Goal: Task Accomplishment & Management: Use online tool/utility

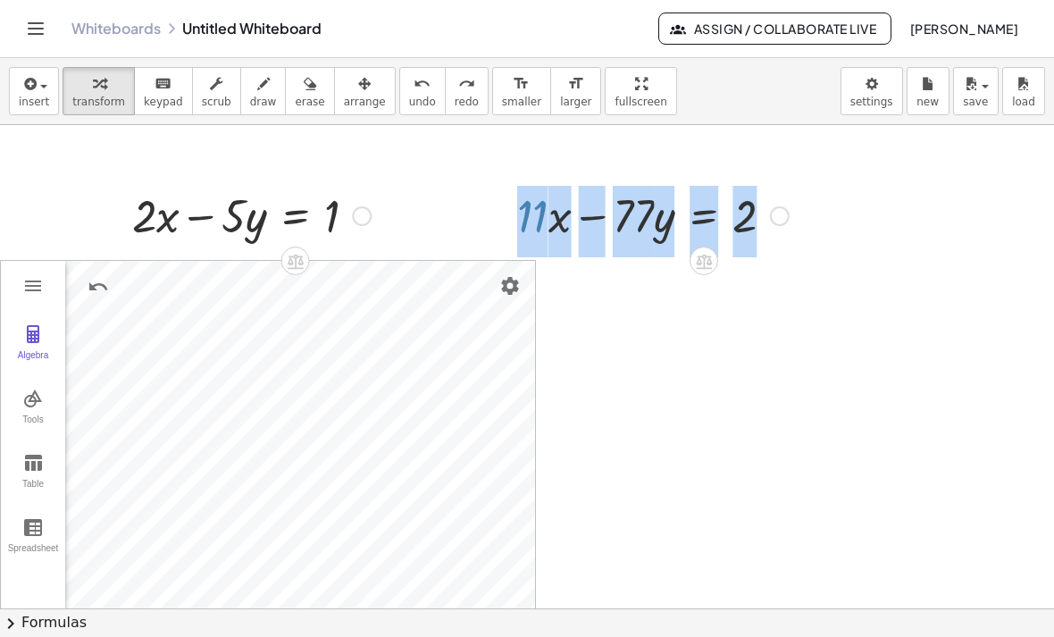
scroll to position [19, 0]
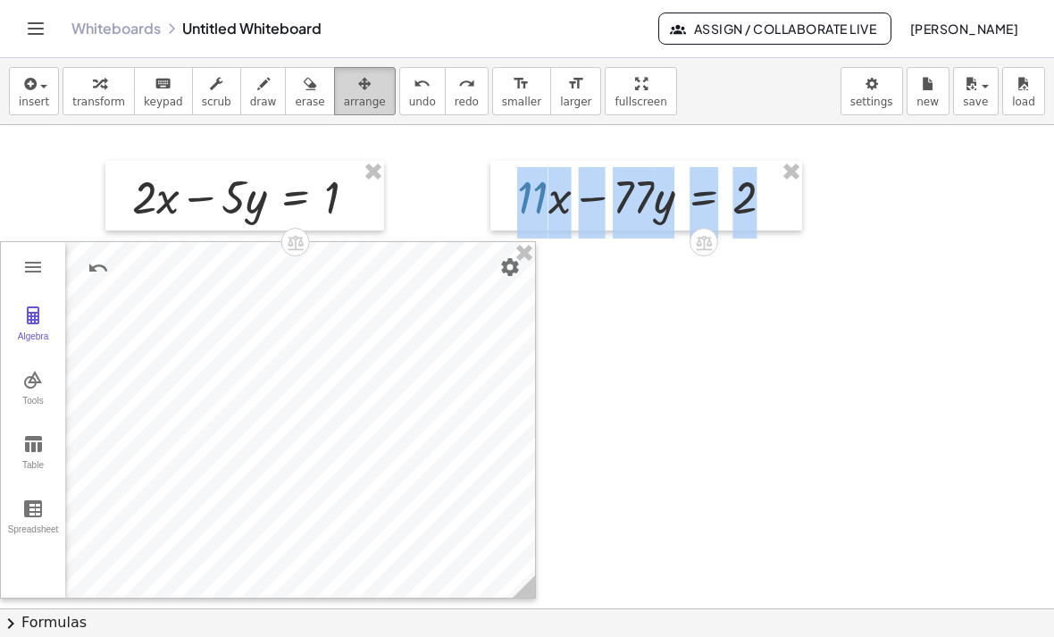
click at [372, 97] on span "arrange" at bounding box center [365, 102] width 42 height 12
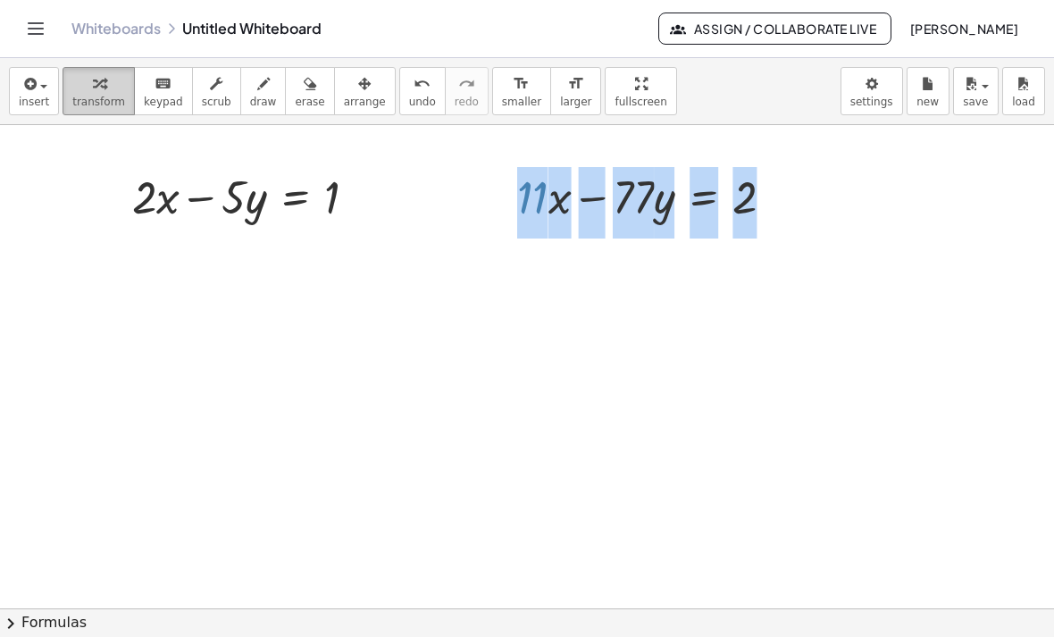
click at [115, 103] on span "transform" at bounding box center [98, 102] width 53 height 12
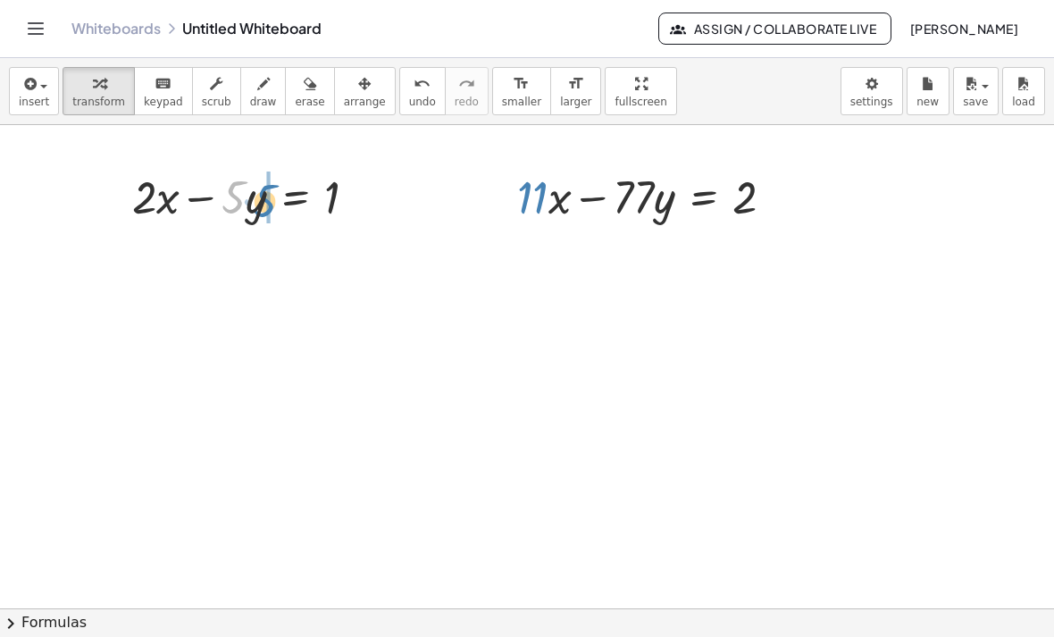
drag, startPoint x: 229, startPoint y: 195, endPoint x: 252, endPoint y: 195, distance: 23.2
click at [257, 196] on div at bounding box center [251, 195] width 256 height 61
click at [416, 94] on icon "undo" at bounding box center [421, 83] width 17 height 21
click at [360, 199] on div at bounding box center [362, 197] width 20 height 20
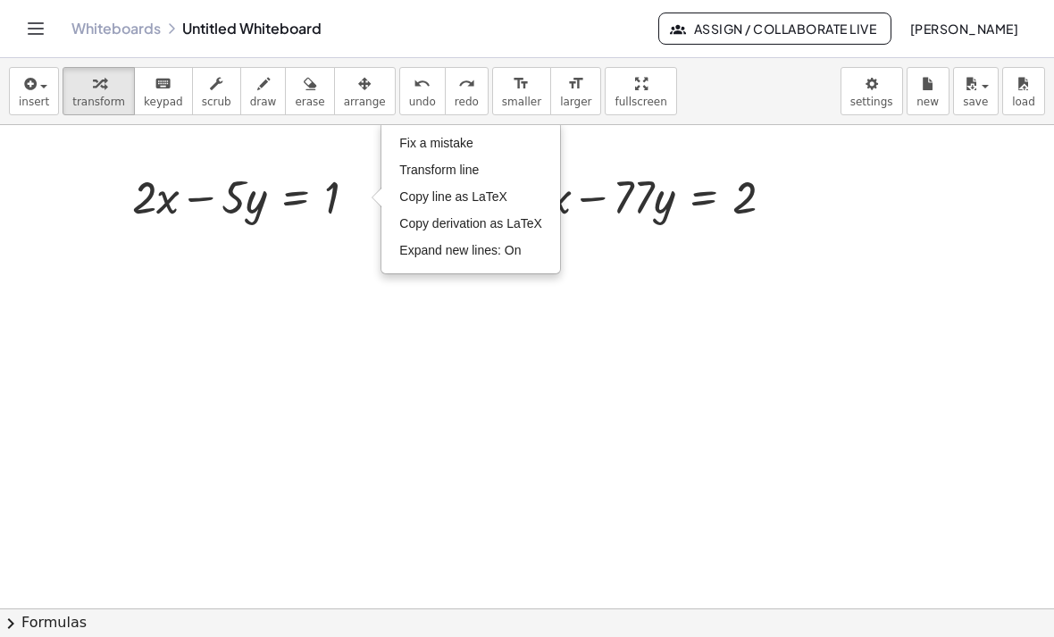
click at [894, 527] on div at bounding box center [527, 646] width 1054 height 1080
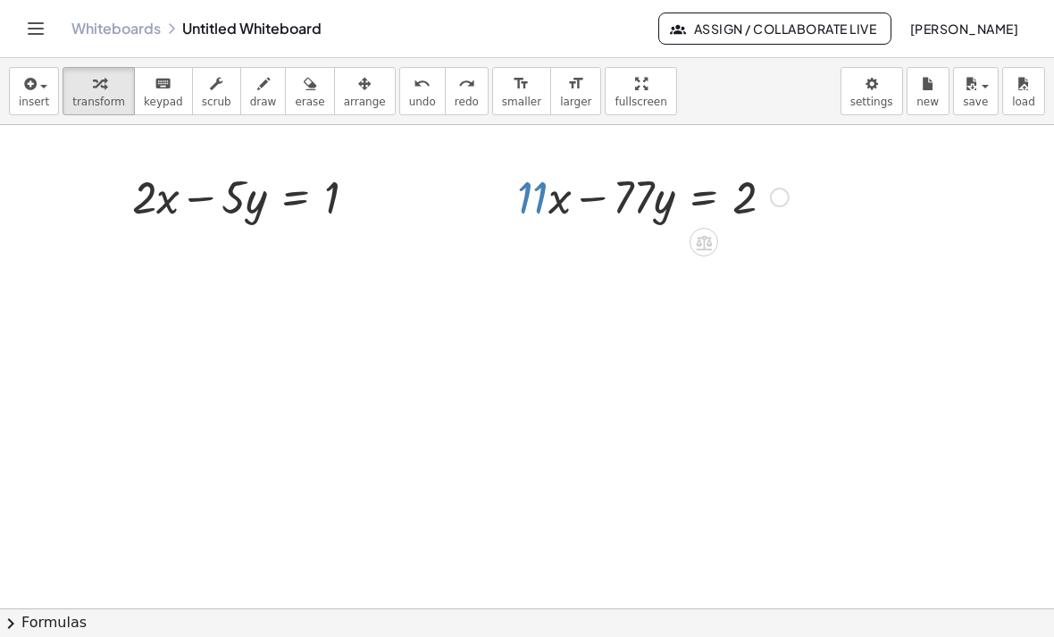
click at [652, 173] on div at bounding box center [652, 195] width 289 height 61
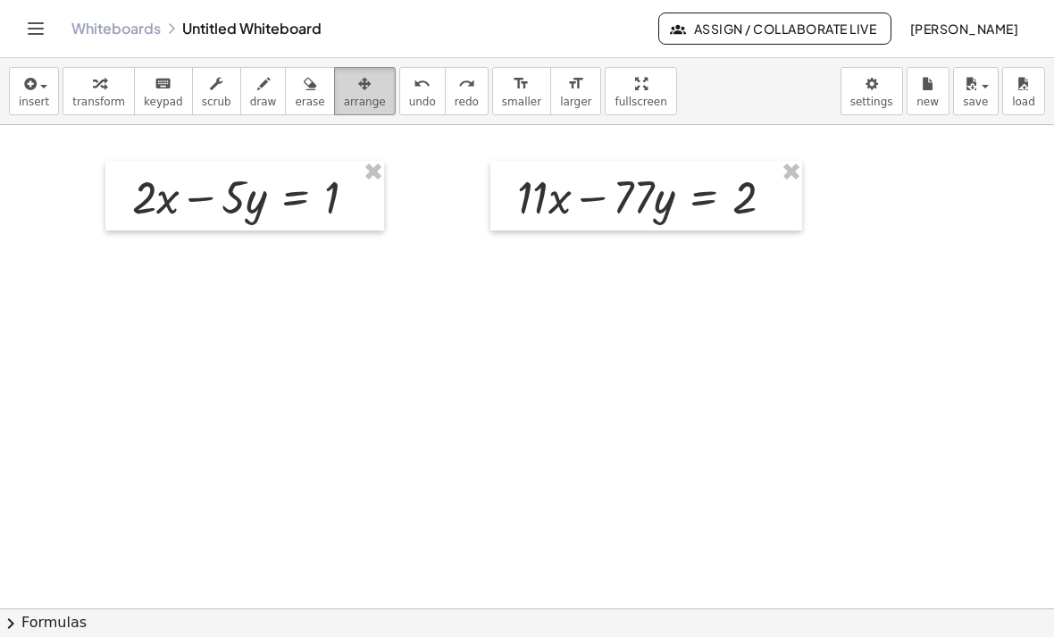
click at [377, 91] on div "button" at bounding box center [365, 82] width 42 height 21
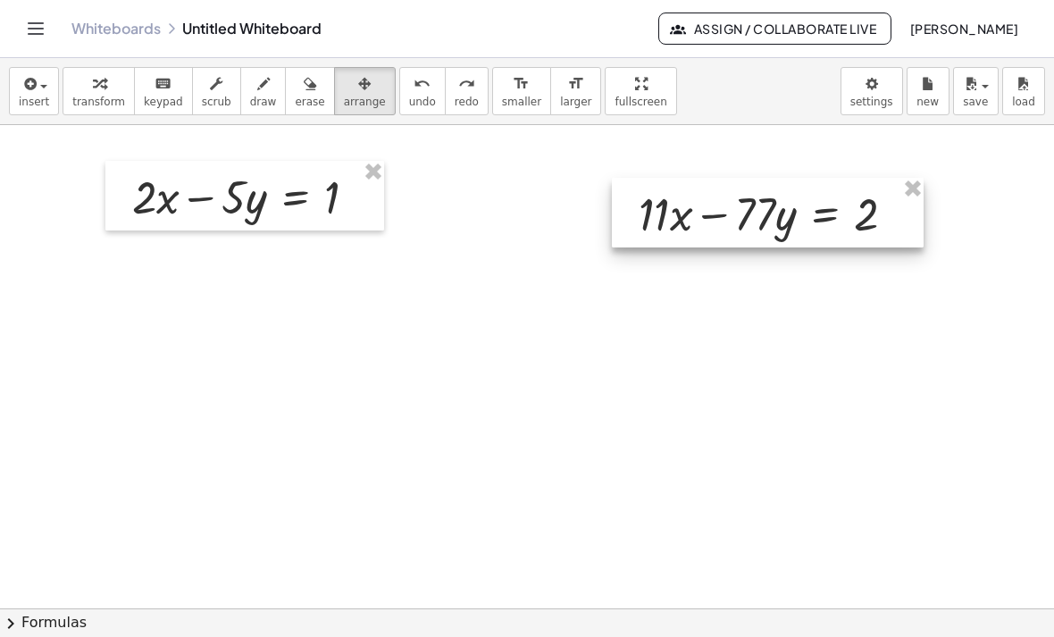
drag, startPoint x: 609, startPoint y: 184, endPoint x: 750, endPoint y: 189, distance: 141.2
click at [750, 189] on div at bounding box center [768, 213] width 312 height 70
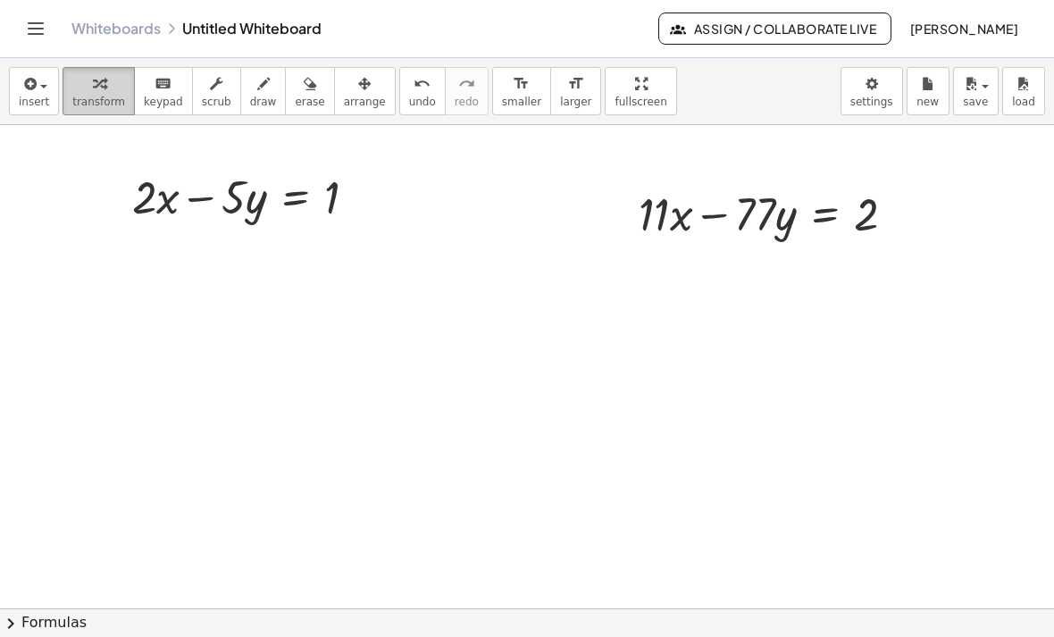
drag, startPoint x: 97, startPoint y: 90, endPoint x: 104, endPoint y: 113, distance: 24.3
click at [98, 96] on button "transform" at bounding box center [98, 91] width 72 height 48
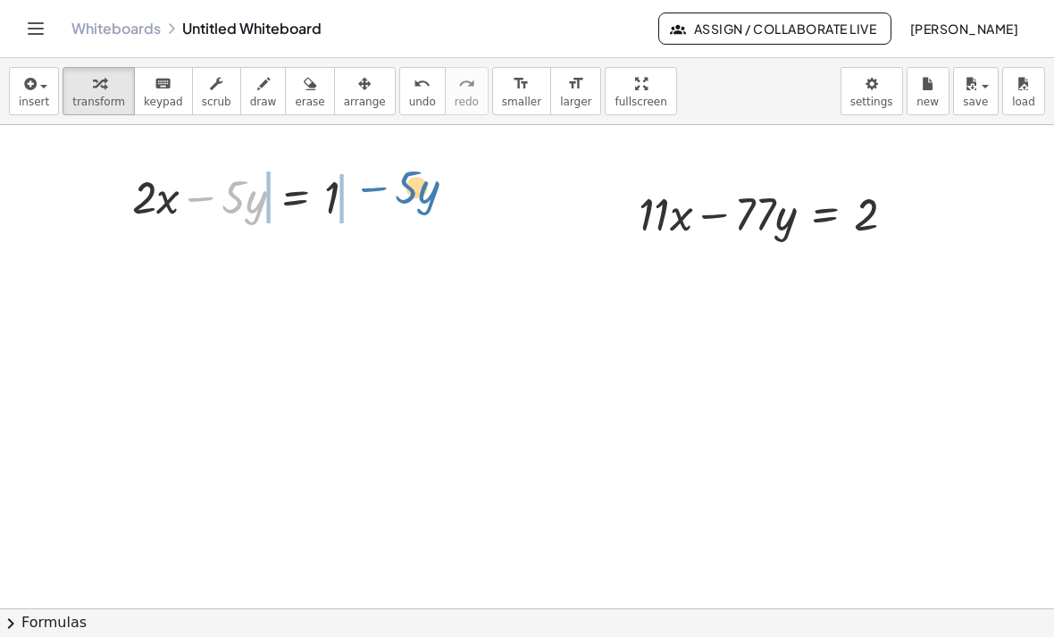
drag, startPoint x: 237, startPoint y: 206, endPoint x: 379, endPoint y: 189, distance: 143.0
click at [379, 189] on div at bounding box center [251, 195] width 256 height 61
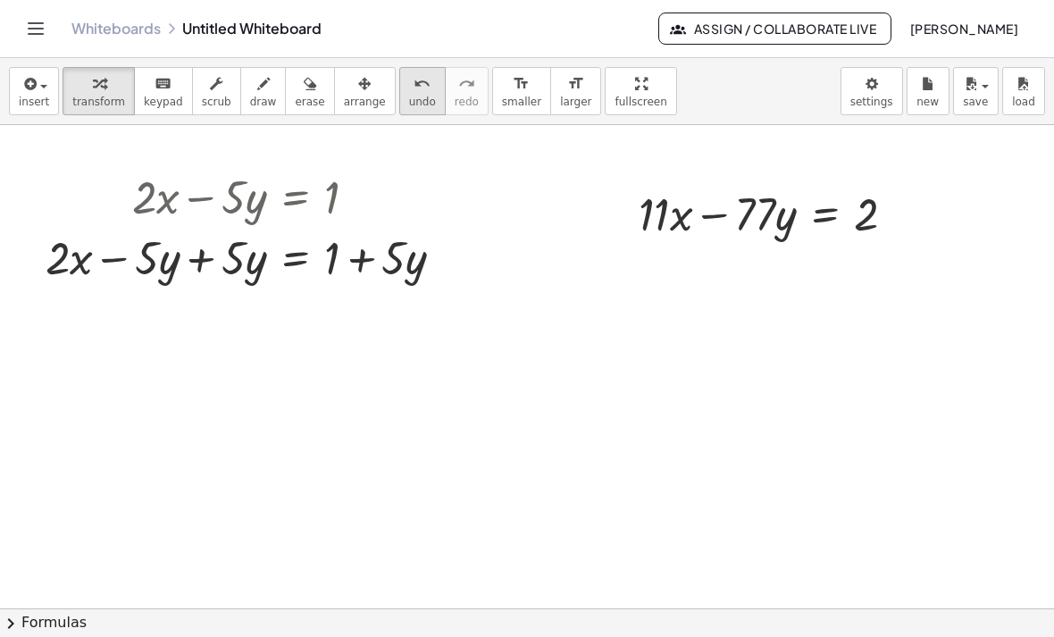
click at [414, 96] on span "undo" at bounding box center [422, 102] width 27 height 12
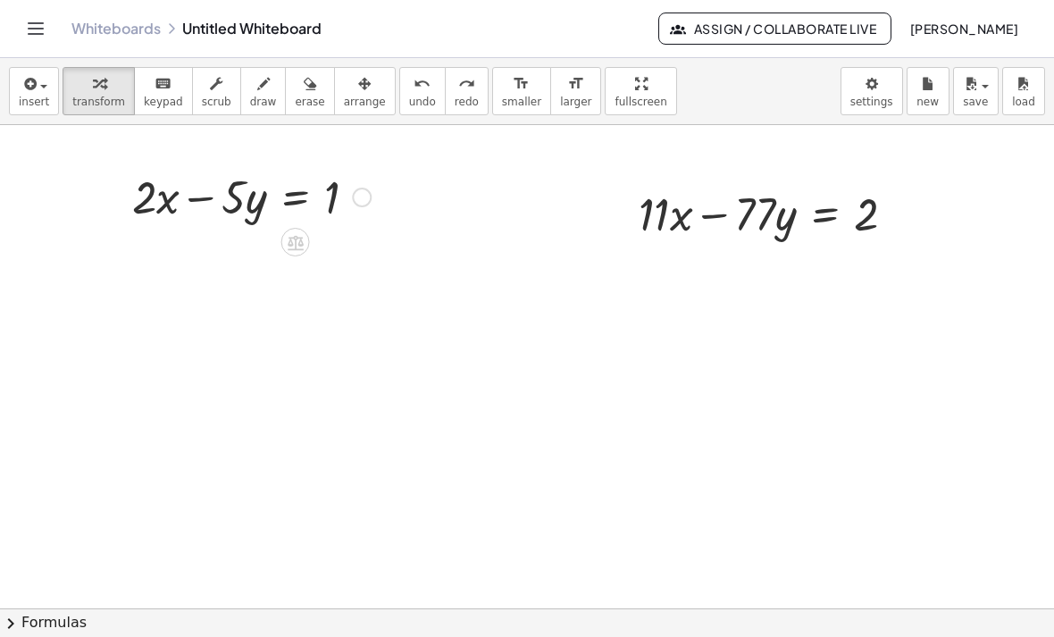
click at [362, 199] on div at bounding box center [362, 197] width 20 height 20
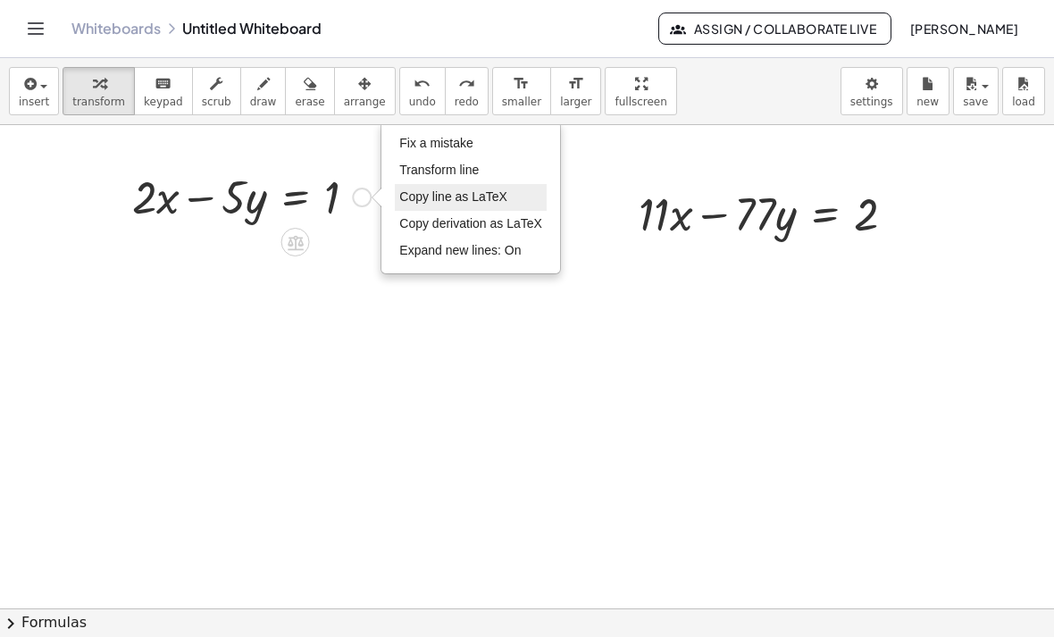
click at [457, 186] on li "Copy line as LaTeX" at bounding box center [471, 197] width 152 height 27
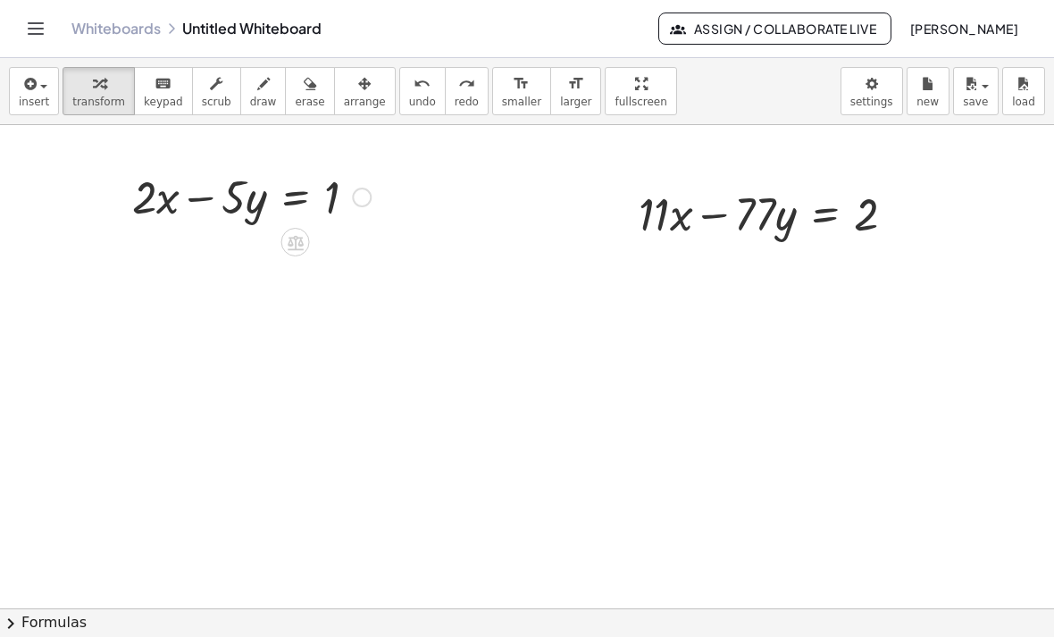
click at [367, 200] on div "Copied done" at bounding box center [362, 197] width 20 height 20
click at [349, 196] on div at bounding box center [251, 195] width 256 height 61
click at [357, 196] on div "Fix a mistake Transform line Copy line as LaTeX Copy derivation as LaTeX Expand…" at bounding box center [362, 197] width 20 height 20
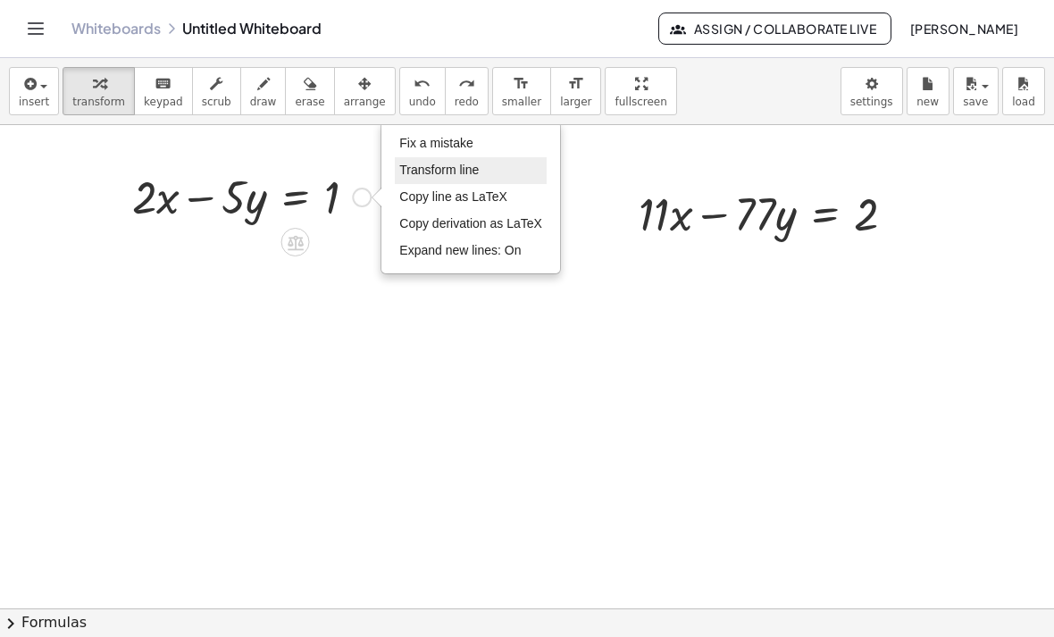
click at [411, 160] on li "Transform line" at bounding box center [471, 170] width 152 height 27
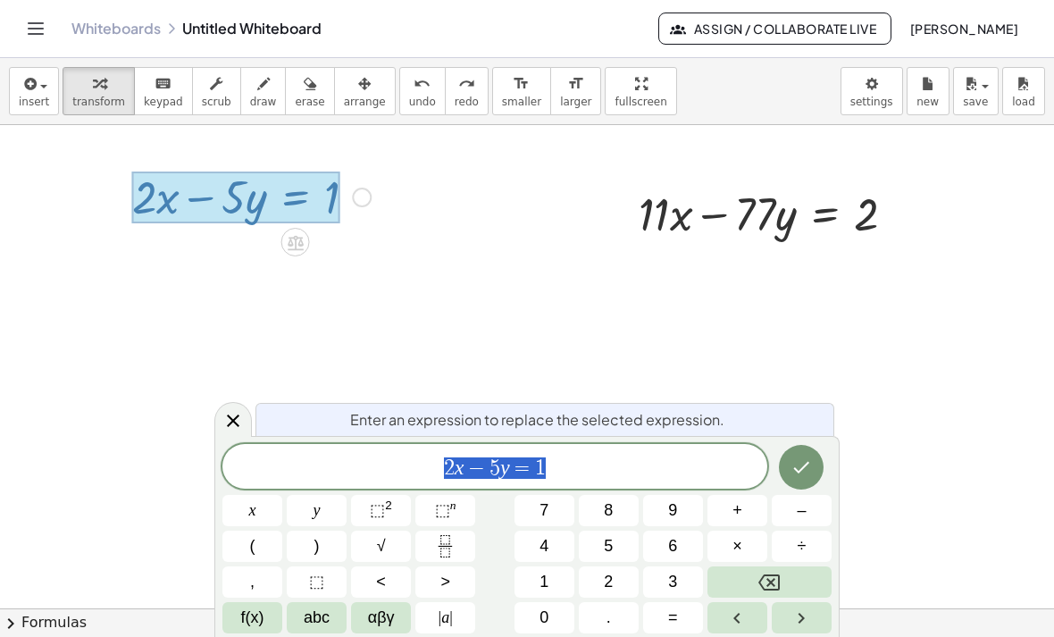
click at [675, 337] on div at bounding box center [527, 646] width 1054 height 1080
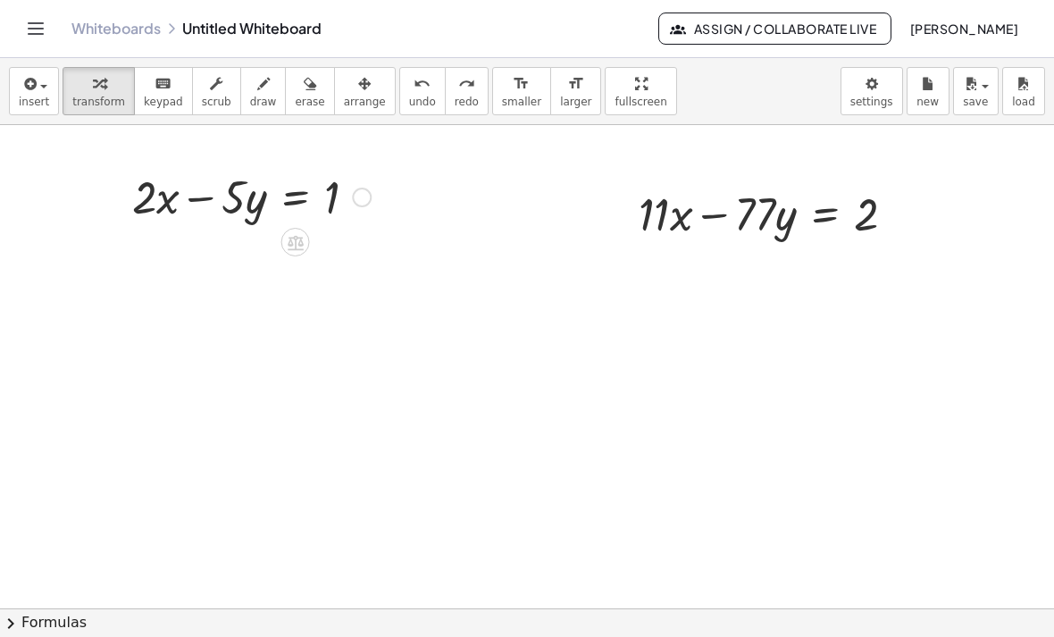
click at [359, 201] on div "Fix a mistake Transform line Copy line as LaTeX Copy derivation as LaTeX Expand…" at bounding box center [362, 197] width 20 height 20
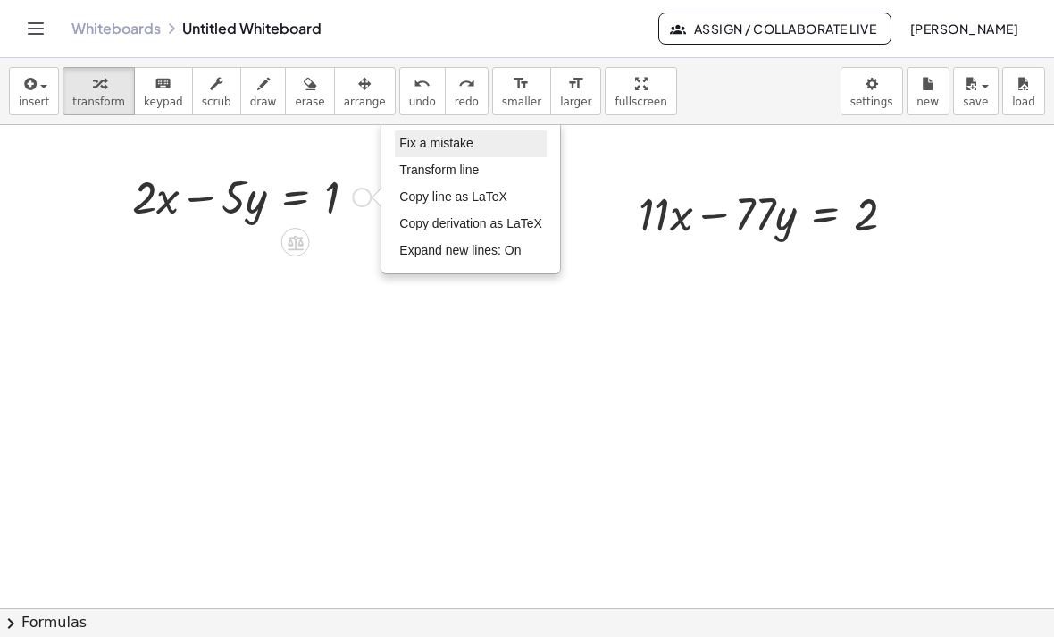
click at [434, 154] on li "Fix a mistake" at bounding box center [471, 143] width 152 height 27
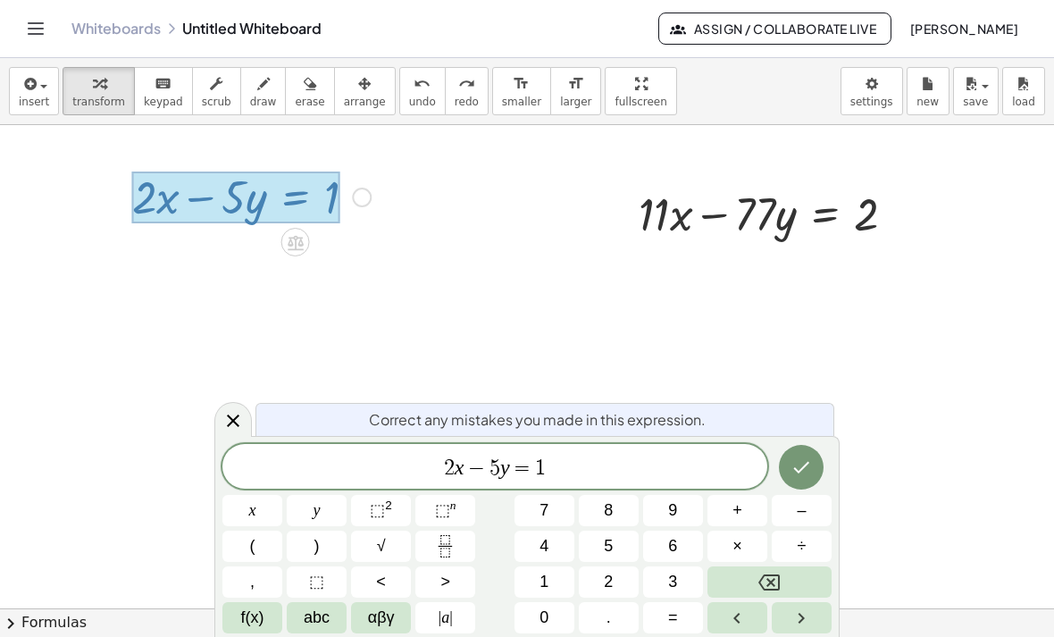
click at [415, 243] on div at bounding box center [527, 646] width 1054 height 1080
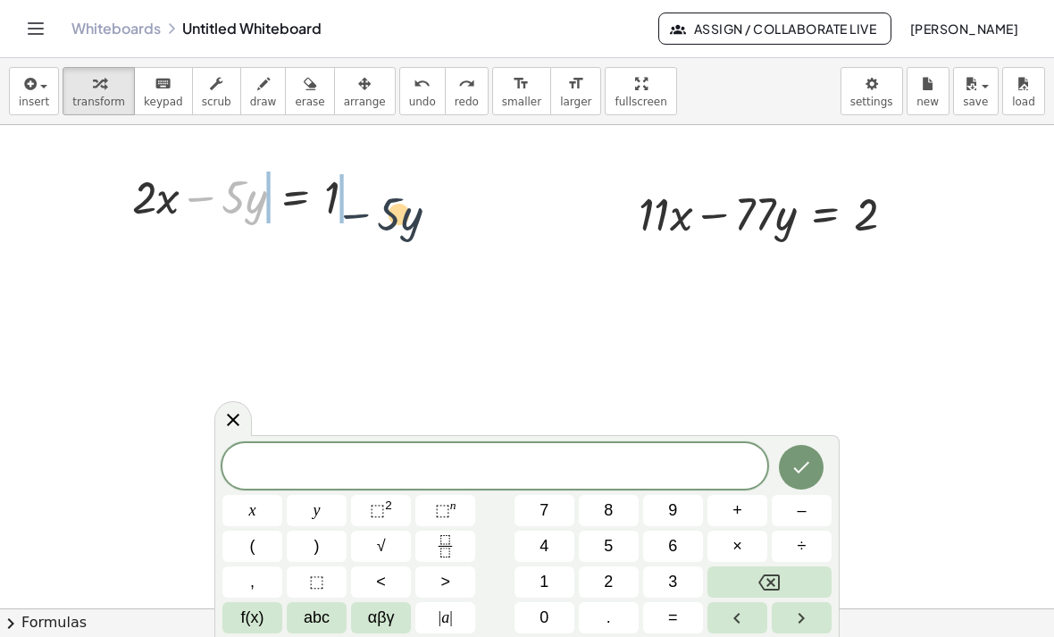
drag, startPoint x: 213, startPoint y: 198, endPoint x: 379, endPoint y: 205, distance: 165.3
click at [379, 205] on div at bounding box center [251, 195] width 256 height 61
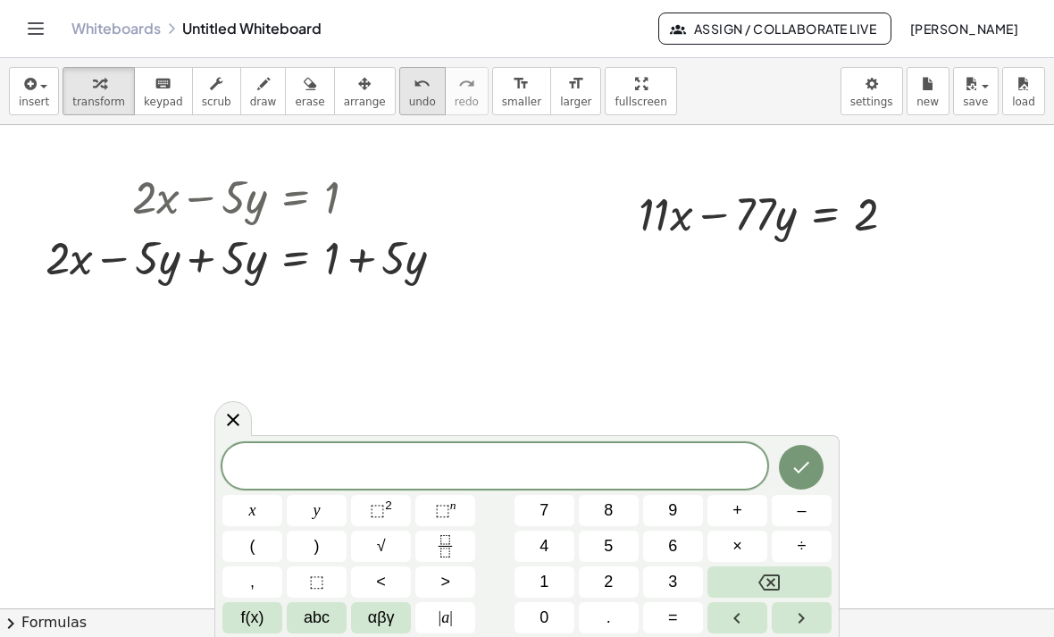
click at [421, 97] on span "undo" at bounding box center [422, 102] width 27 height 12
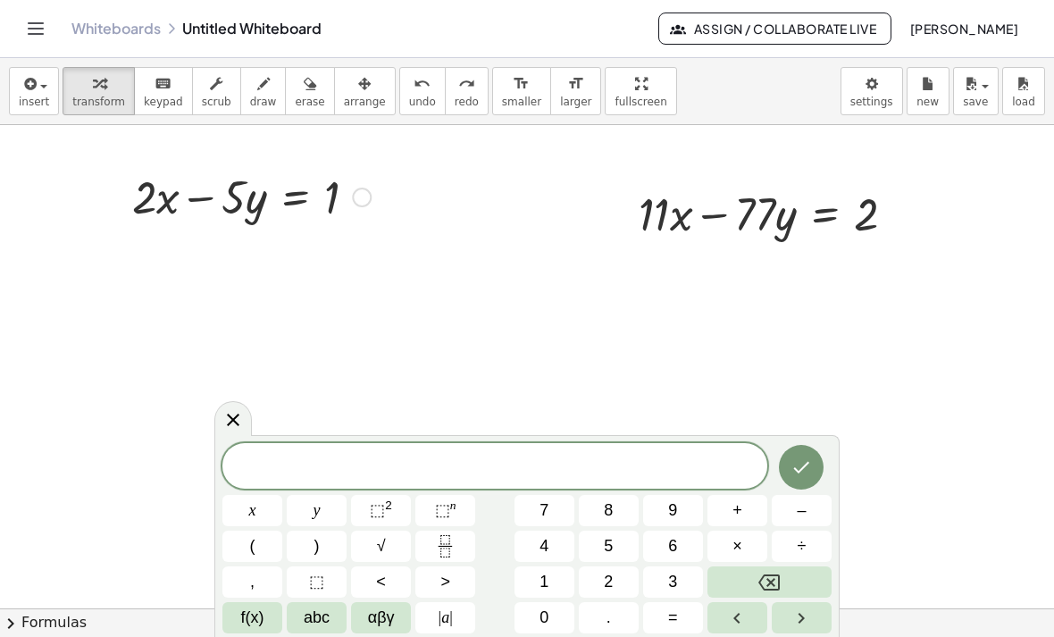
click at [364, 197] on div at bounding box center [362, 197] width 20 height 20
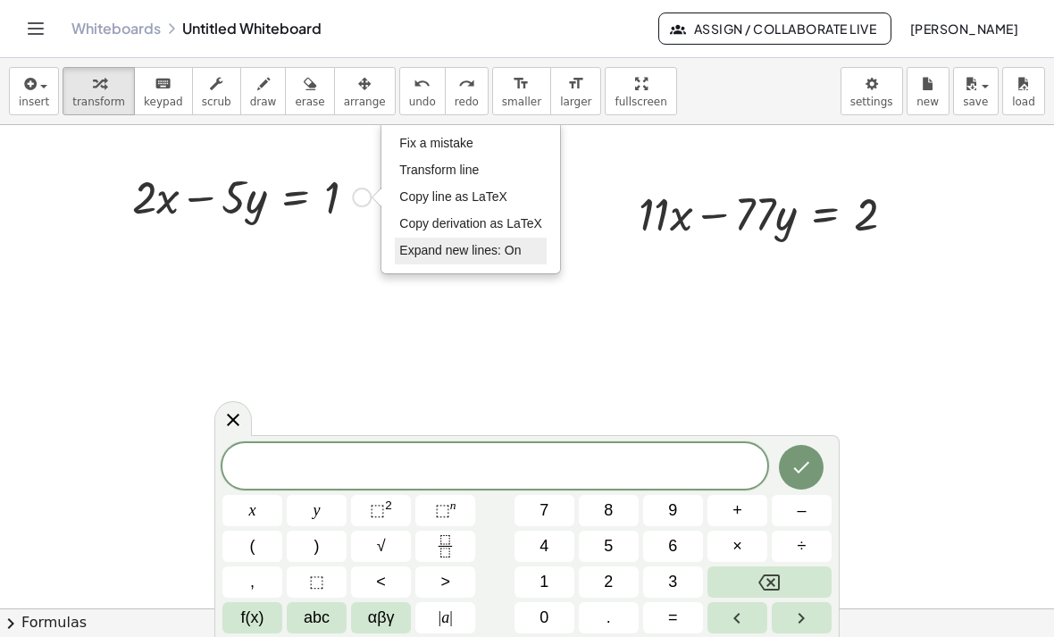
click at [457, 250] on span "Expand new lines: On" at bounding box center [459, 250] width 121 height 14
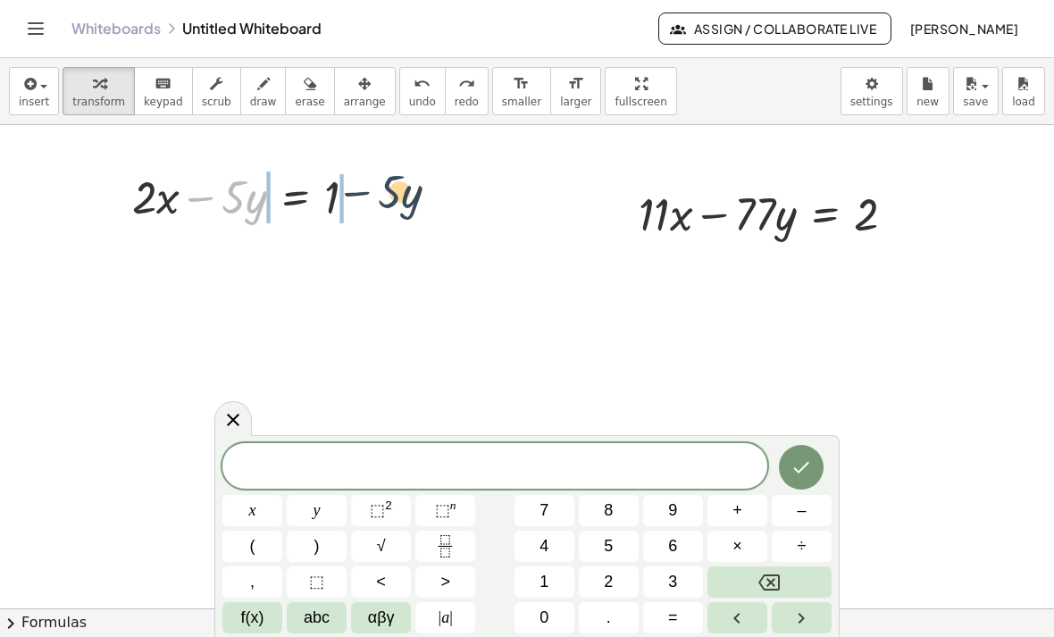
drag, startPoint x: 216, startPoint y: 200, endPoint x: 382, endPoint y: 193, distance: 166.2
click at [382, 193] on div "− · 5 · y + · 2 · x − · 5 · y = 1 Fix a mistake Transform line Copy line as LaT…" at bounding box center [244, 196] width 279 height 70
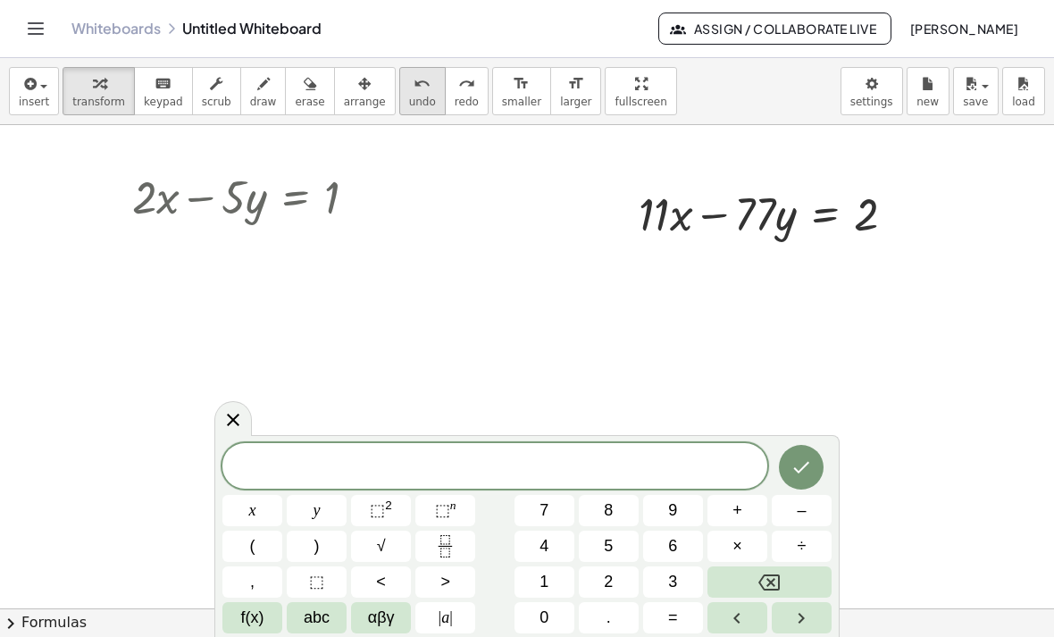
click at [429, 91] on div "undo" at bounding box center [422, 82] width 27 height 21
click at [379, 199] on div at bounding box center [251, 195] width 256 height 61
click at [362, 199] on div at bounding box center [362, 197] width 20 height 20
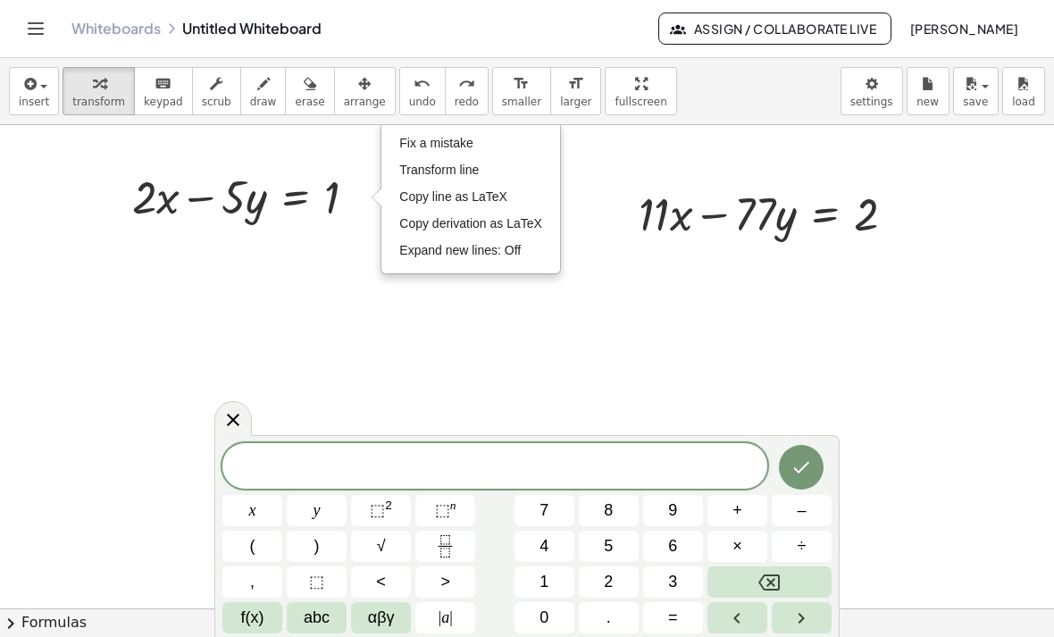
click at [436, 295] on div at bounding box center [527, 646] width 1054 height 1080
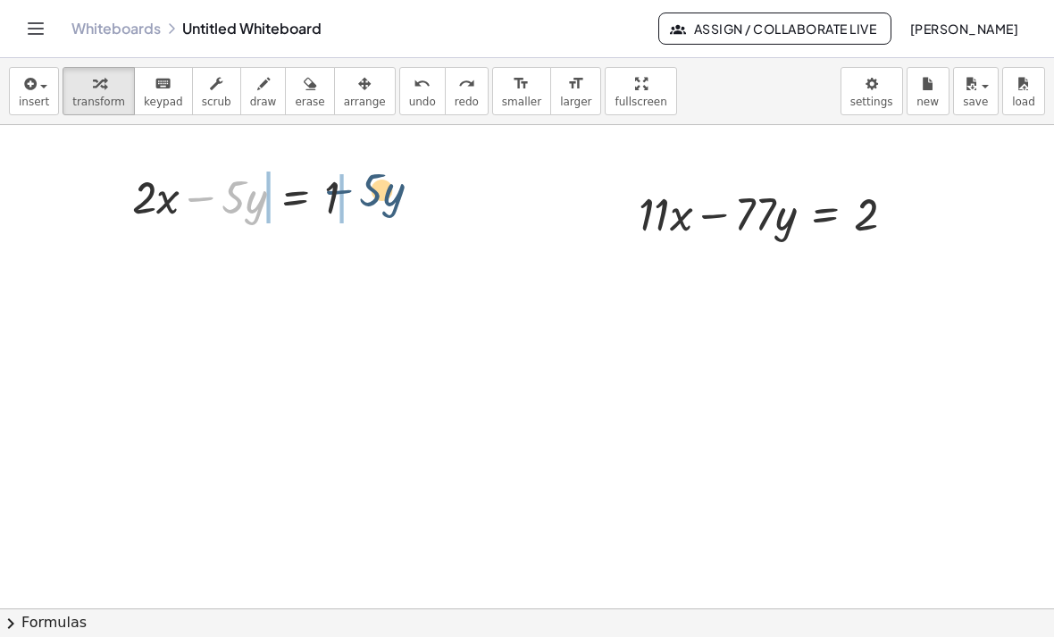
drag, startPoint x: 216, startPoint y: 197, endPoint x: 355, endPoint y: 190, distance: 139.5
click at [355, 190] on div at bounding box center [251, 195] width 256 height 61
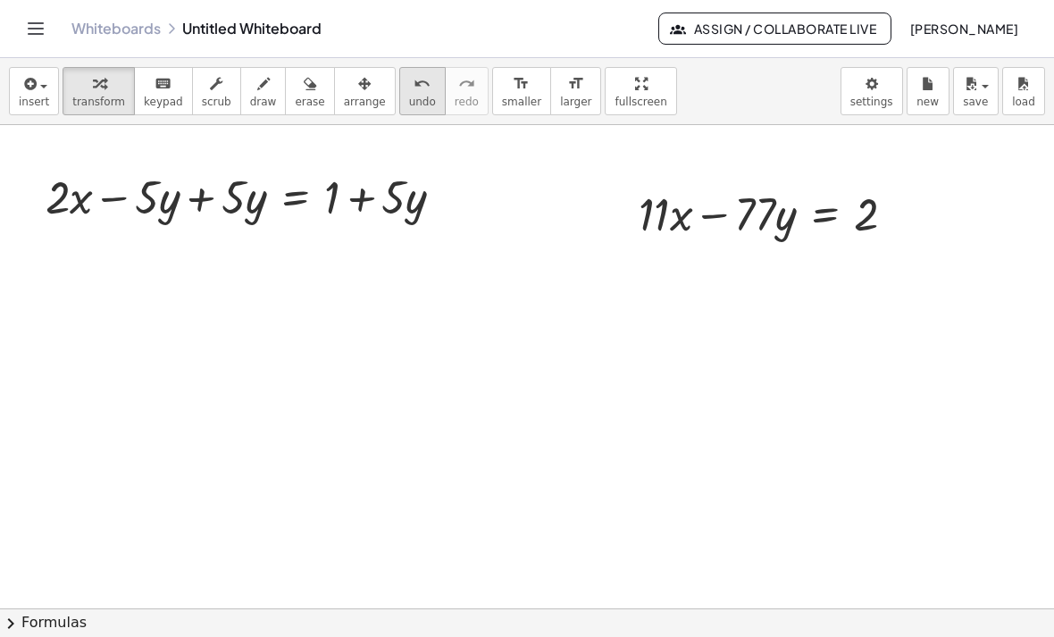
click at [414, 87] on icon "undo" at bounding box center [421, 83] width 17 height 21
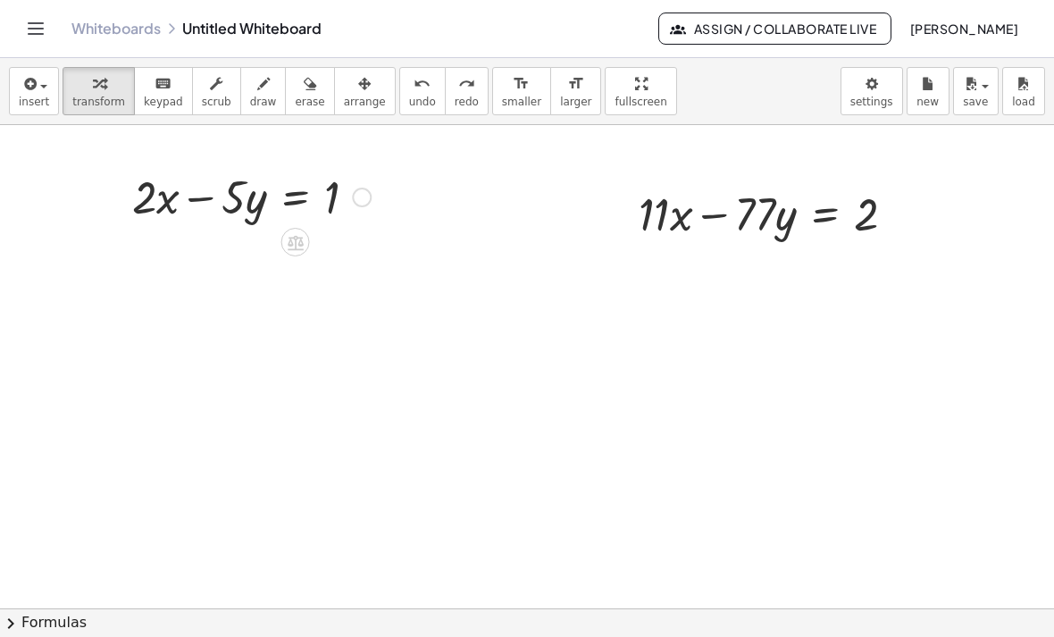
click at [369, 194] on div at bounding box center [362, 197] width 20 height 20
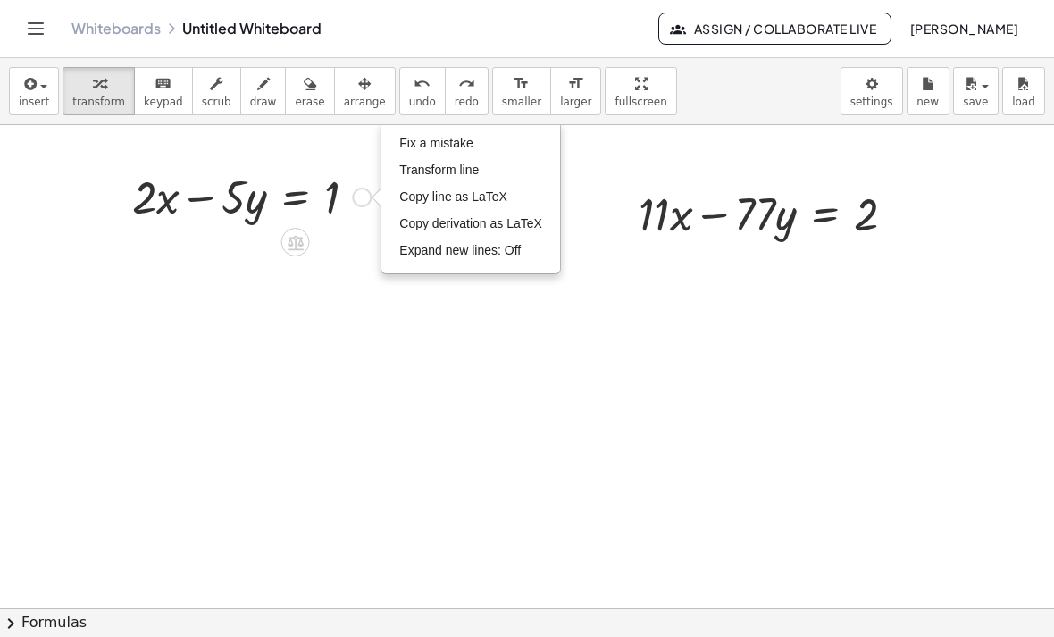
click at [462, 270] on div "Fix a mistake Transform line Copy line as LaTeX Copy derivation as LaTeX Expand…" at bounding box center [470, 197] width 177 height 150
click at [462, 246] on span "Expand new lines: Off" at bounding box center [459, 250] width 121 height 14
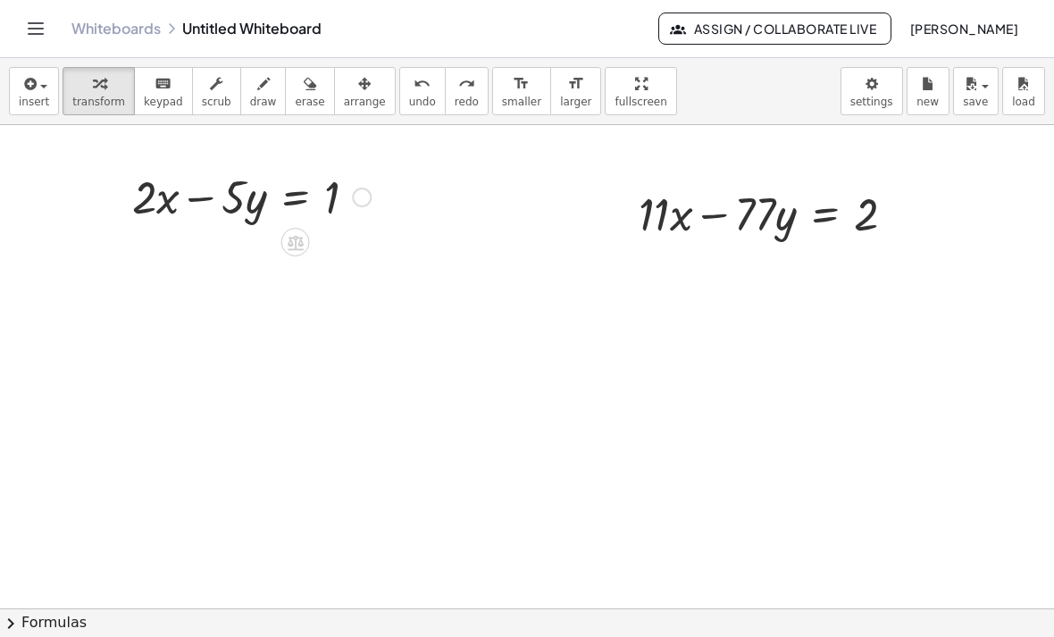
click at [369, 202] on div "Fix a mistake Transform line Copy line as LaTeX Copy derivation as LaTeX Expand…" at bounding box center [362, 197] width 20 height 20
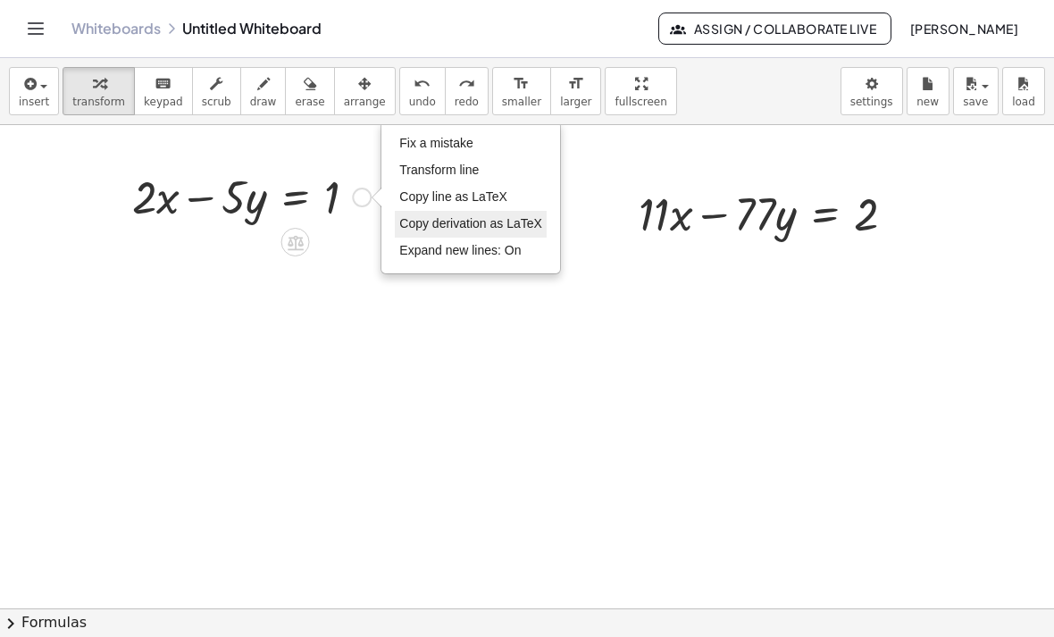
click at [442, 224] on span "Copy derivation as LaTeX" at bounding box center [470, 223] width 143 height 14
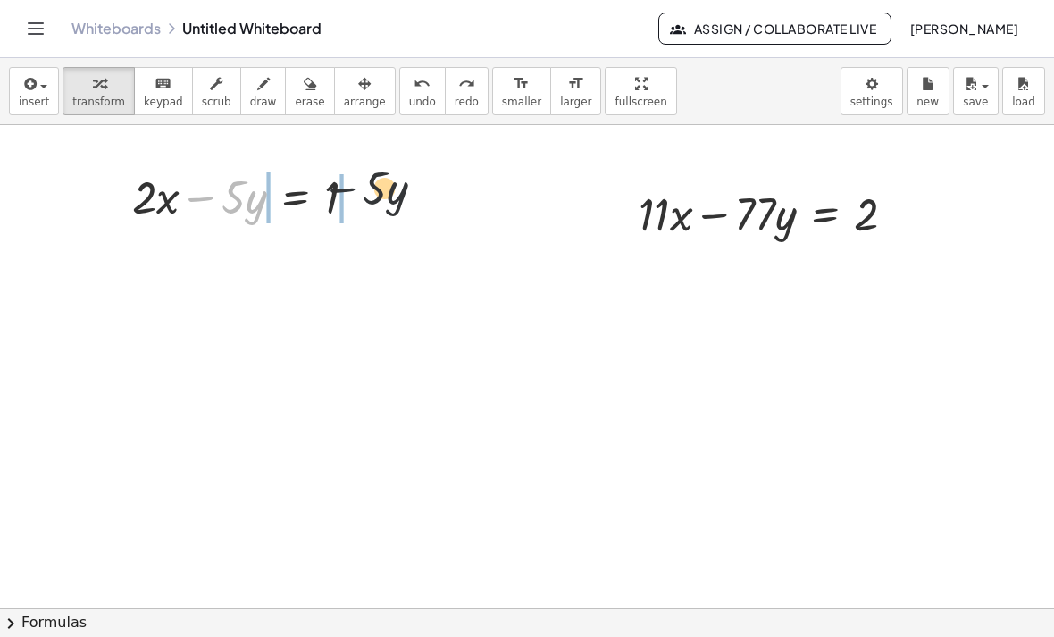
drag, startPoint x: 207, startPoint y: 206, endPoint x: 391, endPoint y: 194, distance: 184.4
click at [391, 194] on div "− · 5 · y + · 2 · x − · 5 · y = 1 Copied done + · 11 · x − · 77 · y = 2" at bounding box center [527, 646] width 1054 height 1080
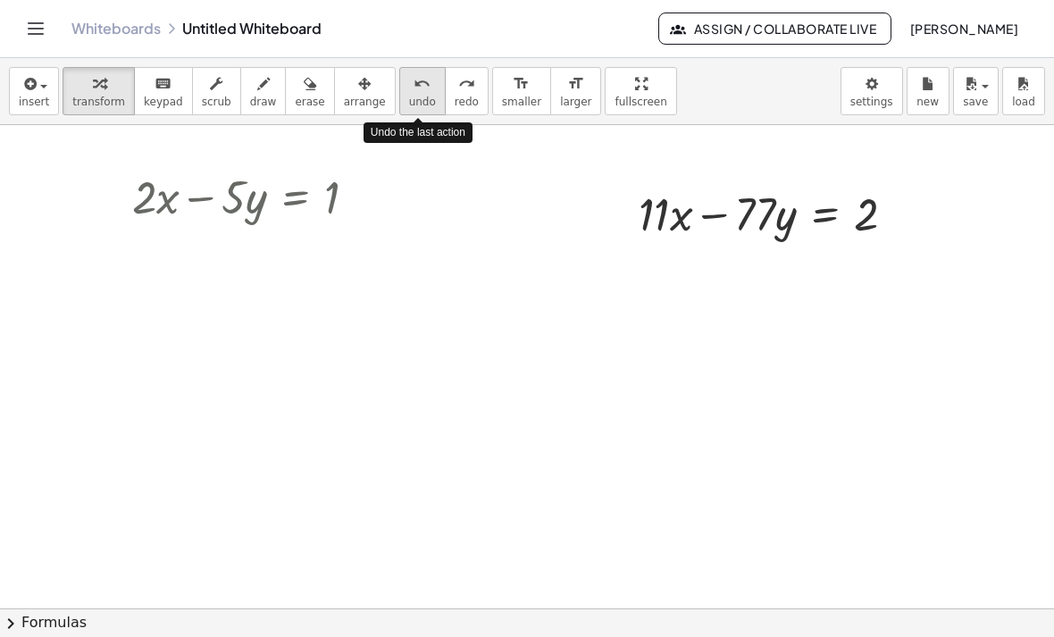
click at [413, 93] on icon "undo" at bounding box center [421, 83] width 17 height 21
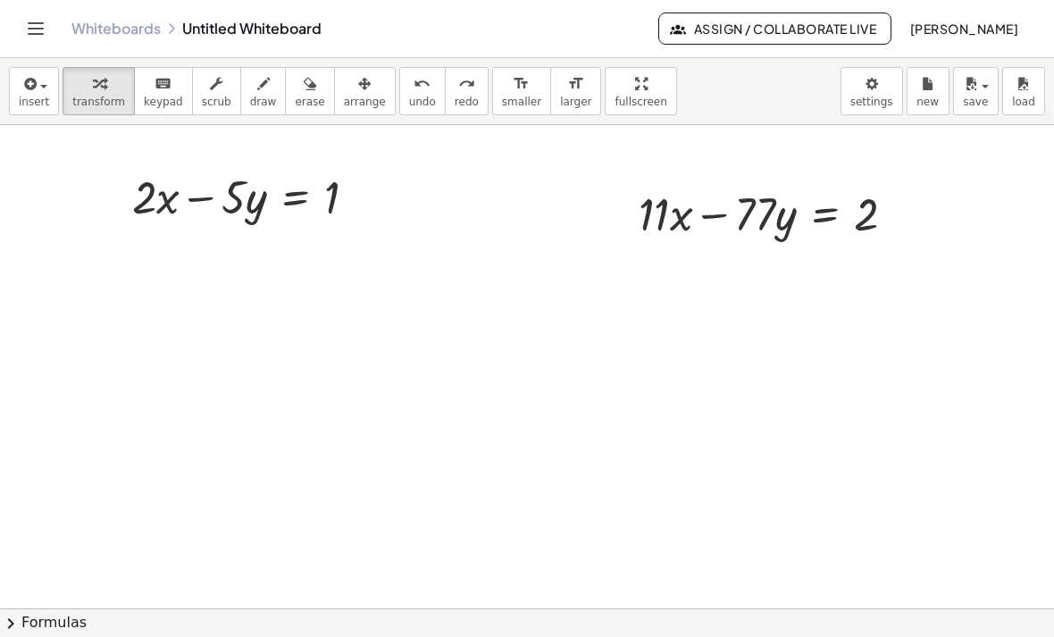
click at [392, 298] on div at bounding box center [527, 646] width 1054 height 1080
click at [361, 197] on div at bounding box center [362, 197] width 20 height 20
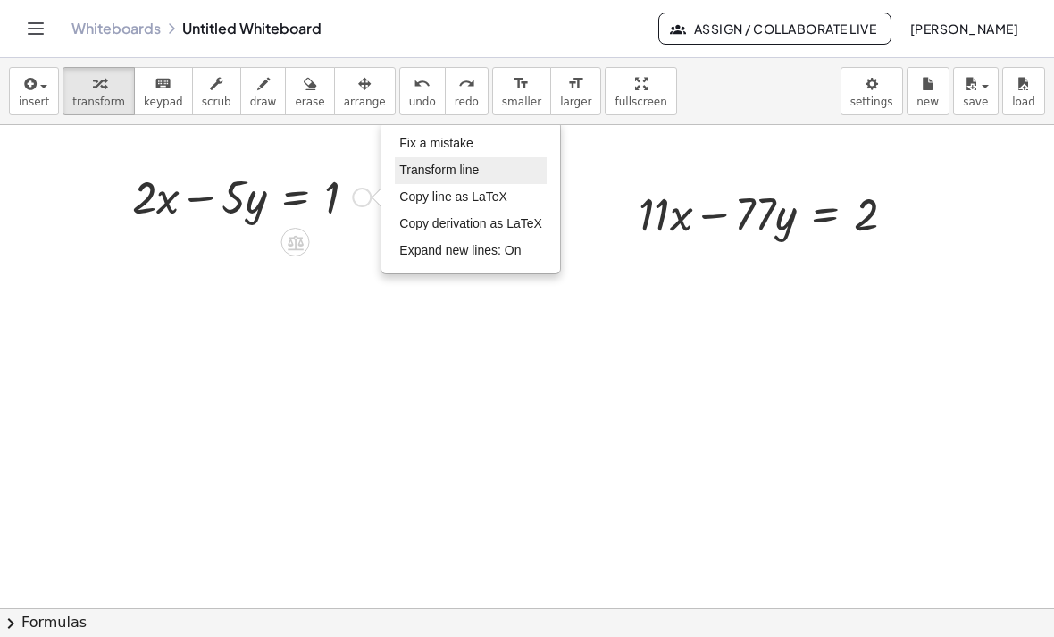
click at [435, 167] on span "Transform line" at bounding box center [438, 169] width 79 height 14
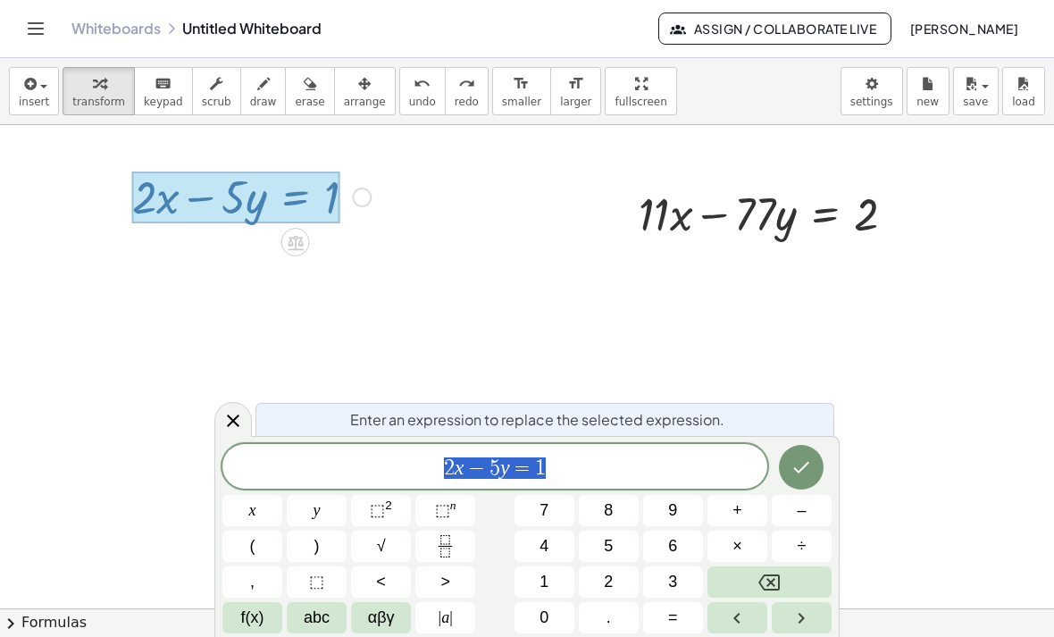
click at [789, 339] on div at bounding box center [527, 646] width 1054 height 1080
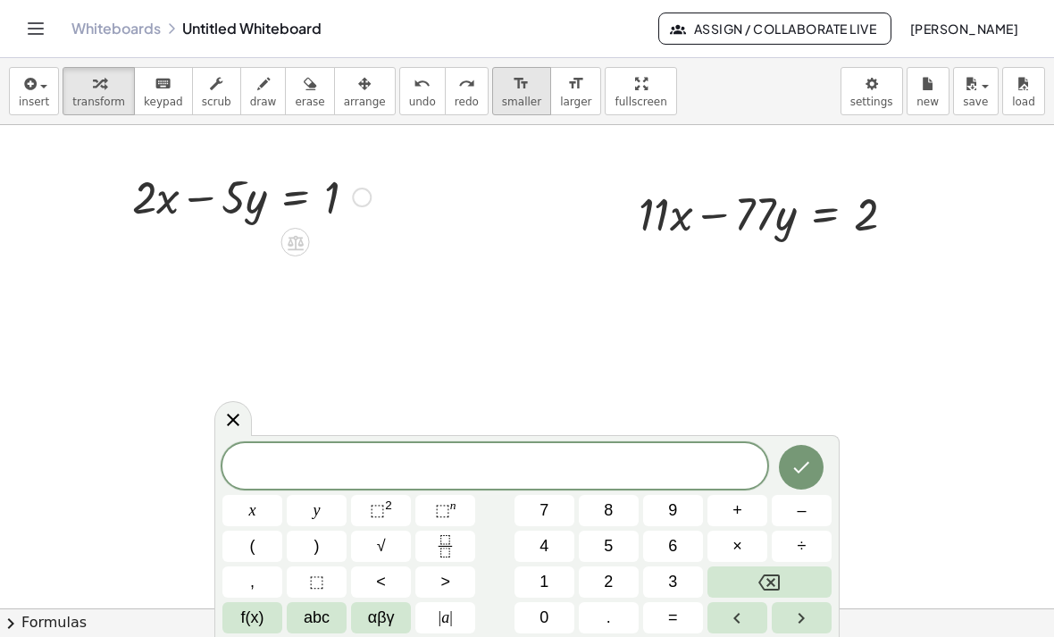
click at [539, 100] on button "format_size smaller" at bounding box center [521, 91] width 59 height 48
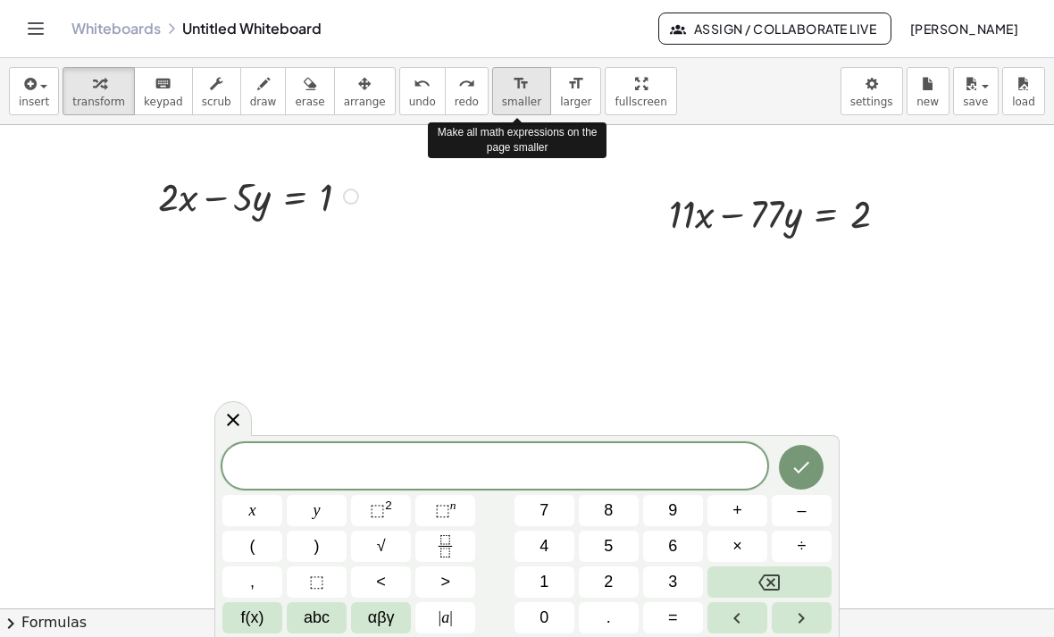
click at [544, 100] on button "format_size smaller" at bounding box center [521, 91] width 59 height 48
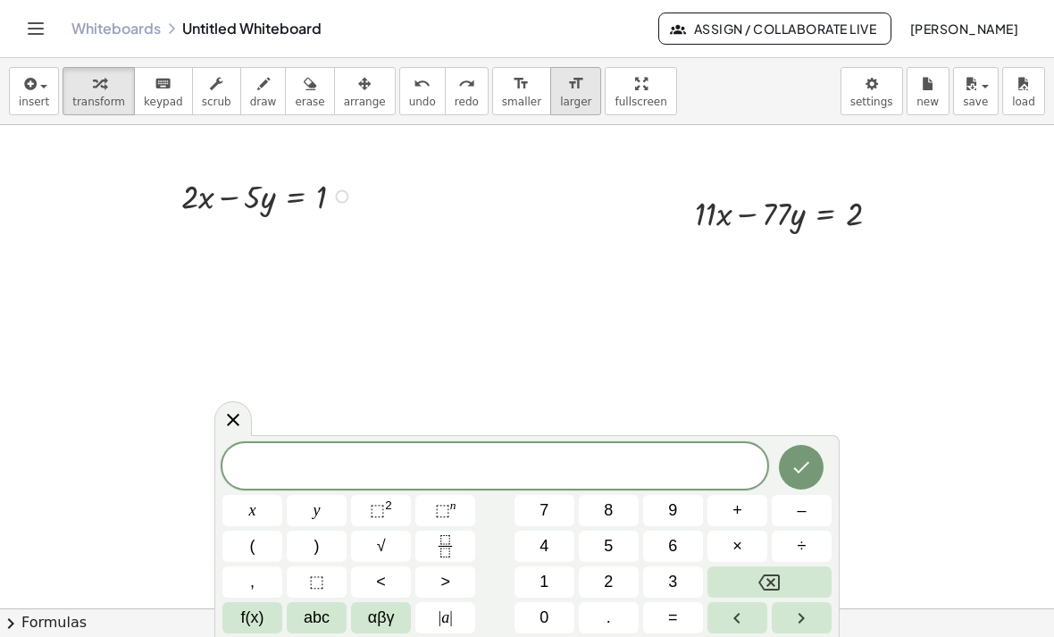
click at [578, 96] on span "larger" at bounding box center [575, 102] width 31 height 12
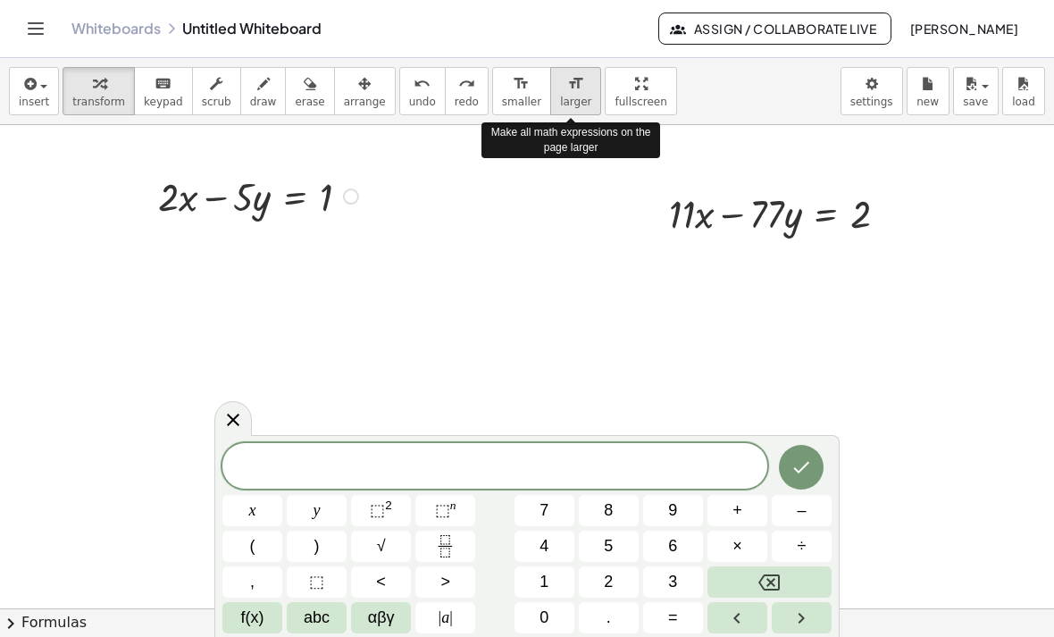
click at [575, 96] on span "larger" at bounding box center [575, 102] width 31 height 12
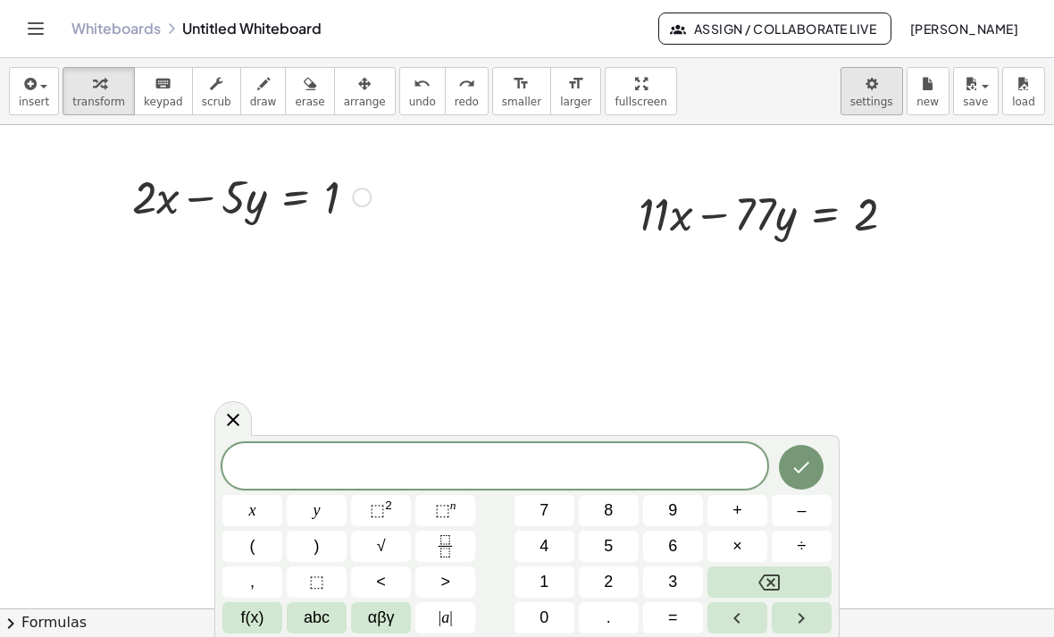
click at [900, 88] on body "Graspable Math Activities Get Started Activity Bank Assigned Work Classes White…" at bounding box center [527, 318] width 1054 height 637
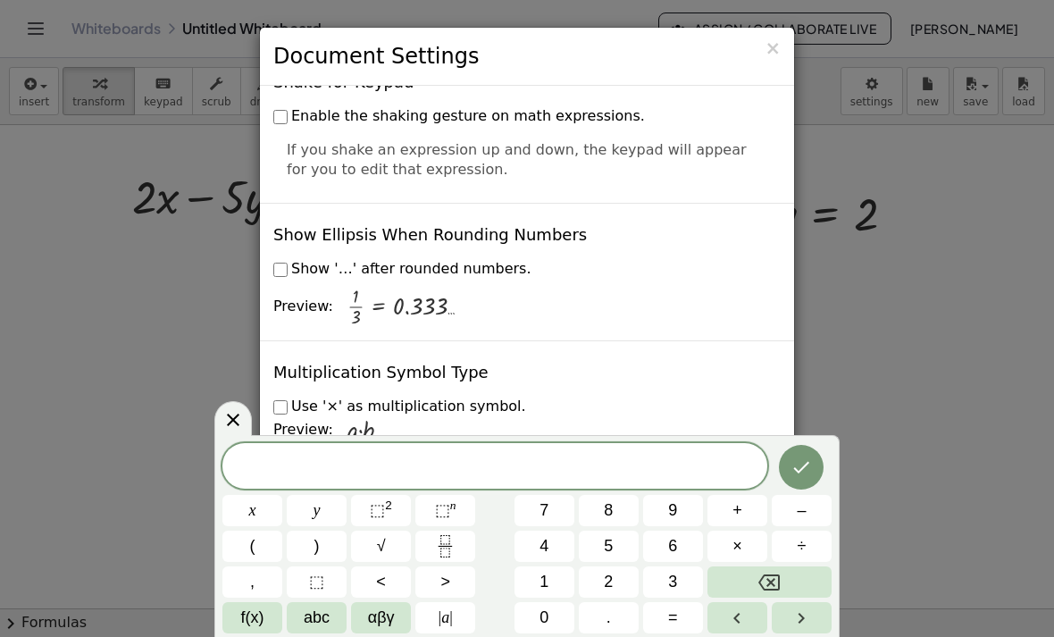
scroll to position [4254, 0]
click at [247, 416] on div at bounding box center [232, 418] width 37 height 35
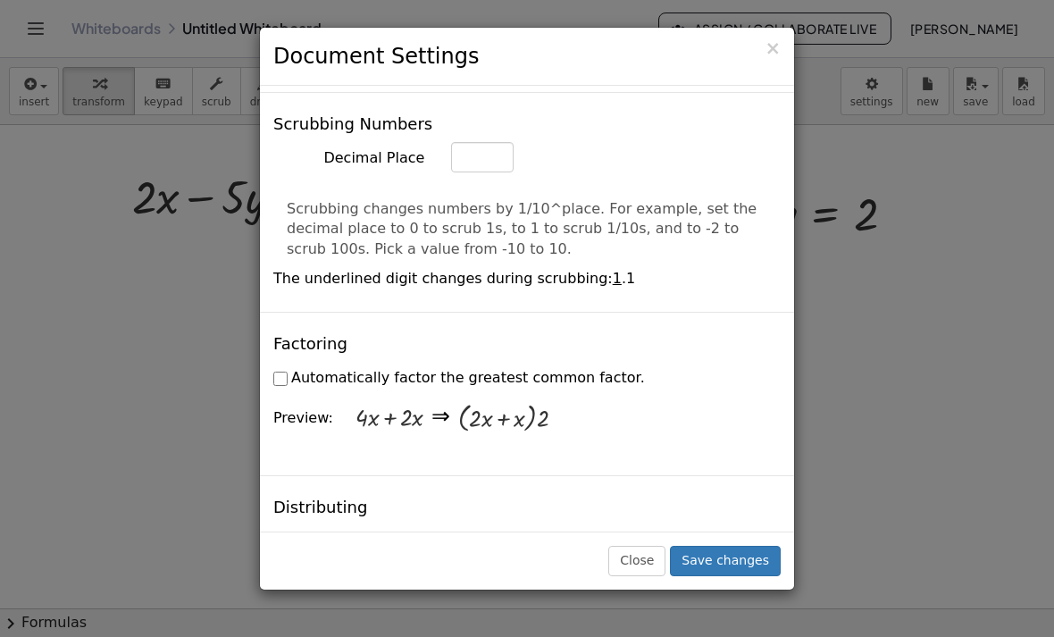
scroll to position [1040, 0]
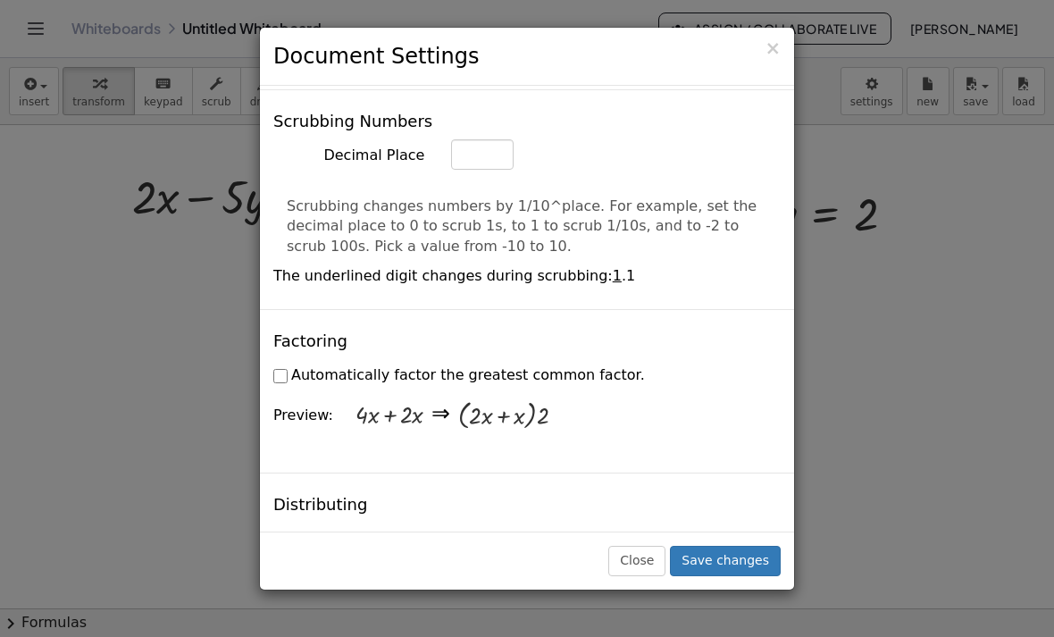
click at [775, 48] on span "×" at bounding box center [772, 47] width 16 height 21
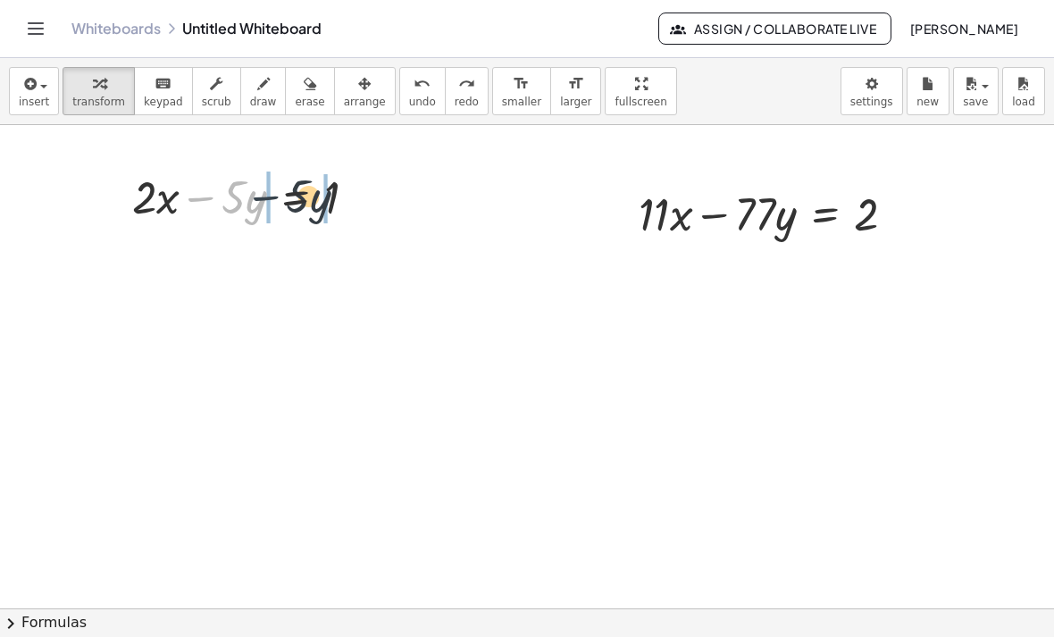
drag, startPoint x: 203, startPoint y: 194, endPoint x: 326, endPoint y: 196, distance: 123.2
click at [289, 196] on div at bounding box center [251, 195] width 256 height 61
drag, startPoint x: 326, startPoint y: 196, endPoint x: 342, endPoint y: 195, distance: 16.2
click at [332, 196] on div at bounding box center [251, 195] width 256 height 61
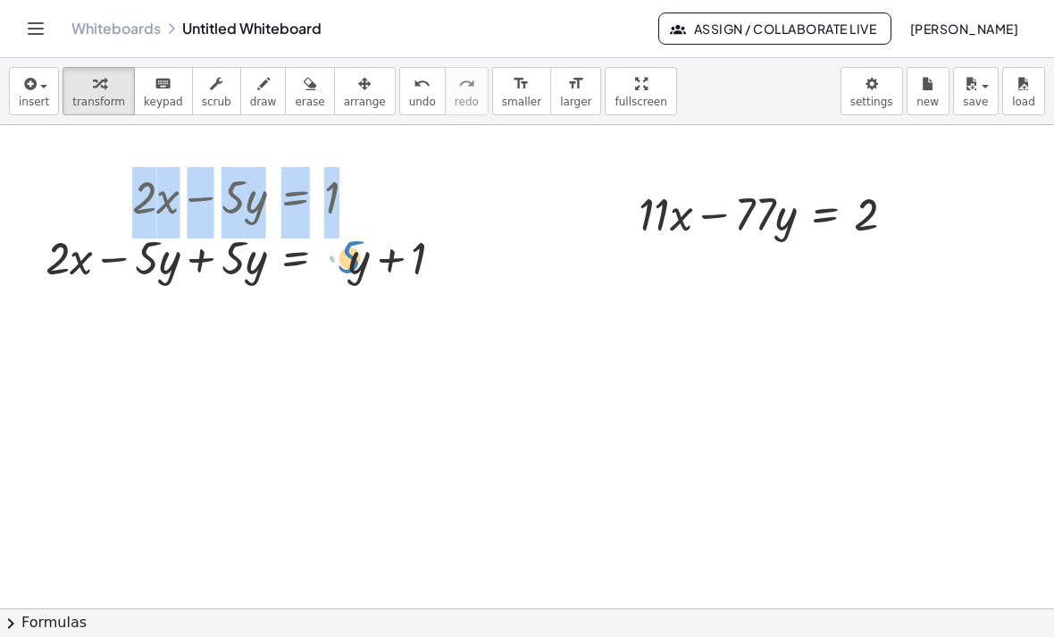
drag, startPoint x: 346, startPoint y: 194, endPoint x: 356, endPoint y: 196, distance: 10.0
click at [296, 197] on div "+ · 2 · x − · 5 · y = 1 + · 2 · x = 1 − · 5 · y + · 5 · y + · 5 · y + Fix a mis…" at bounding box center [296, 197] width 0 height 0
click at [429, 102] on span "undo" at bounding box center [422, 102] width 27 height 12
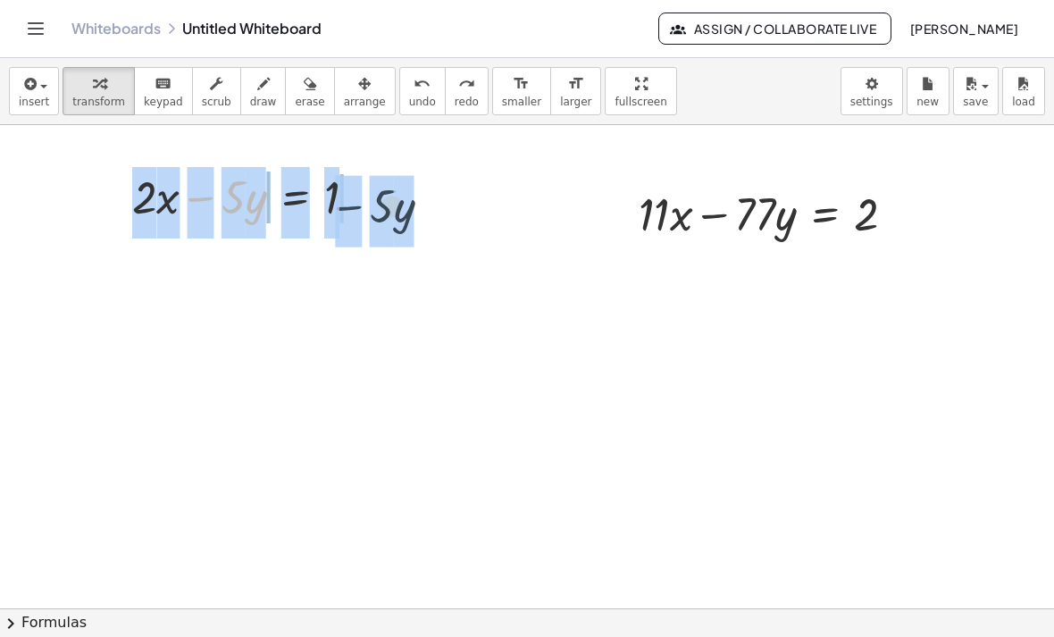
drag, startPoint x: 197, startPoint y: 204, endPoint x: 349, endPoint y: 213, distance: 152.0
click at [349, 213] on div at bounding box center [251, 195] width 256 height 61
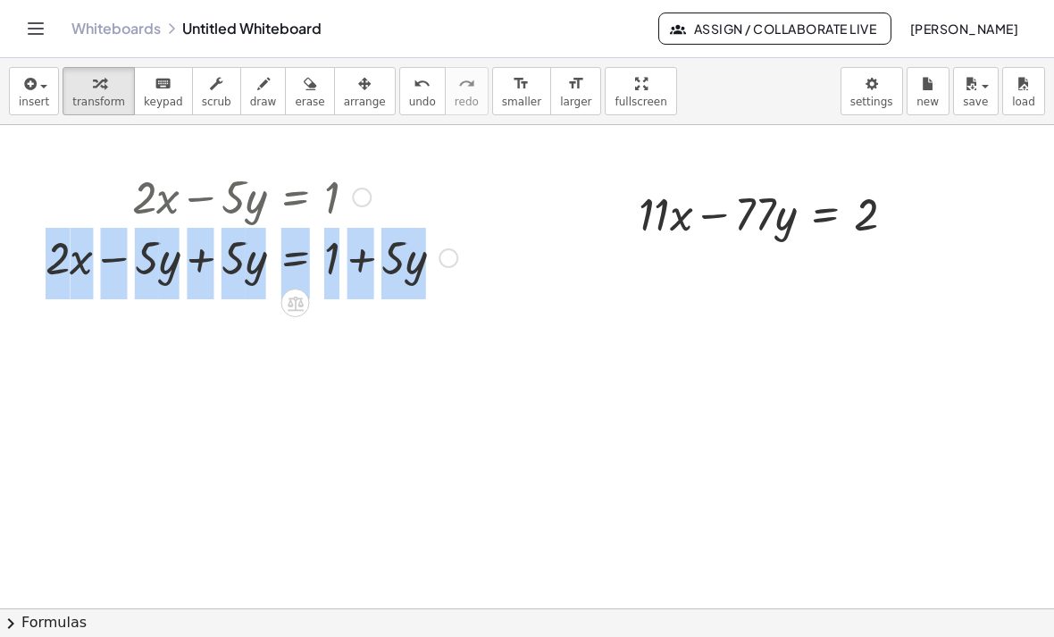
click at [189, 263] on div at bounding box center [251, 256] width 429 height 61
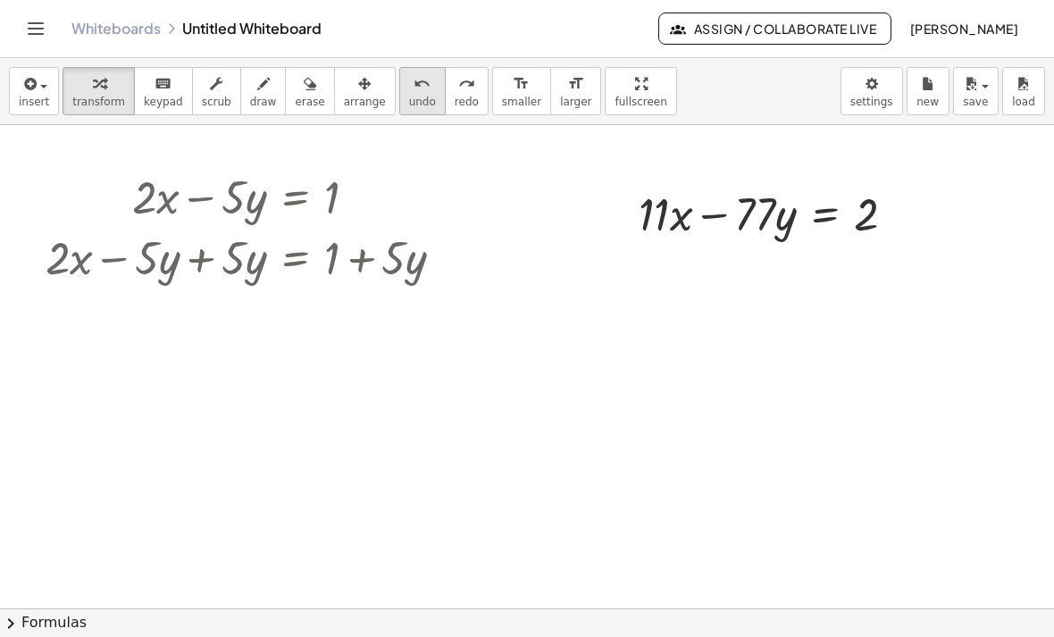
click at [430, 88] on div "undo" at bounding box center [422, 82] width 27 height 21
click at [429, 89] on div "undo" at bounding box center [422, 82] width 27 height 21
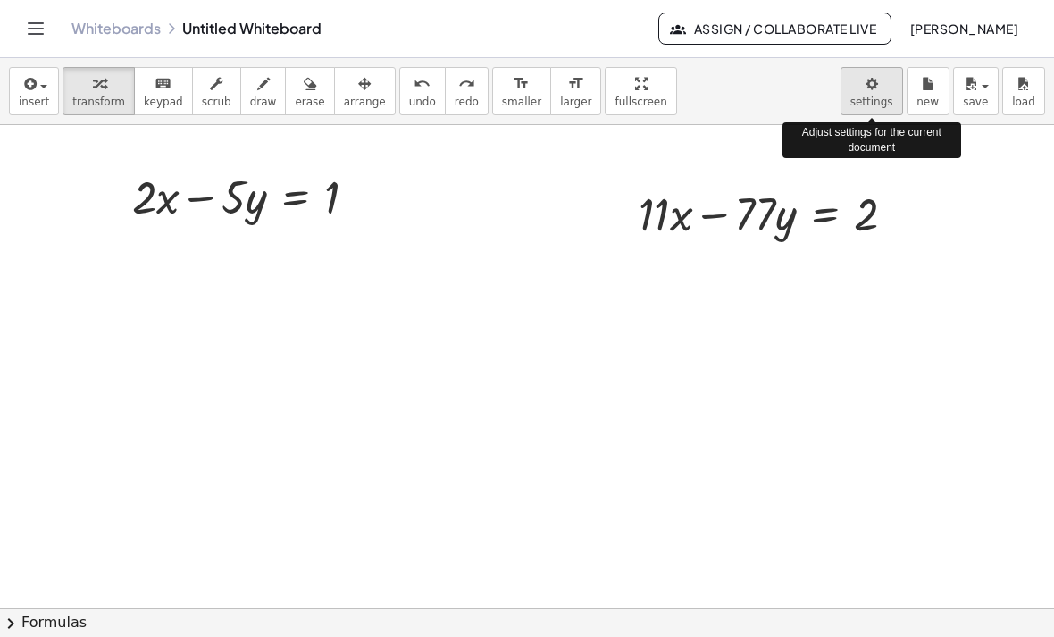
click at [868, 97] on body "Graspable Math Activities Get Started Activity Bank Assigned Work Classes White…" at bounding box center [527, 318] width 1054 height 637
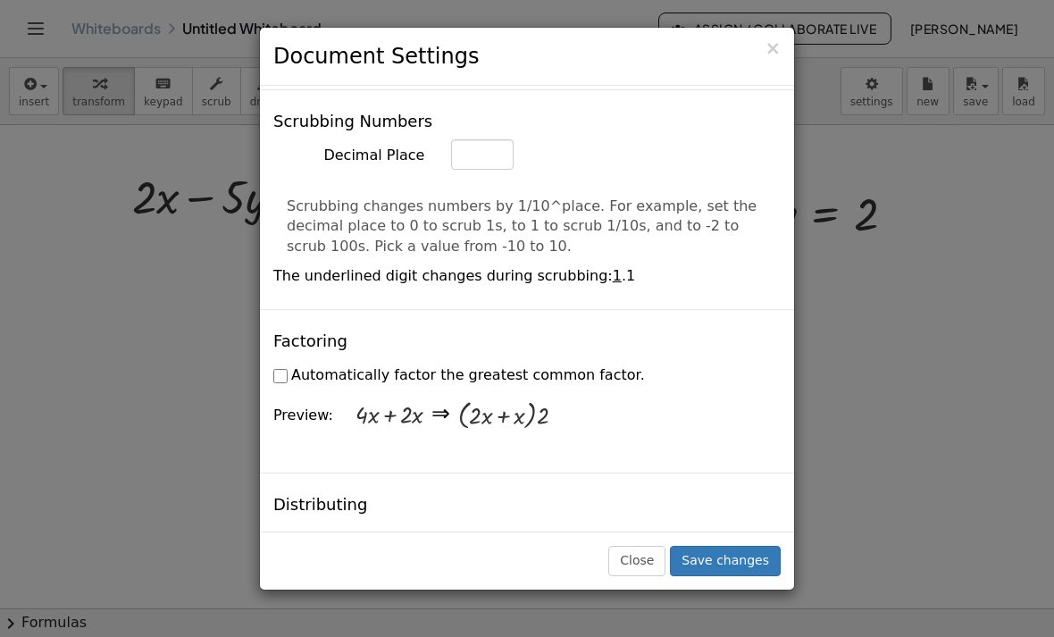
scroll to position [1043, 0]
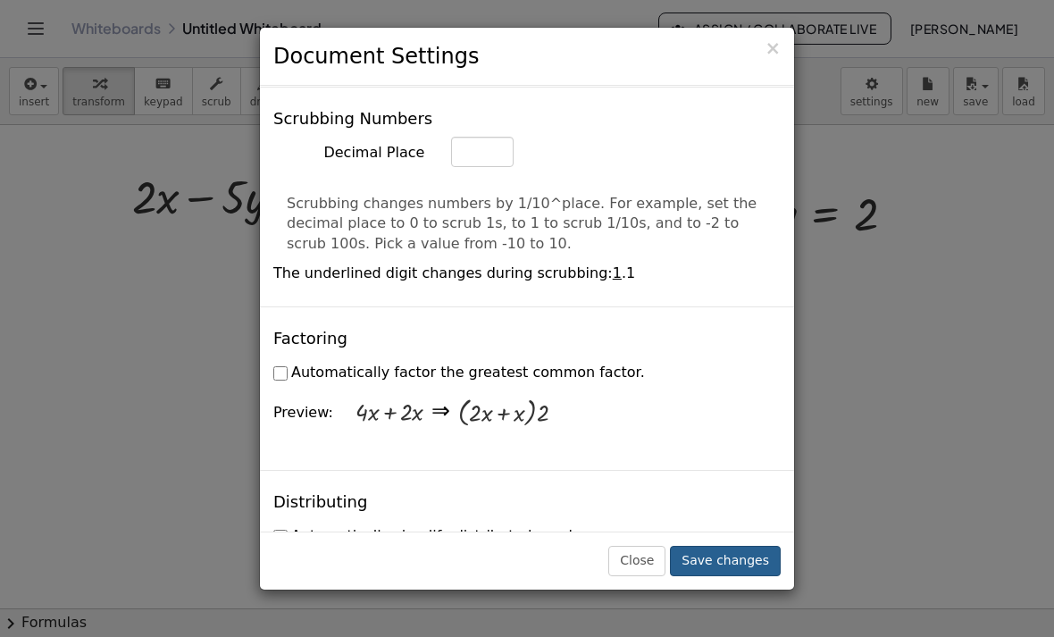
click at [696, 576] on button "Save changes" at bounding box center [725, 561] width 111 height 30
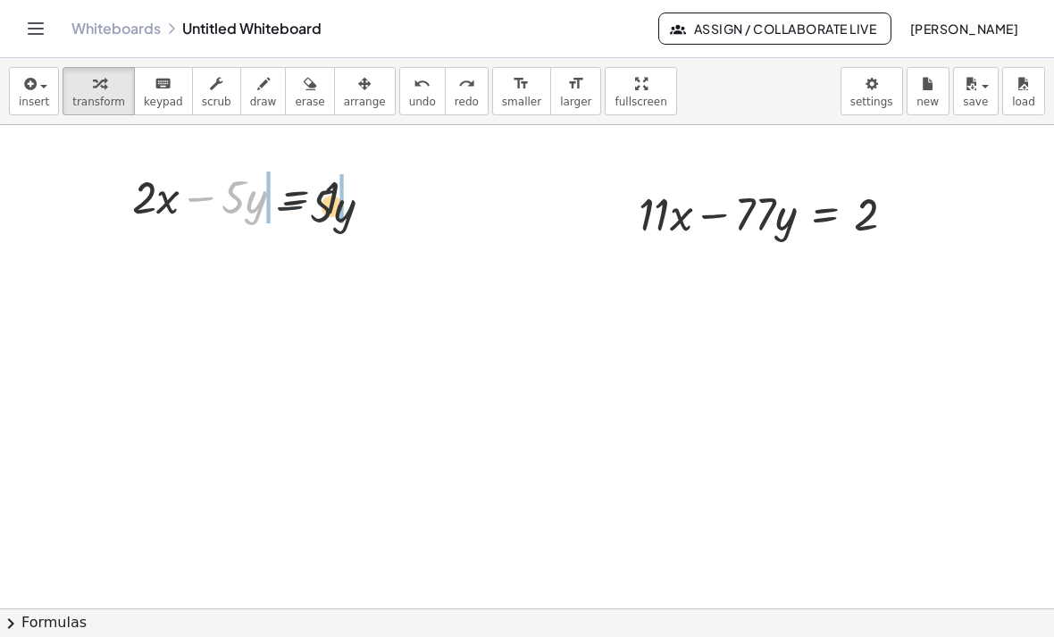
drag, startPoint x: 206, startPoint y: 204, endPoint x: 333, endPoint y: 216, distance: 127.3
click at [333, 216] on div at bounding box center [251, 195] width 256 height 61
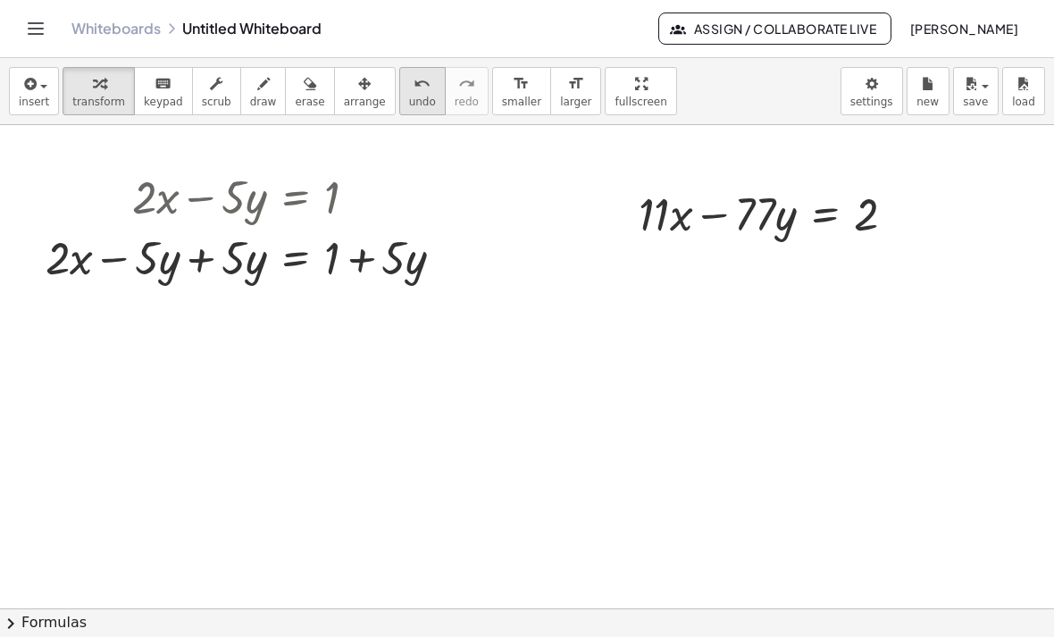
click at [433, 107] on button "undo undo" at bounding box center [422, 91] width 46 height 48
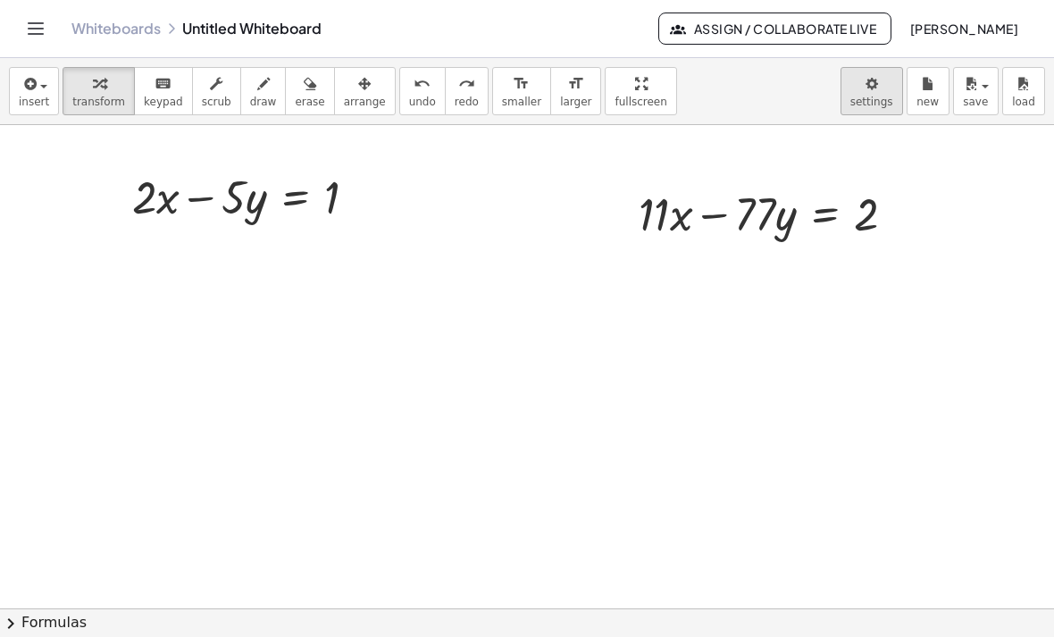
click at [858, 86] on body "Graspable Math Activities Get Started Activity Bank Assigned Work Classes White…" at bounding box center [527, 318] width 1054 height 637
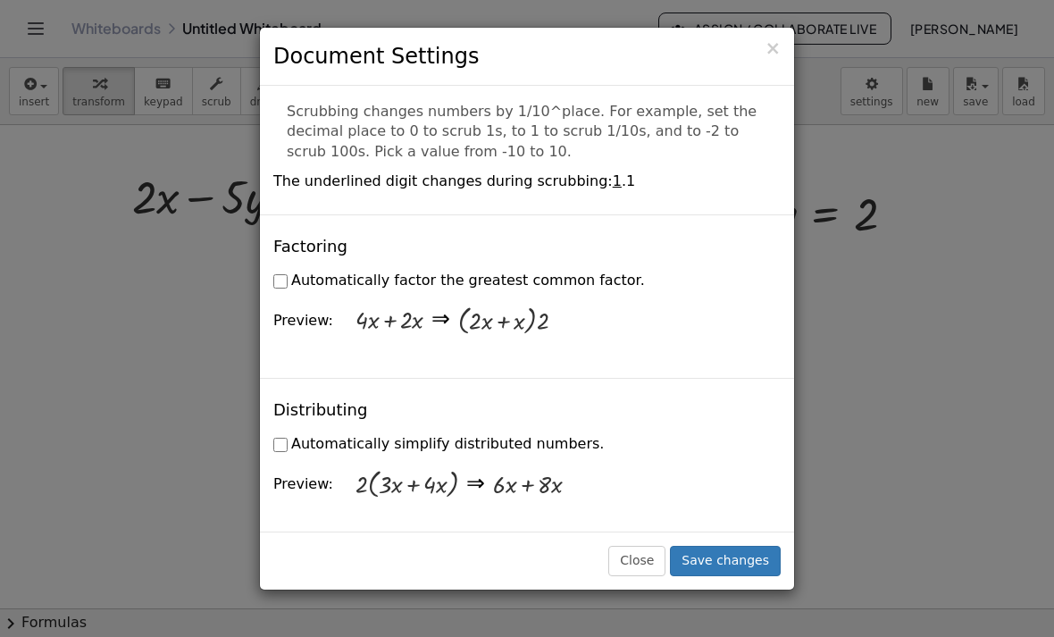
scroll to position [1132, 0]
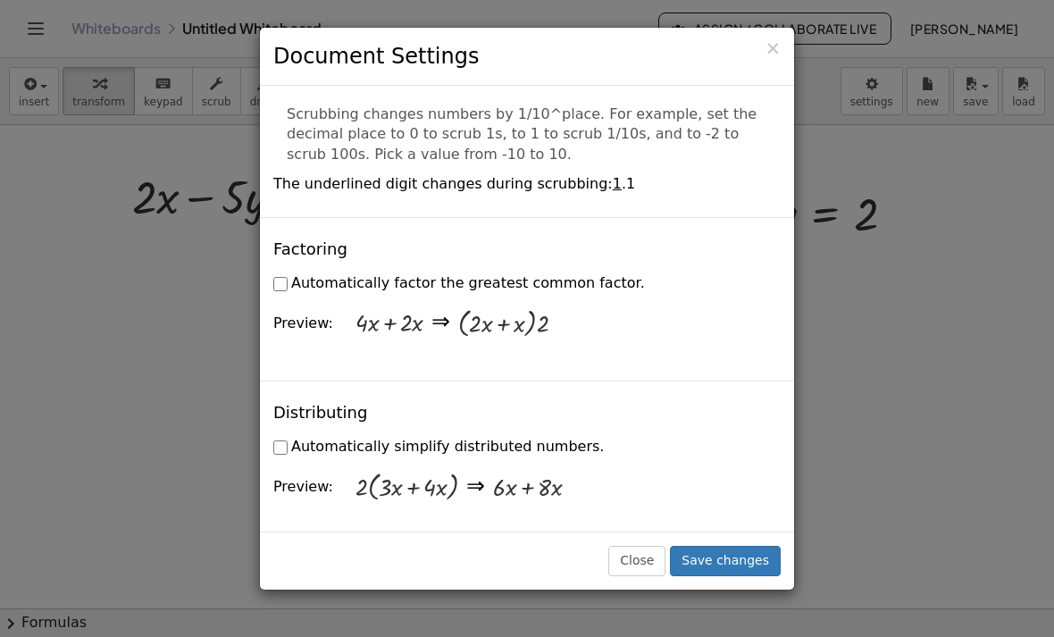
click at [290, 273] on label "Automatically factor the greatest common factor." at bounding box center [458, 283] width 371 height 21
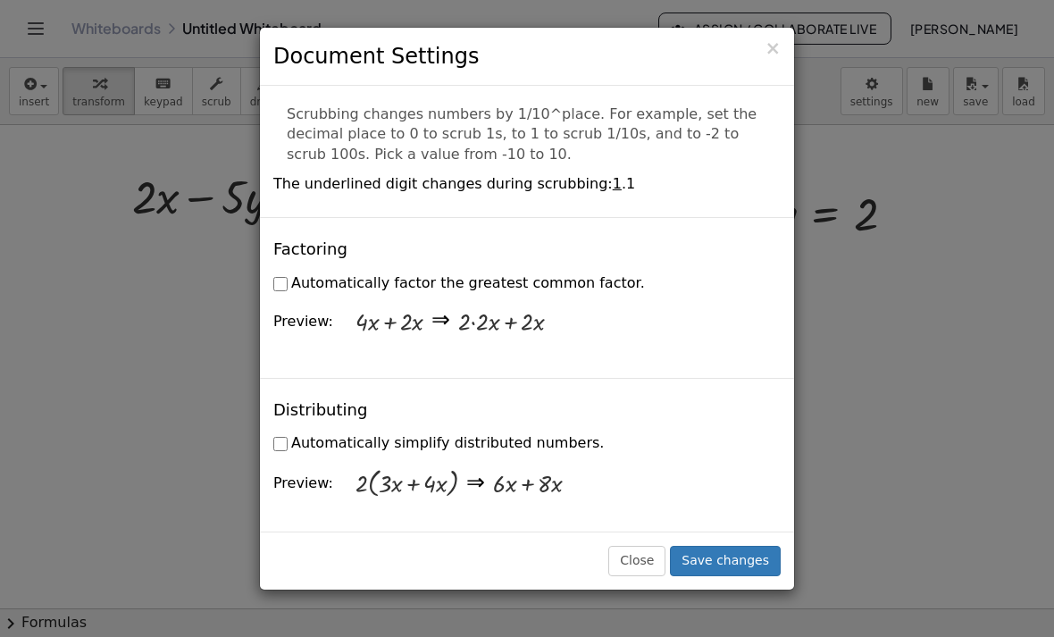
click at [290, 273] on label "Automatically factor the greatest common factor." at bounding box center [458, 283] width 371 height 21
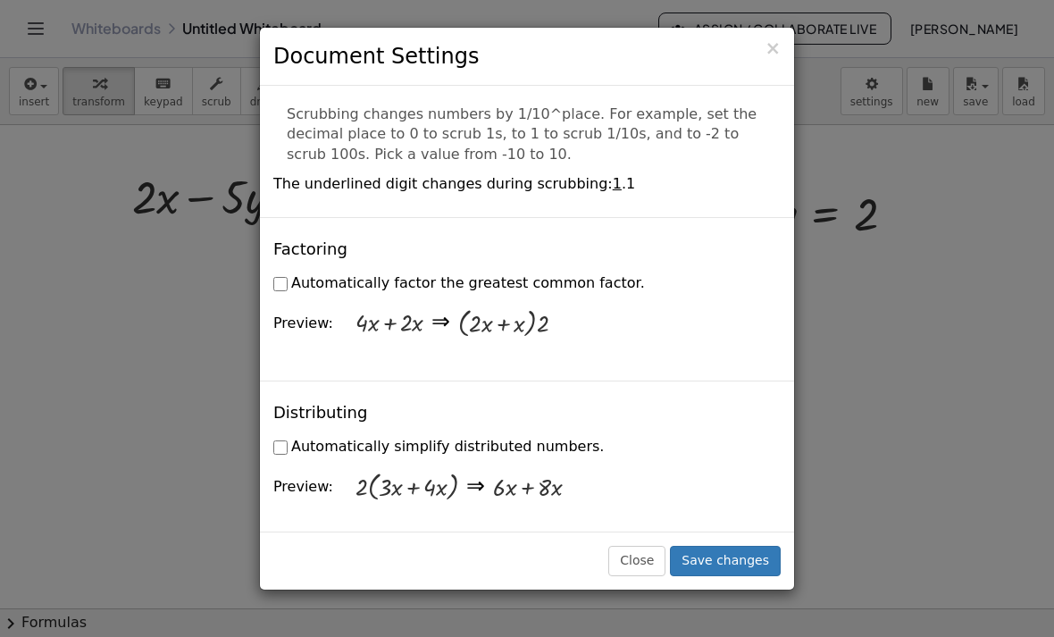
click at [289, 273] on label "Automatically factor the greatest common factor." at bounding box center [458, 283] width 371 height 21
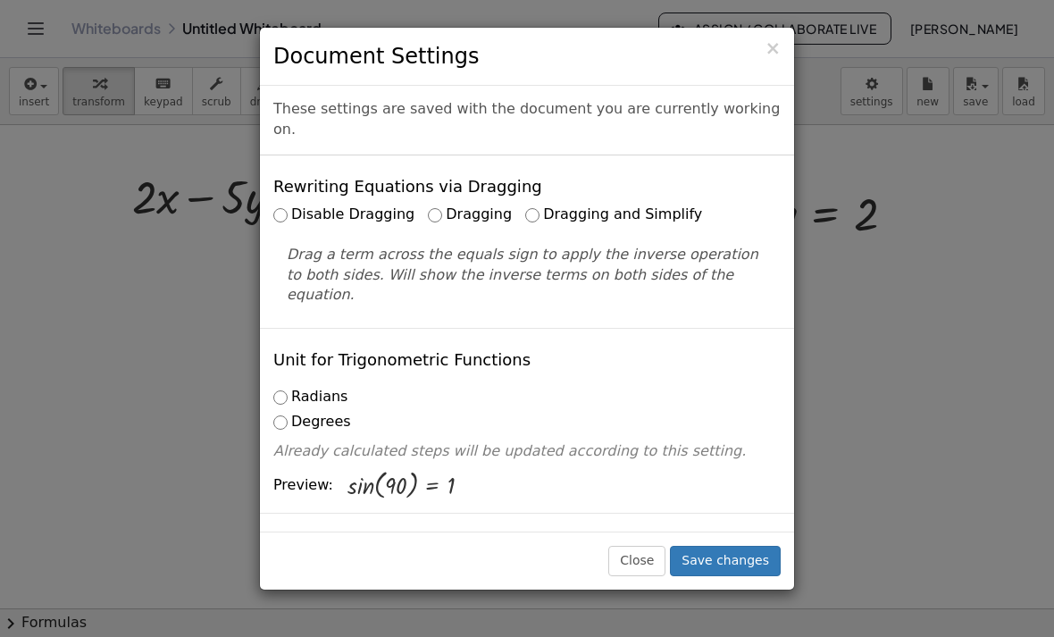
scroll to position [0, 0]
click at [527, 204] on label "Dragging and Simplify" at bounding box center [613, 214] width 177 height 21
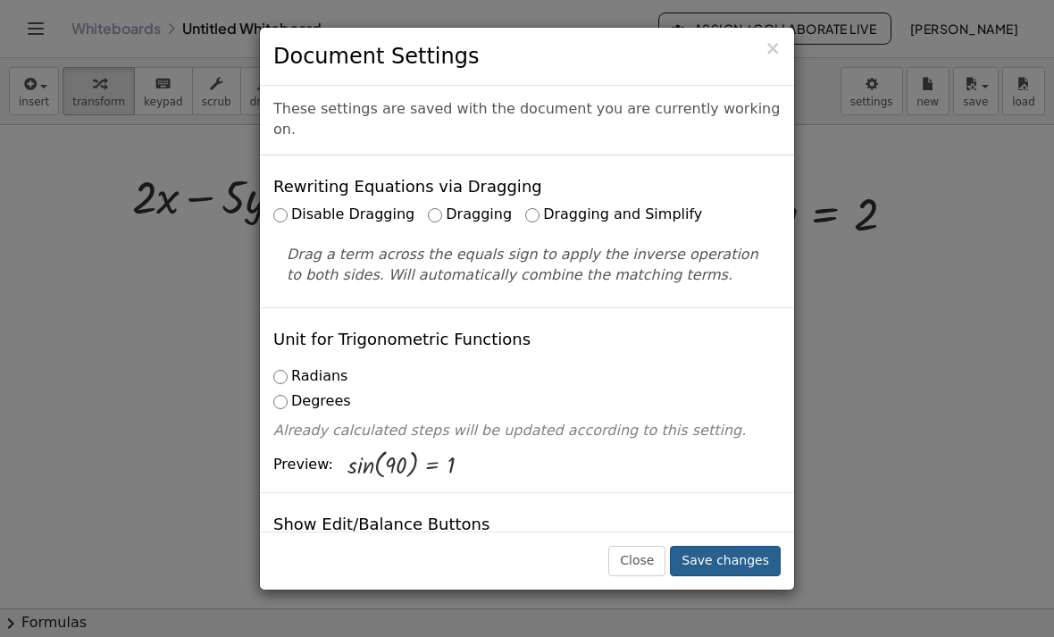
click at [734, 576] on button "Save changes" at bounding box center [725, 561] width 111 height 30
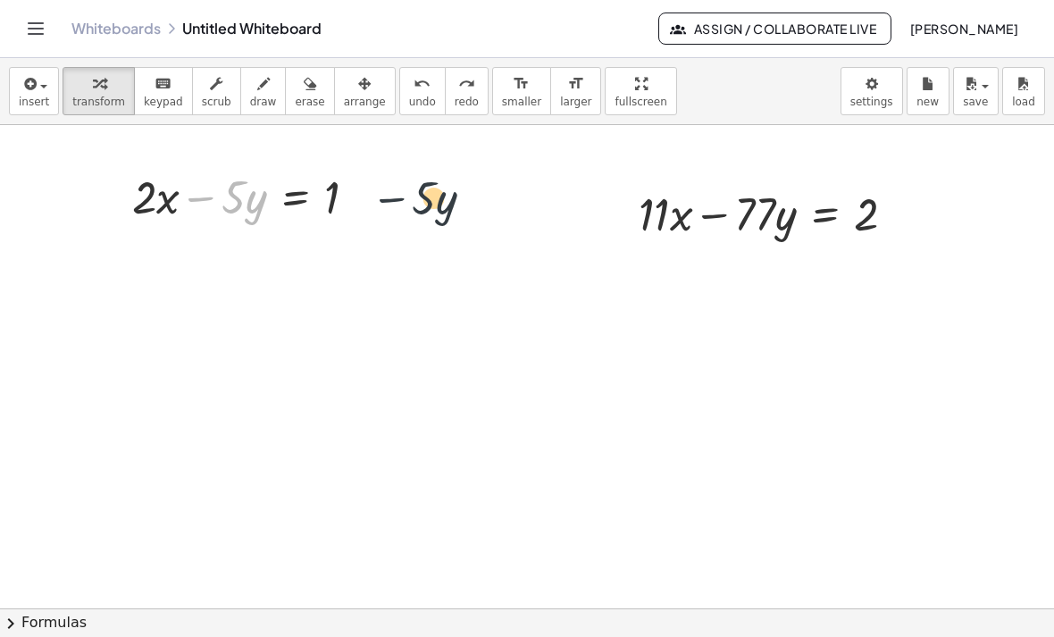
drag, startPoint x: 213, startPoint y: 201, endPoint x: 410, endPoint y: 202, distance: 196.4
click at [410, 202] on div "− · 5 · y + · 2 · x − · 5 · y = 1 + · 11 · x − · 77 · y = 2" at bounding box center [527, 646] width 1054 height 1080
click at [345, 365] on div at bounding box center [527, 646] width 1054 height 1080
drag, startPoint x: 199, startPoint y: 198, endPoint x: 353, endPoint y: 181, distance: 154.5
click at [353, 181] on div at bounding box center [251, 195] width 256 height 61
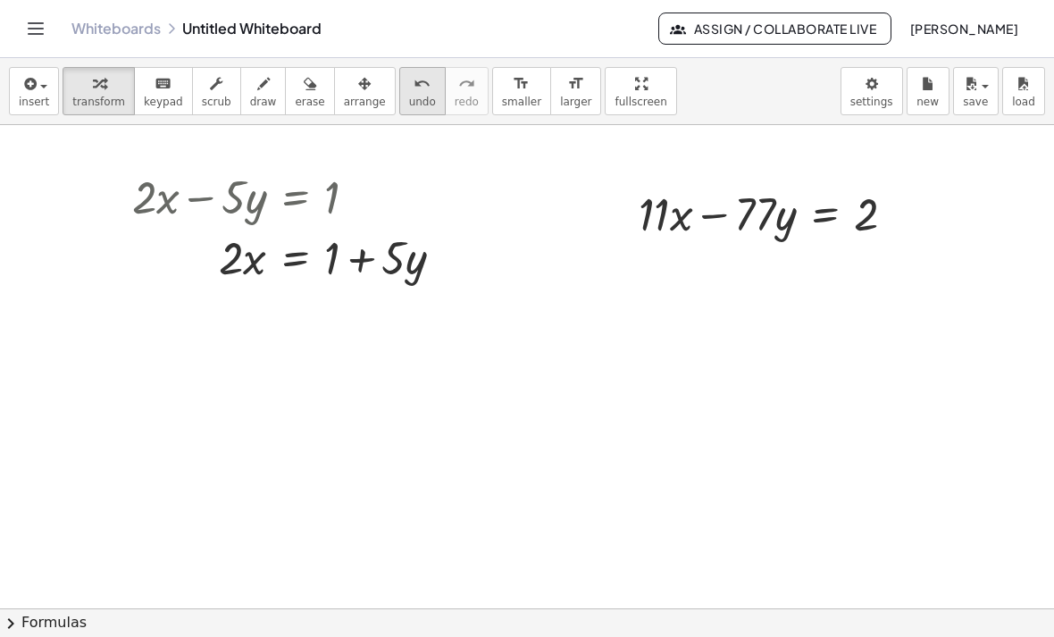
click at [417, 96] on span "undo" at bounding box center [422, 102] width 27 height 12
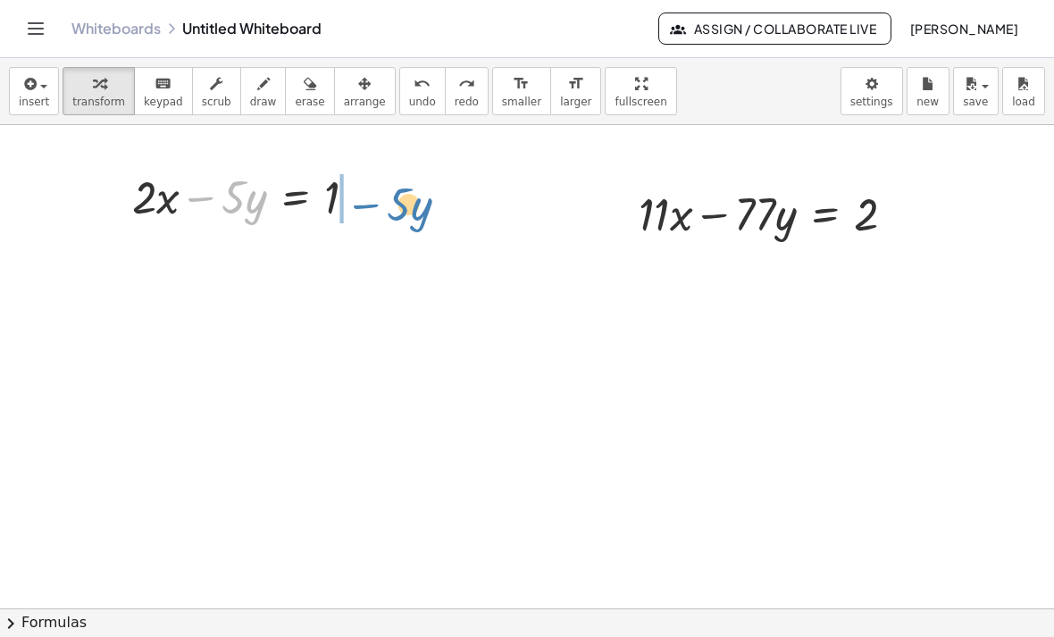
drag, startPoint x: 207, startPoint y: 197, endPoint x: 370, endPoint y: 198, distance: 162.5
click at [370, 198] on div at bounding box center [251, 195] width 256 height 61
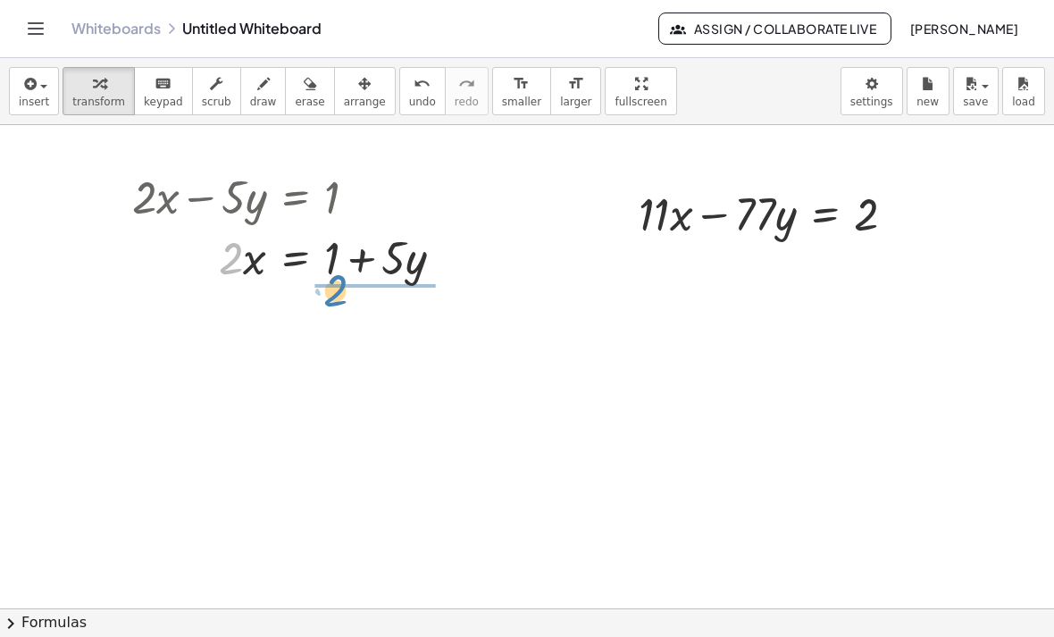
drag, startPoint x: 224, startPoint y: 263, endPoint x: 329, endPoint y: 296, distance: 109.3
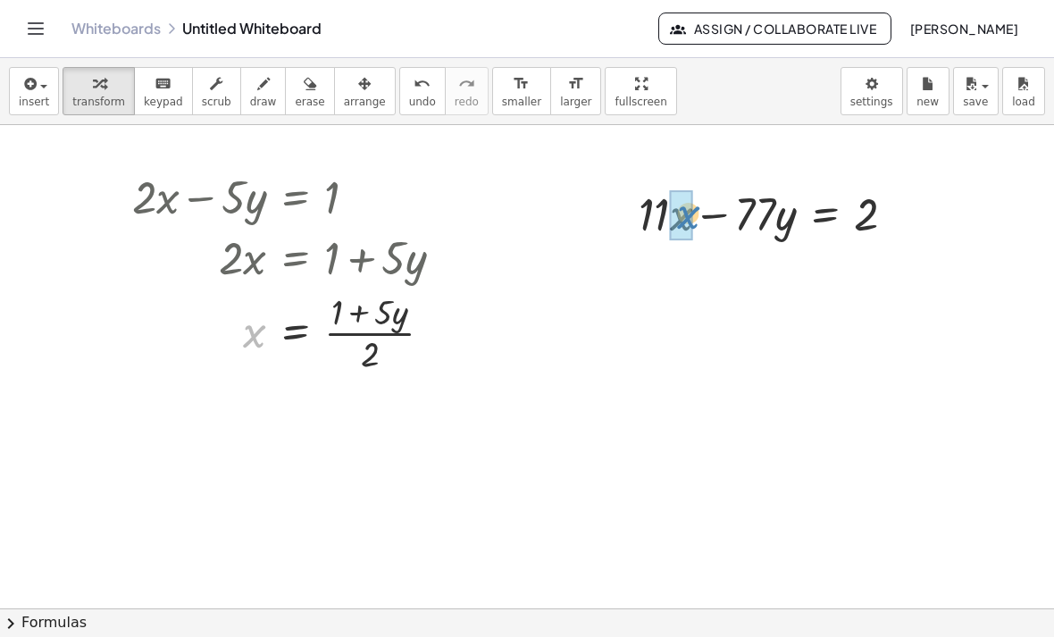
drag, startPoint x: 255, startPoint y: 337, endPoint x: 689, endPoint y: 219, distance: 449.9
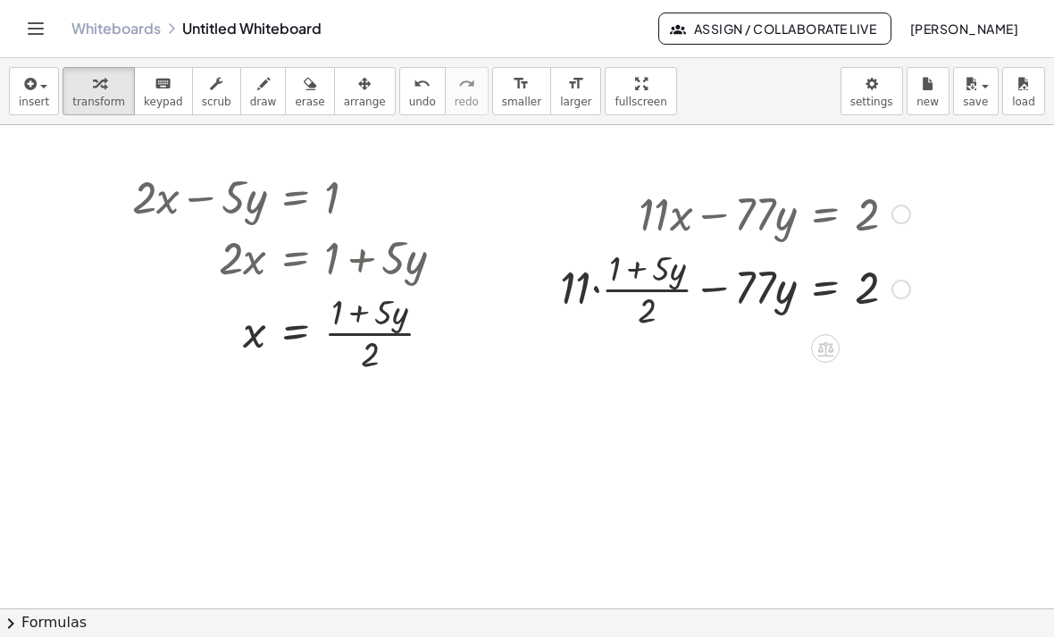
click at [579, 288] on div at bounding box center [735, 287] width 368 height 89
click at [583, 289] on div at bounding box center [735, 287] width 368 height 89
click at [585, 387] on div at bounding box center [527, 646] width 1054 height 1080
click at [586, 297] on div at bounding box center [735, 287] width 368 height 89
drag, startPoint x: 583, startPoint y: 292, endPoint x: -1, endPoint y: -1, distance: 653.2
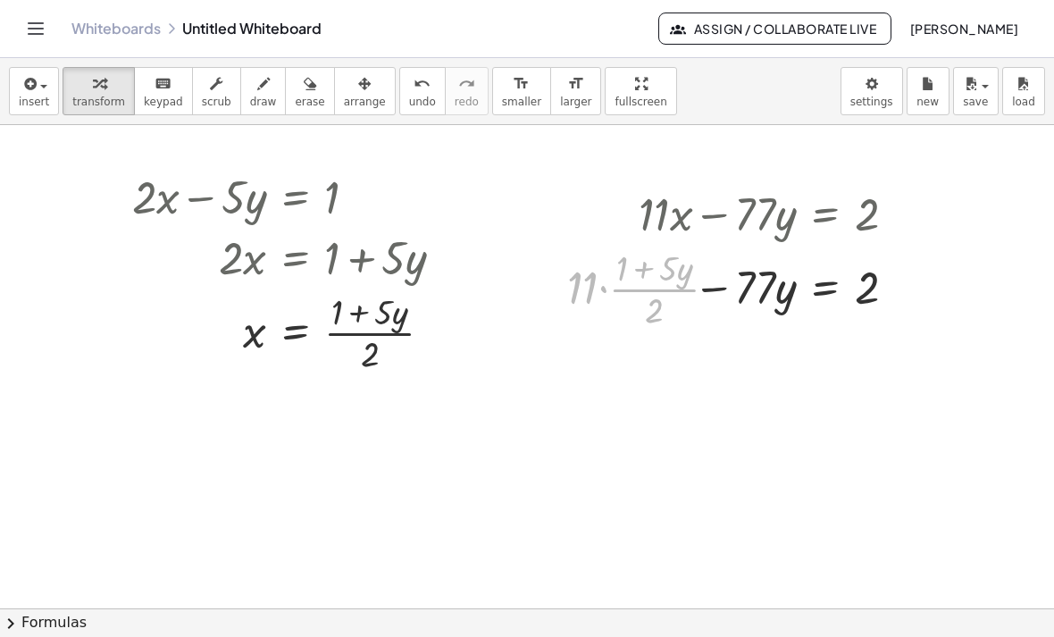
click at [633, 272] on div at bounding box center [731, 287] width 361 height 89
click at [580, 284] on div at bounding box center [735, 287] width 368 height 89
drag, startPoint x: 575, startPoint y: 284, endPoint x: 624, endPoint y: 266, distance: 52.3
click at [624, 266] on div at bounding box center [735, 287] width 368 height 89
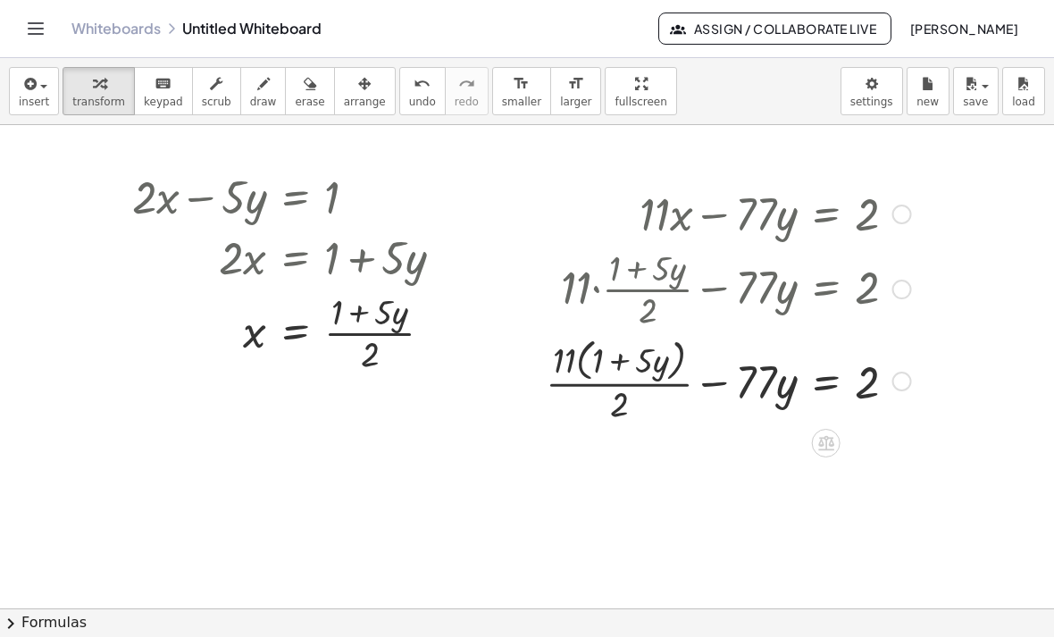
click at [571, 357] on div at bounding box center [728, 379] width 383 height 95
drag, startPoint x: 564, startPoint y: 357, endPoint x: 595, endPoint y: 351, distance: 31.0
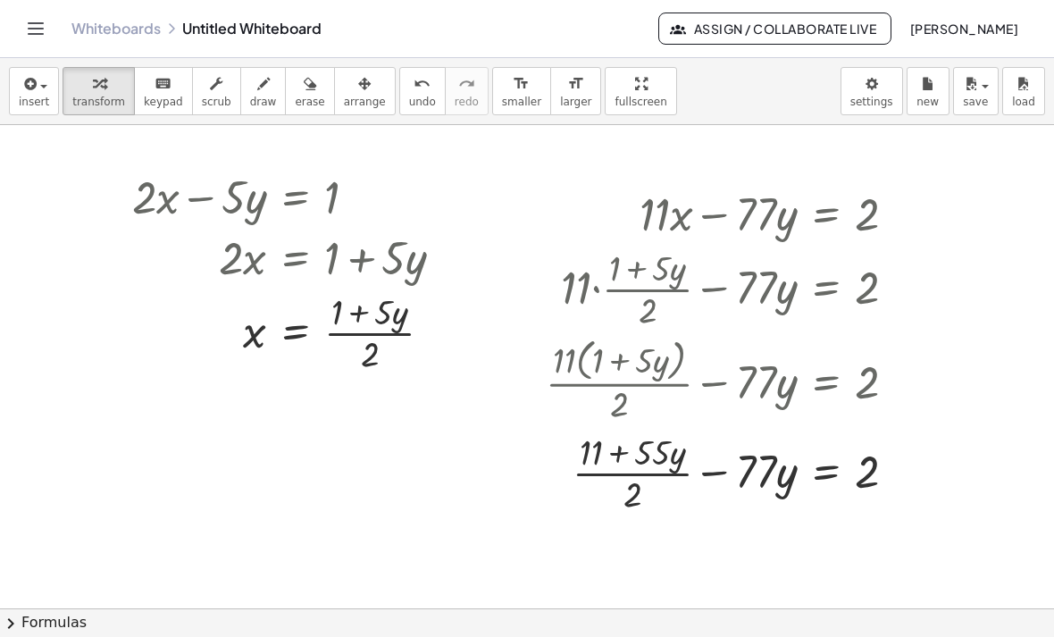
click at [712, 550] on div at bounding box center [527, 646] width 1054 height 1080
drag, startPoint x: 631, startPoint y: 502, endPoint x: 898, endPoint y: 477, distance: 268.1
click at [898, 477] on div at bounding box center [728, 471] width 383 height 89
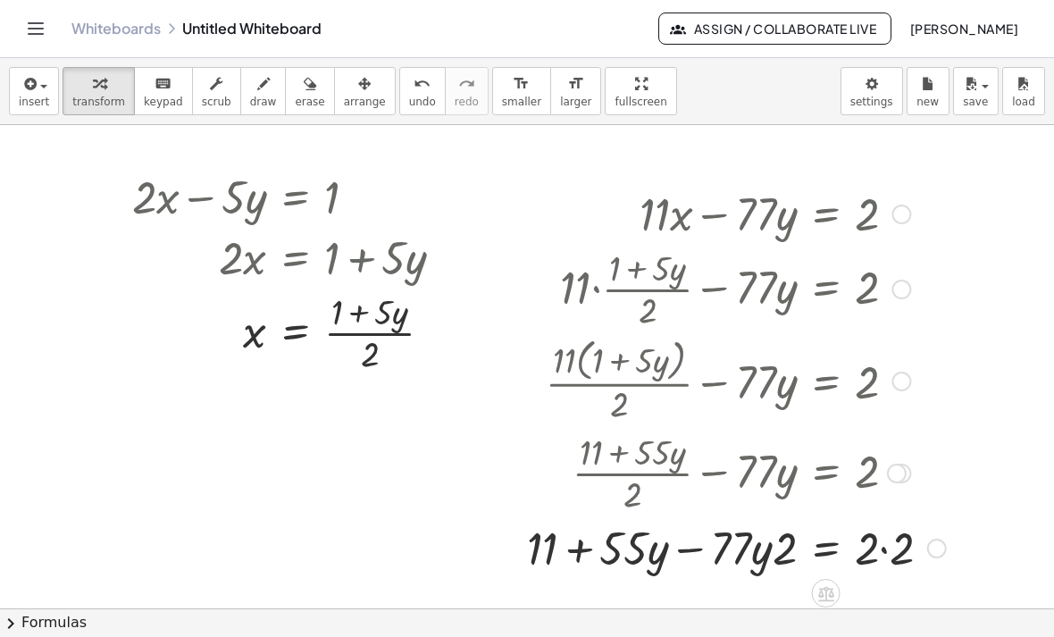
click at [793, 540] on div at bounding box center [736, 546] width 437 height 61
drag, startPoint x: 790, startPoint y: 545, endPoint x: 734, endPoint y: 545, distance: 56.2
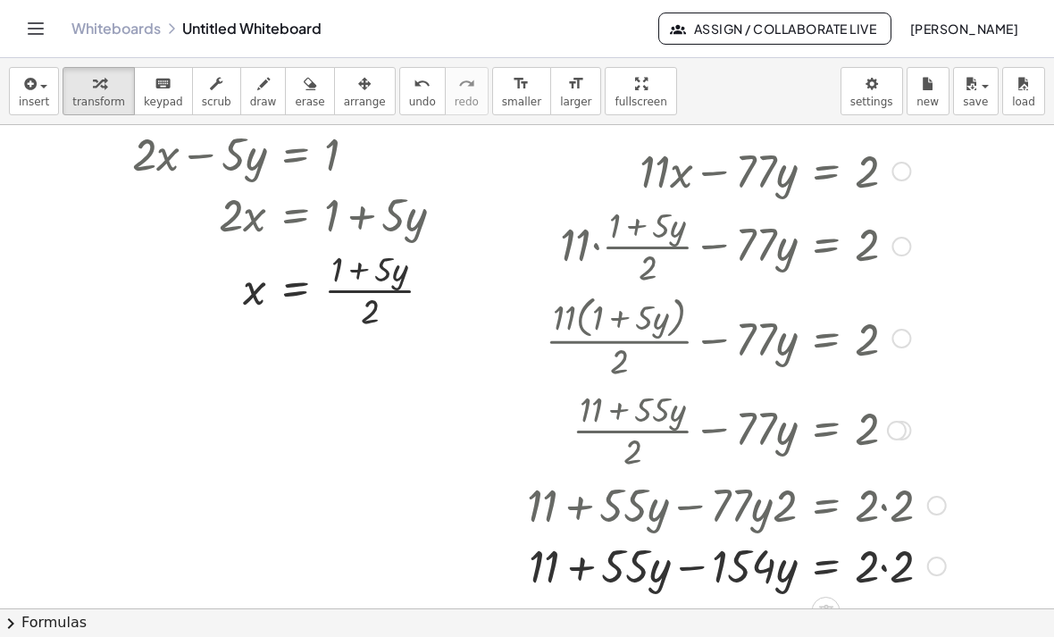
scroll to position [178, 0]
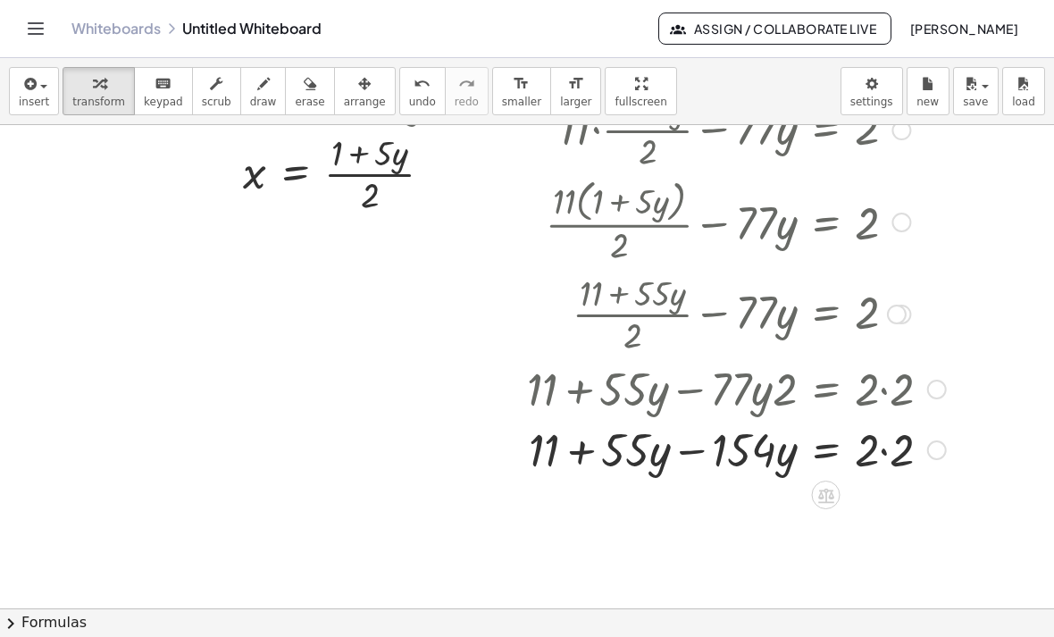
click at [897, 452] on div at bounding box center [736, 448] width 437 height 61
click at [696, 449] on div at bounding box center [736, 448] width 437 height 61
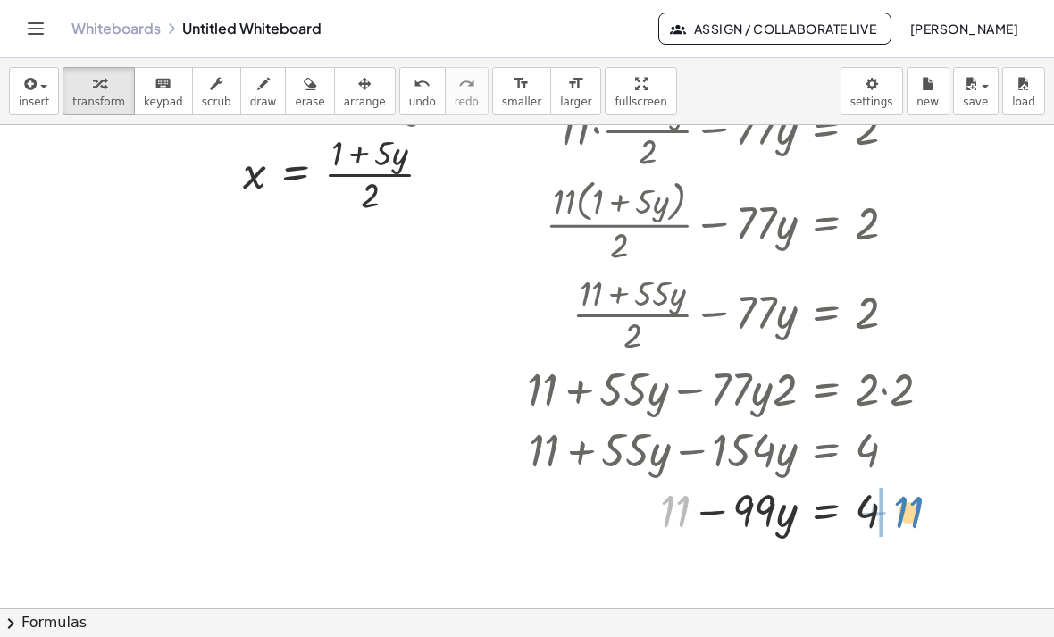
drag, startPoint x: 664, startPoint y: 515, endPoint x: 898, endPoint y: 516, distance: 233.9
click at [898, 516] on div at bounding box center [736, 509] width 437 height 61
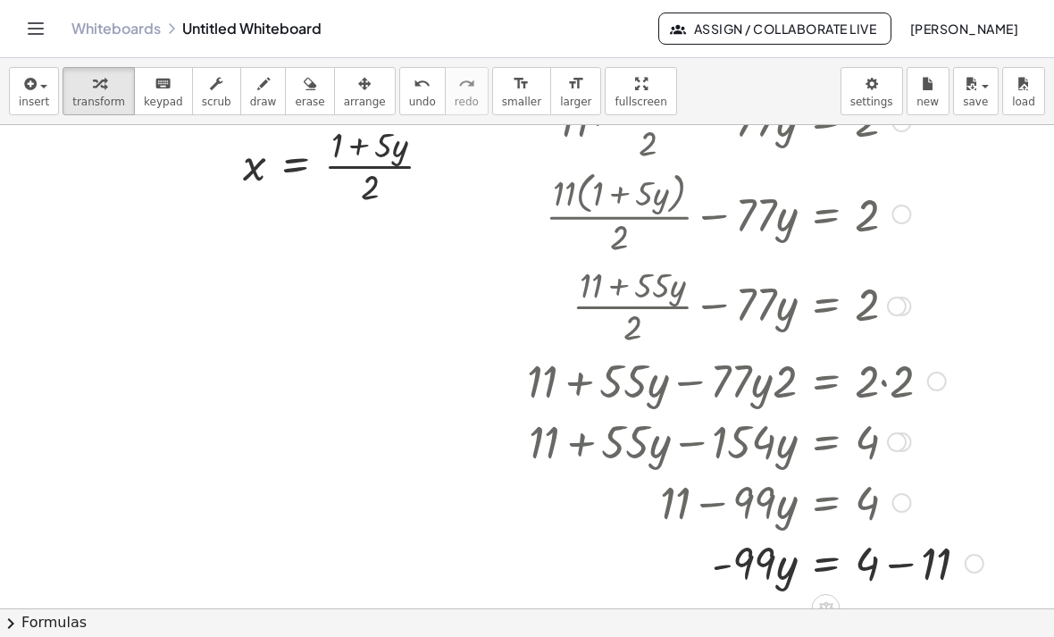
scroll to position [262, 0]
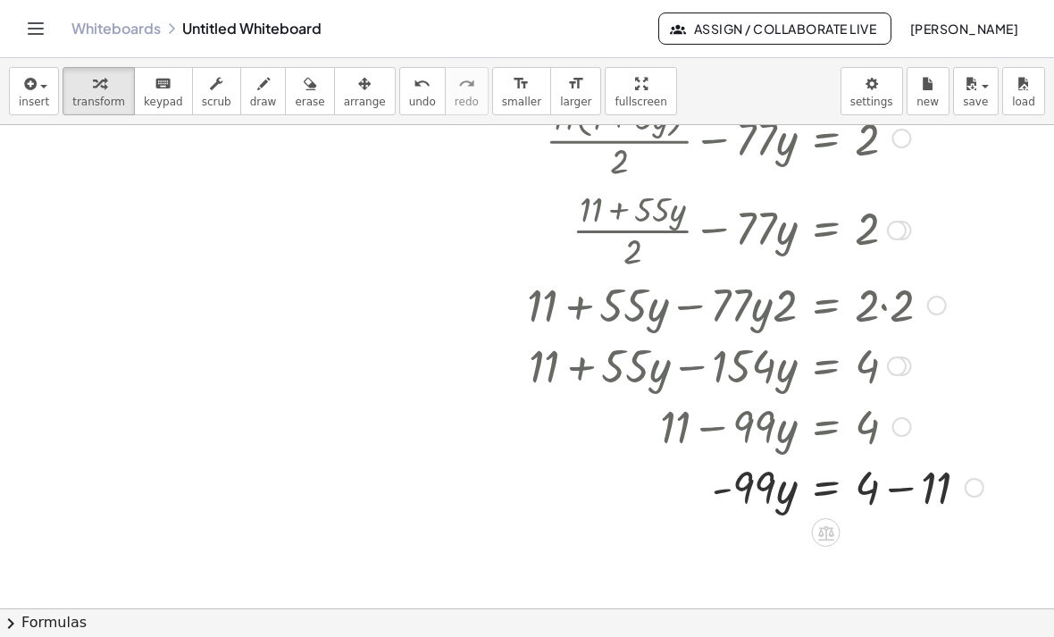
click at [913, 487] on div at bounding box center [755, 485] width 474 height 61
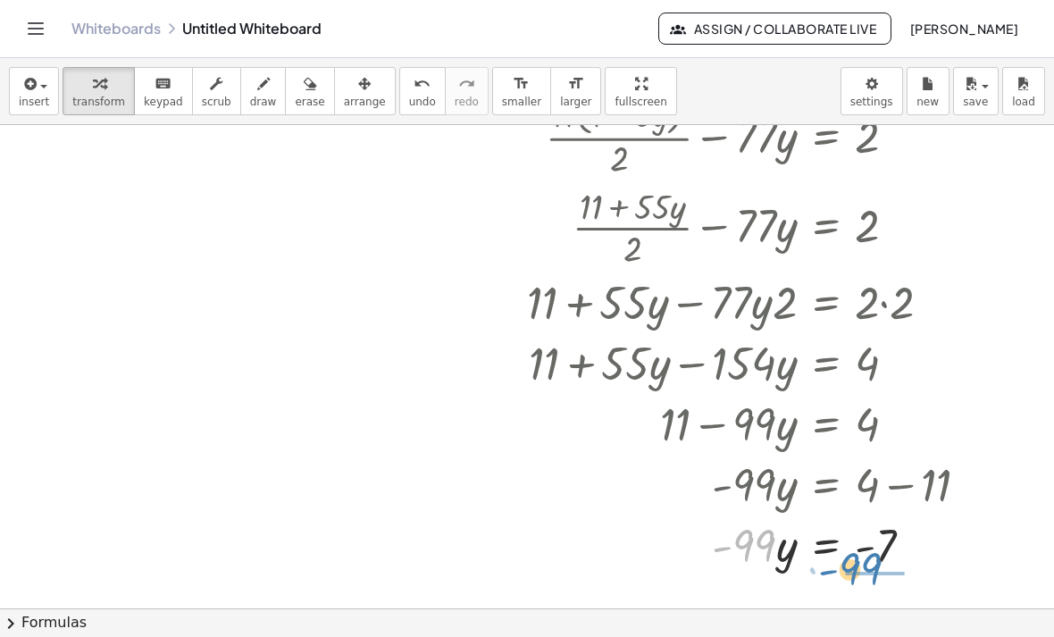
drag, startPoint x: 749, startPoint y: 552, endPoint x: 859, endPoint y: 573, distance: 111.9
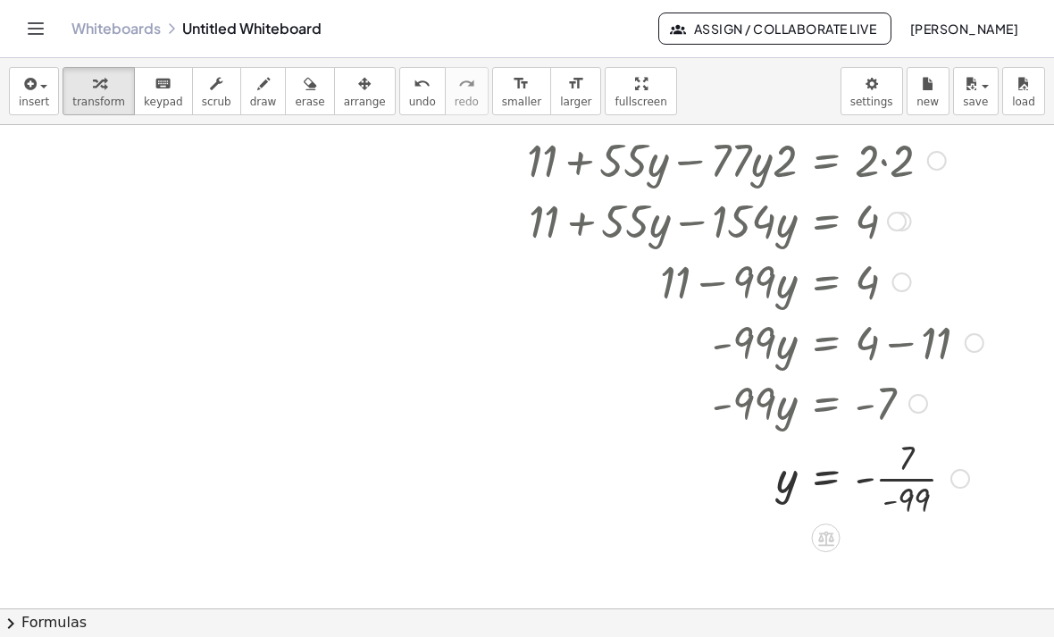
scroll to position [521, 0]
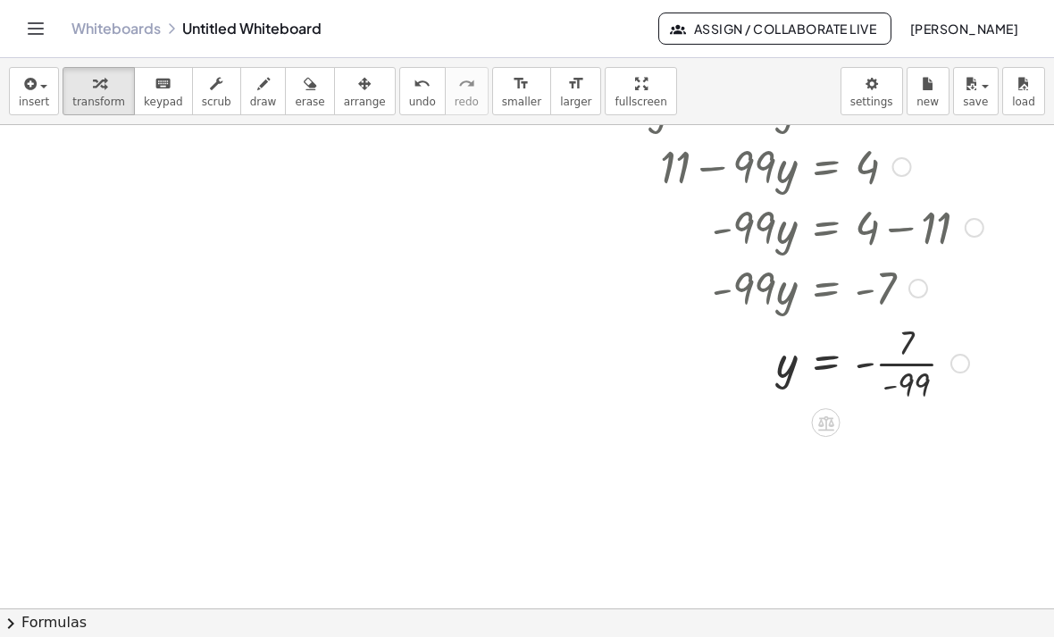
click at [904, 374] on div at bounding box center [755, 361] width 474 height 89
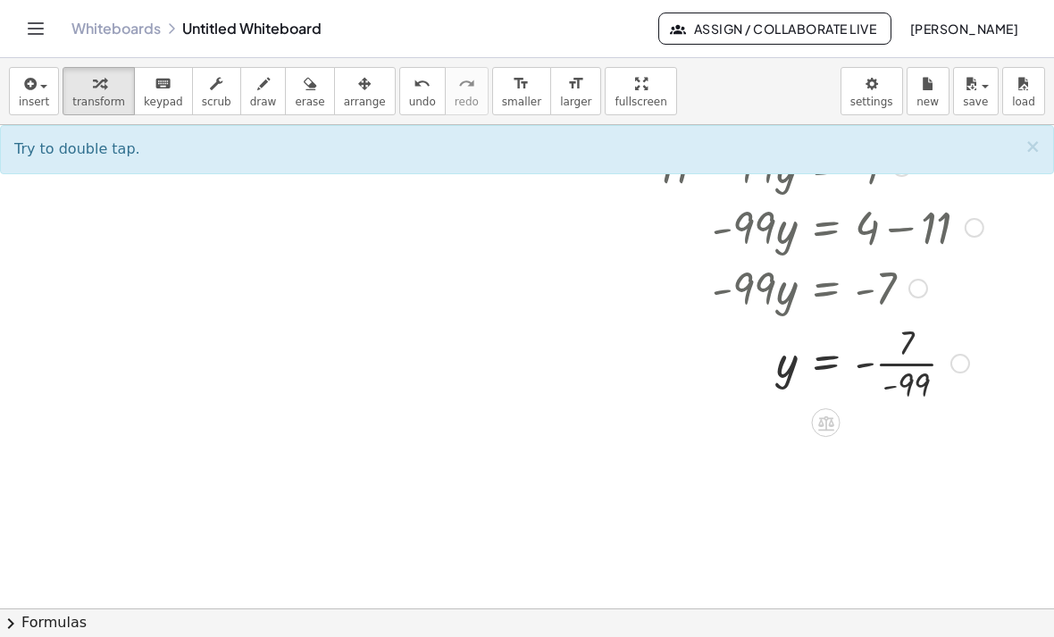
click at [866, 373] on div at bounding box center [755, 361] width 474 height 89
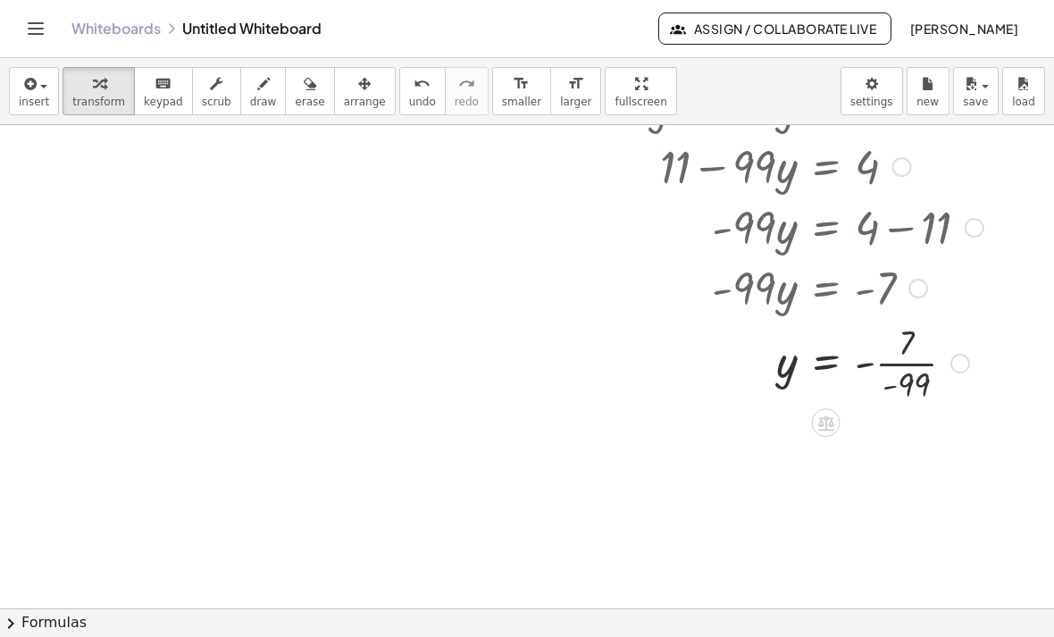
click at [894, 400] on div at bounding box center [755, 361] width 474 height 89
click at [886, 391] on div at bounding box center [755, 361] width 474 height 89
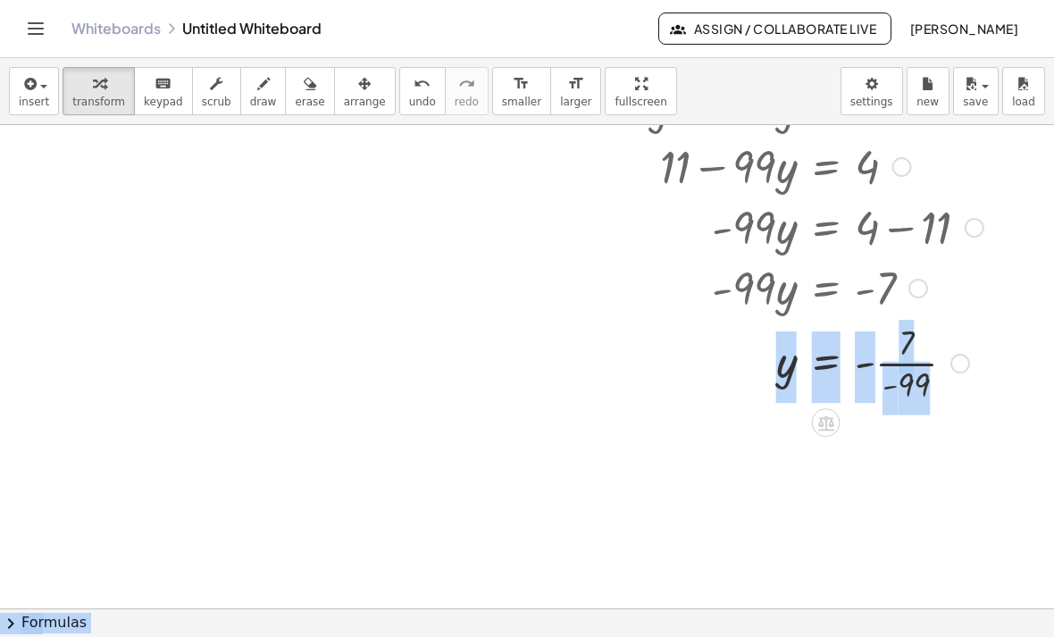
click at [887, 389] on div at bounding box center [755, 361] width 474 height 89
drag, startPoint x: 844, startPoint y: 548, endPoint x: 844, endPoint y: 509, distance: 39.3
click at [845, 548] on div at bounding box center [527, 144] width 1054 height 1080
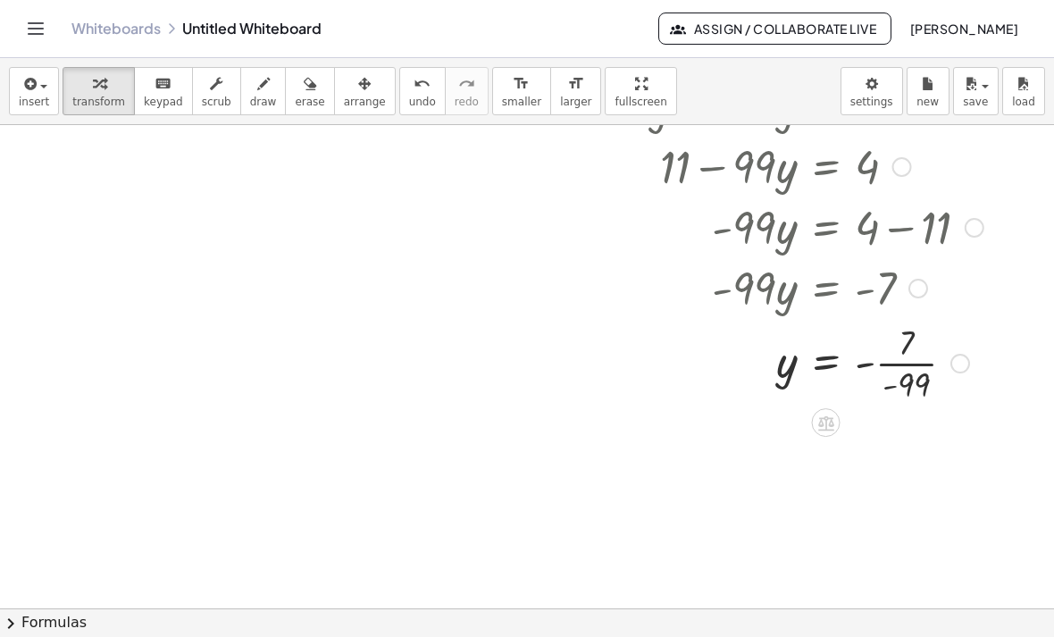
click at [866, 366] on div at bounding box center [755, 361] width 474 height 89
click at [867, 365] on div at bounding box center [755, 361] width 474 height 89
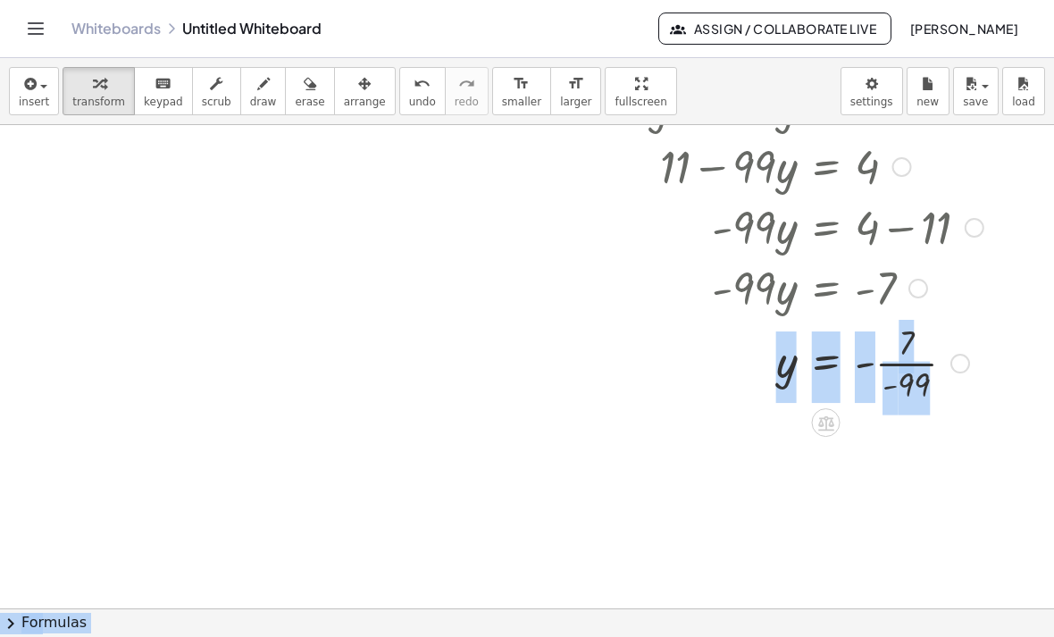
click at [870, 367] on div at bounding box center [755, 361] width 474 height 89
click at [911, 491] on div at bounding box center [527, 144] width 1054 height 1080
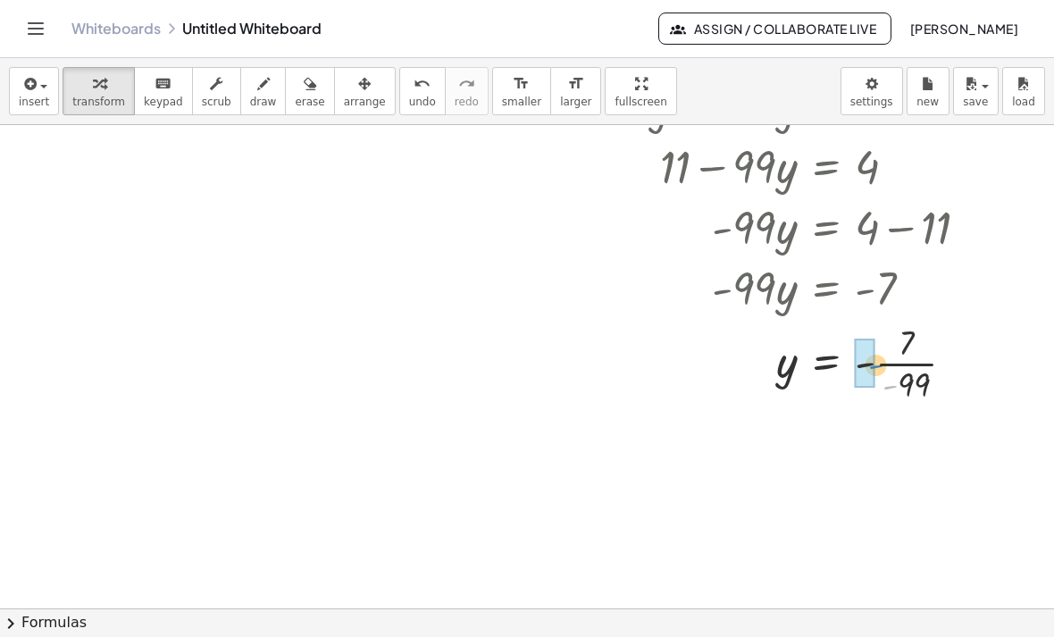
drag, startPoint x: 887, startPoint y: 391, endPoint x: 872, endPoint y: 371, distance: 25.5
click at [931, 551] on div at bounding box center [527, 144] width 1054 height 1080
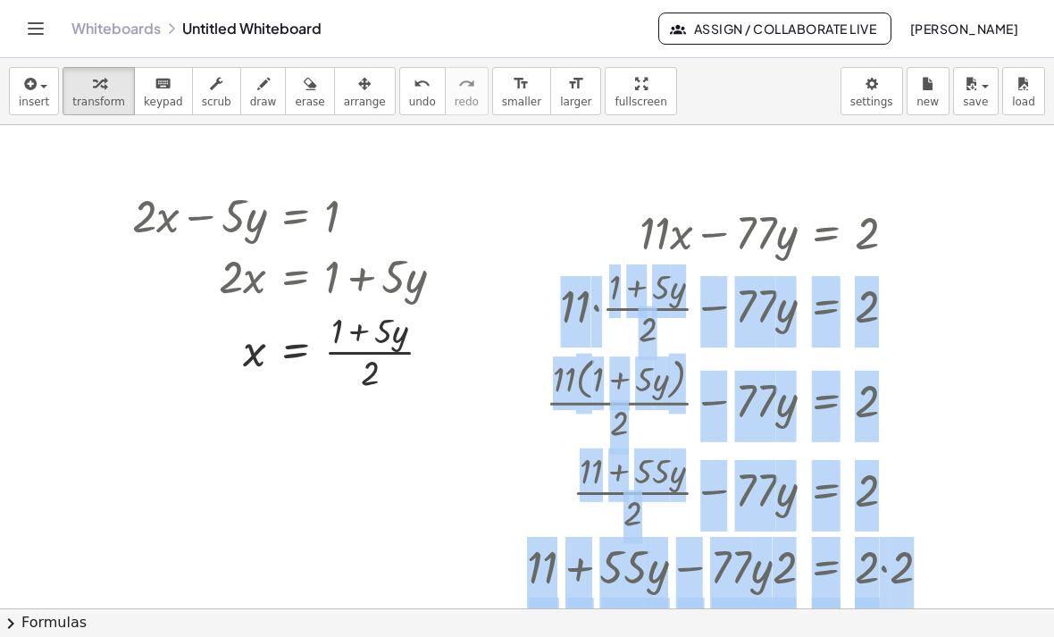
scroll to position [0, 0]
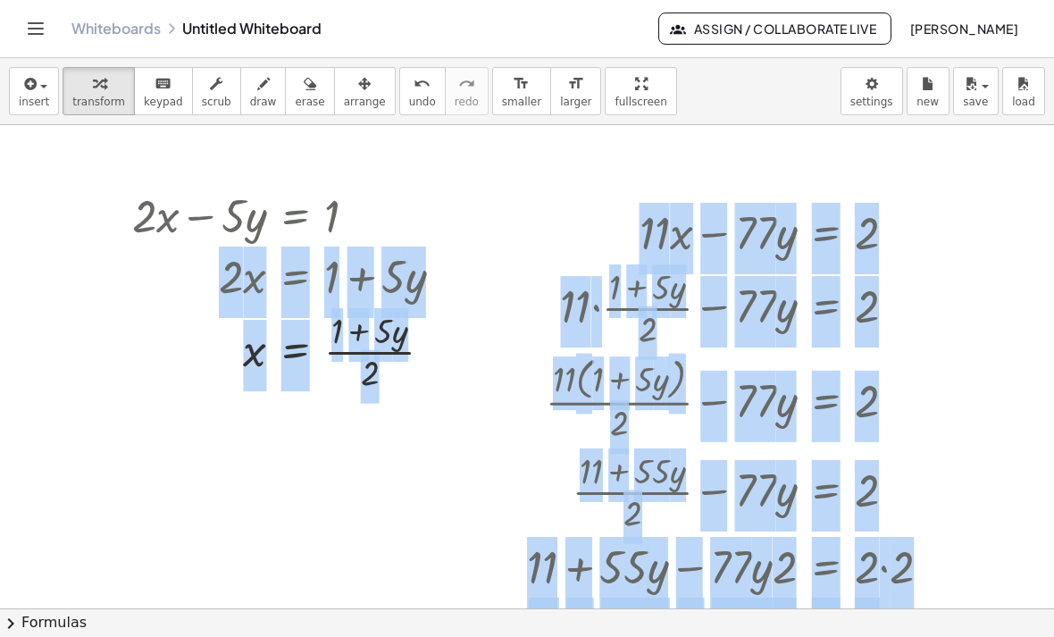
drag, startPoint x: 789, startPoint y: 584, endPoint x: 239, endPoint y: 281, distance: 627.8
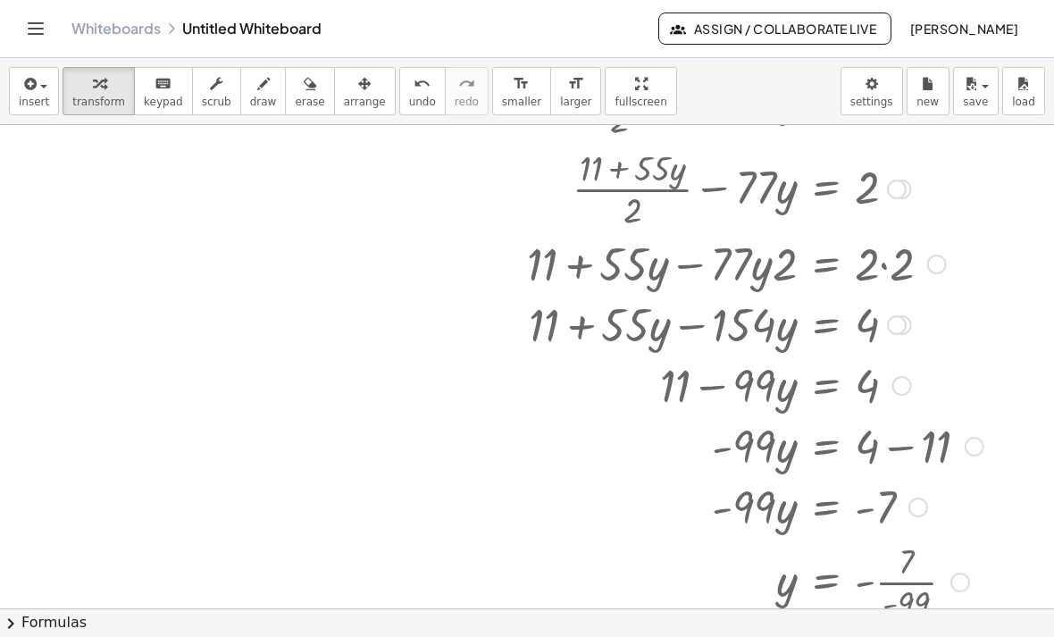
scroll to position [305, 0]
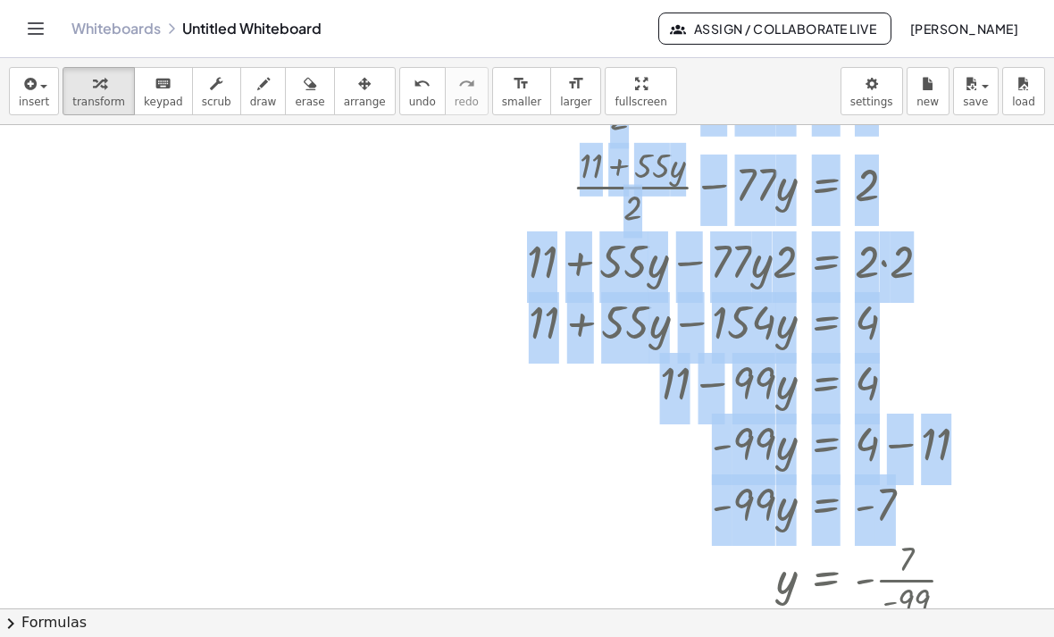
drag, startPoint x: 779, startPoint y: 587, endPoint x: 466, endPoint y: 460, distance: 337.6
click at [458, 460] on div "+ · 2 · x − · 5 · y = 1 · 2 · x = + 1 + · 5 · y · 2 x · 5 · y = 1 + + · ( ) + ·…" at bounding box center [527, 360] width 1054 height 1080
click at [810, 543] on div at bounding box center [773, 577] width 510 height 89
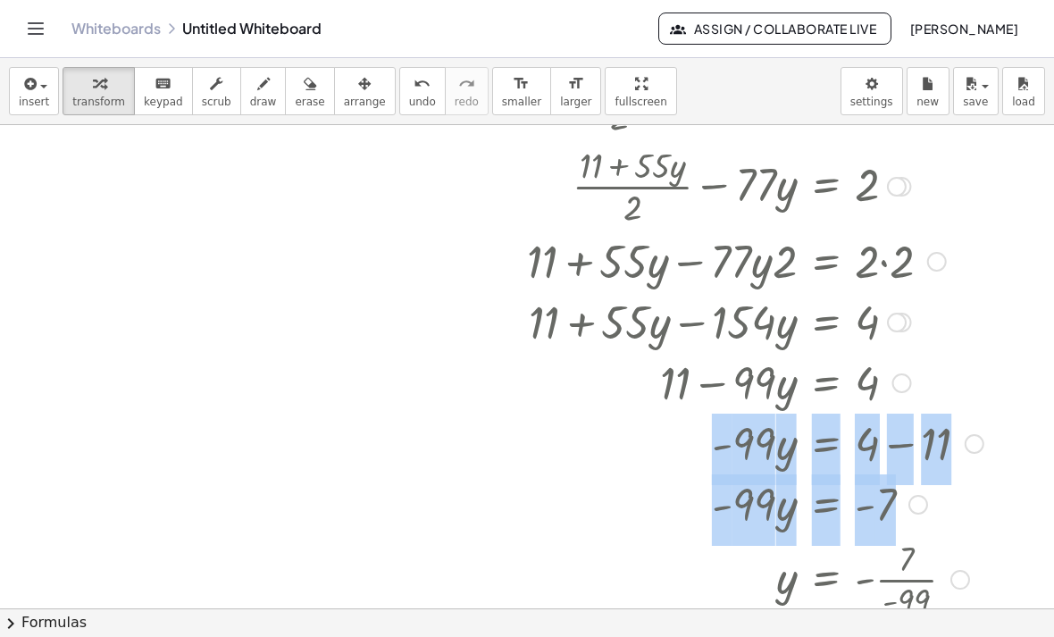
drag, startPoint x: 793, startPoint y: 582, endPoint x: 570, endPoint y: 439, distance: 265.0
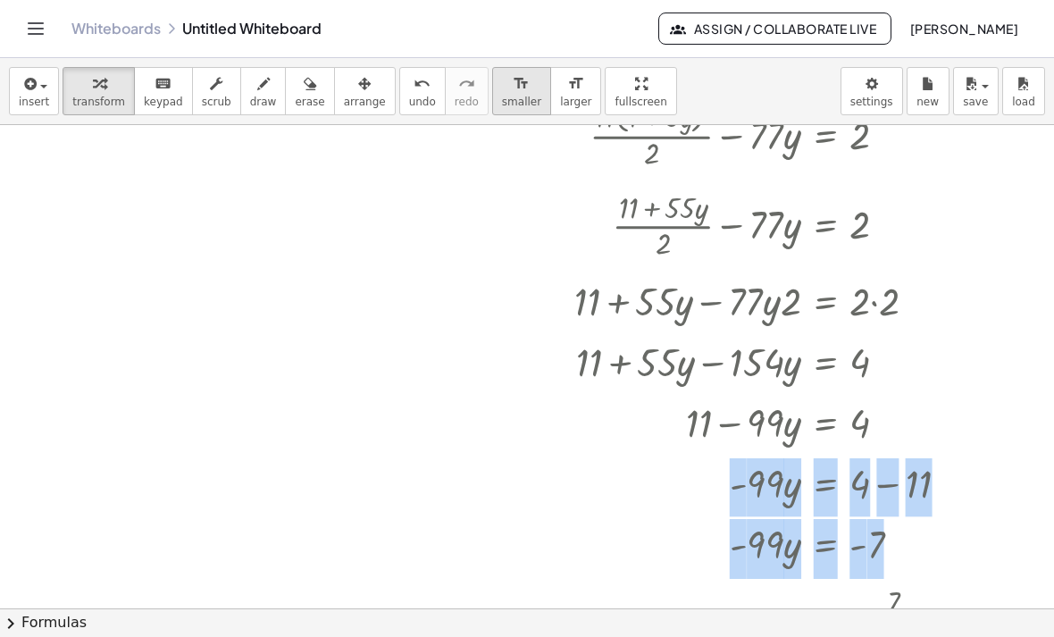
click at [517, 89] on icon "format_size" at bounding box center [520, 83] width 17 height 21
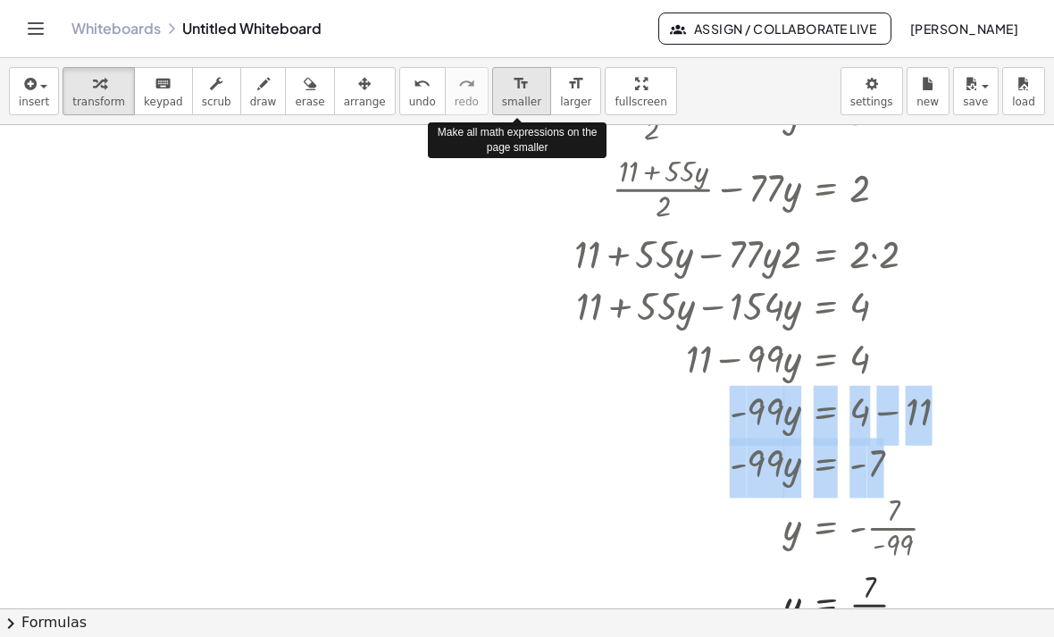
click at [519, 89] on icon "format_size" at bounding box center [520, 83] width 17 height 21
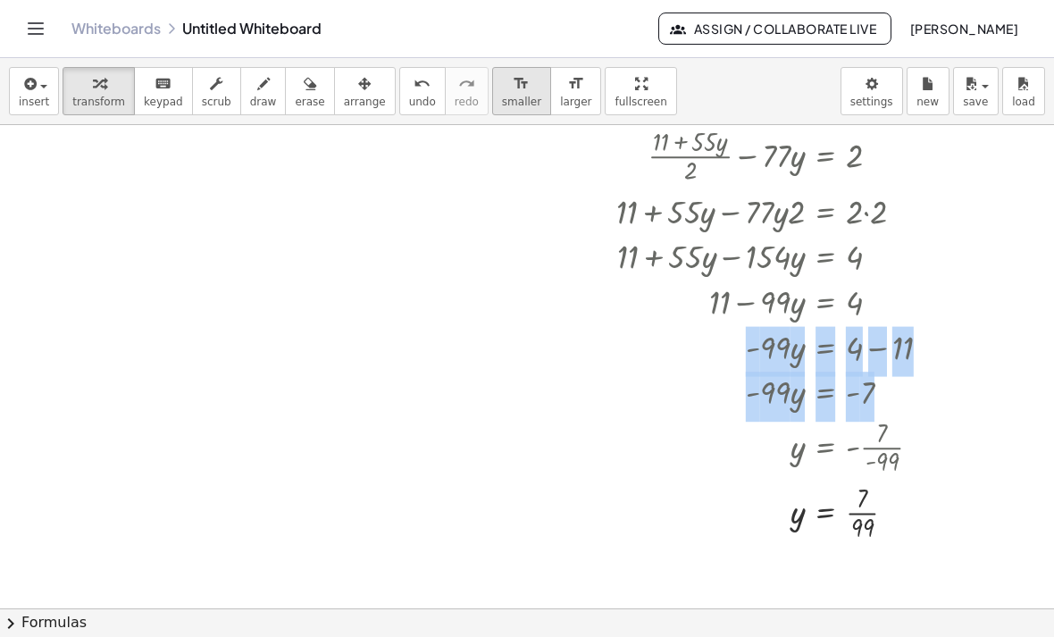
click at [541, 79] on button "format_size smaller" at bounding box center [521, 91] width 59 height 48
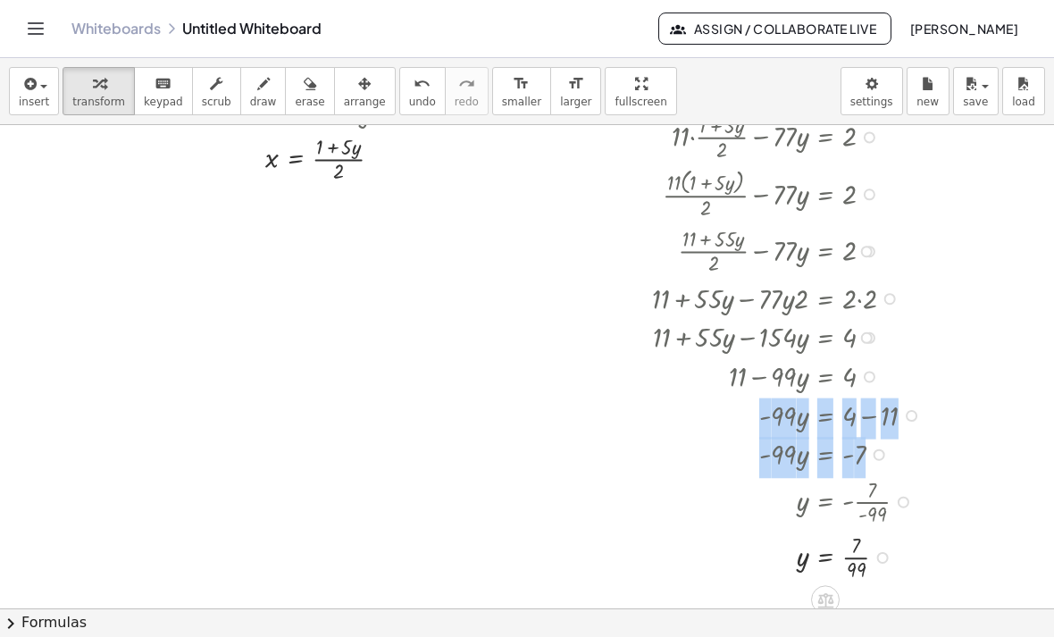
scroll to position [130, 0]
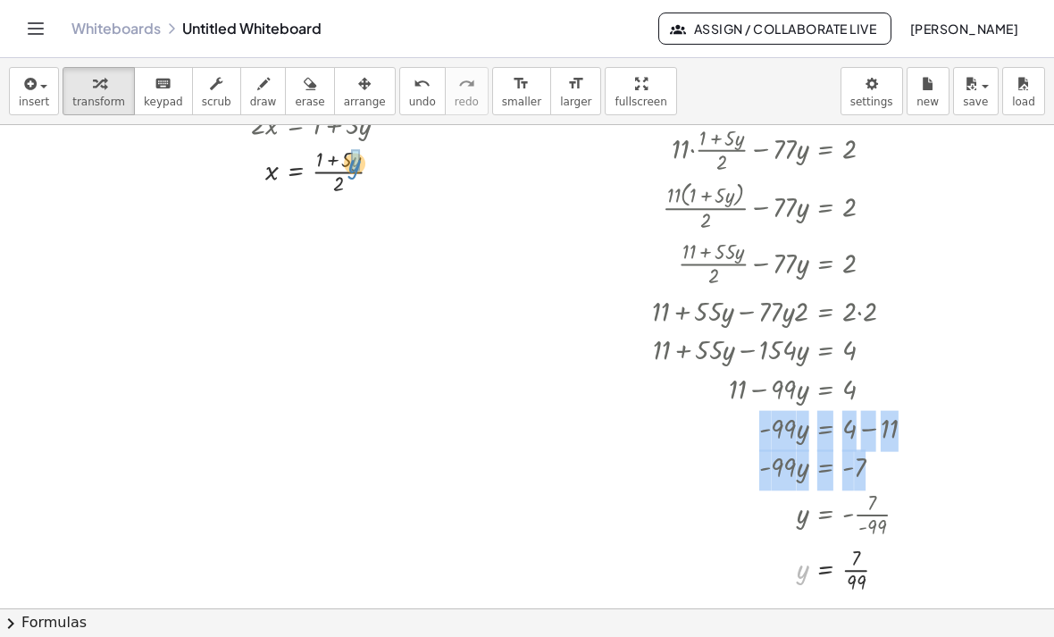
drag, startPoint x: 801, startPoint y: 571, endPoint x: 354, endPoint y: 164, distance: 603.6
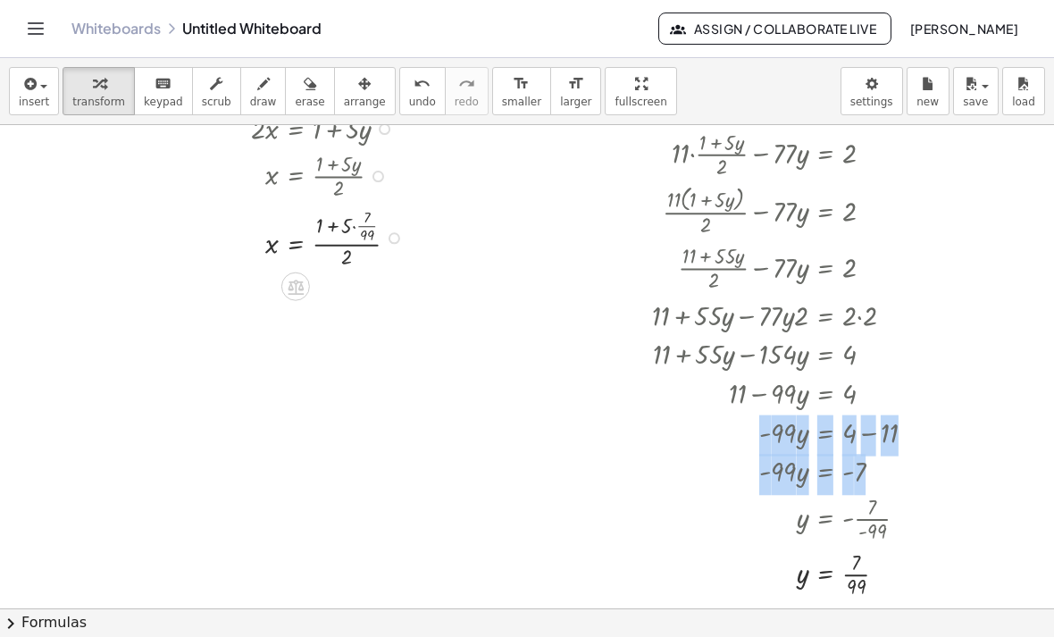
scroll to position [123, 0]
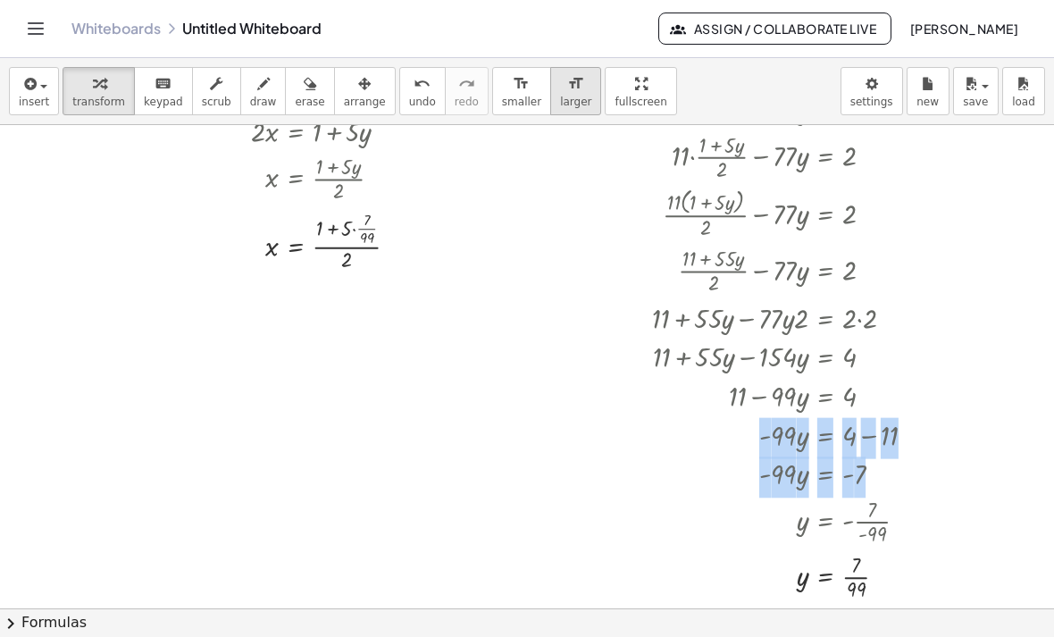
click at [574, 104] on span "larger" at bounding box center [575, 102] width 31 height 12
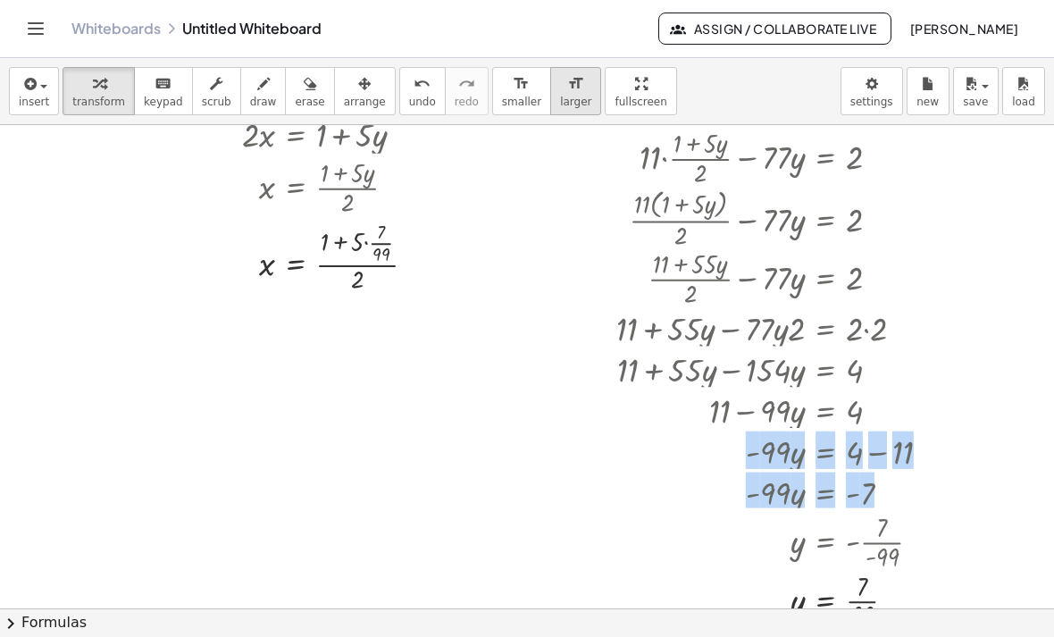
click at [575, 104] on span "larger" at bounding box center [575, 102] width 31 height 12
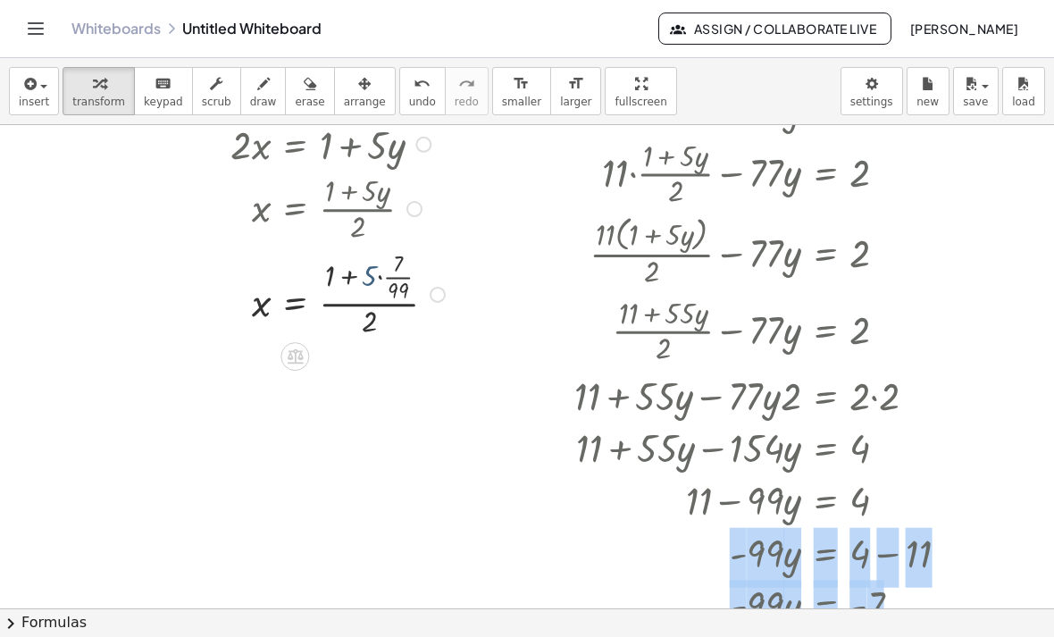
drag, startPoint x: 374, startPoint y: 270, endPoint x: 382, endPoint y: 274, distance: 9.2
click at [382, 274] on div at bounding box center [304, 293] width 310 height 95
drag, startPoint x: 369, startPoint y: 274, endPoint x: 396, endPoint y: 264, distance: 29.4
click at [396, 264] on div at bounding box center [297, 293] width 296 height 95
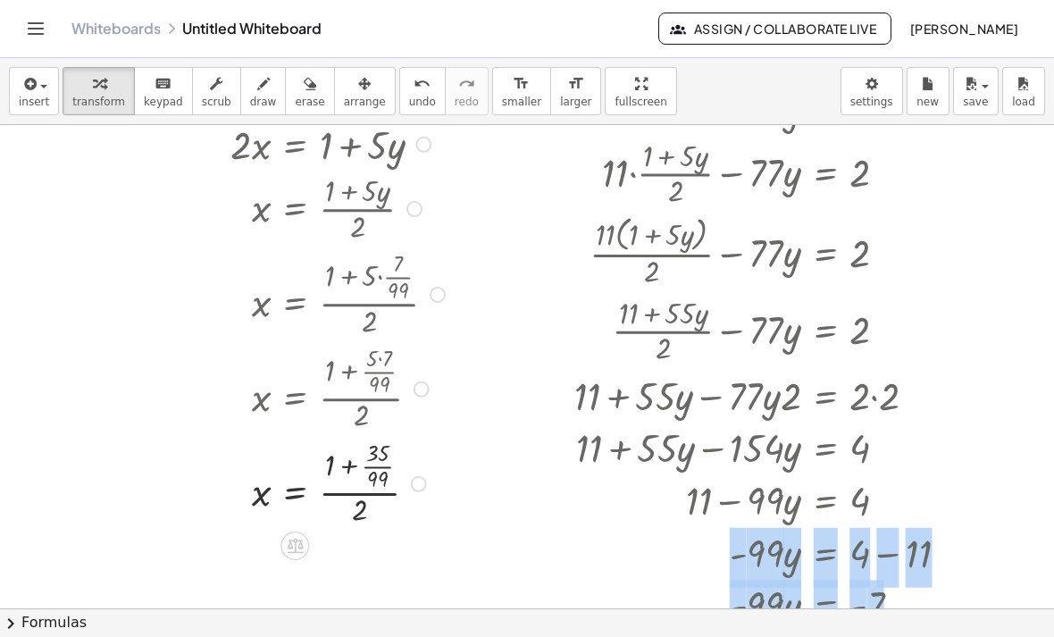
click at [344, 467] on div at bounding box center [304, 482] width 310 height 95
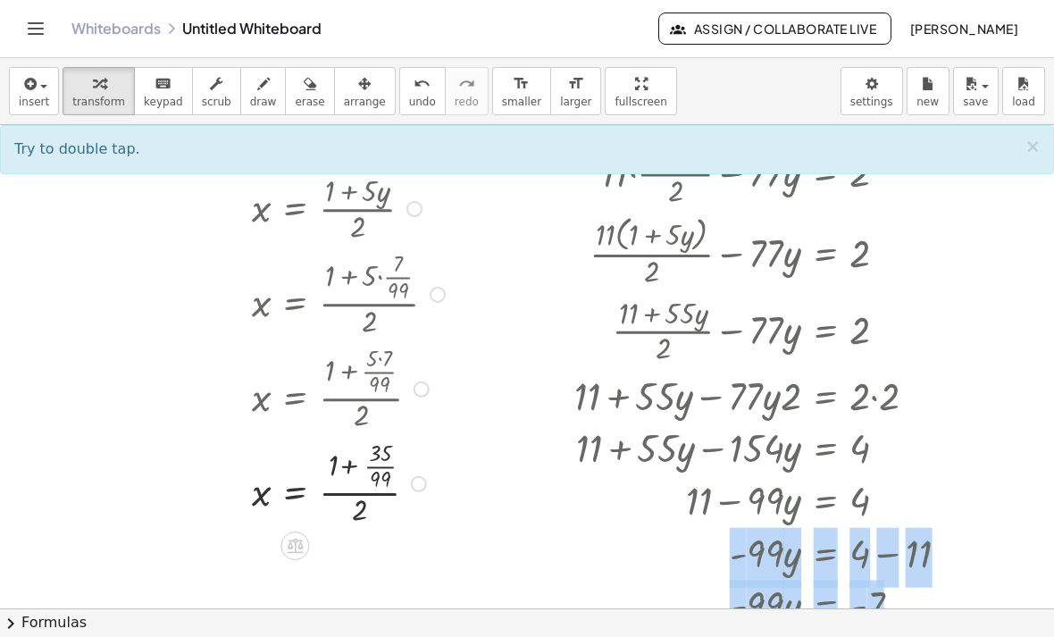
click at [348, 468] on div at bounding box center [304, 482] width 310 height 95
click at [347, 470] on div at bounding box center [304, 482] width 310 height 95
click at [347, 471] on div at bounding box center [304, 482] width 310 height 95
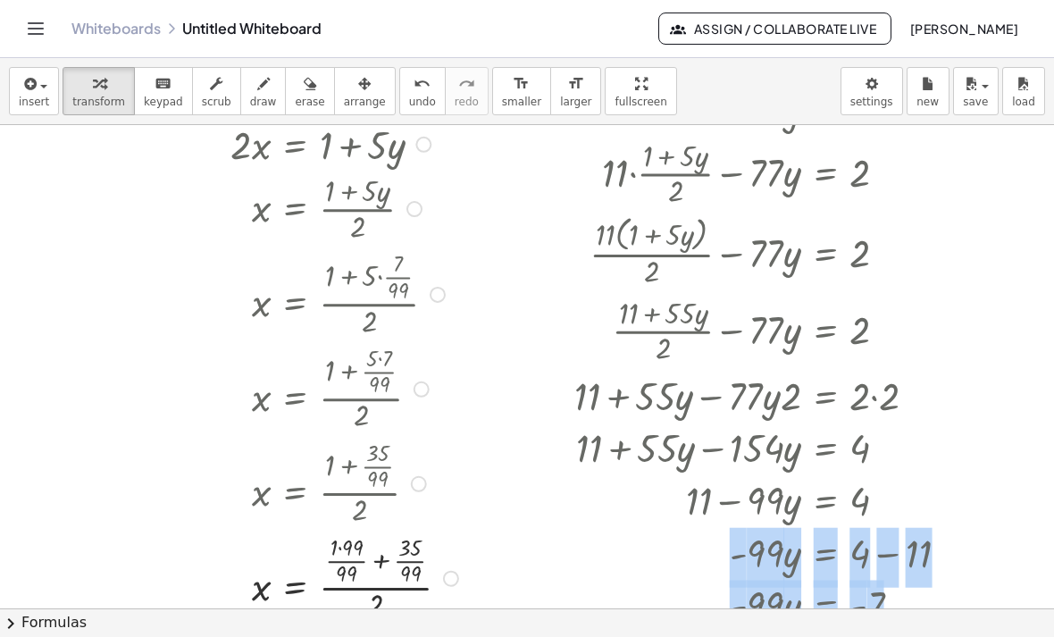
click at [349, 562] on div at bounding box center [310, 576] width 323 height 95
click at [352, 552] on div at bounding box center [310, 576] width 323 height 95
click at [365, 562] on div at bounding box center [304, 576] width 311 height 95
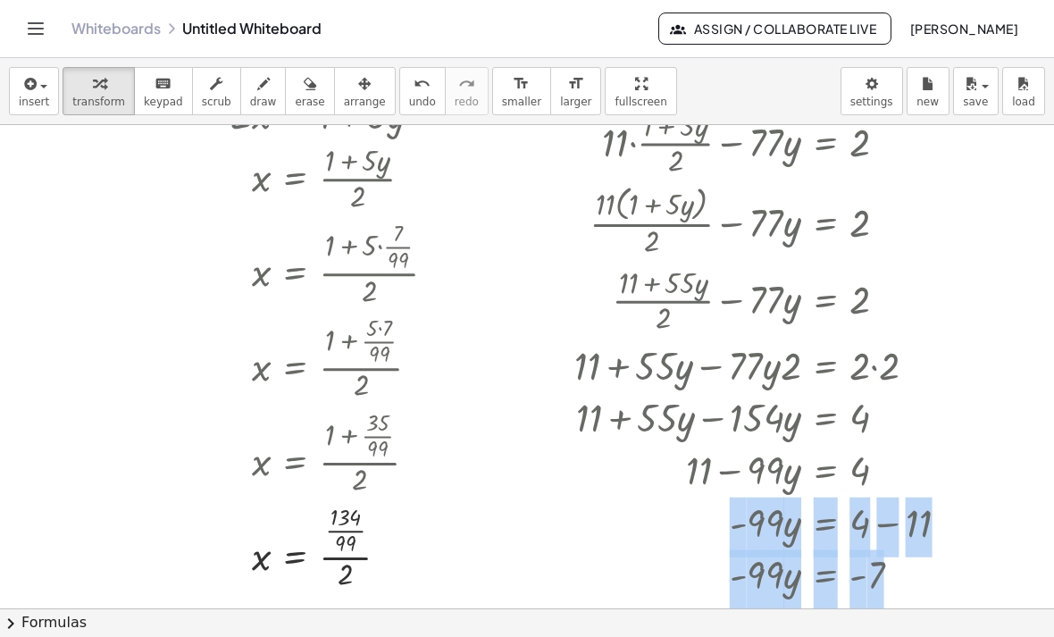
scroll to position [244, 0]
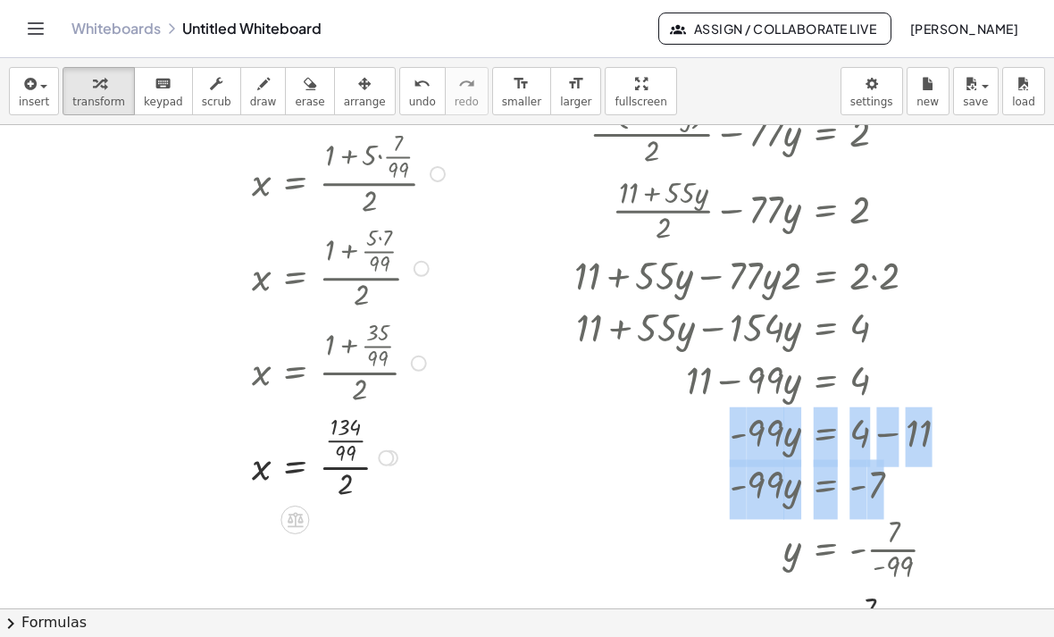
click at [347, 467] on div at bounding box center [304, 456] width 310 height 95
click at [348, 467] on div at bounding box center [304, 456] width 310 height 95
click at [346, 432] on div at bounding box center [304, 456] width 310 height 95
click at [349, 429] on div at bounding box center [304, 456] width 310 height 95
drag, startPoint x: 347, startPoint y: 496, endPoint x: 346, endPoint y: 474, distance: 21.4
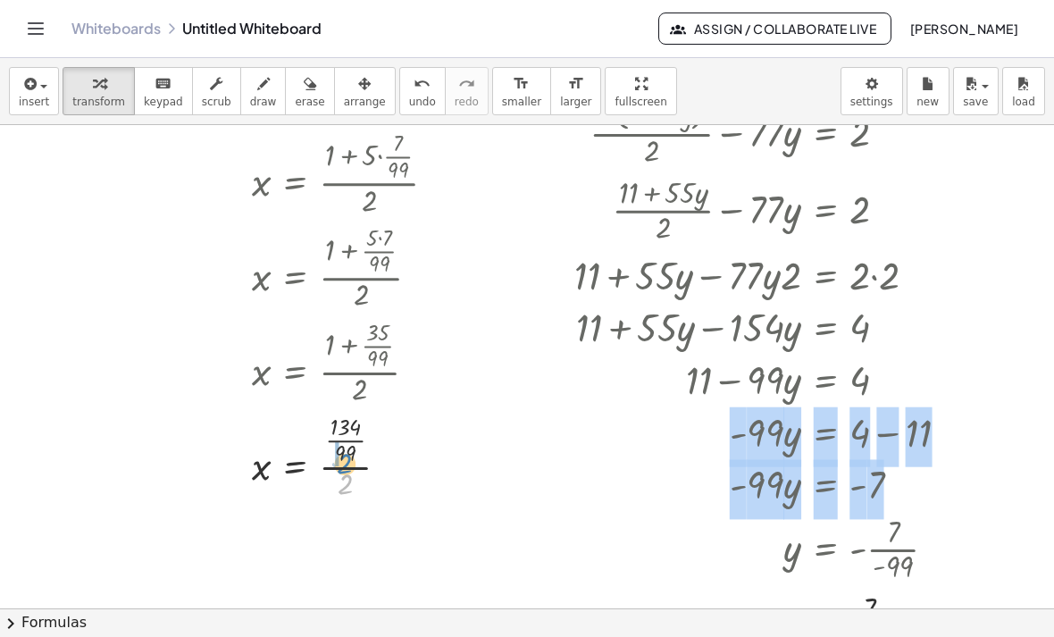
click at [346, 474] on div at bounding box center [304, 456] width 310 height 95
click at [344, 563] on div at bounding box center [304, 542] width 310 height 77
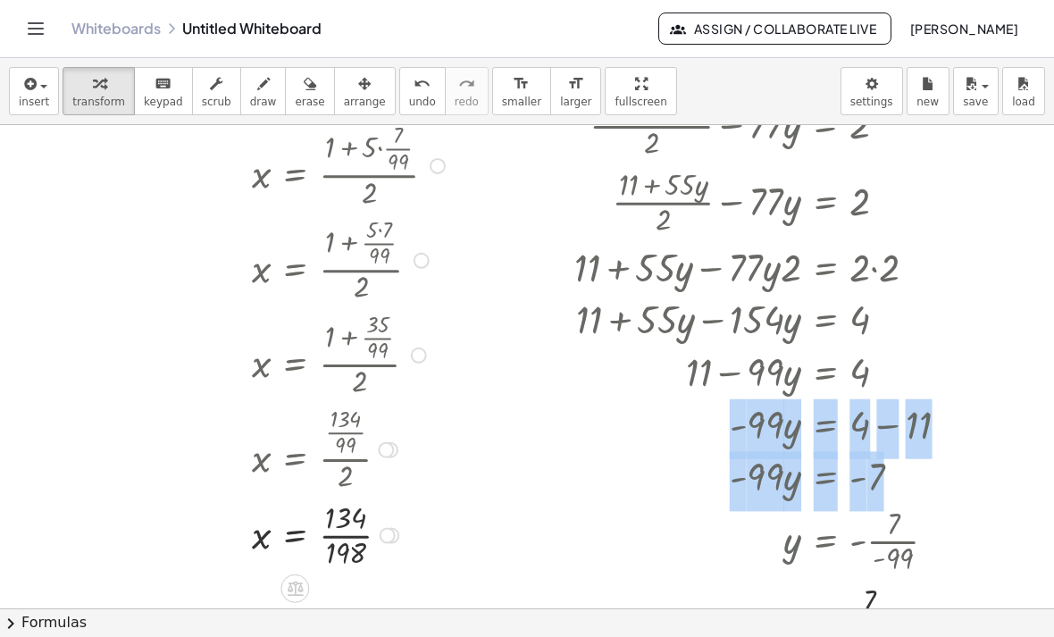
click at [351, 531] on div at bounding box center [304, 534] width 310 height 77
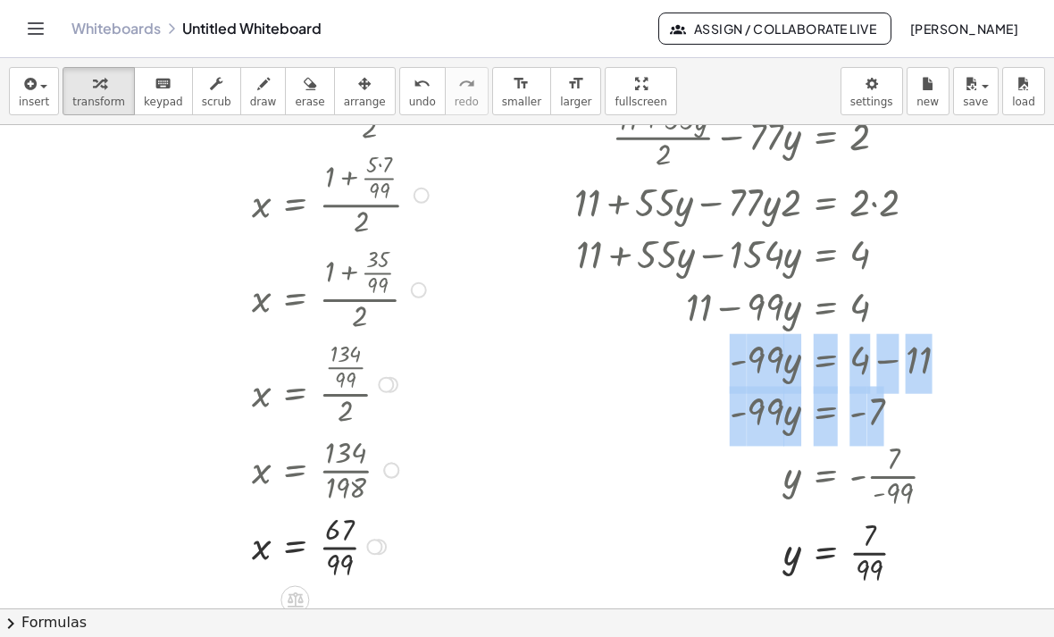
scroll to position [379, 0]
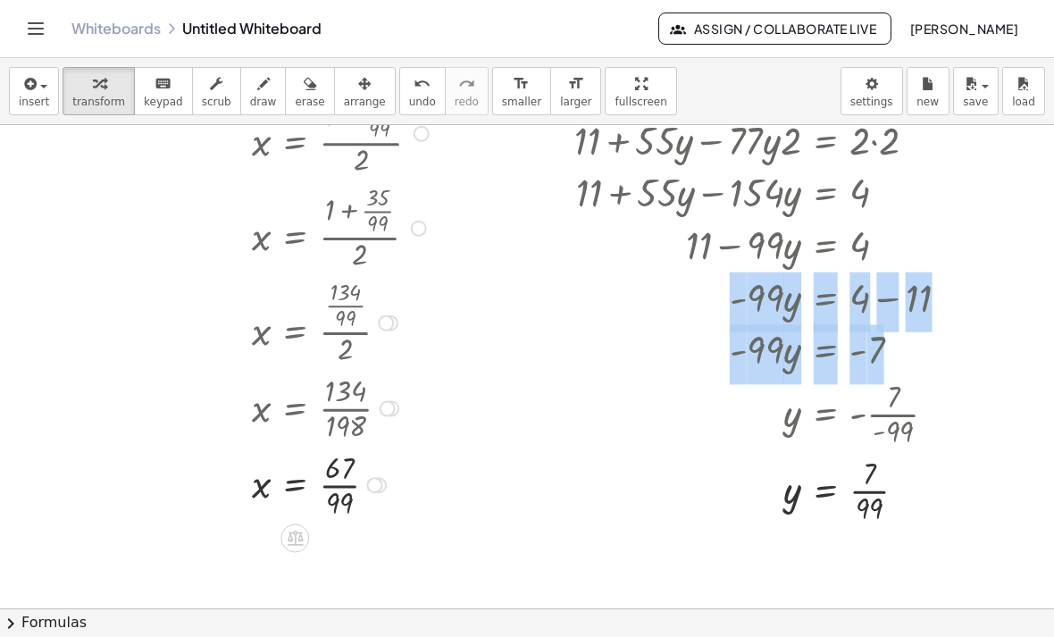
click at [345, 492] on div at bounding box center [304, 484] width 310 height 77
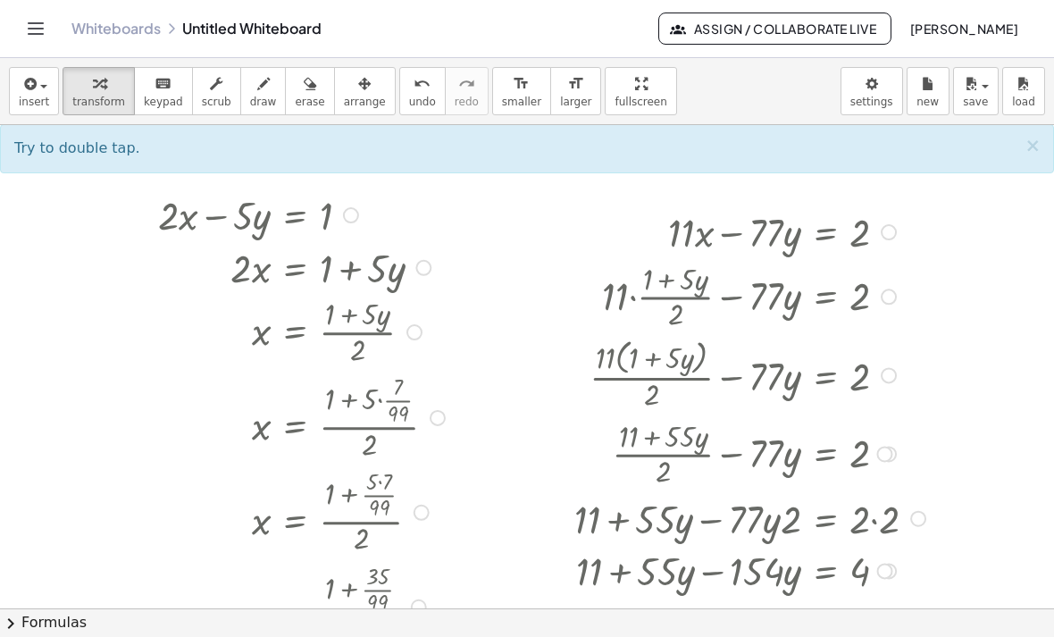
scroll to position [0, 0]
click at [46, 86] on span "button" at bounding box center [43, 87] width 7 height 4
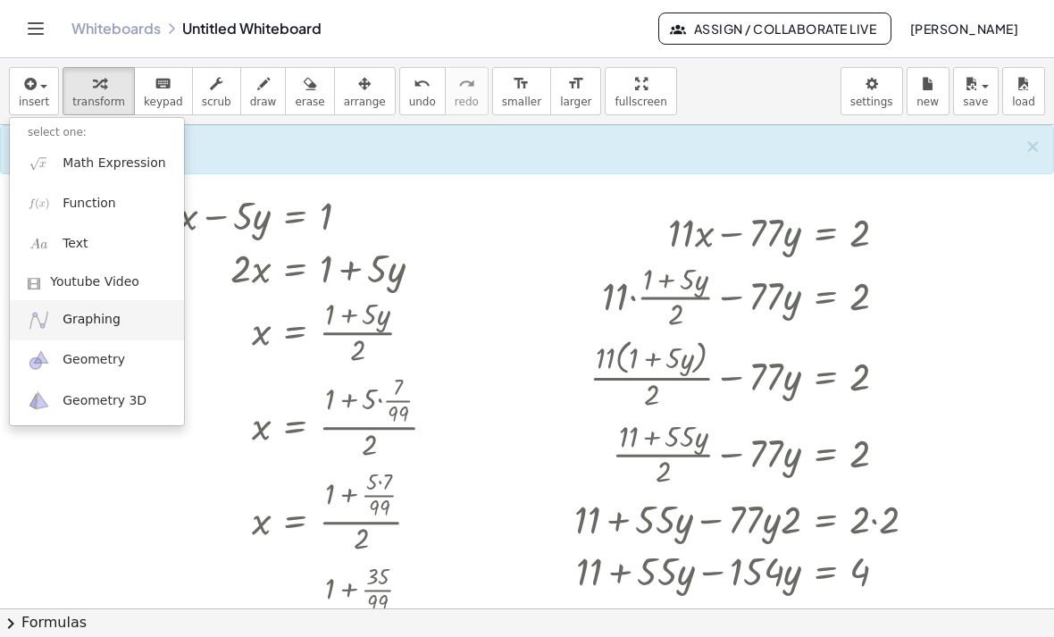
click at [91, 336] on link "Graphing" at bounding box center [97, 320] width 174 height 40
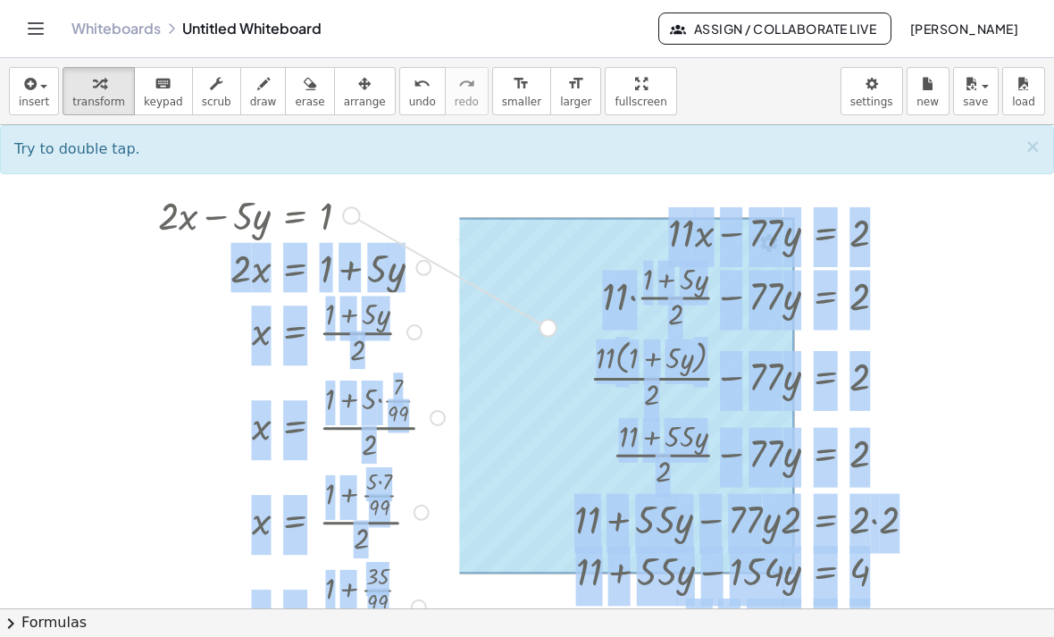
drag, startPoint x: 354, startPoint y: 216, endPoint x: 559, endPoint y: 332, distance: 235.1
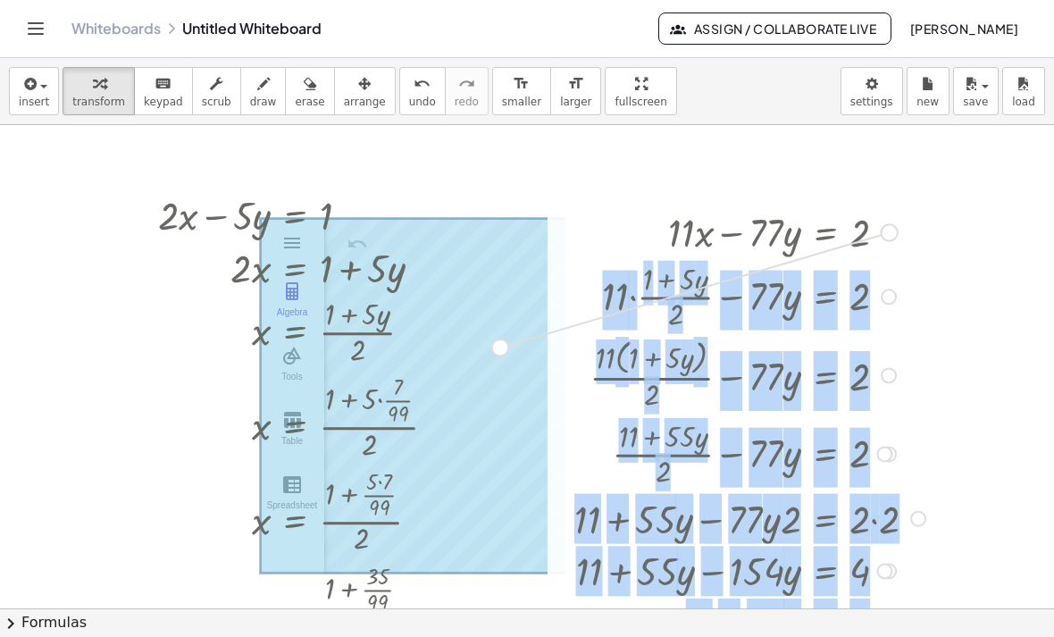
drag, startPoint x: 887, startPoint y: 237, endPoint x: 484, endPoint y: 357, distance: 420.3
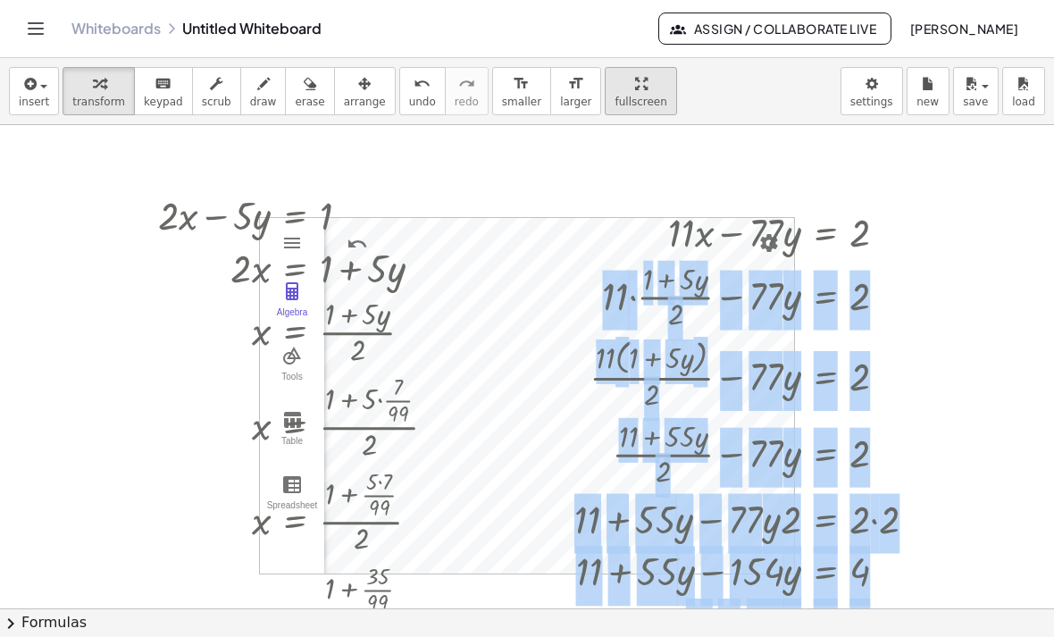
click at [624, 87] on div "button" at bounding box center [640, 82] width 52 height 21
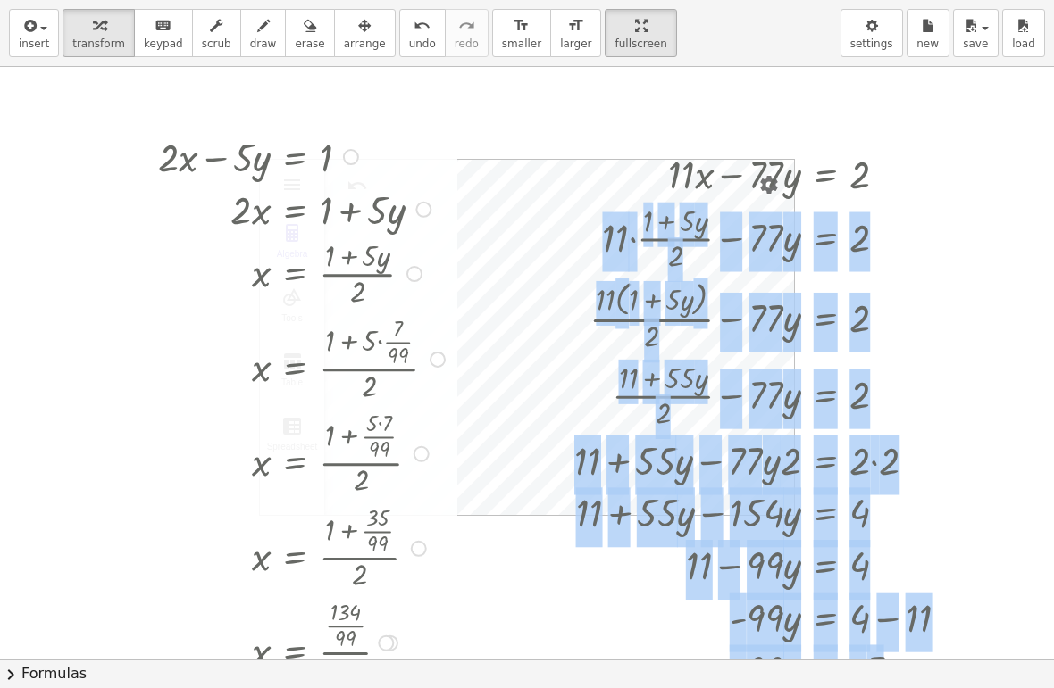
click at [437, 633] on div "+ · 2 · x − · 5 · y = 1 · 2 · x = + 1 + · 5 · y x = · ( + 1 + · 5 · y ) · 2 x =…" at bounding box center [527, 660] width 1054 height 1186
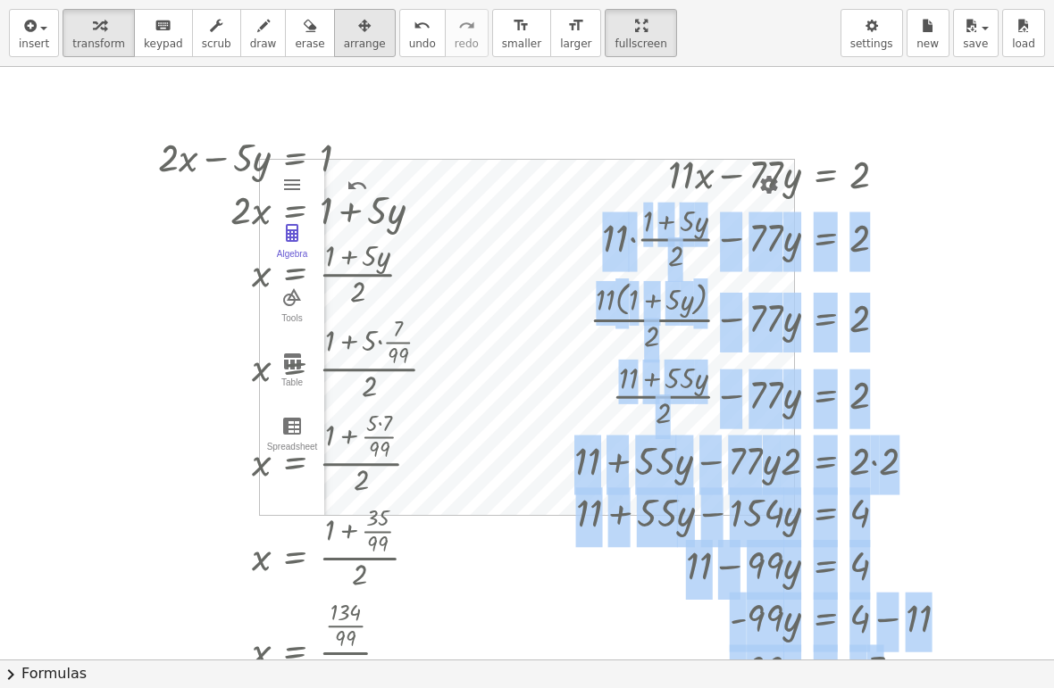
click at [360, 40] on span "arrange" at bounding box center [365, 43] width 42 height 12
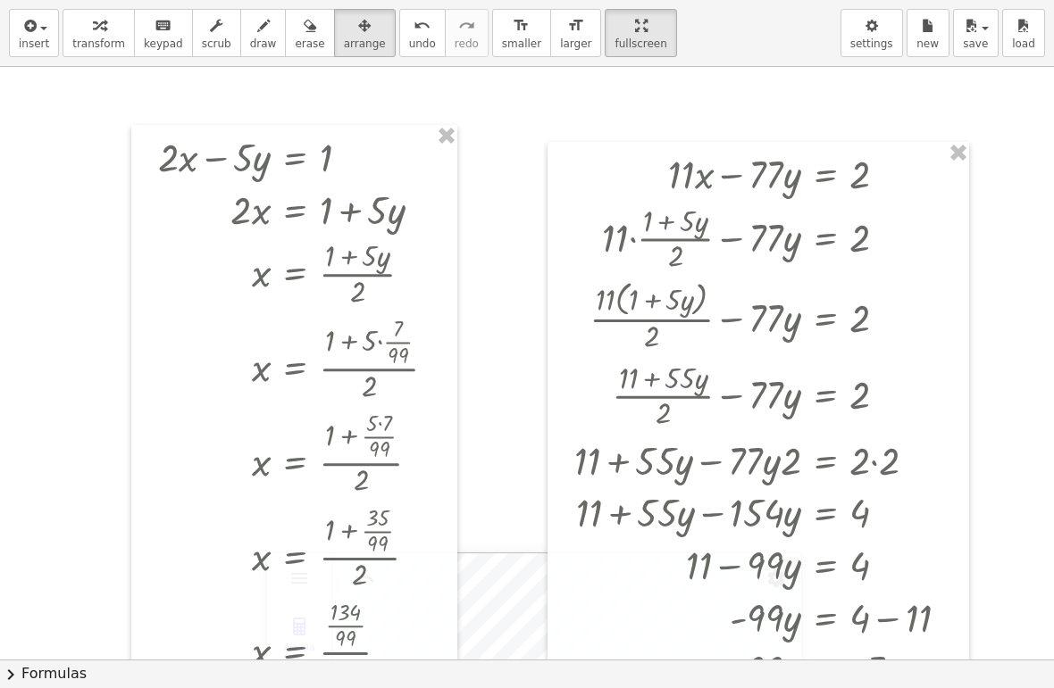
drag, startPoint x: 494, startPoint y: 198, endPoint x: 501, endPoint y: 592, distance: 393.8
click at [360, 30] on icon "button" at bounding box center [364, 25] width 12 height 21
click at [87, 25] on div "button" at bounding box center [98, 24] width 53 height 21
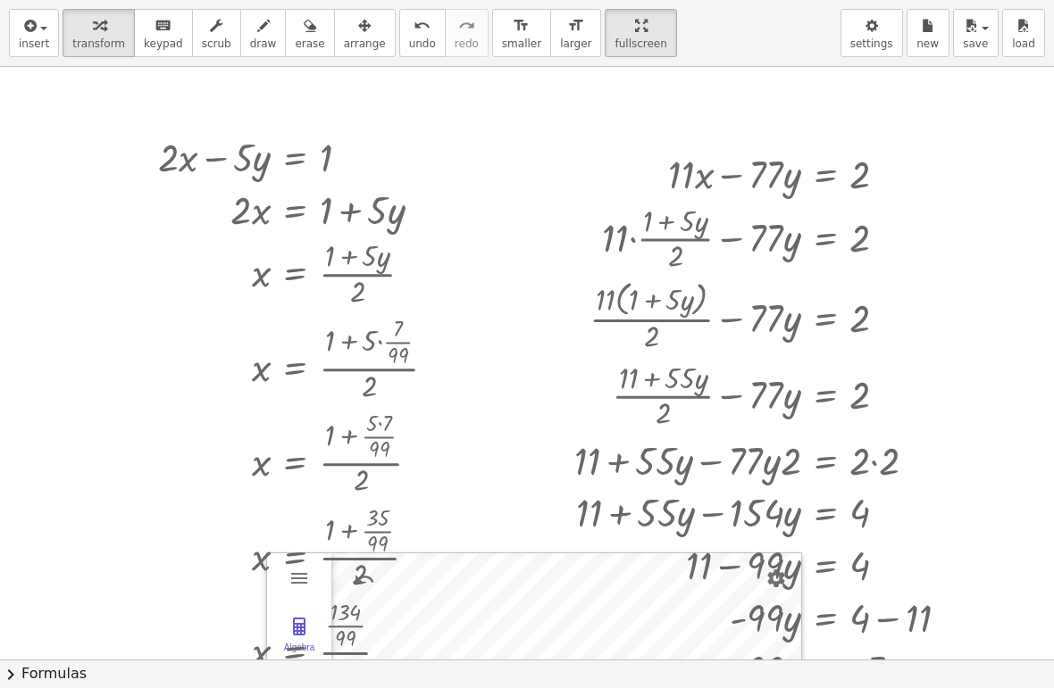
click at [518, 383] on div at bounding box center [527, 660] width 1054 height 1186
drag, startPoint x: 1015, startPoint y: 478, endPoint x: 989, endPoint y: 319, distance: 161.0
click at [994, 329] on div at bounding box center [527, 660] width 1054 height 1186
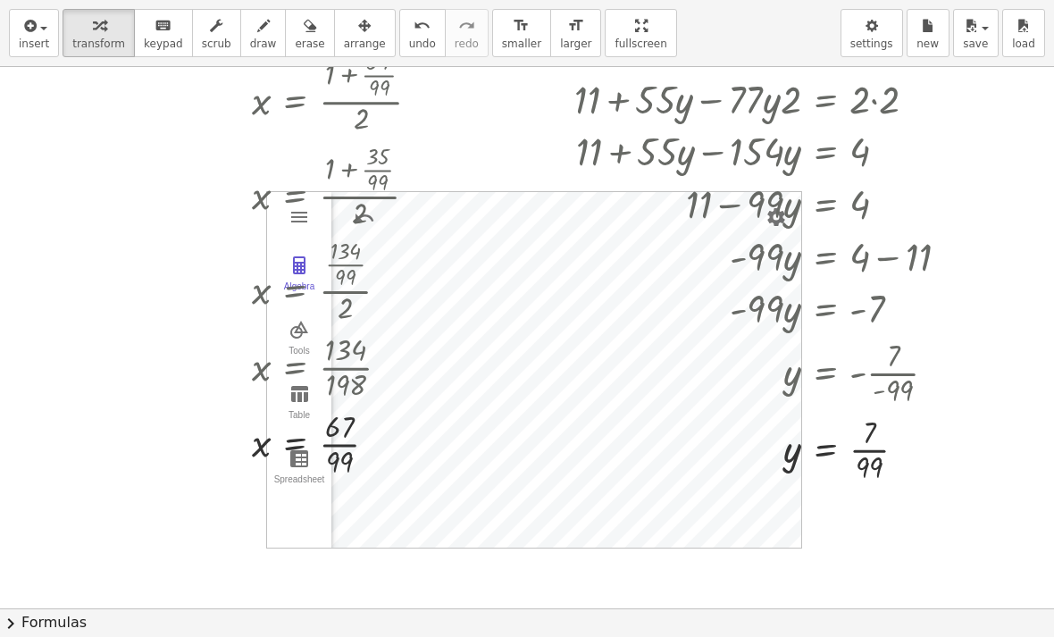
scroll to position [381, 0]
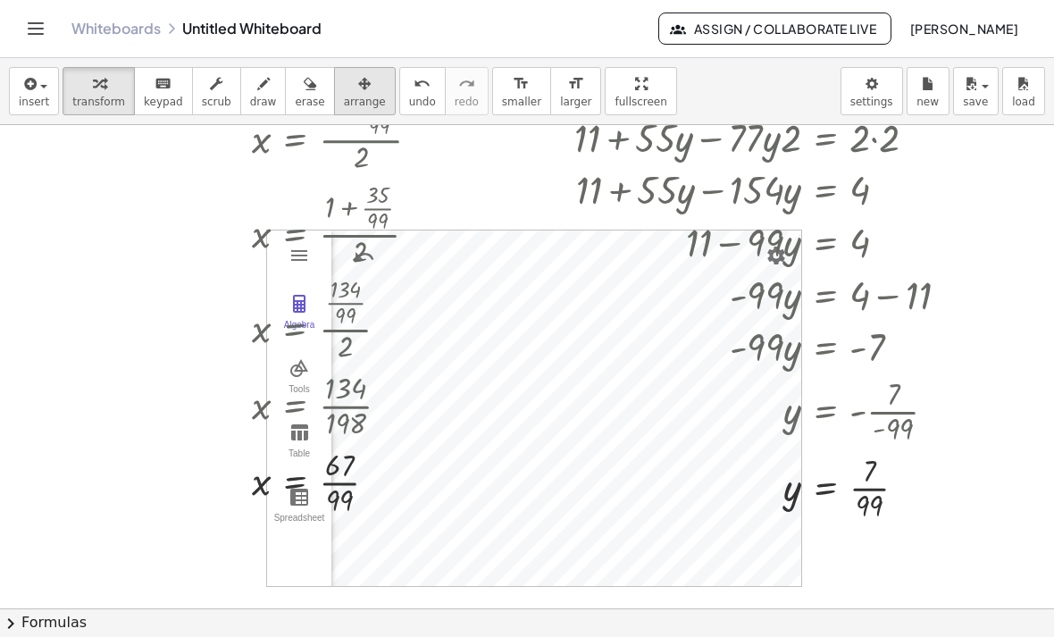
click at [363, 96] on span "arrange" at bounding box center [365, 102] width 42 height 12
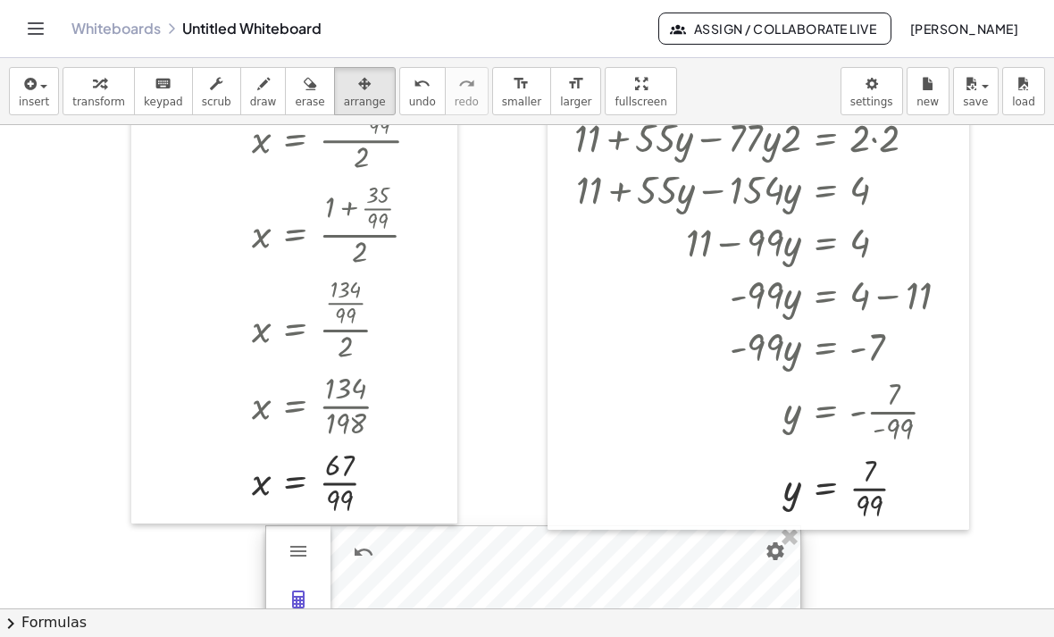
drag, startPoint x: 531, startPoint y: 338, endPoint x: 532, endPoint y: 636, distance: 297.3
click at [102, 101] on span "transform" at bounding box center [98, 102] width 53 height 12
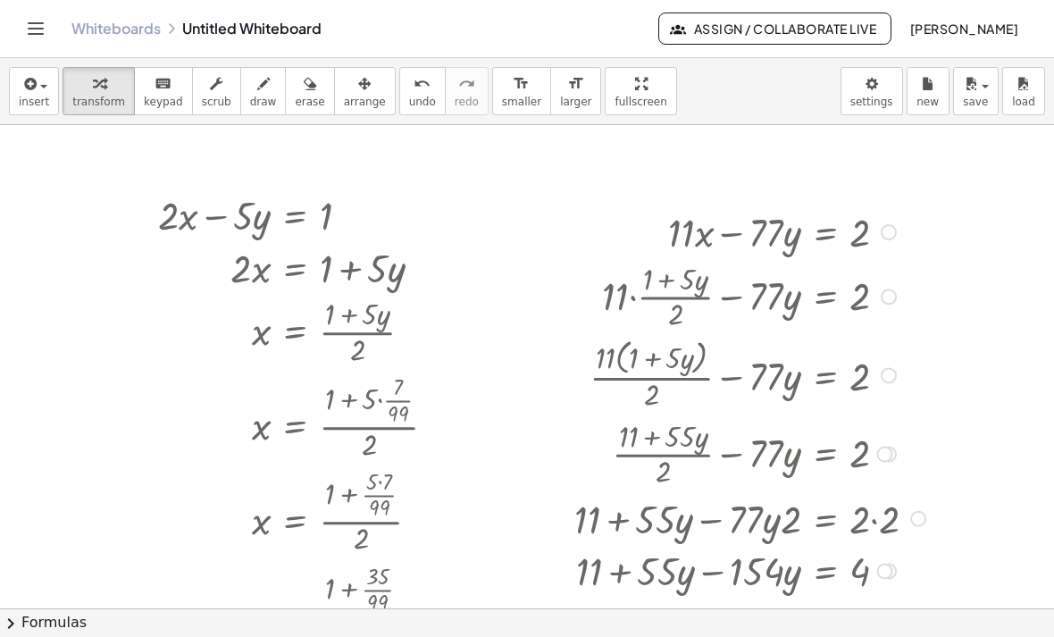
scroll to position [0, 0]
click at [351, 218] on div at bounding box center [351, 215] width 16 height 16
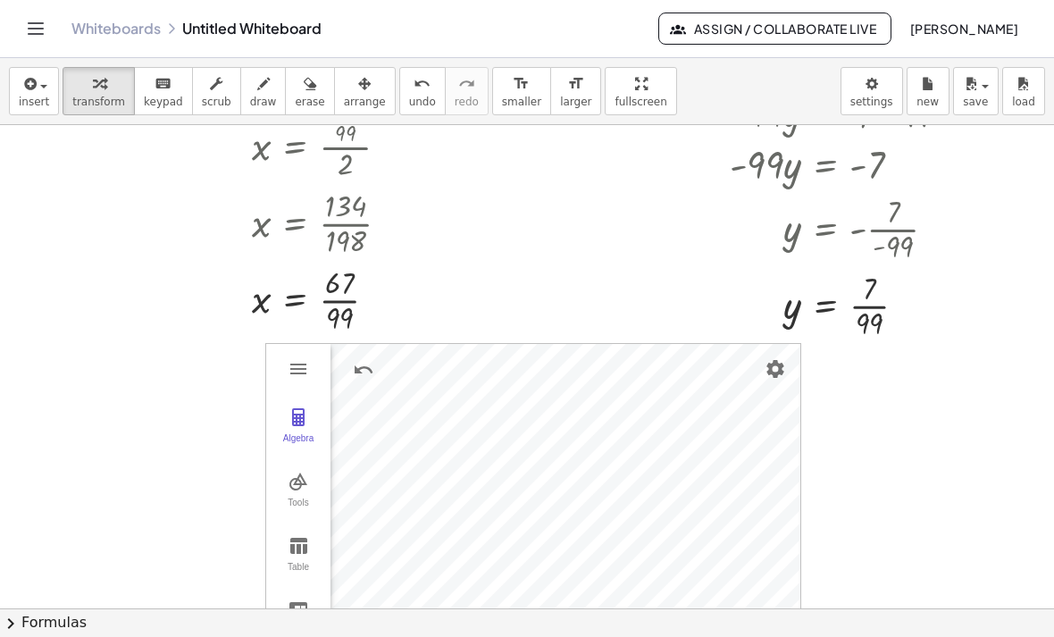
scroll to position [564, 0]
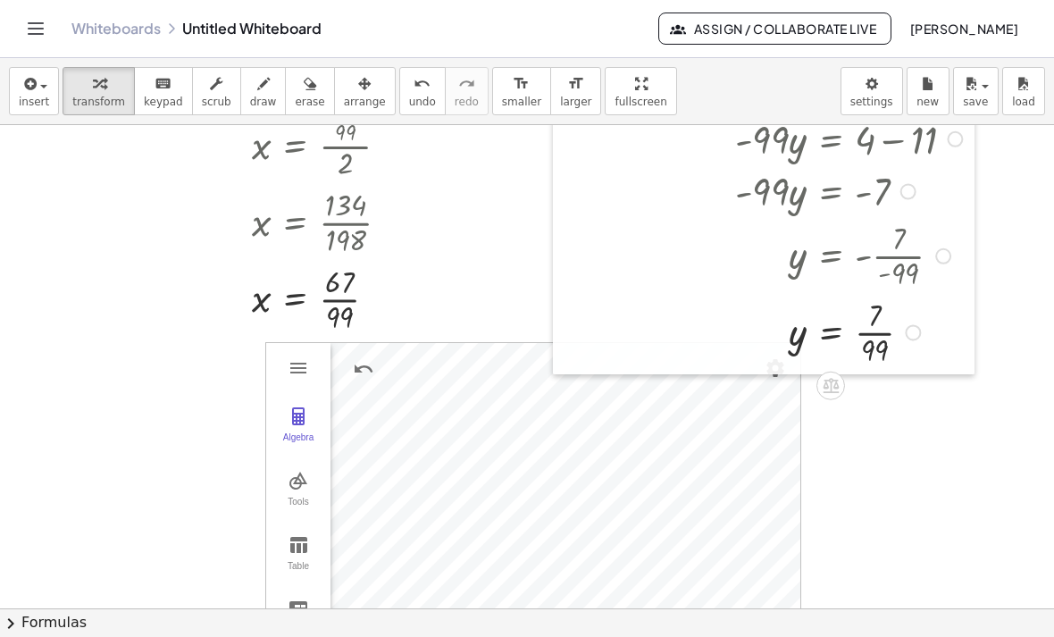
drag, startPoint x: 567, startPoint y: 278, endPoint x: 569, endPoint y: 301, distance: 23.3
click at [569, 301] on div at bounding box center [566, 18] width 27 height 711
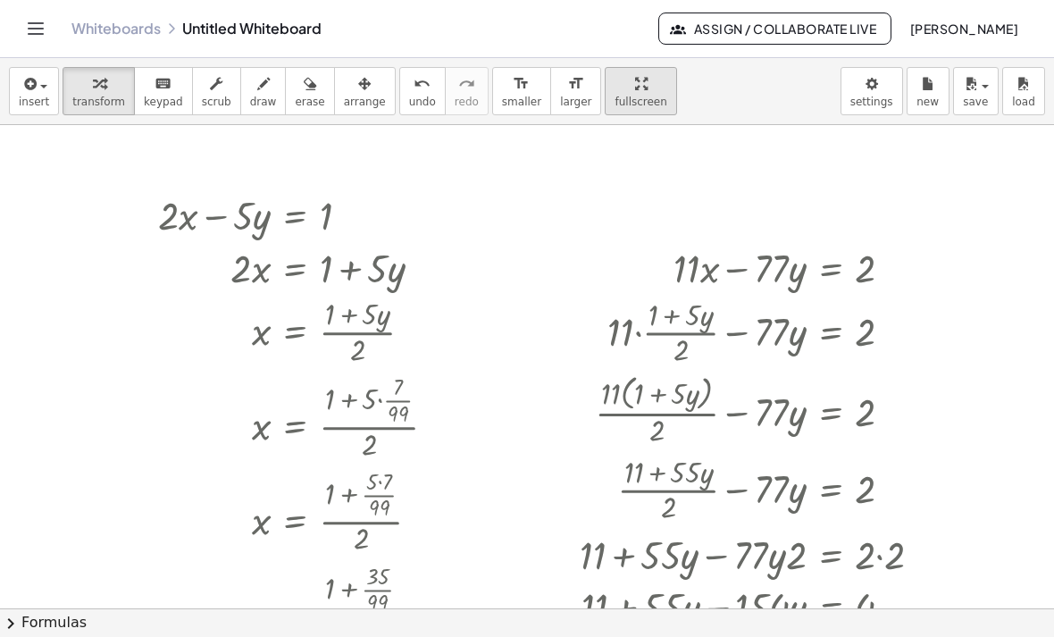
scroll to position [0, 0]
click at [369, 93] on div "button" at bounding box center [365, 82] width 42 height 21
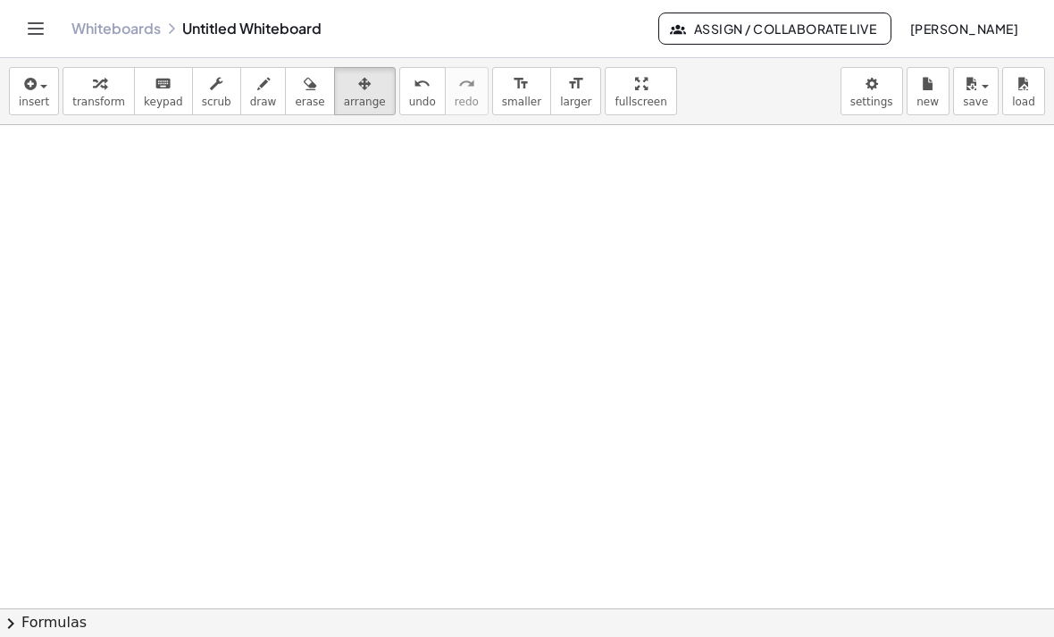
scroll to position [128, 0]
click at [76, 97] on span "transform" at bounding box center [98, 102] width 53 height 12
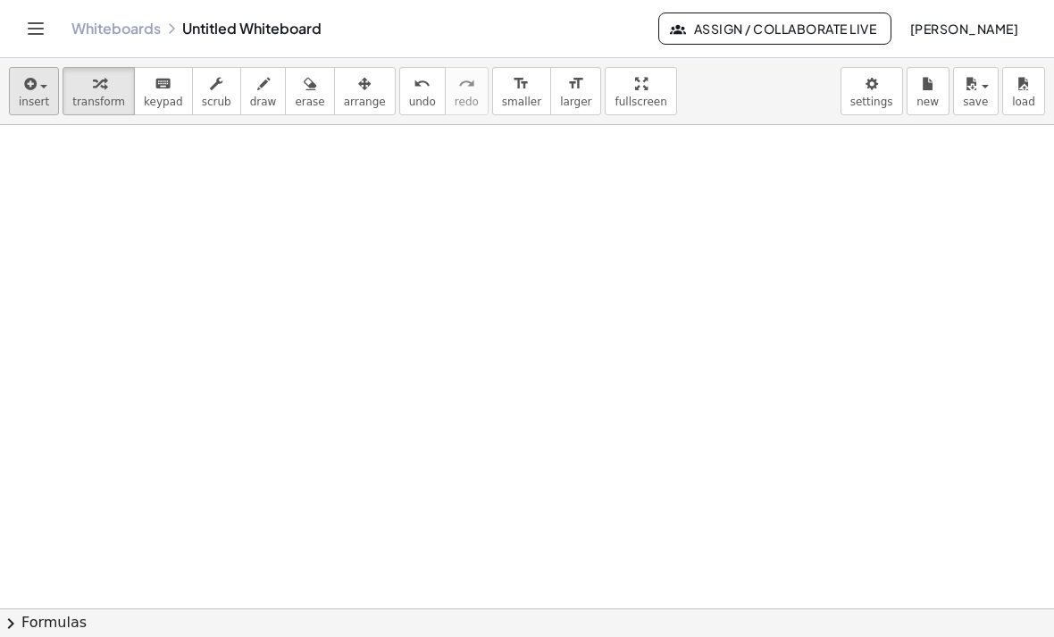
click at [34, 93] on icon "button" at bounding box center [29, 83] width 16 height 21
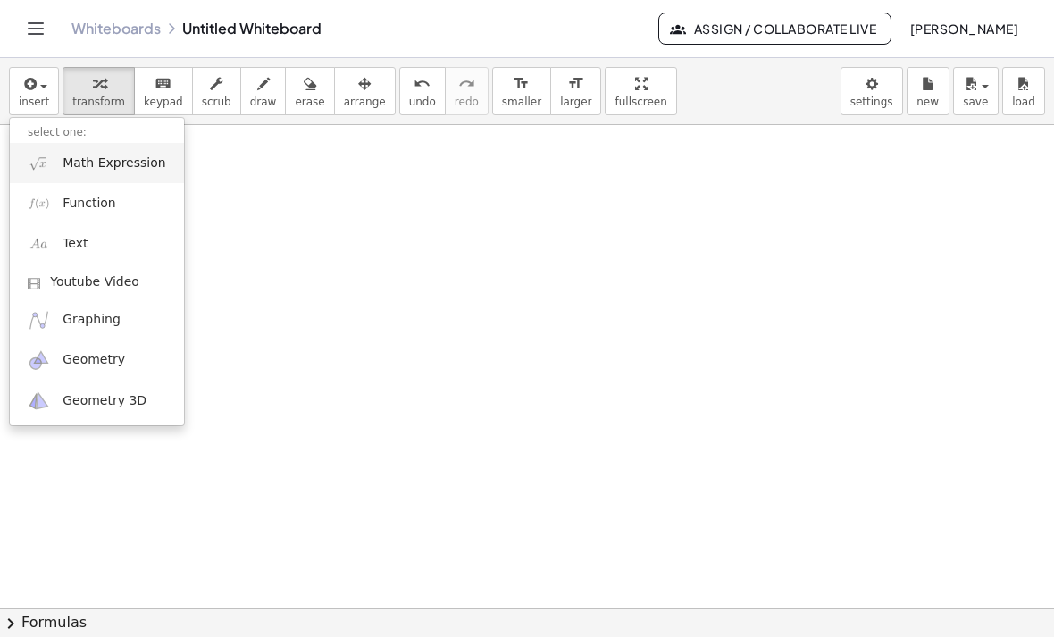
click at [79, 162] on span "Math Expression" at bounding box center [113, 163] width 103 height 18
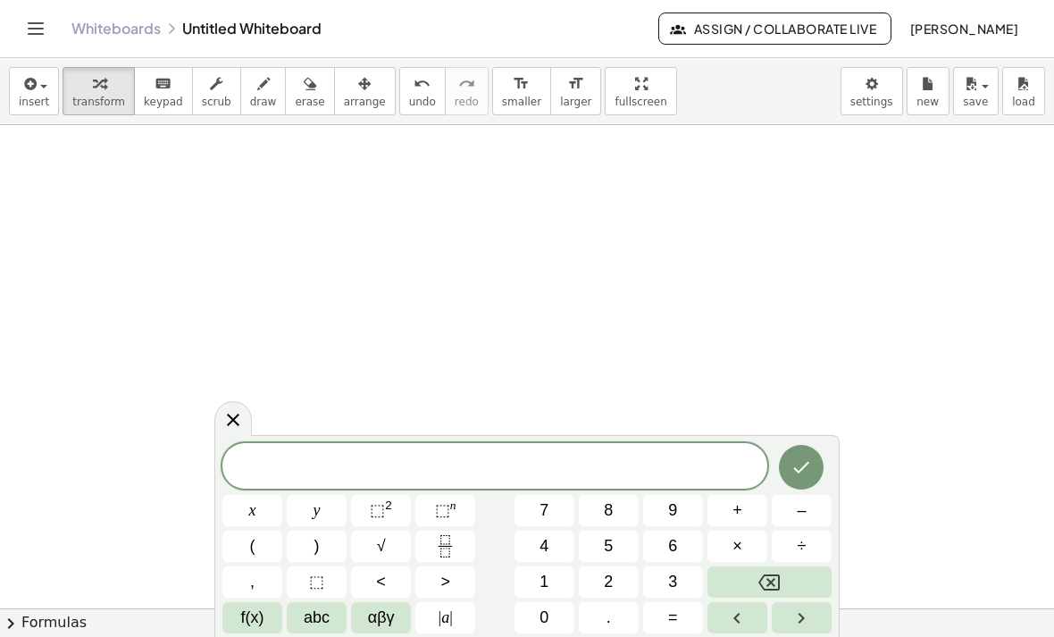
click at [476, 462] on span at bounding box center [494, 467] width 545 height 27
click at [605, 577] on span "2" at bounding box center [608, 582] width 9 height 24
click at [540, 595] on button "1" at bounding box center [544, 581] width 60 height 31
click at [540, 605] on span "0" at bounding box center [543, 617] width 9 height 24
click at [779, 575] on icon "Backspace" at bounding box center [768, 582] width 21 height 16
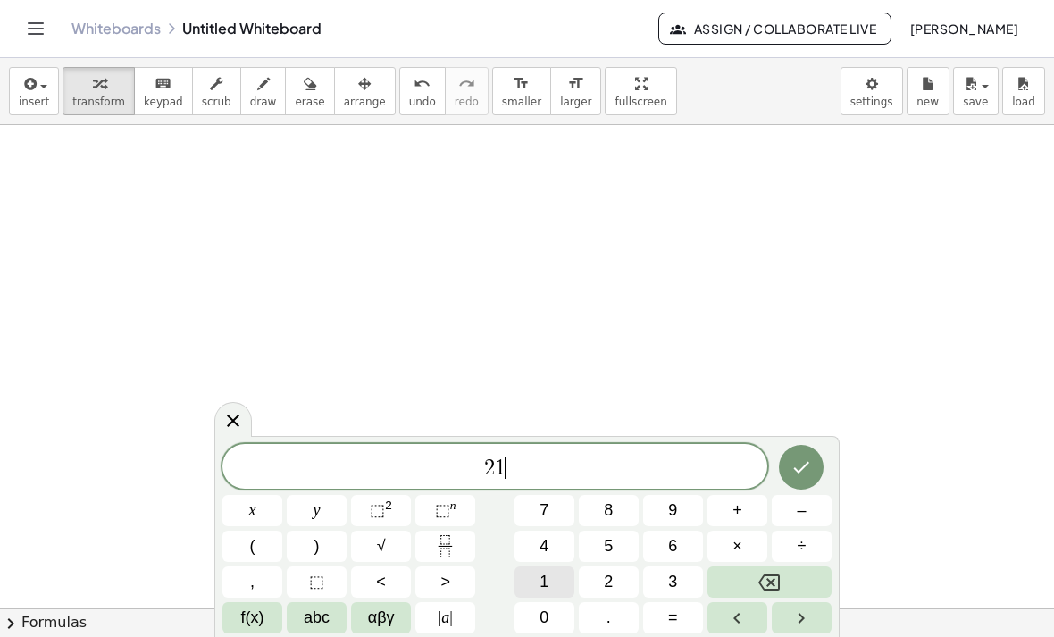
click at [779, 574] on icon "Backspace" at bounding box center [768, 582] width 21 height 16
click at [547, 621] on span "0" at bounding box center [543, 617] width 9 height 24
click at [553, 620] on button "0" at bounding box center [544, 617] width 60 height 31
click at [268, 502] on button "x" at bounding box center [252, 510] width 60 height 31
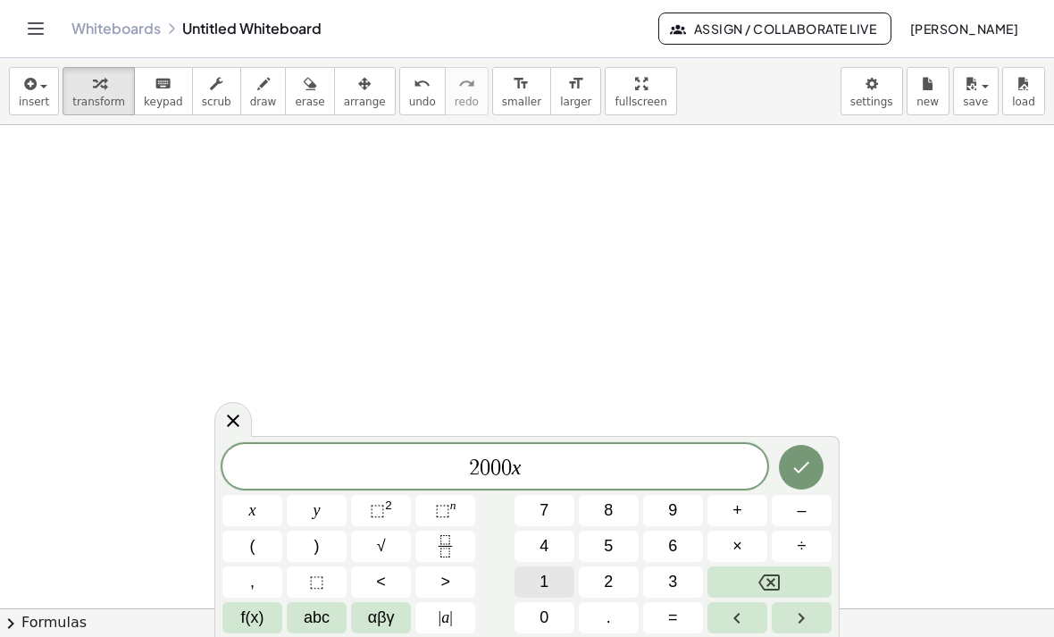
click at [737, 512] on span "+" at bounding box center [737, 510] width 10 height 24
click at [667, 575] on button "3" at bounding box center [673, 581] width 60 height 31
click at [556, 608] on button "0" at bounding box center [544, 617] width 60 height 31
click at [555, 613] on button "0" at bounding box center [544, 617] width 60 height 31
click at [555, 612] on button "0" at bounding box center [544, 617] width 60 height 31
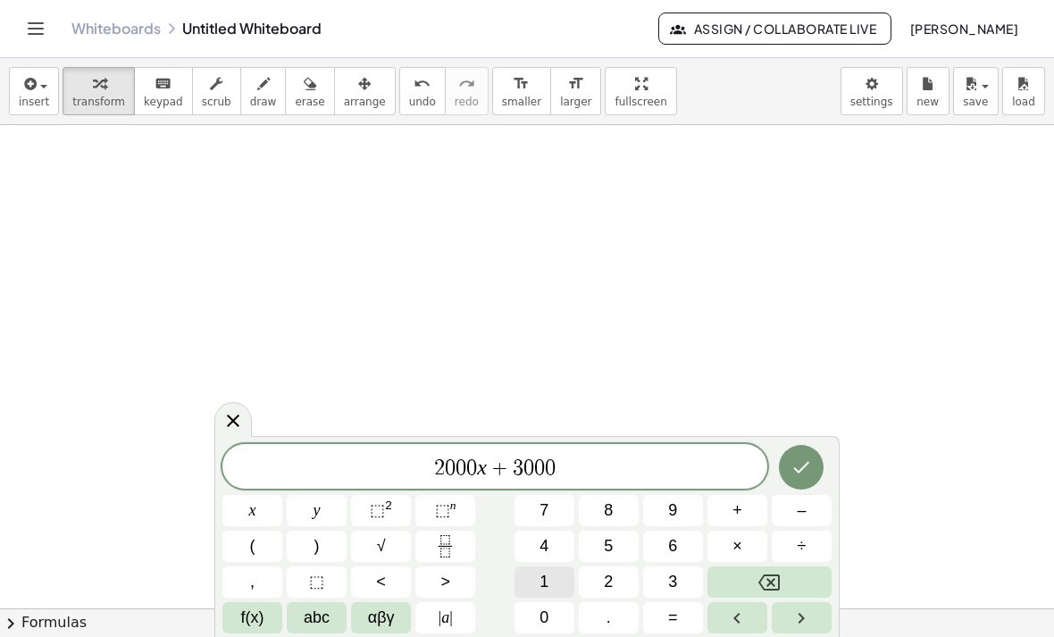
click at [330, 513] on button "y" at bounding box center [317, 510] width 60 height 31
click at [687, 623] on button "=" at bounding box center [673, 617] width 60 height 31
click at [542, 581] on span "1" at bounding box center [543, 582] width 9 height 24
click at [805, 463] on icon "Done" at bounding box center [800, 466] width 21 height 21
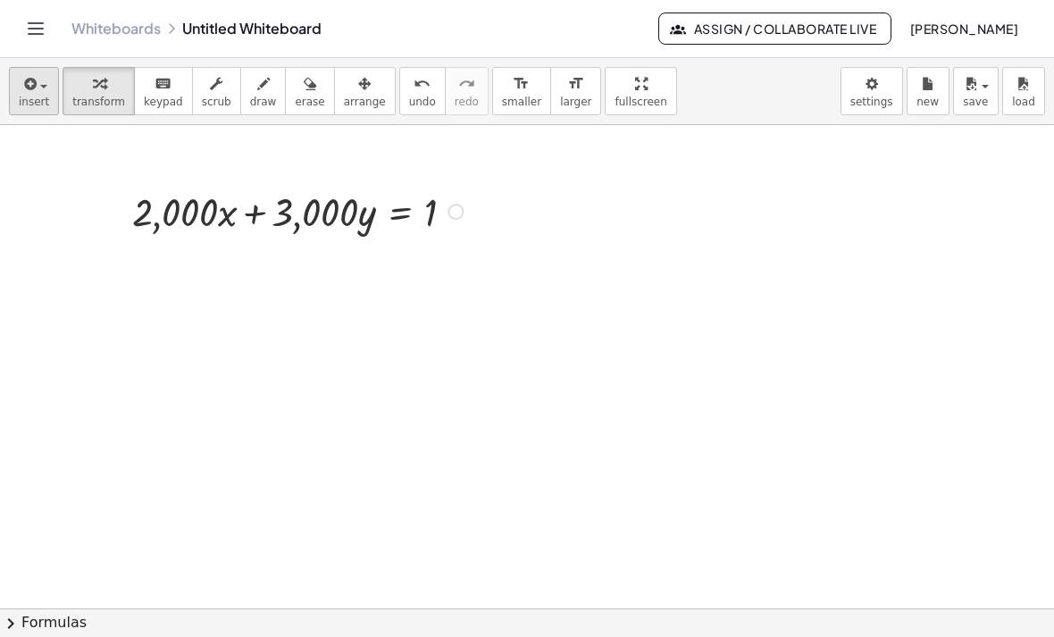
click at [40, 89] on div "button" at bounding box center [34, 82] width 30 height 21
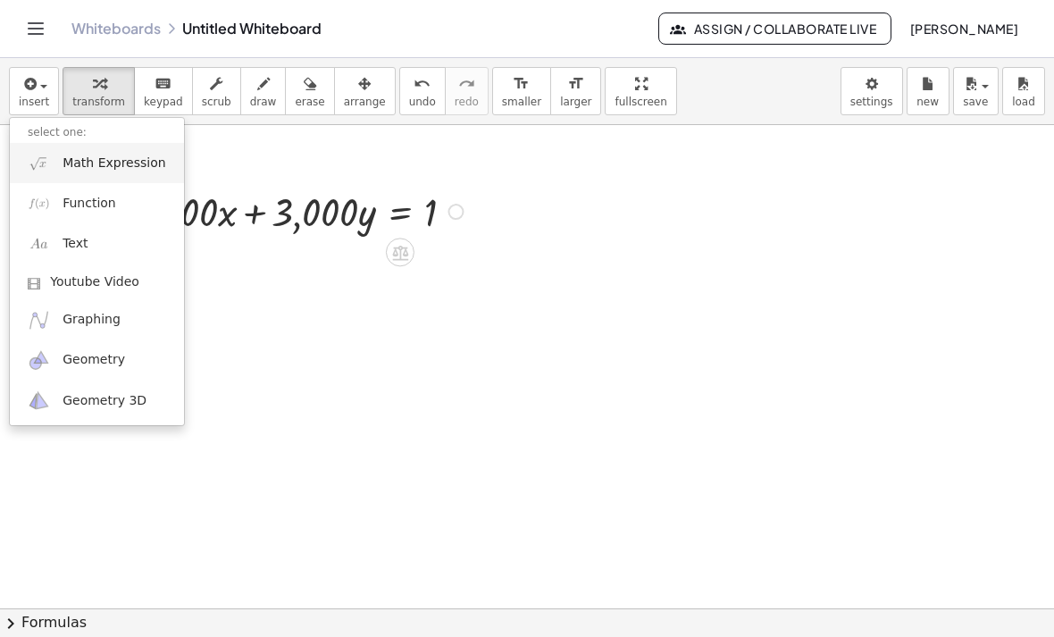
click at [124, 159] on span "Math Expression" at bounding box center [113, 163] width 103 height 18
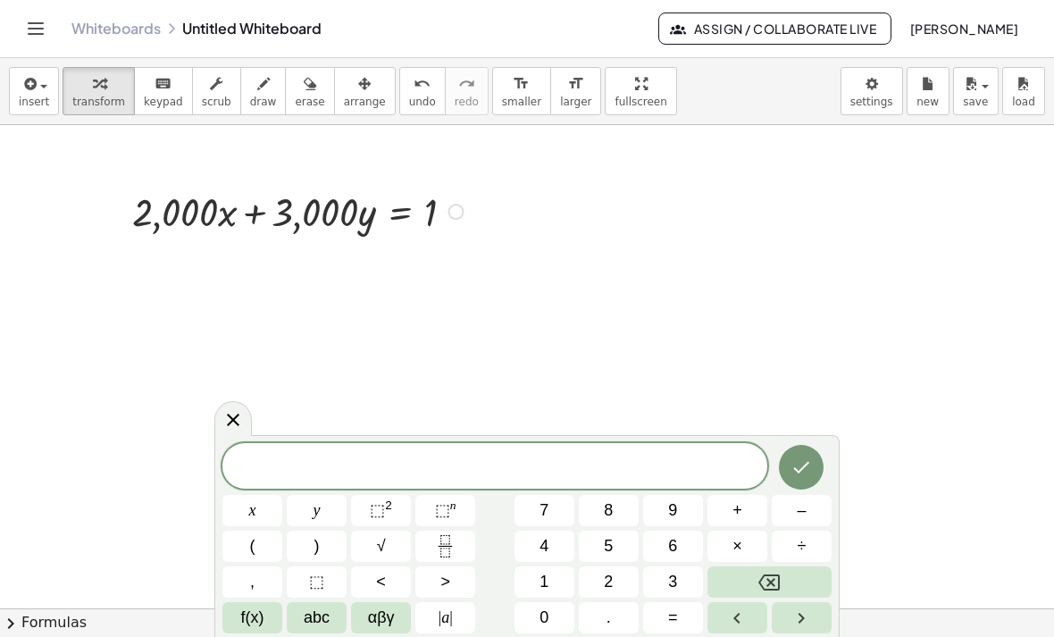
click at [662, 505] on button "9" at bounding box center [673, 510] width 60 height 31
click at [660, 505] on button "9" at bounding box center [673, 510] width 60 height 31
click at [659, 505] on button "9" at bounding box center [673, 510] width 60 height 31
click at [773, 581] on icon "Backspace" at bounding box center [768, 581] width 21 height 21
click at [763, 581] on icon "Backspace" at bounding box center [768, 581] width 21 height 21
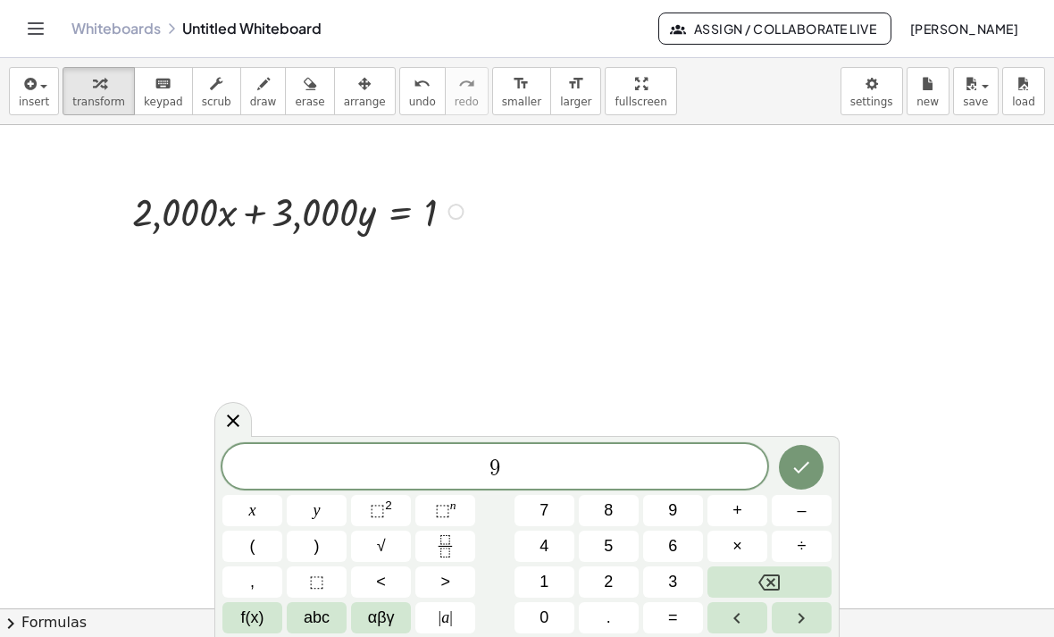
click at [554, 574] on button "1" at bounding box center [544, 581] width 60 height 31
click at [739, 573] on button "Backspace" at bounding box center [769, 581] width 124 height 31
click at [747, 573] on button "Backspace" at bounding box center [769, 581] width 124 height 31
click at [555, 576] on button "1" at bounding box center [544, 581] width 60 height 31
click at [683, 509] on button "9" at bounding box center [673, 510] width 60 height 31
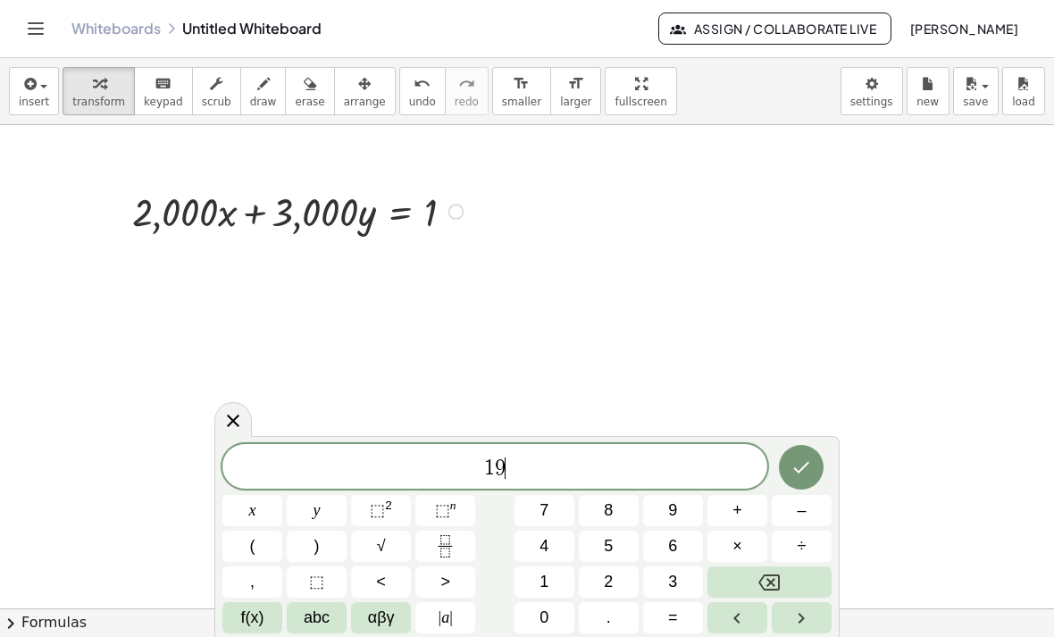
click at [683, 508] on button "9" at bounding box center [673, 510] width 60 height 31
click at [671, 505] on span "9" at bounding box center [672, 510] width 9 height 24
click at [256, 502] on button "x" at bounding box center [252, 510] width 60 height 31
click at [747, 503] on button "+" at bounding box center [737, 510] width 60 height 31
click at [609, 581] on span "2" at bounding box center [608, 582] width 9 height 24
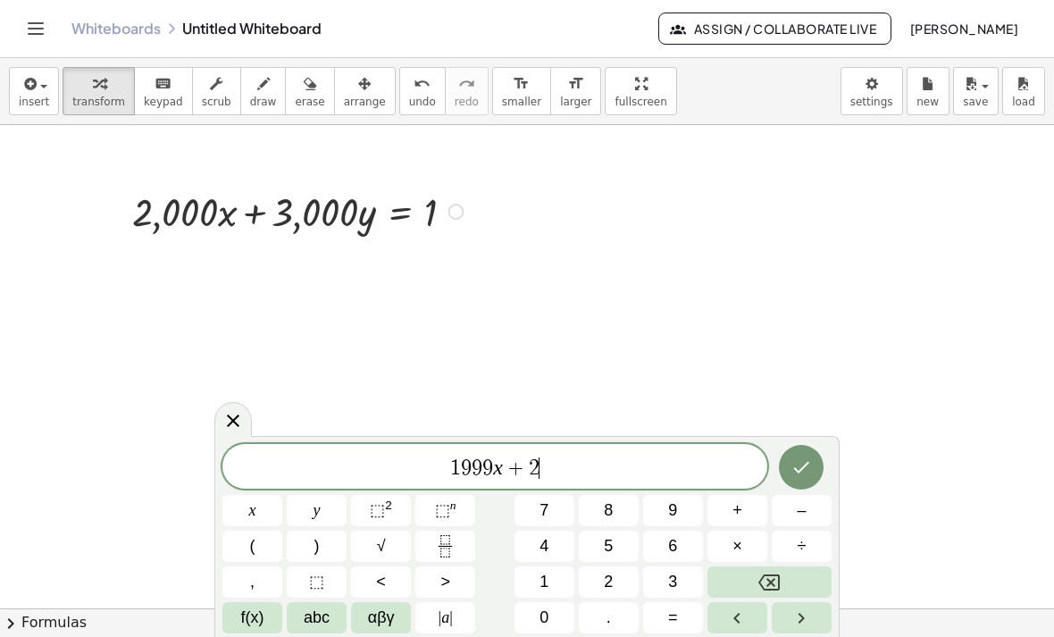
click at [670, 505] on span "9" at bounding box center [672, 510] width 9 height 24
click at [669, 505] on span "9" at bounding box center [672, 510] width 9 height 24
click at [675, 516] on span "9" at bounding box center [672, 510] width 9 height 24
click at [316, 512] on span "y" at bounding box center [316, 510] width 7 height 24
click at [680, 618] on button "=" at bounding box center [673, 617] width 60 height 31
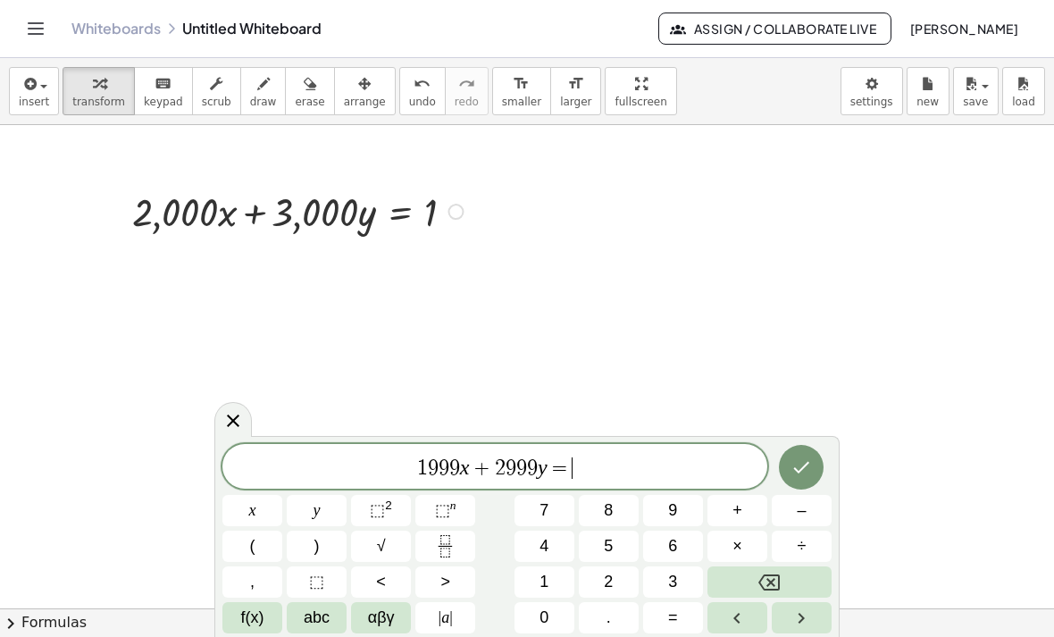
click at [540, 579] on span "1" at bounding box center [543, 582] width 9 height 24
click at [795, 471] on icon "Done" at bounding box center [800, 466] width 21 height 21
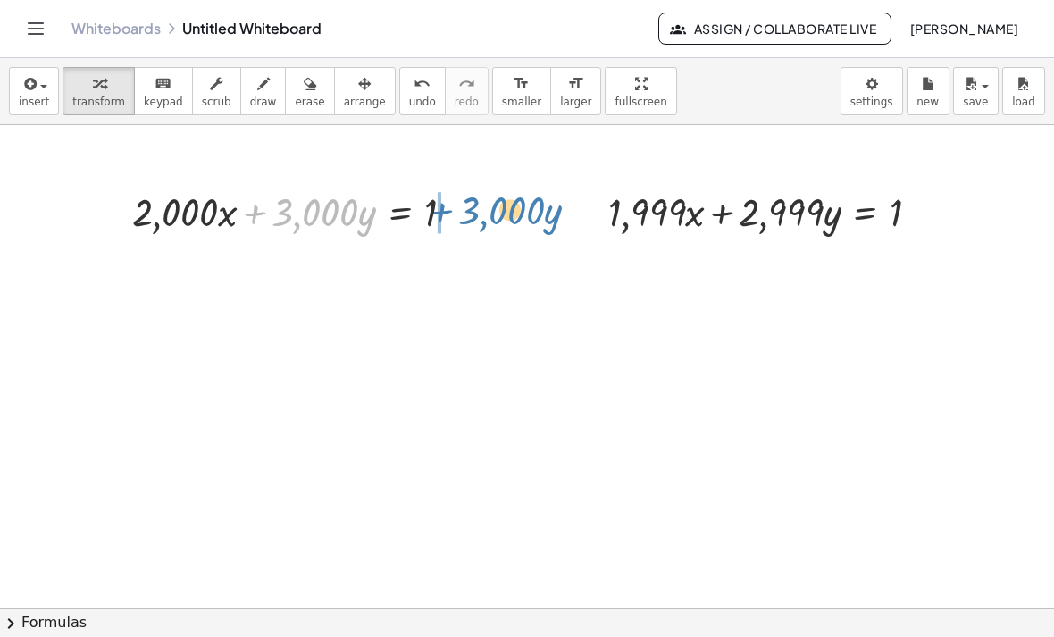
drag, startPoint x: 260, startPoint y: 215, endPoint x: 448, endPoint y: 213, distance: 188.4
click at [448, 213] on div at bounding box center [300, 210] width 354 height 53
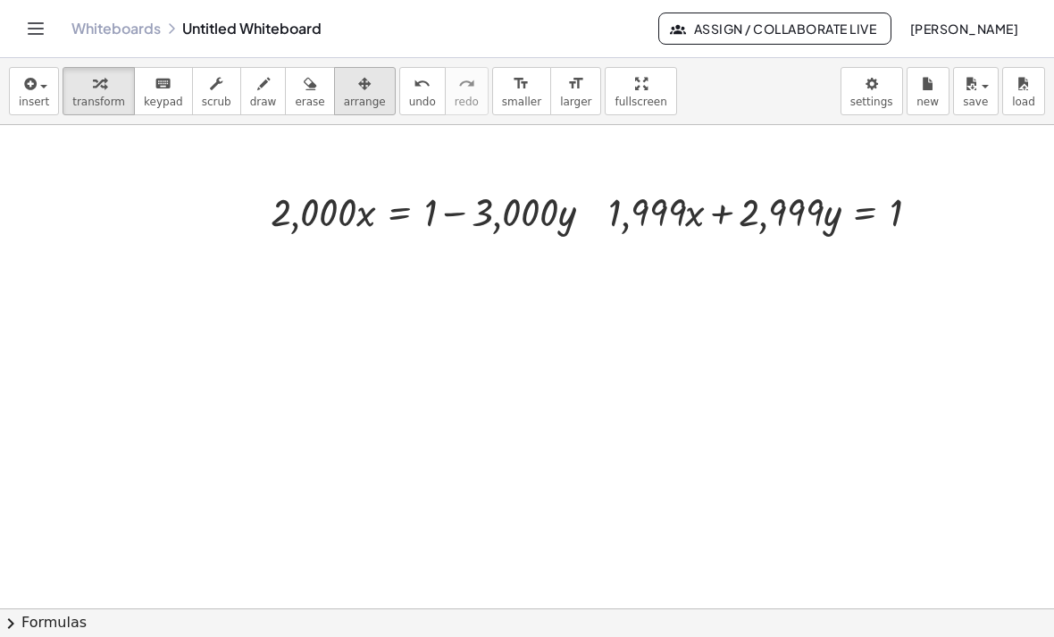
click at [371, 87] on div "button" at bounding box center [365, 82] width 42 height 21
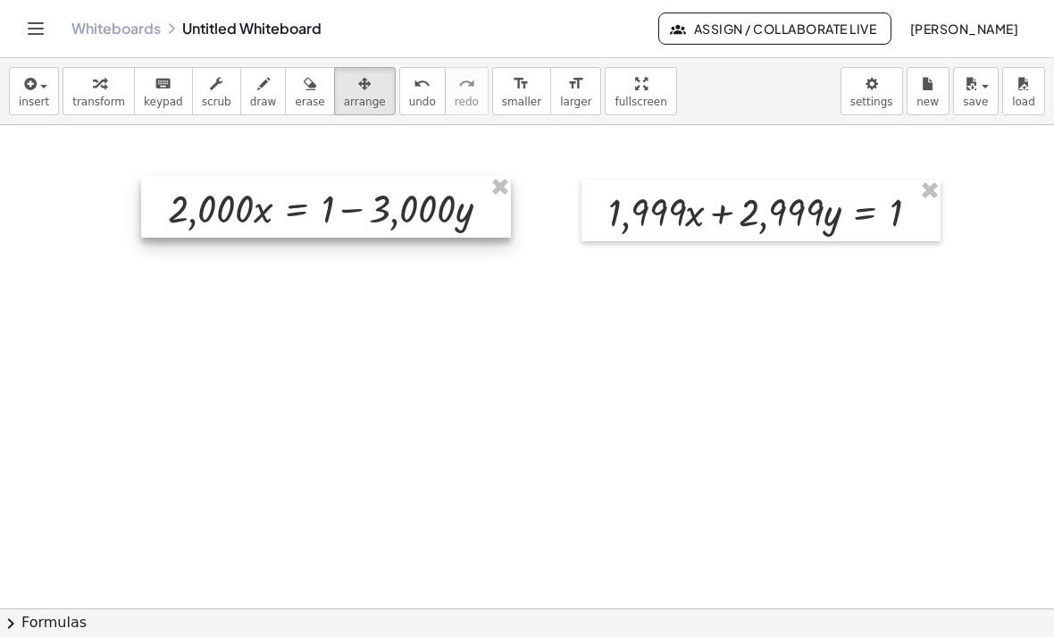
drag, startPoint x: 429, startPoint y: 188, endPoint x: 284, endPoint y: 179, distance: 145.9
click at [284, 179] on div at bounding box center [326, 207] width 370 height 62
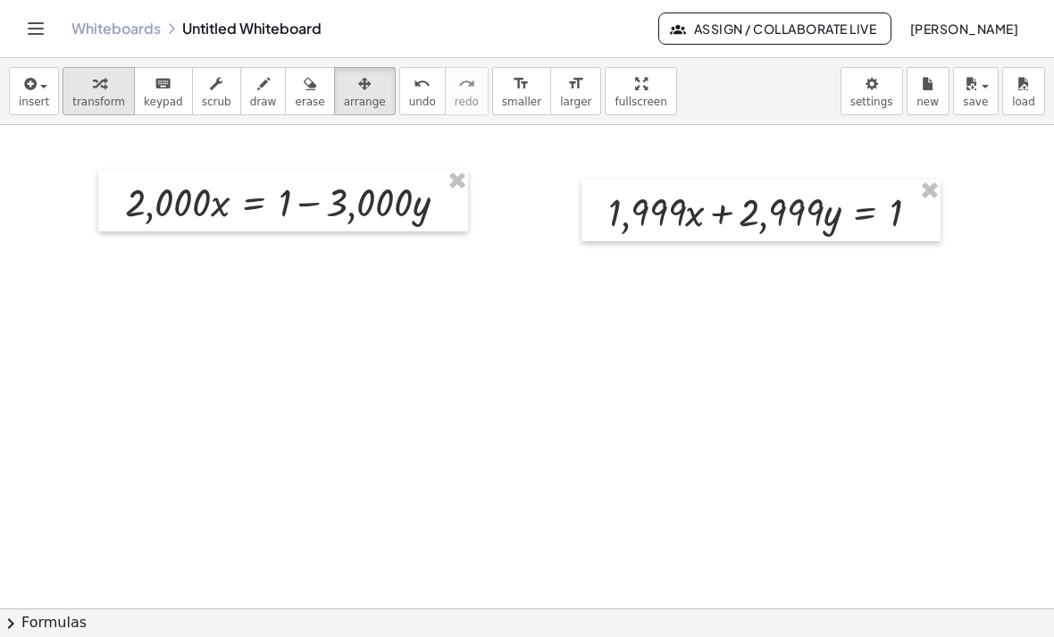
click at [101, 93] on icon "button" at bounding box center [99, 83] width 12 height 21
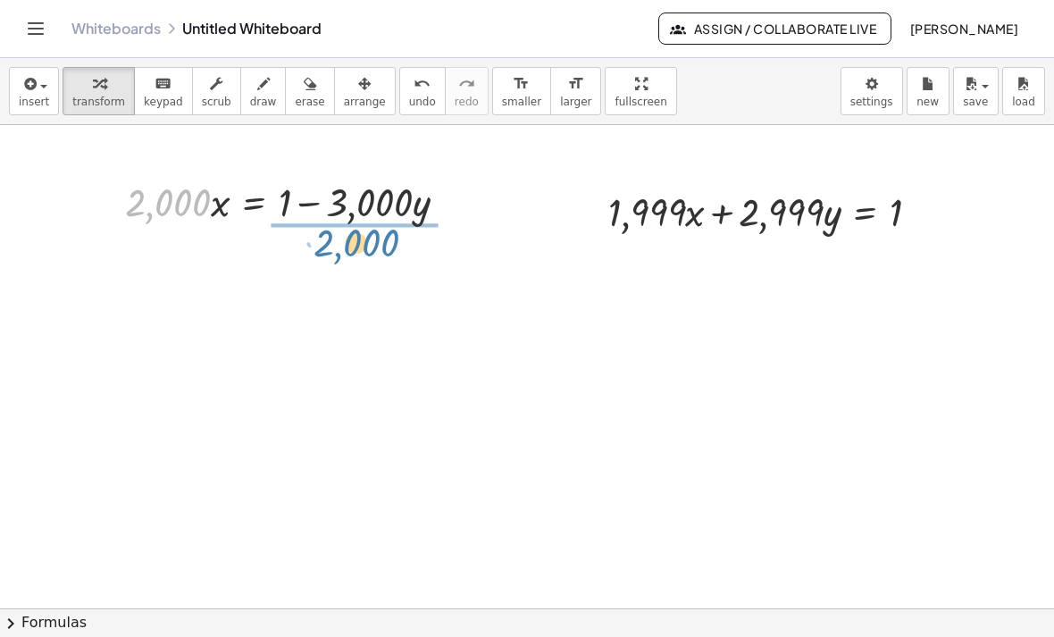
drag, startPoint x: 148, startPoint y: 208, endPoint x: 331, endPoint y: 244, distance: 186.5
click at [331, 244] on div "+ · 2,000 · x + · 3,000 · y = 1 · 2,000 · 2,000 · x · 3,000 · y = 1 + − + · 1,9…" at bounding box center [527, 537] width 1054 height 1080
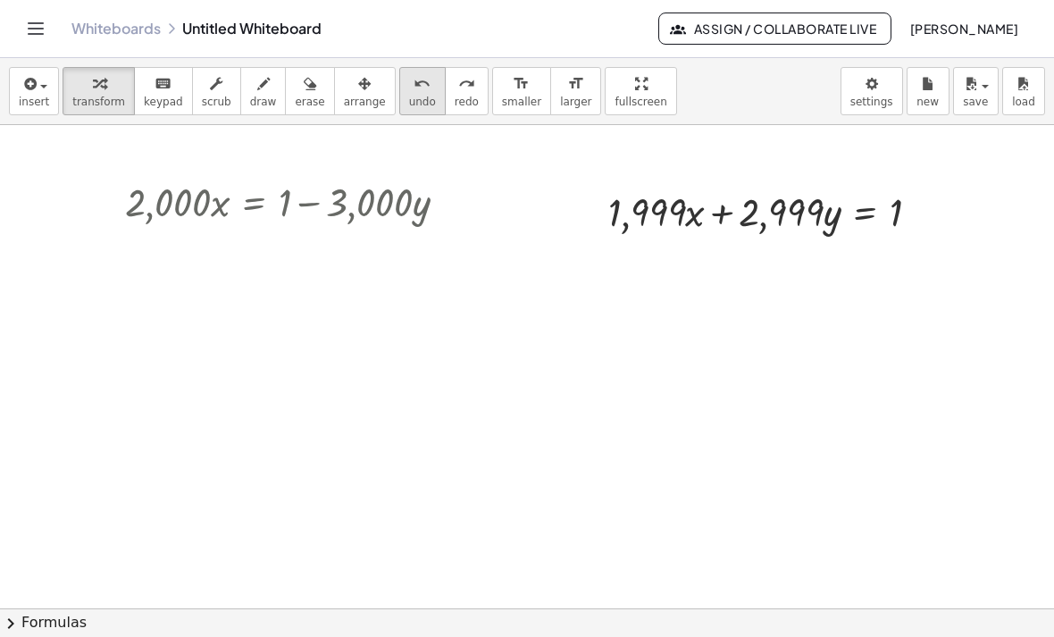
click at [433, 79] on button "undo undo" at bounding box center [422, 91] width 46 height 48
click at [426, 88] on icon "undo" at bounding box center [421, 83] width 17 height 21
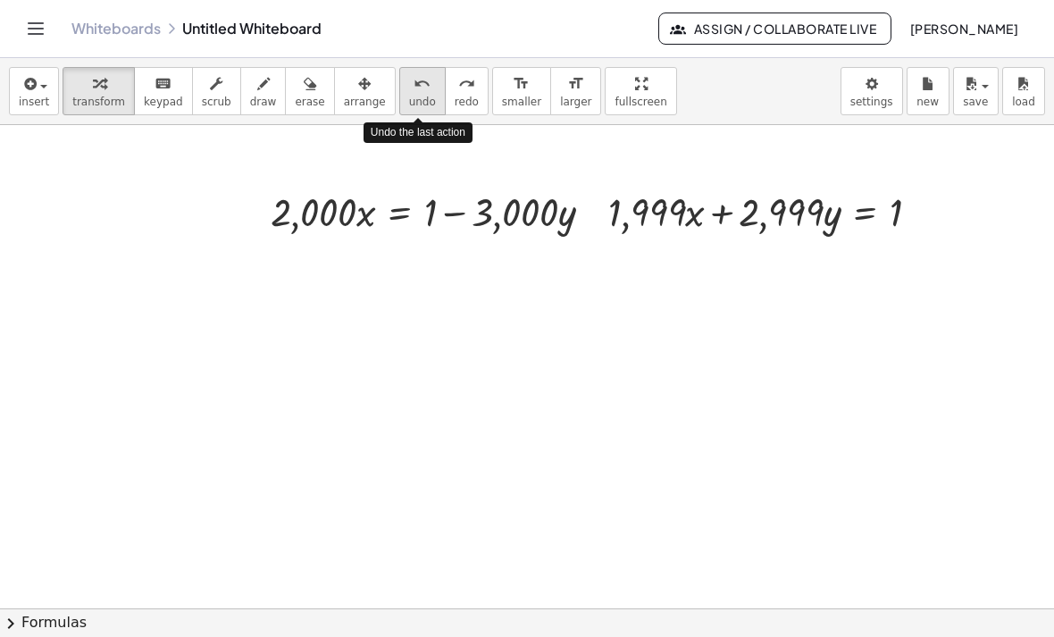
click at [426, 89] on icon "undo" at bounding box center [421, 83] width 17 height 21
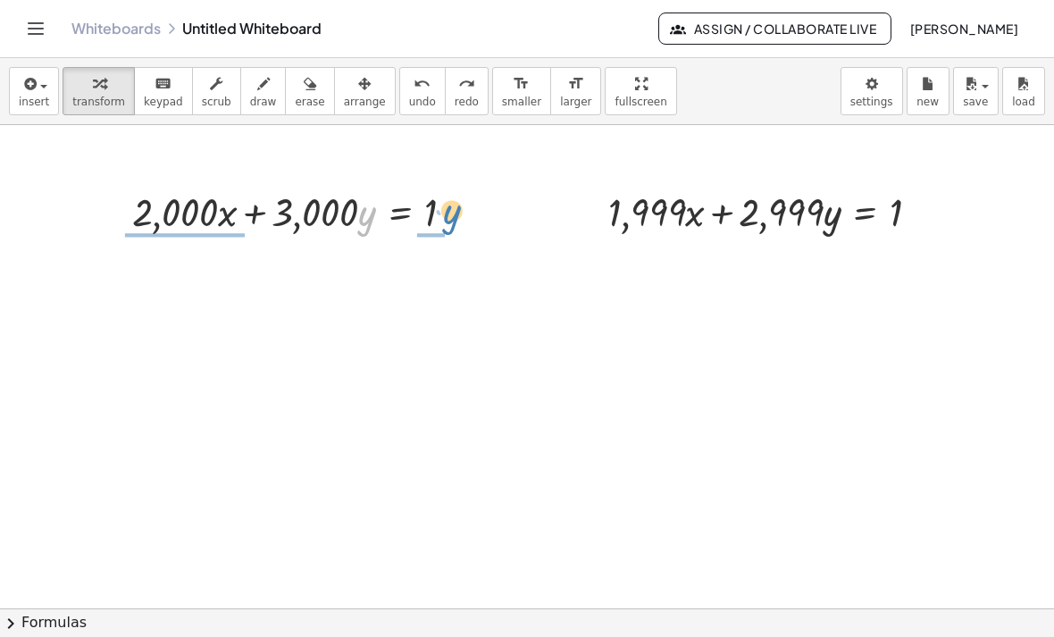
drag, startPoint x: 365, startPoint y: 222, endPoint x: 448, endPoint y: 219, distance: 83.1
click at [448, 219] on div at bounding box center [300, 210] width 354 height 53
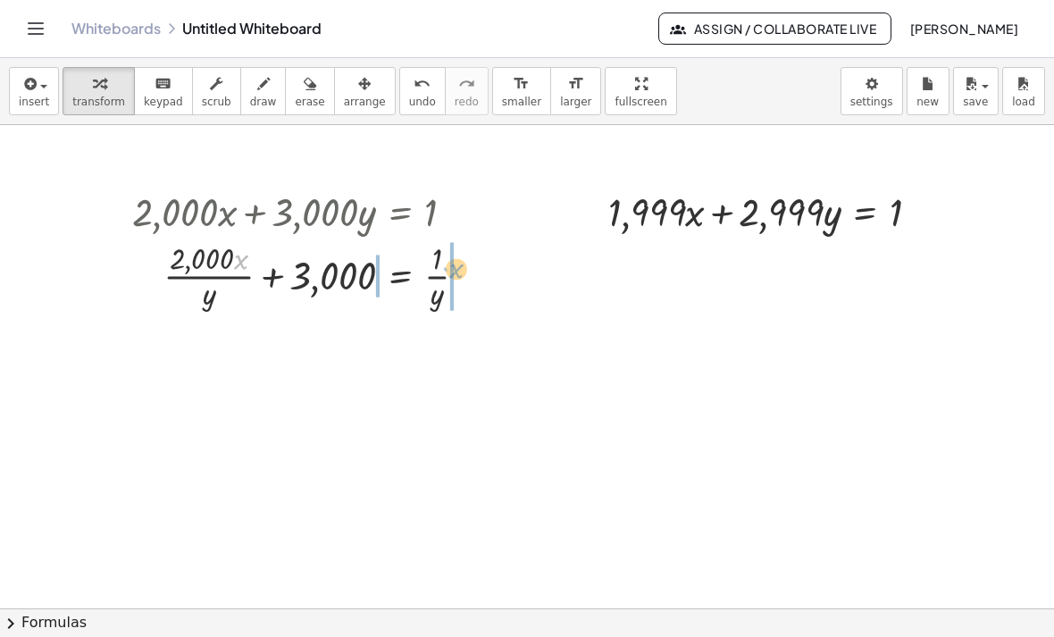
drag, startPoint x: 244, startPoint y: 267, endPoint x: 453, endPoint y: 273, distance: 209.0
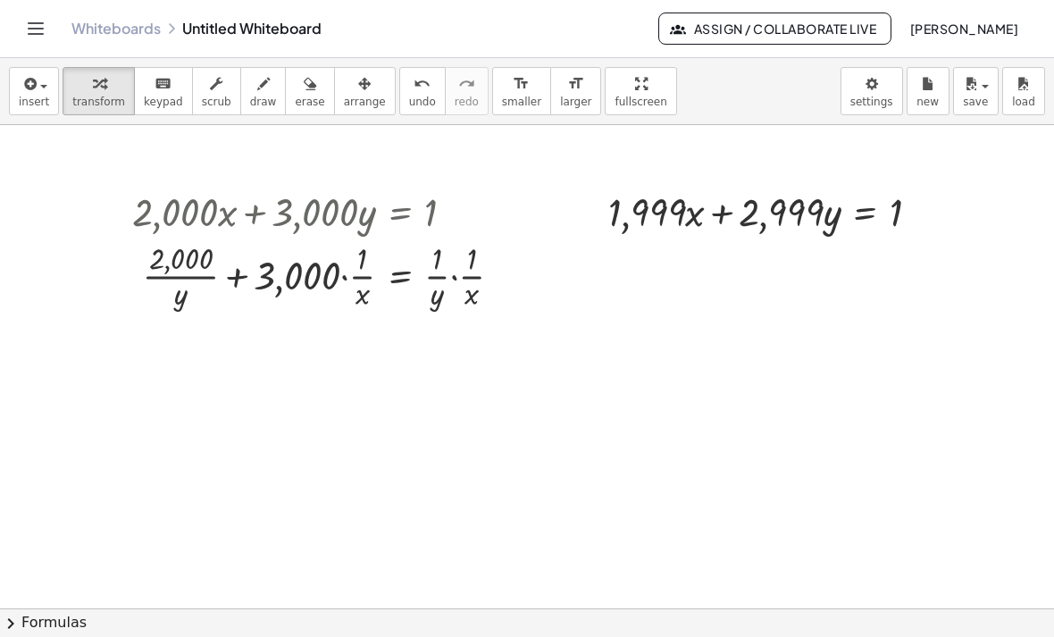
click at [377, 396] on div at bounding box center [527, 537] width 1054 height 1080
drag, startPoint x: 327, startPoint y: 284, endPoint x: 433, endPoint y: 275, distance: 106.6
click at [433, 275] on div at bounding box center [324, 275] width 402 height 77
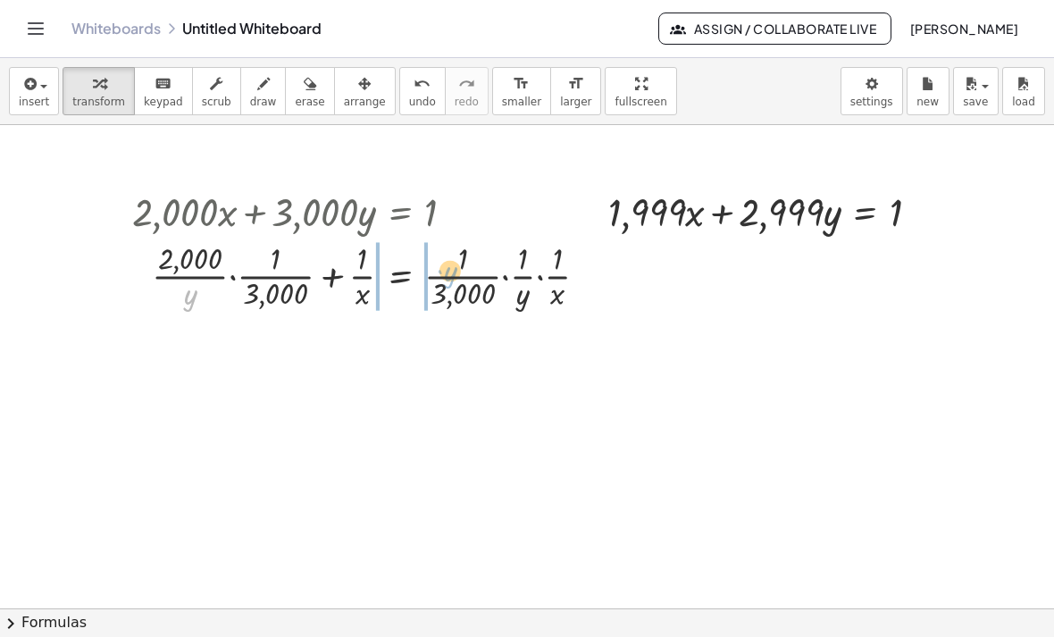
drag, startPoint x: 194, startPoint y: 304, endPoint x: 446, endPoint y: 278, distance: 254.0
click at [449, 279] on div at bounding box center [366, 275] width 487 height 77
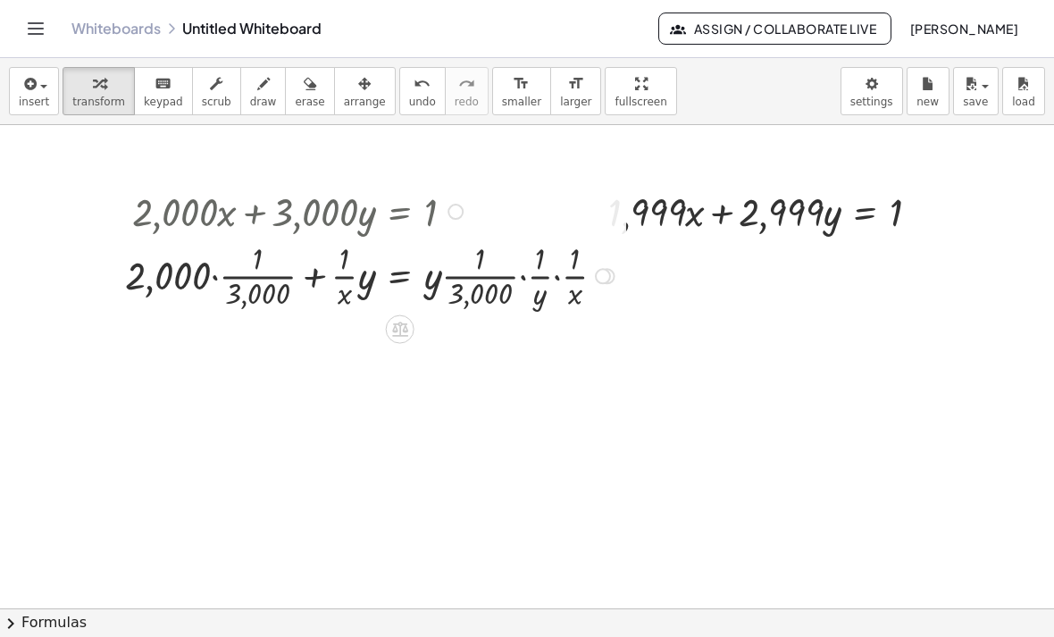
click at [212, 277] on div at bounding box center [372, 275] width 512 height 77
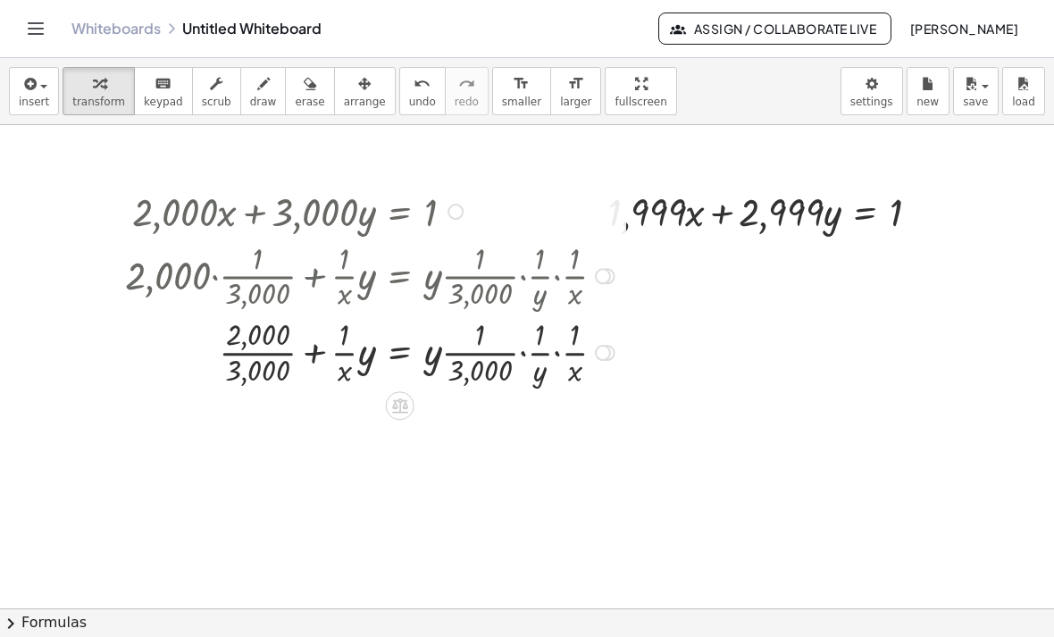
click at [260, 354] on div at bounding box center [372, 350] width 512 height 77
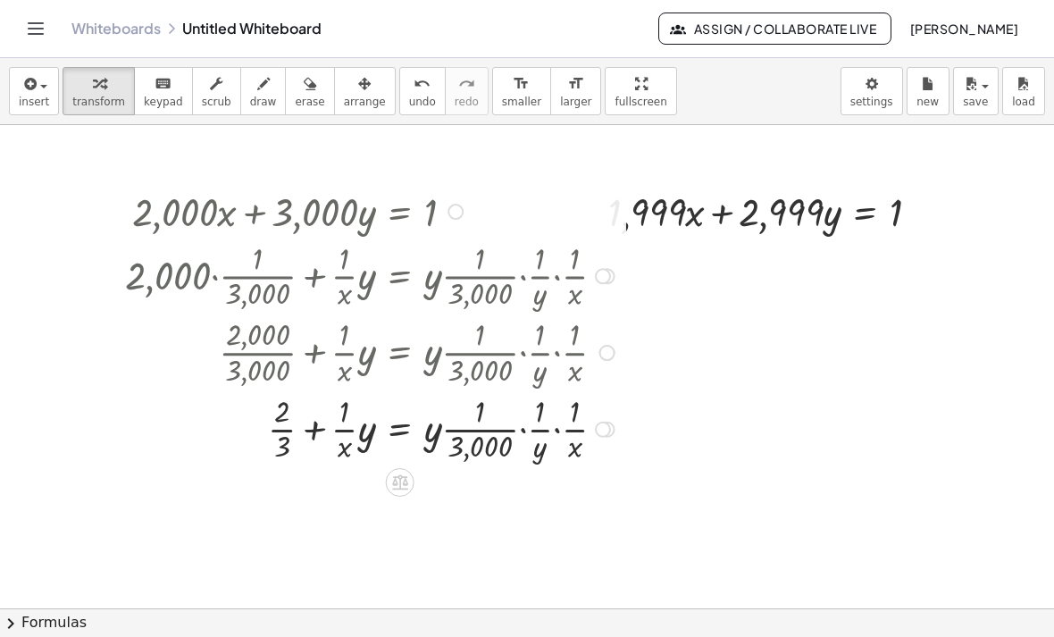
click at [347, 429] on div at bounding box center [372, 427] width 512 height 77
click at [474, 430] on div at bounding box center [372, 427] width 512 height 77
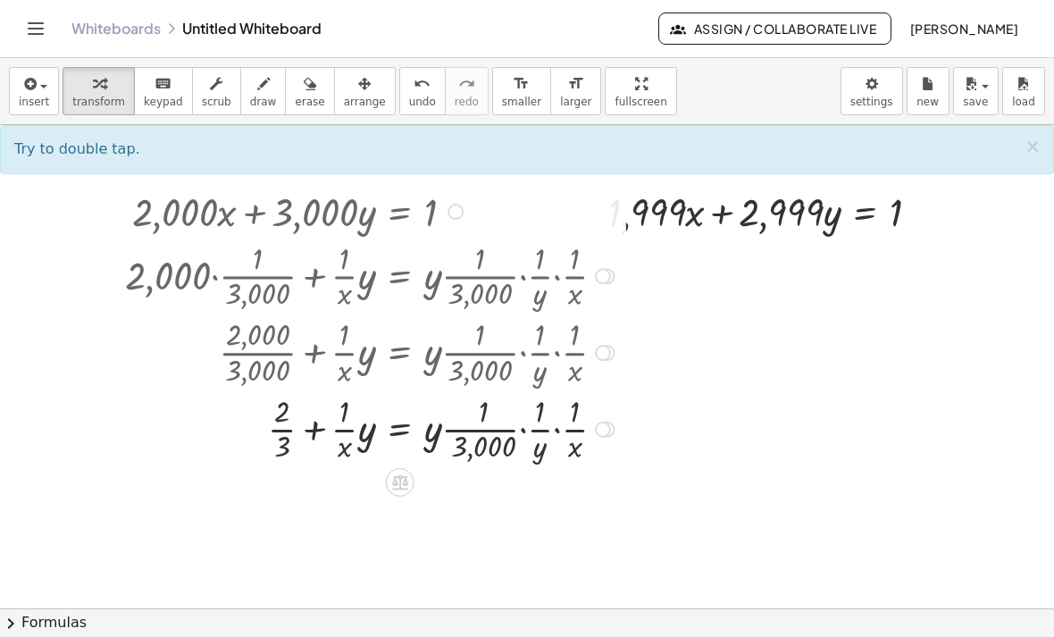
click at [525, 436] on div at bounding box center [372, 427] width 512 height 77
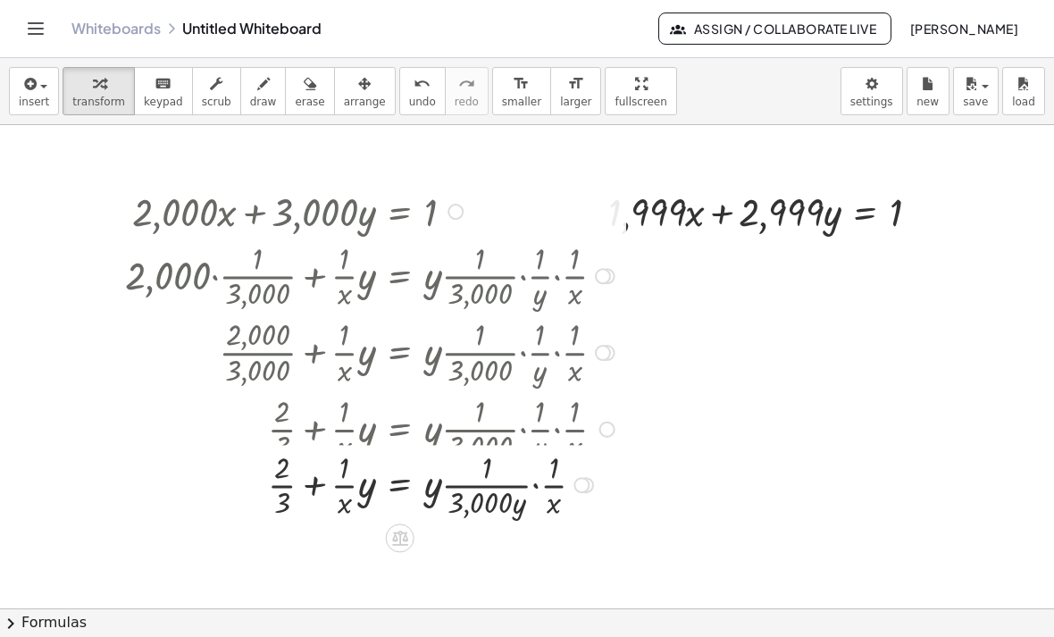
click at [559, 432] on div at bounding box center [382, 427] width 533 height 77
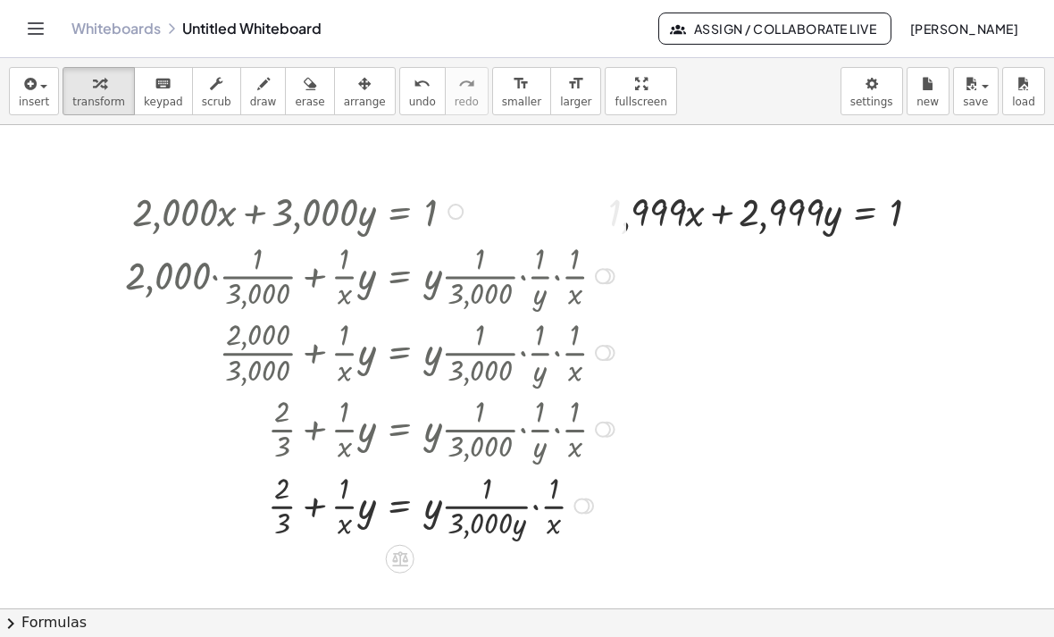
click at [557, 503] on div at bounding box center [372, 504] width 512 height 77
click at [531, 508] on div at bounding box center [372, 504] width 512 height 77
click at [534, 507] on div at bounding box center [372, 504] width 512 height 77
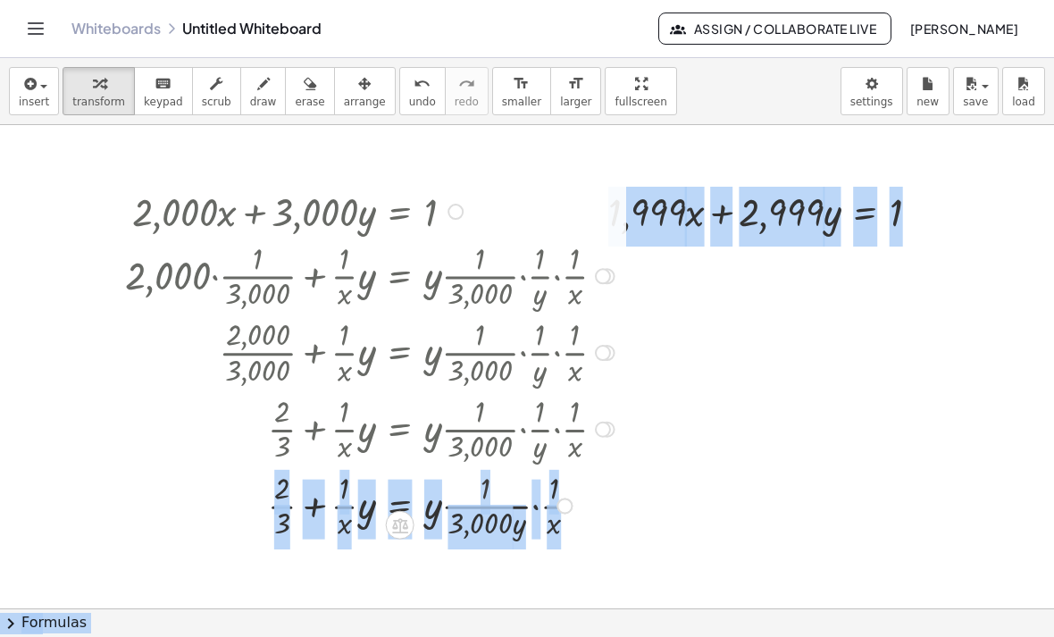
click at [535, 507] on div at bounding box center [372, 504] width 512 height 77
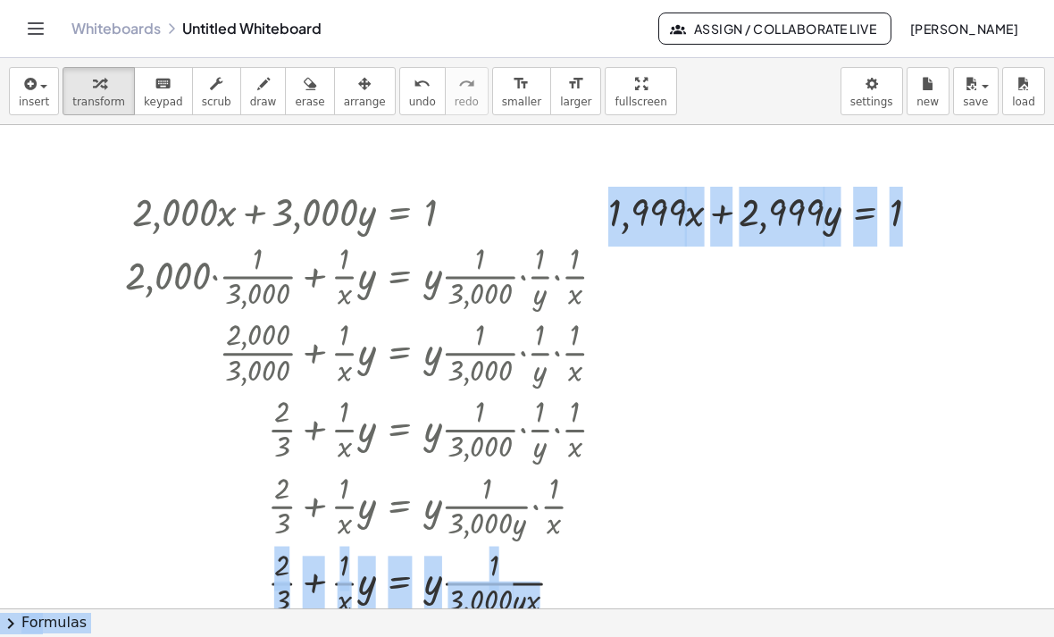
click at [1003, 434] on div at bounding box center [527, 537] width 1054 height 1080
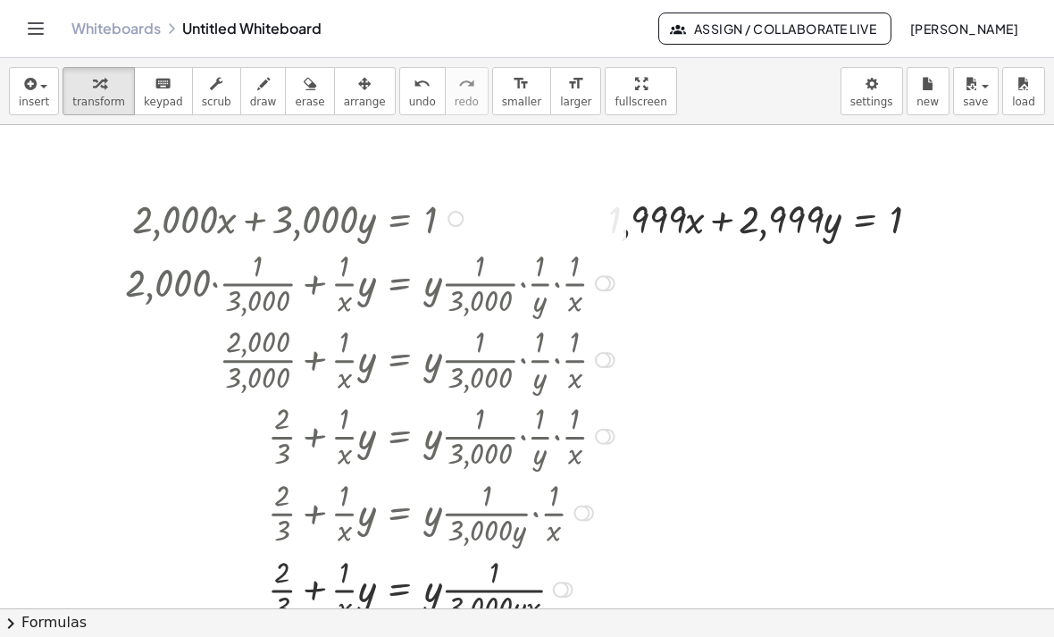
scroll to position [44, 0]
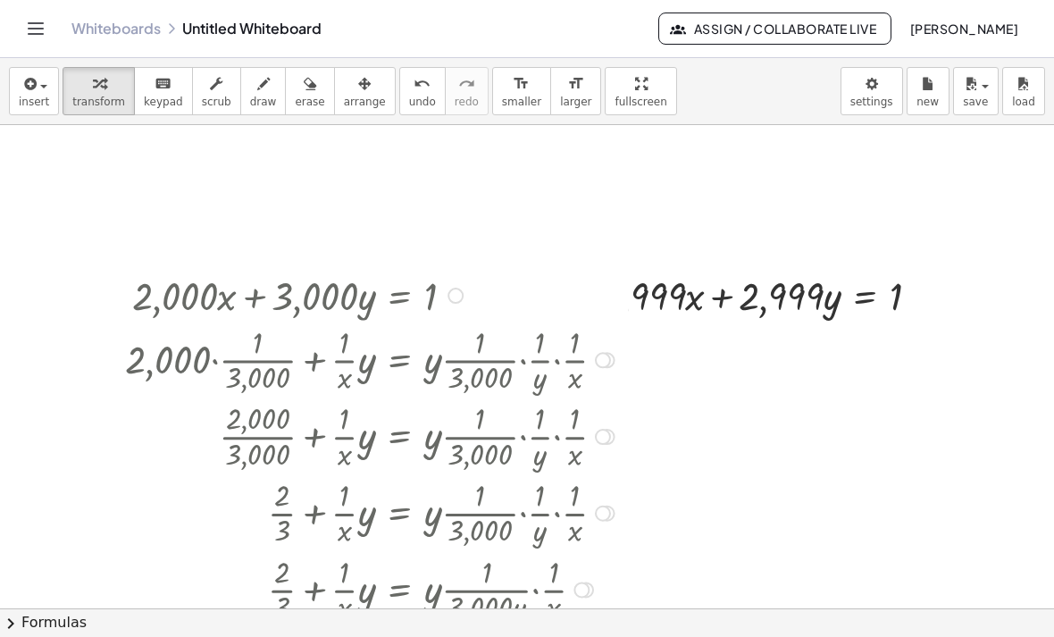
click at [457, 304] on div at bounding box center [455, 295] width 16 height 16
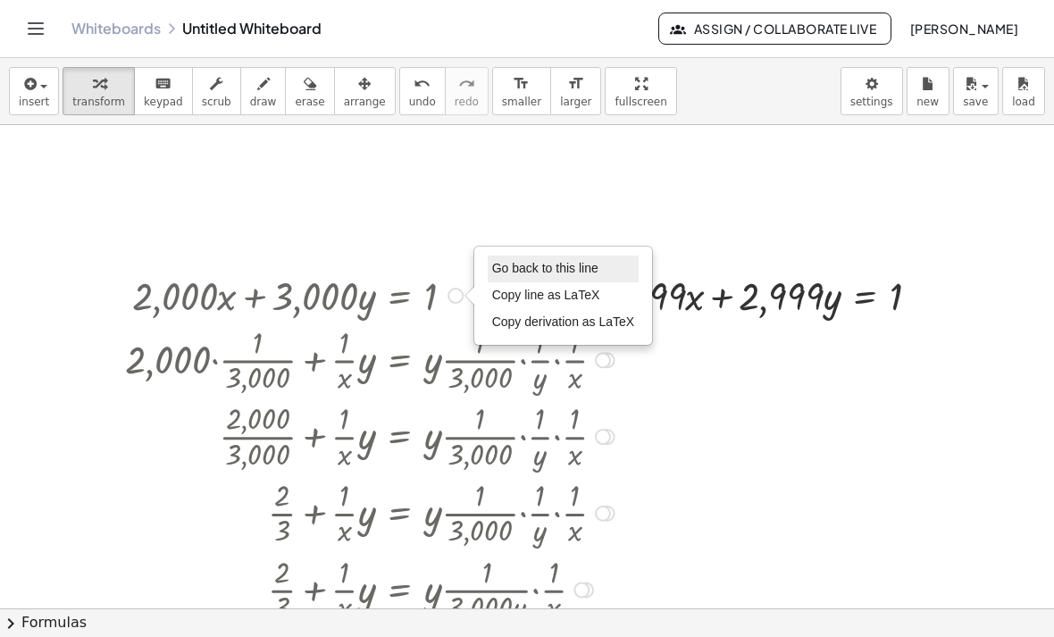
click at [495, 271] on span "Go back to this line" at bounding box center [545, 268] width 106 height 14
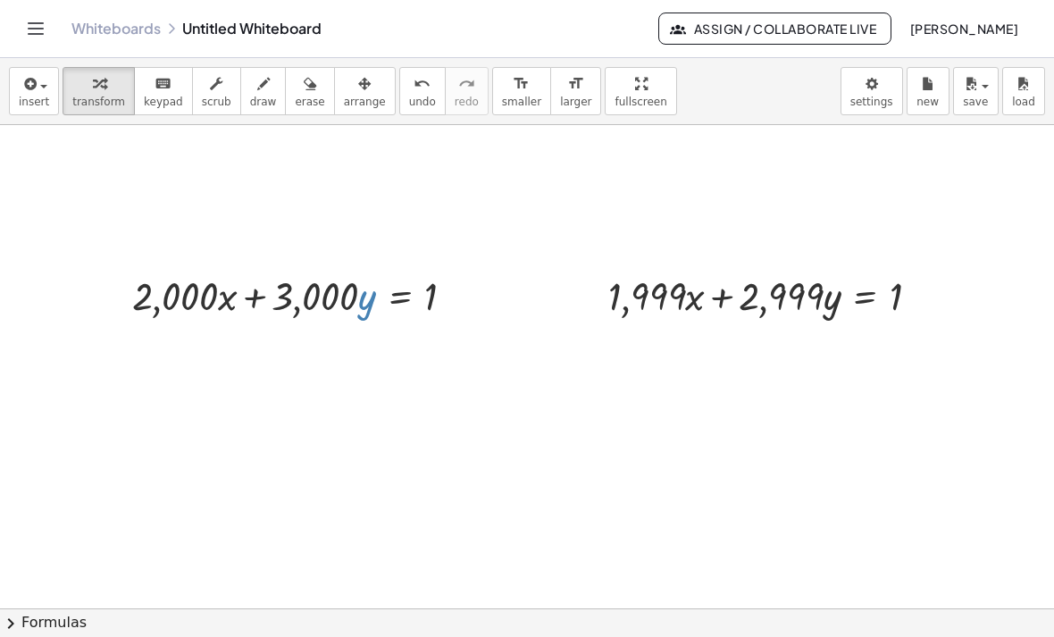
click at [277, 398] on div at bounding box center [527, 621] width 1054 height 1080
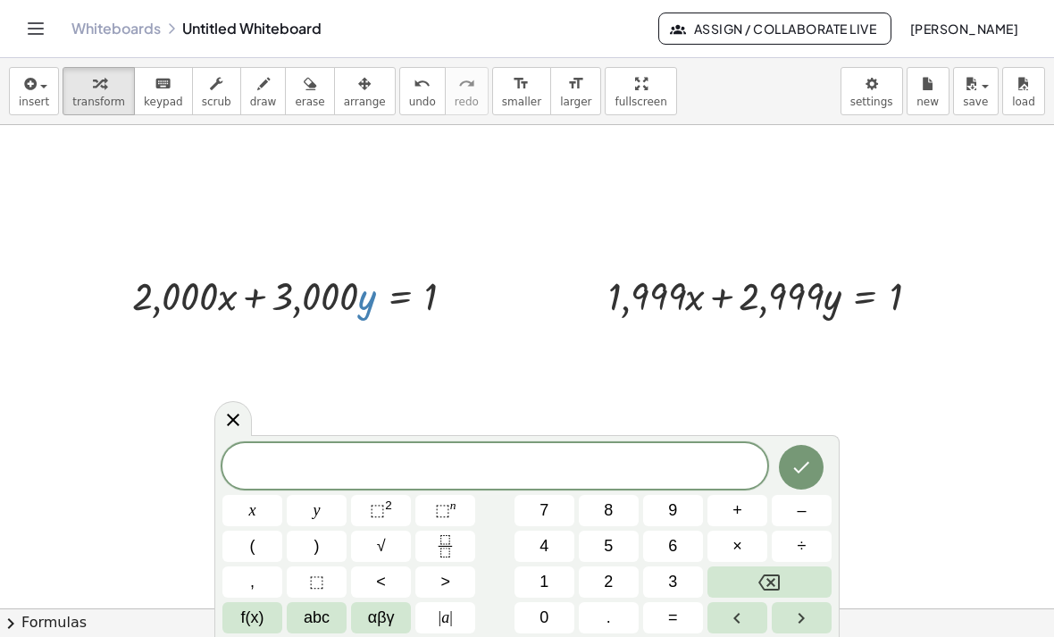
click at [336, 397] on div at bounding box center [527, 621] width 1054 height 1080
click at [281, 358] on div at bounding box center [527, 621] width 1054 height 1080
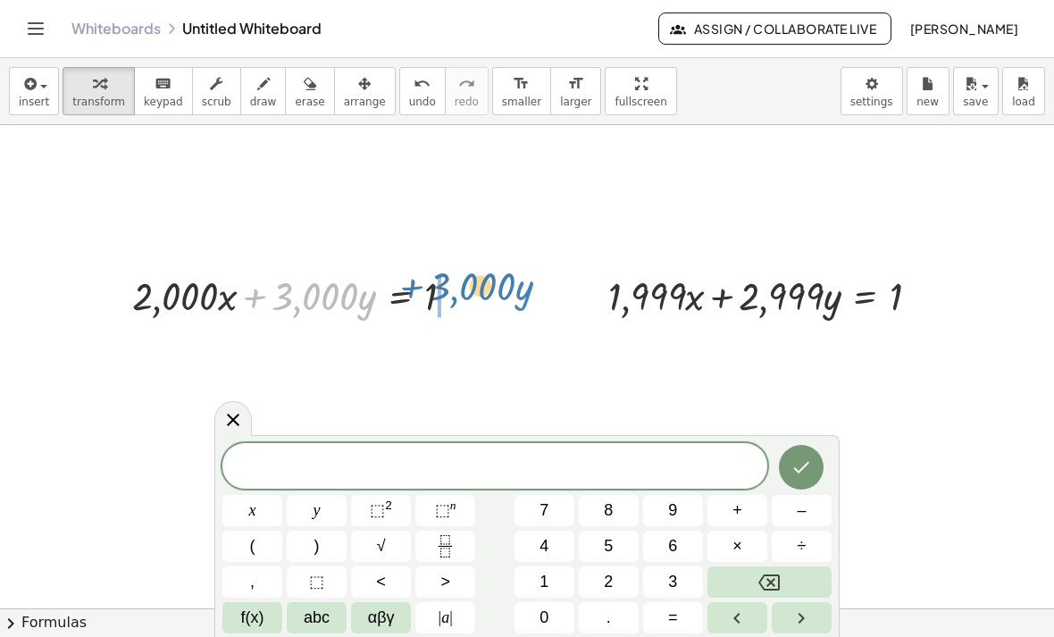
drag, startPoint x: 246, startPoint y: 297, endPoint x: 406, endPoint y: 287, distance: 160.1
click at [406, 287] on div at bounding box center [300, 294] width 354 height 53
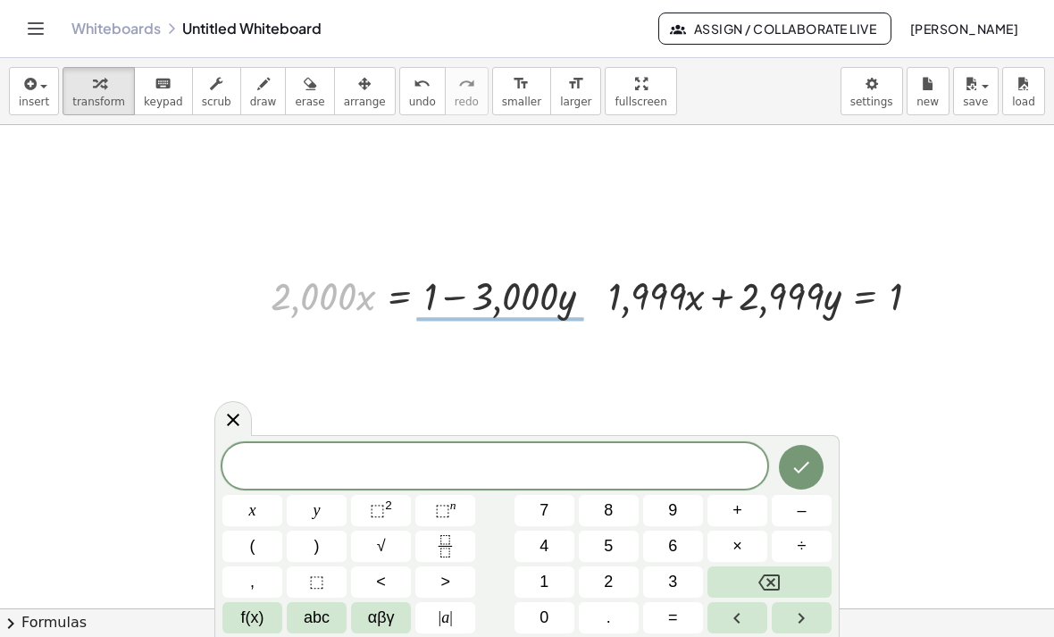
drag, startPoint x: 307, startPoint y: 317, endPoint x: -1, endPoint y: -1, distance: 442.6
click at [499, 342] on div "+ · 2,000 · x + · 3,000 · y = 1 · 2,000 · x · 2,000 · x · 3,000 · y = 1 + − Go …" at bounding box center [527, 621] width 1054 height 1080
click at [334, 384] on div at bounding box center [527, 621] width 1054 height 1080
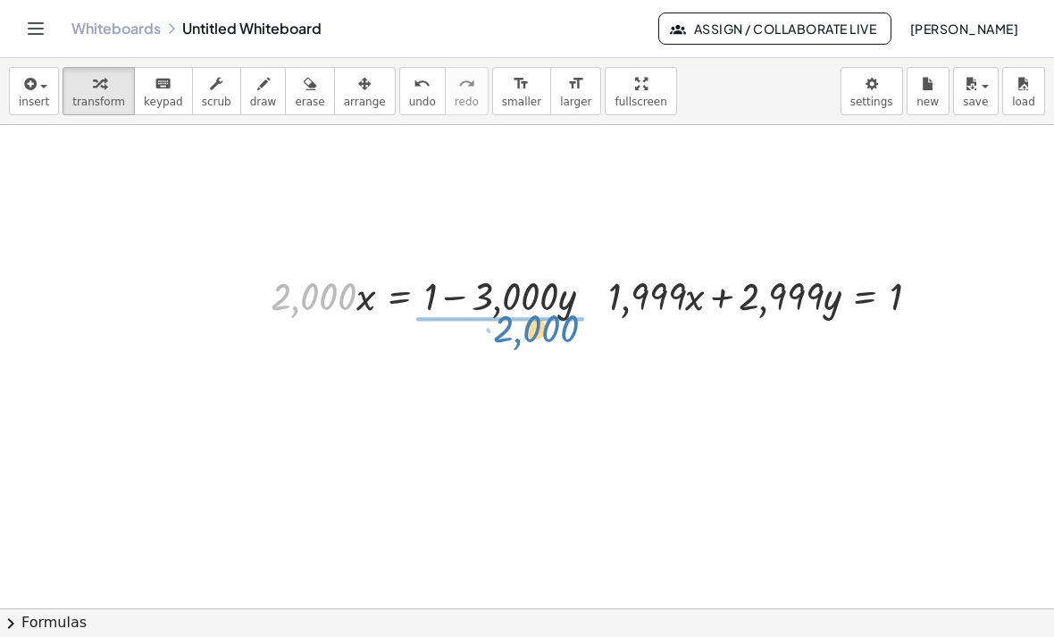
drag, startPoint x: 294, startPoint y: 305, endPoint x: 509, endPoint y: 338, distance: 217.7
click at [509, 338] on div "+ · 2,000 · x + · 3,000 · y = 1 · 2,000 · 2,000 · x · 3,000 · y = 1 + − Go back…" at bounding box center [527, 621] width 1054 height 1080
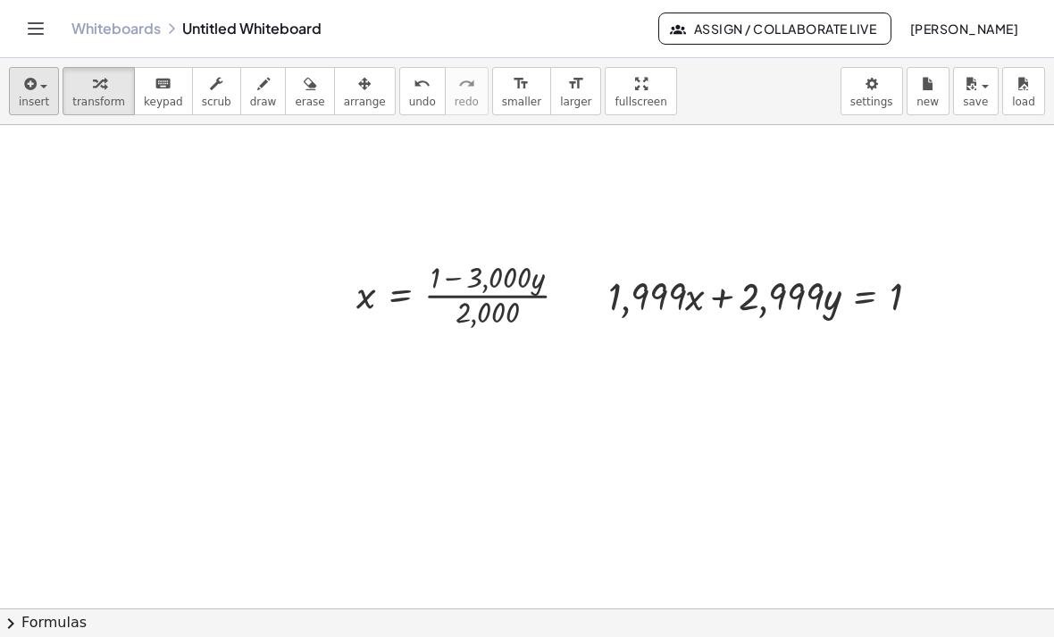
click at [51, 97] on button "insert" at bounding box center [34, 91] width 50 height 48
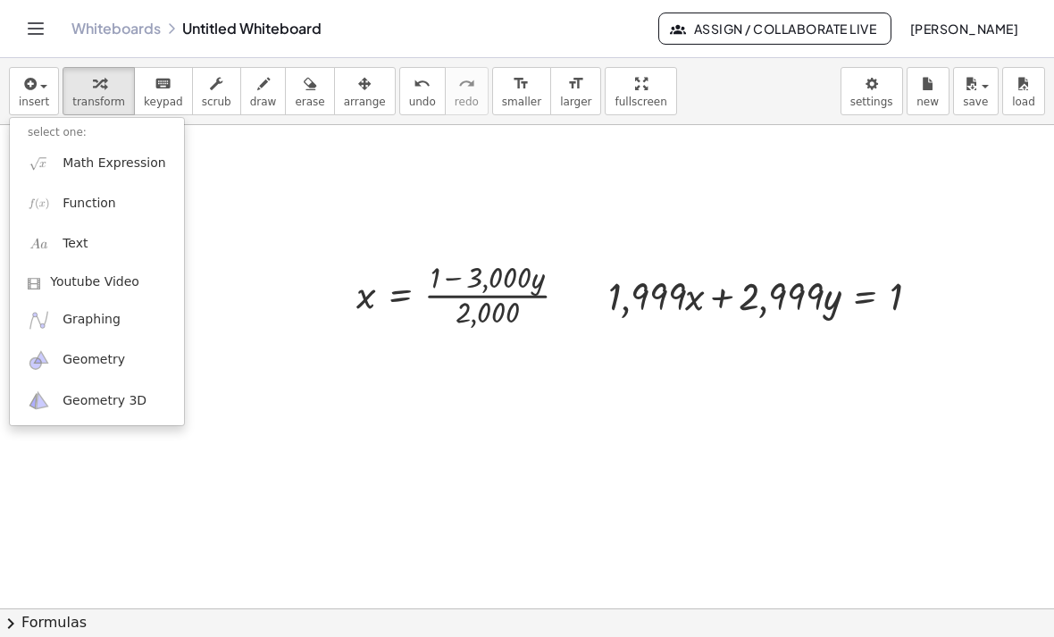
click at [492, 421] on div at bounding box center [527, 318] width 1054 height 637
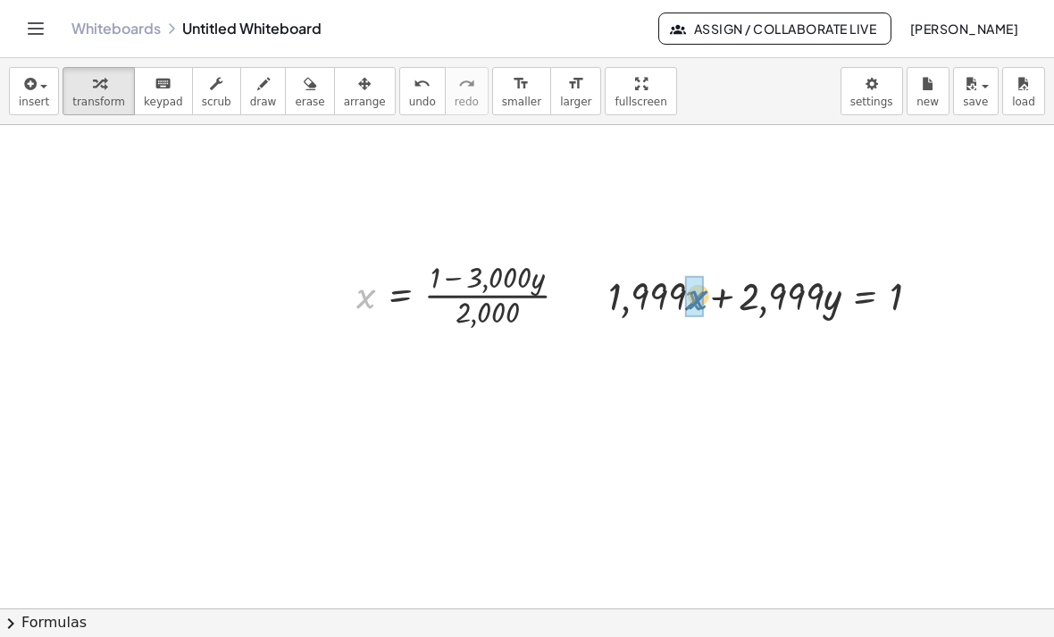
drag, startPoint x: 361, startPoint y: 295, endPoint x: 692, endPoint y: 296, distance: 331.2
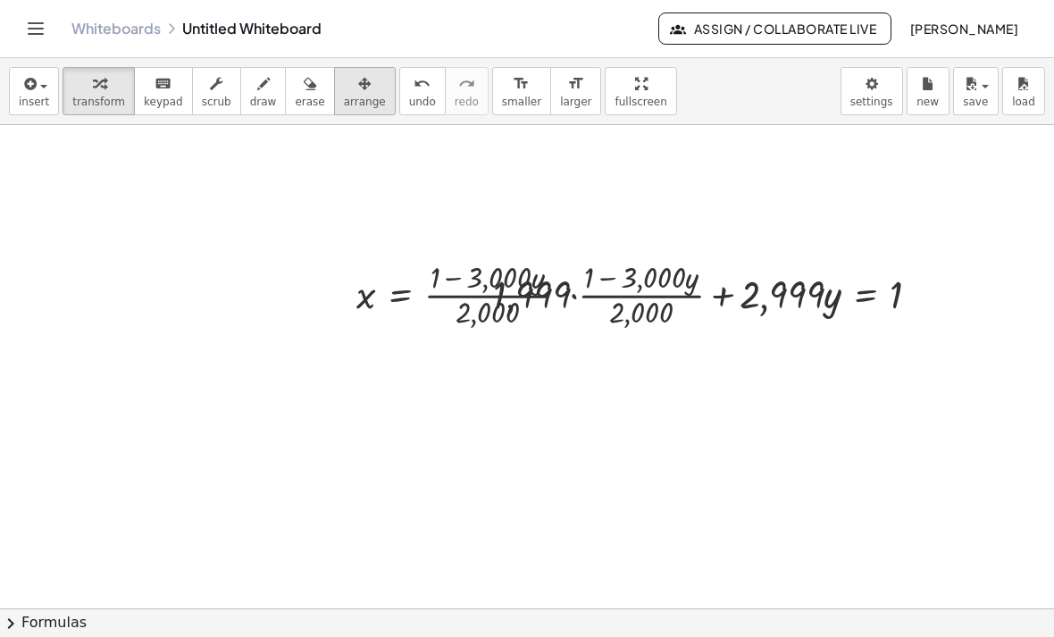
click at [351, 100] on span "arrange" at bounding box center [365, 102] width 42 height 12
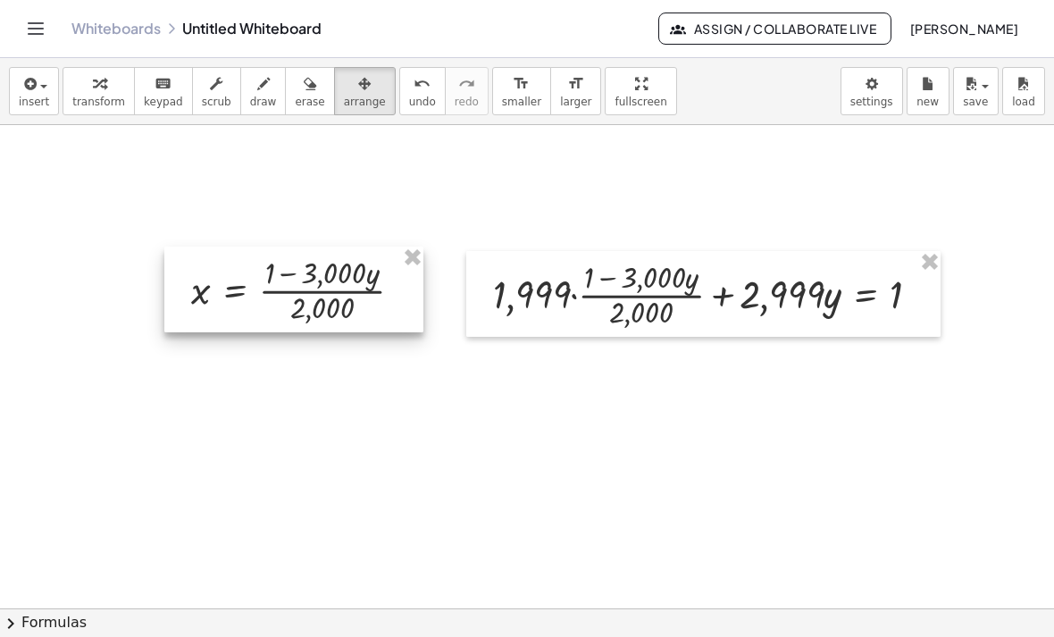
drag, startPoint x: 421, startPoint y: 263, endPoint x: 258, endPoint y: 257, distance: 163.5
click at [258, 257] on div at bounding box center [293, 289] width 259 height 86
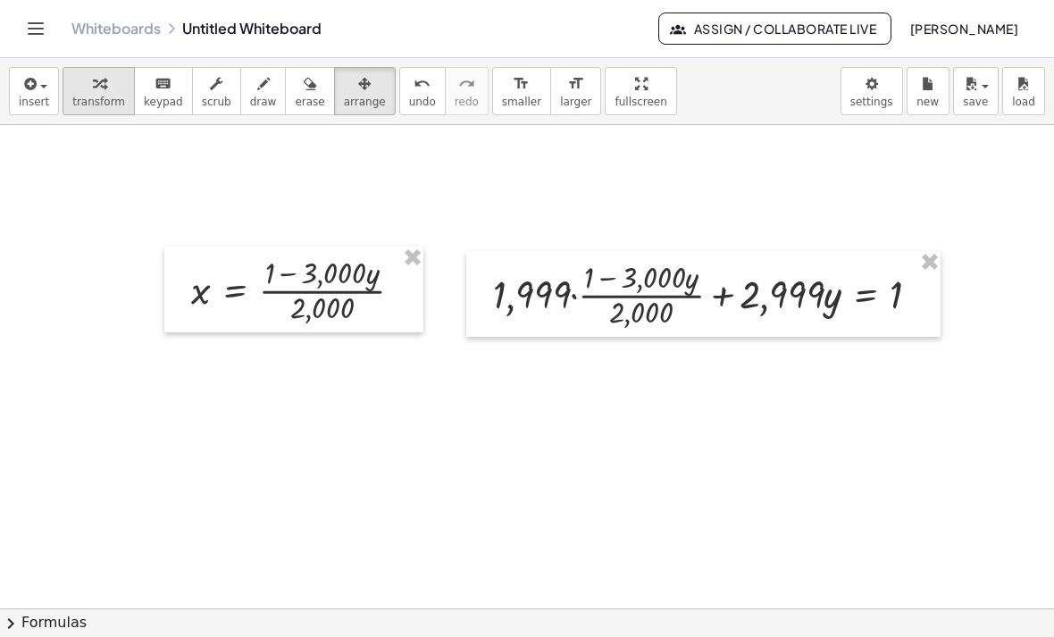
click at [115, 91] on div "button" at bounding box center [98, 82] width 53 height 21
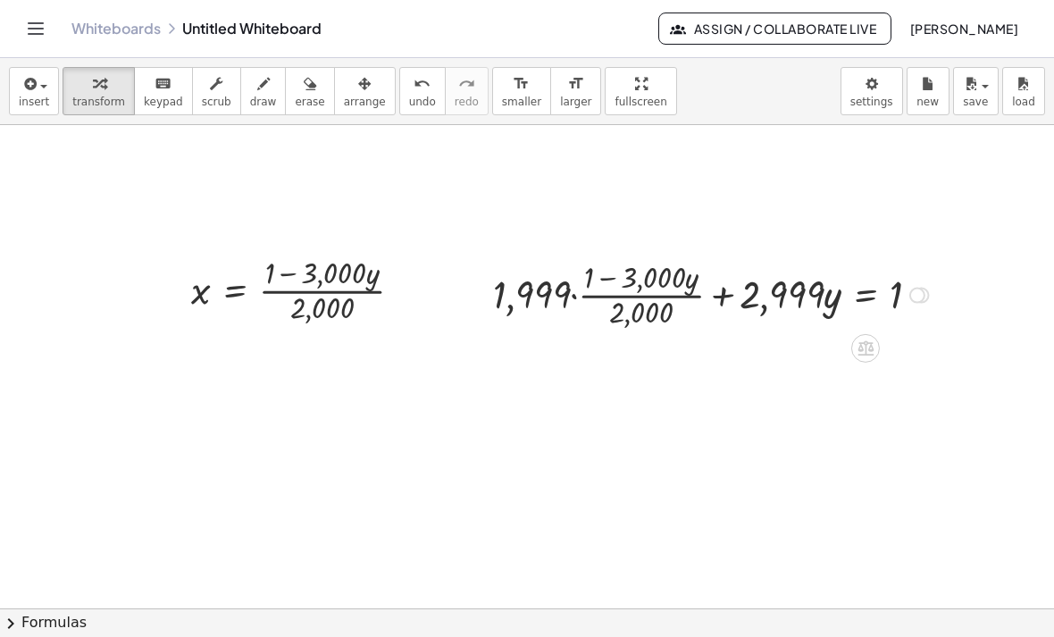
click at [576, 298] on div at bounding box center [713, 293] width 459 height 77
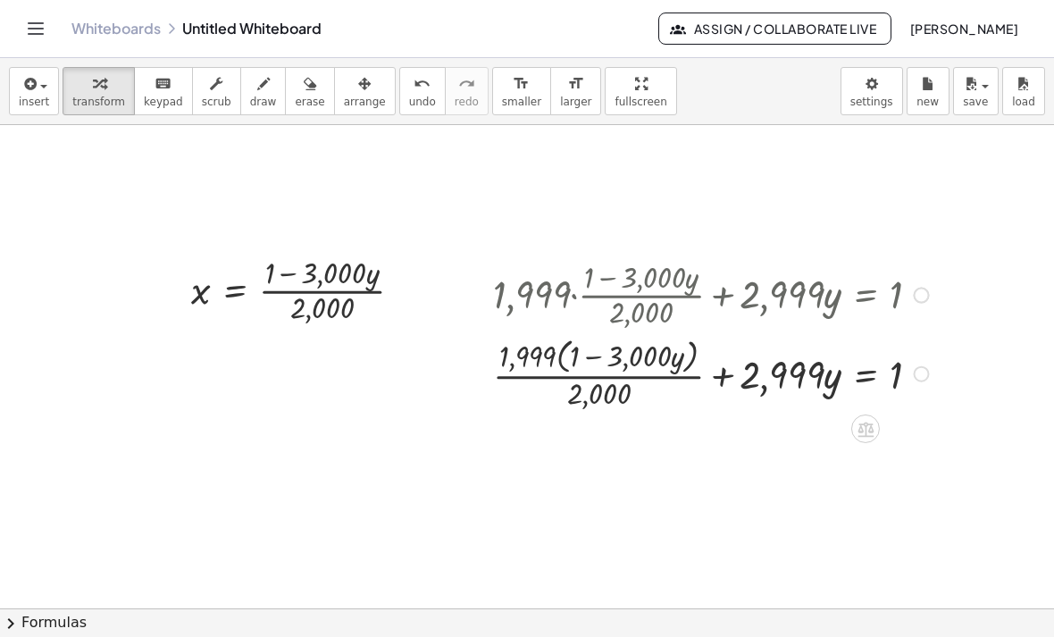
click at [562, 354] on div at bounding box center [713, 372] width 459 height 80
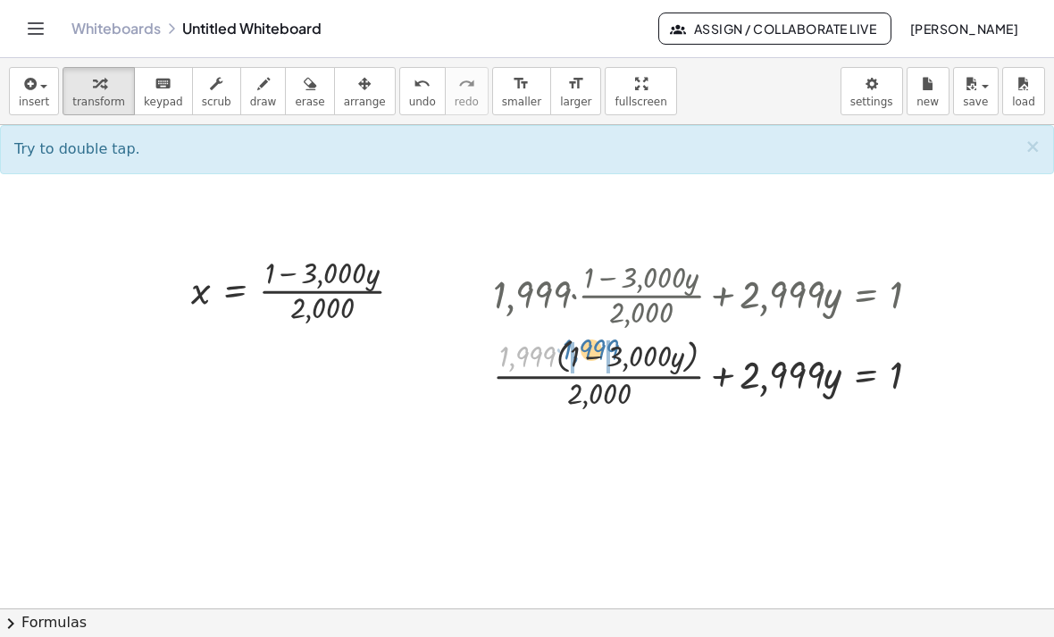
drag, startPoint x: 565, startPoint y: 360, endPoint x: 593, endPoint y: 352, distance: 28.8
click at [593, 352] on div at bounding box center [713, 372] width 459 height 80
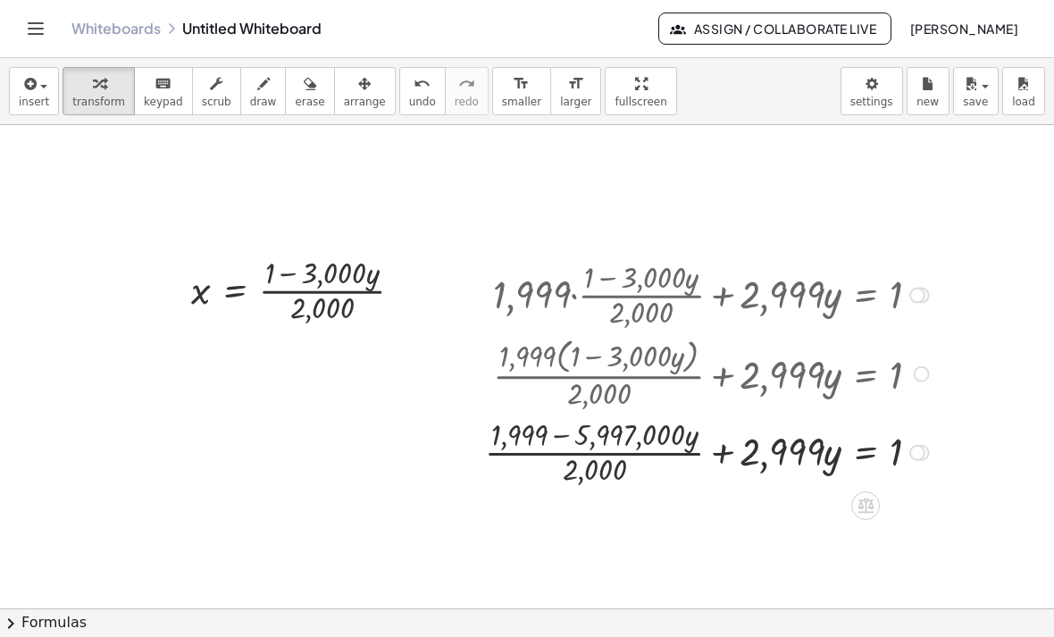
click at [519, 443] on div at bounding box center [709, 450] width 467 height 77
click at [562, 438] on div at bounding box center [709, 450] width 467 height 77
click at [561, 439] on div at bounding box center [709, 450] width 467 height 77
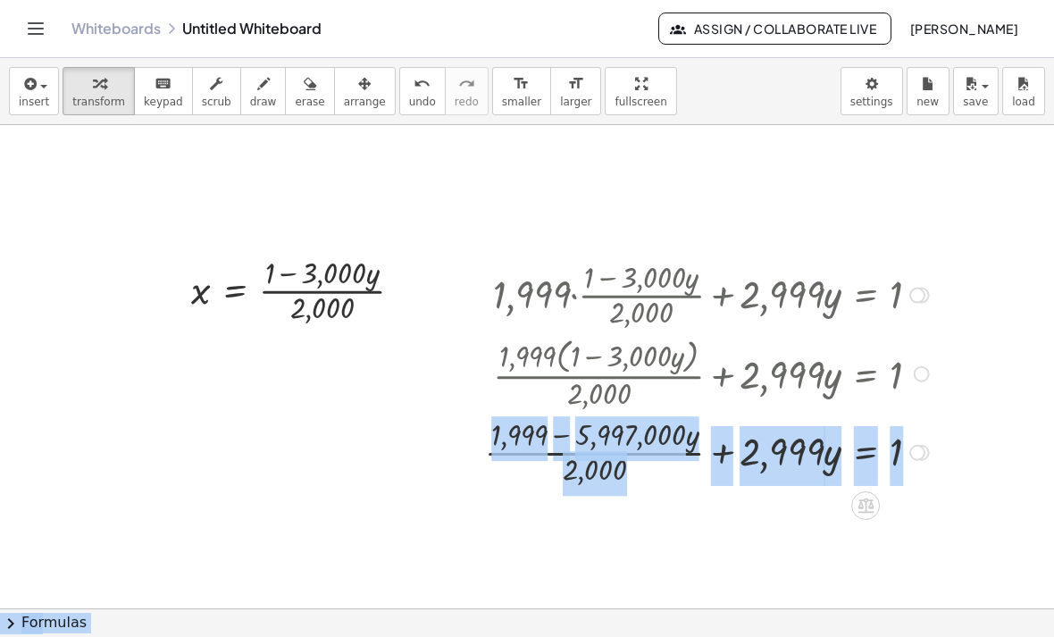
click at [561, 439] on div at bounding box center [709, 450] width 467 height 77
click at [628, 441] on div at bounding box center [709, 450] width 467 height 77
click at [720, 564] on div at bounding box center [527, 621] width 1054 height 1080
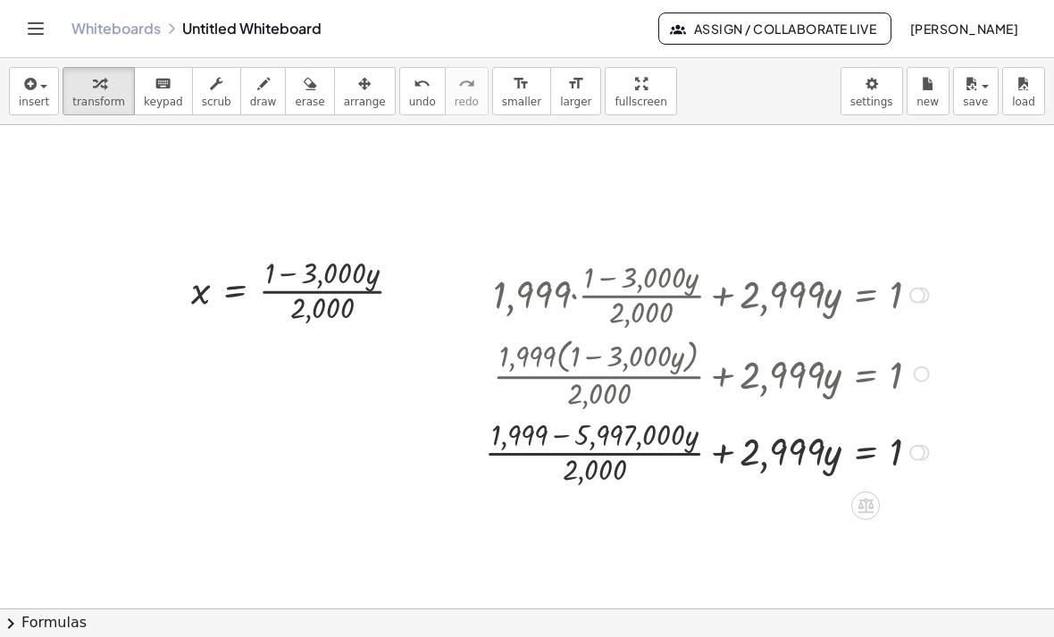
click at [715, 455] on div at bounding box center [709, 450] width 467 height 77
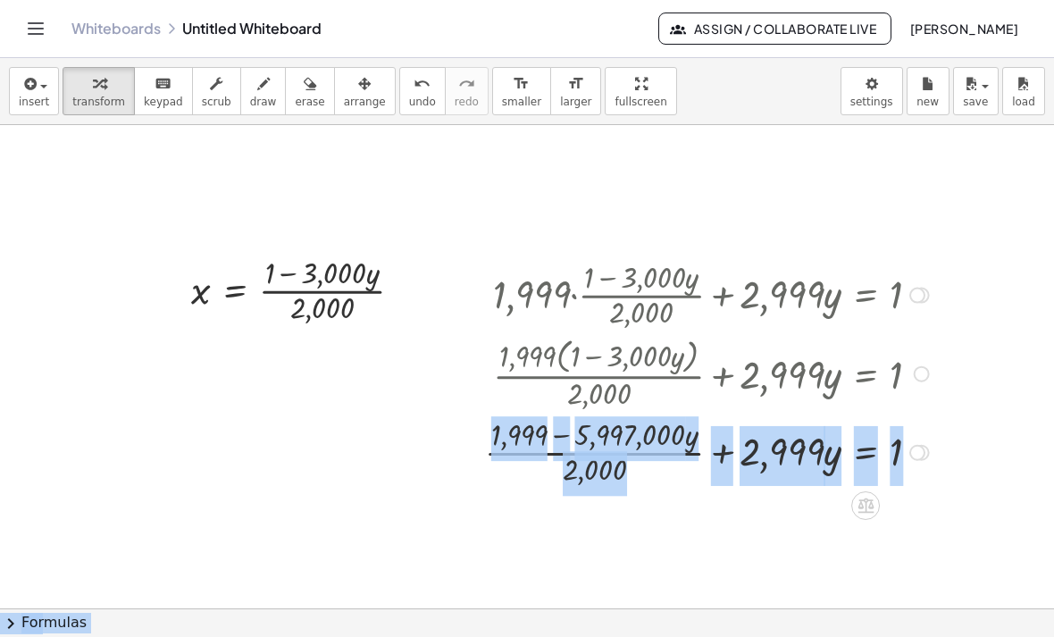
click at [716, 456] on div at bounding box center [709, 450] width 467 height 77
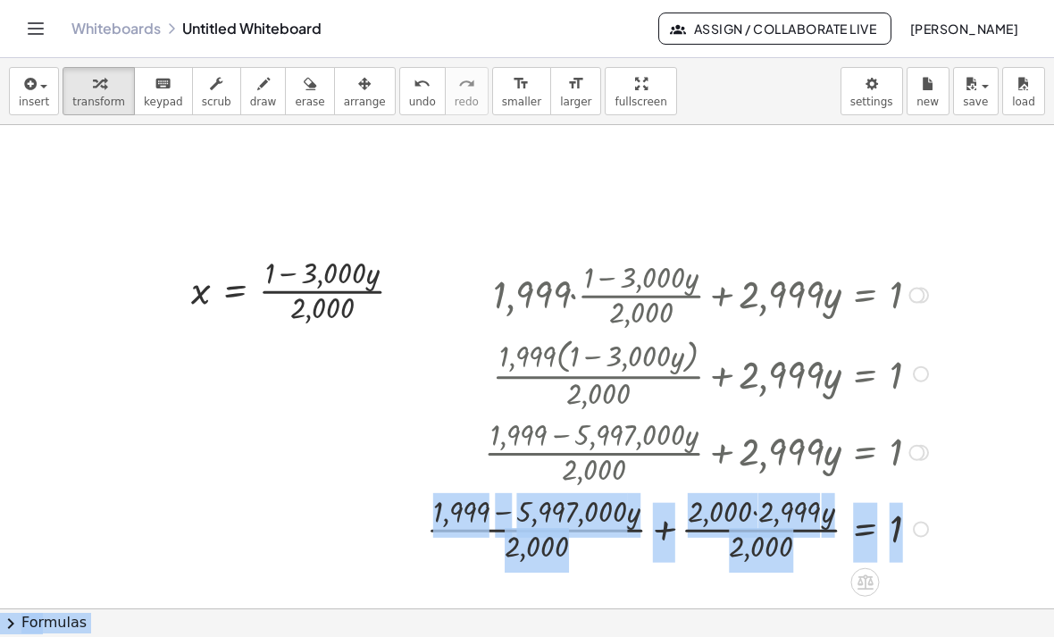
click at [669, 535] on div at bounding box center [680, 527] width 524 height 77
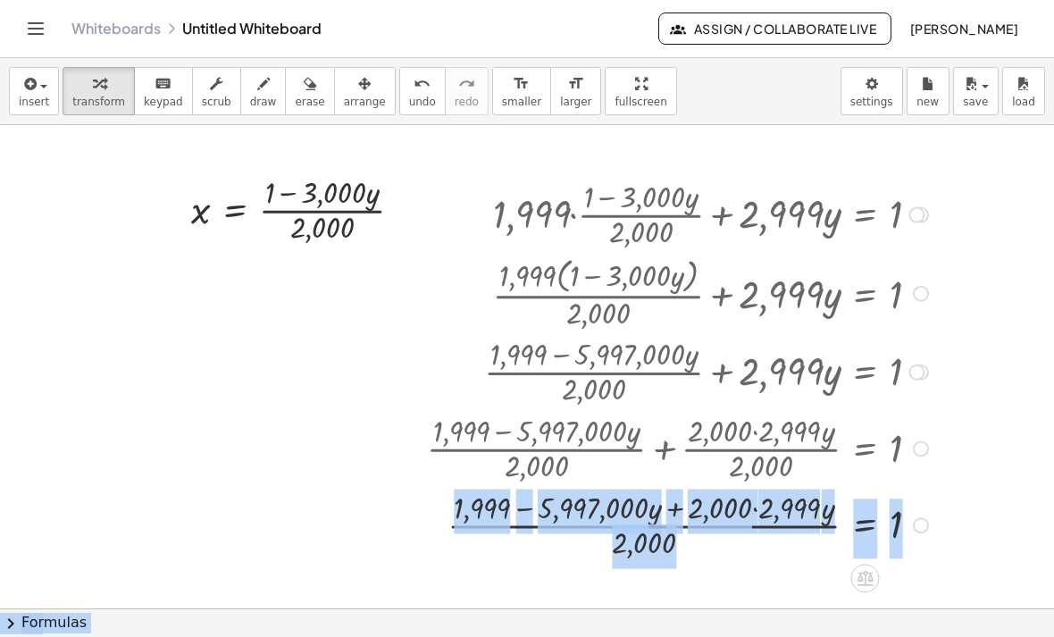
scroll to position [156, 0]
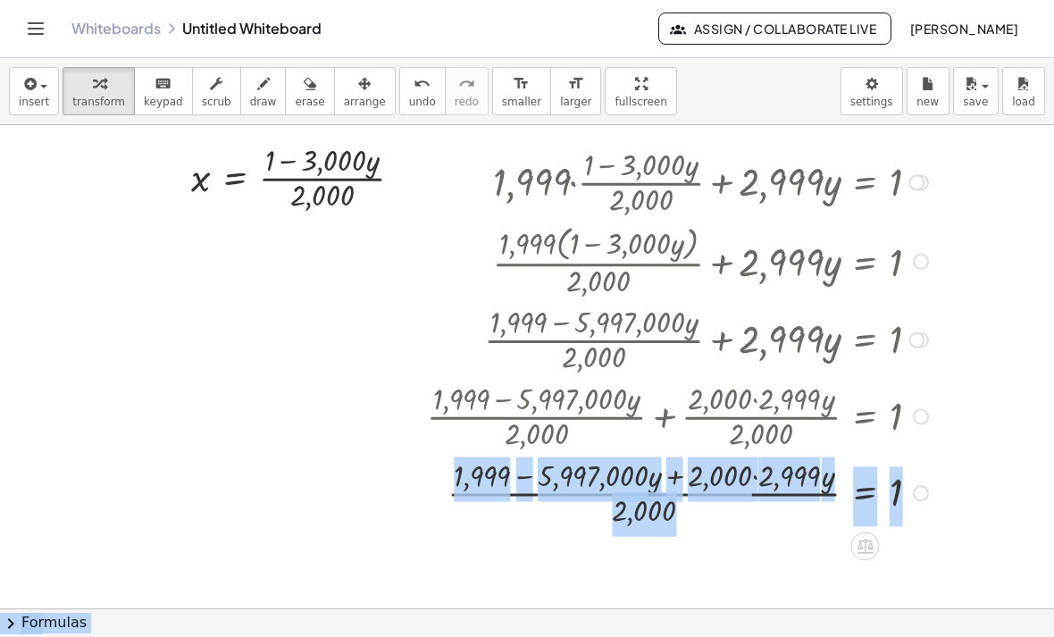
click at [518, 480] on div at bounding box center [680, 492] width 524 height 77
click at [678, 478] on div at bounding box center [680, 492] width 524 height 77
click at [763, 479] on div at bounding box center [680, 492] width 524 height 77
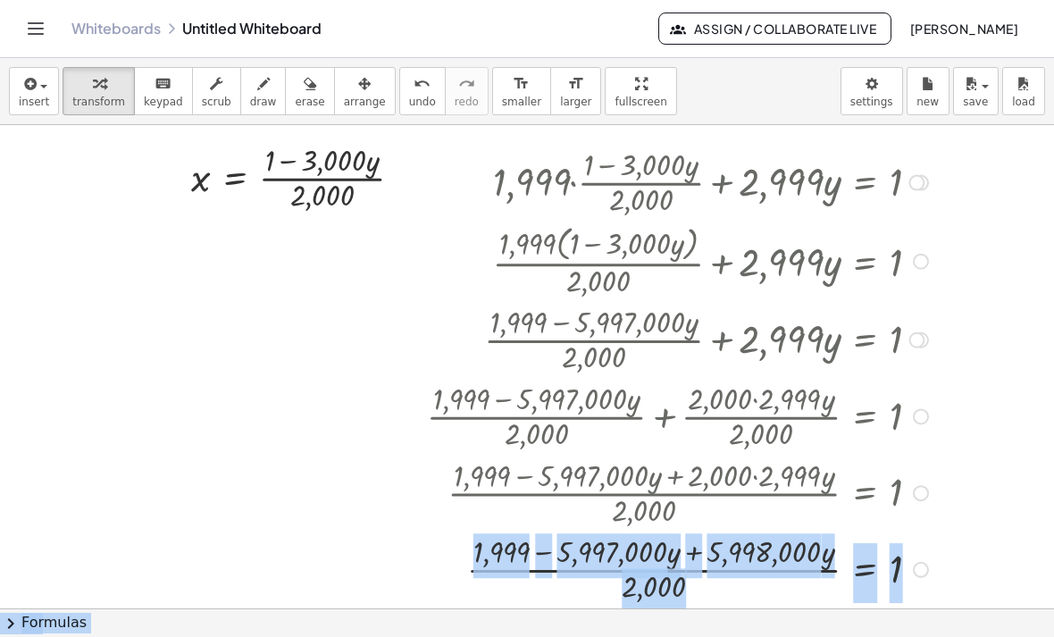
click at [682, 554] on div at bounding box center [680, 567] width 524 height 77
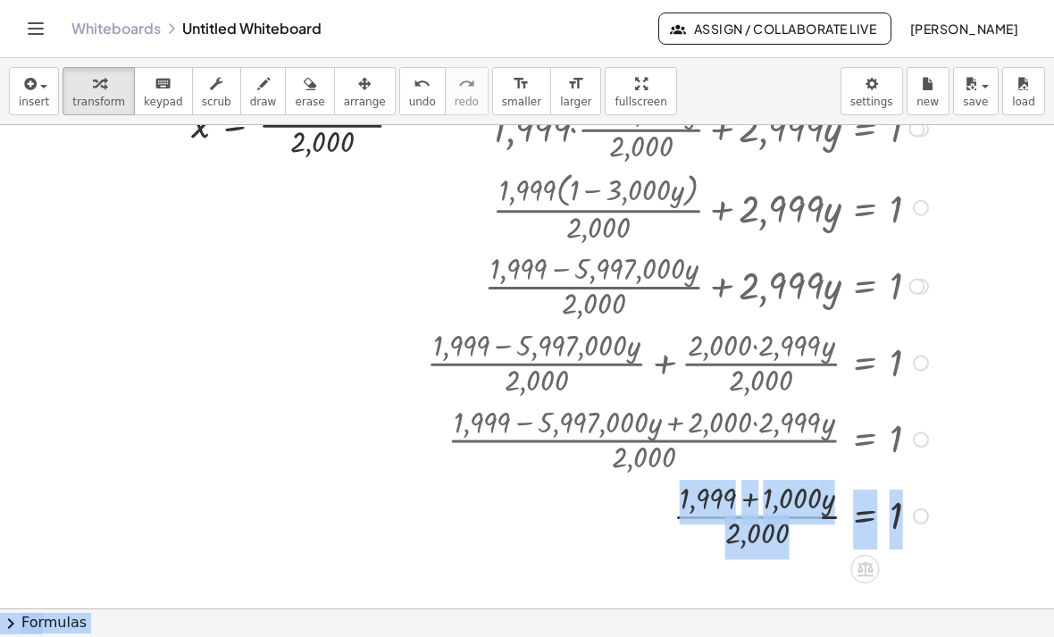
scroll to position [221, 0]
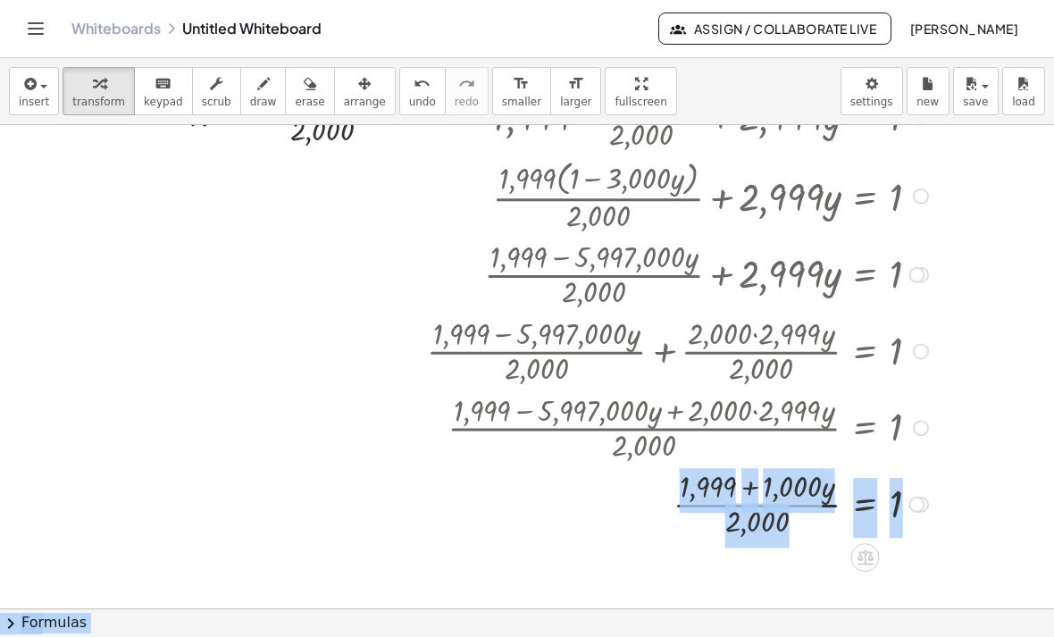
click at [772, 531] on div at bounding box center [680, 502] width 524 height 77
click at [786, 607] on div at bounding box center [527, 444] width 1054 height 1080
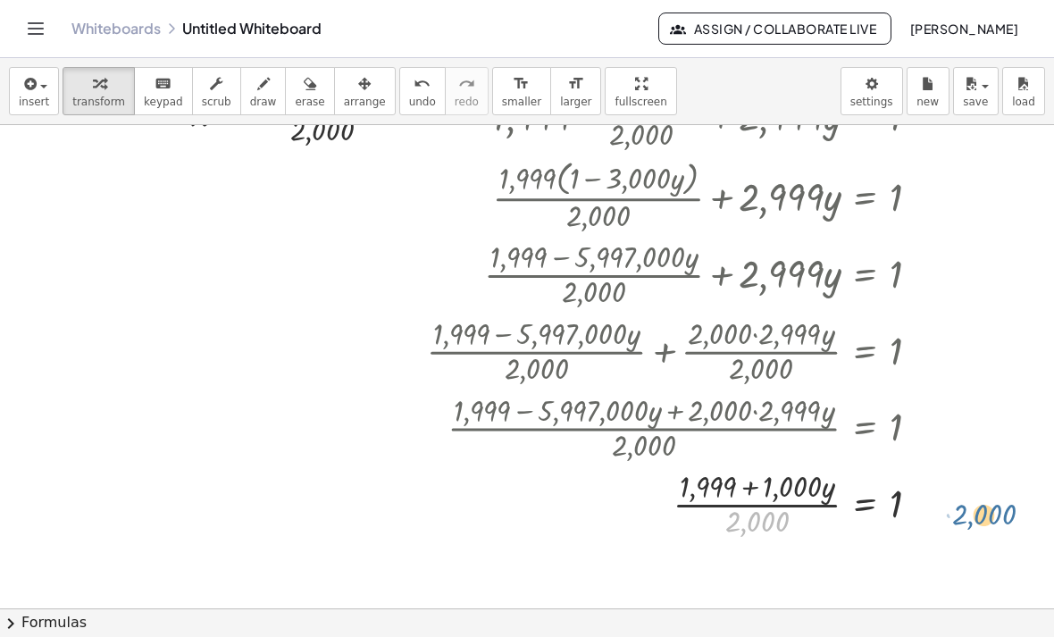
drag, startPoint x: 794, startPoint y: 543, endPoint x: 958, endPoint y: 521, distance: 165.7
click at [962, 521] on div "+ · 2,000 · x + · 3,000 · y = 1 · 2,000 · x = + 1 − · 3,000 · y · 2,000 x · 3,0…" at bounding box center [527, 444] width 1054 height 1080
click at [944, 521] on div at bounding box center [527, 444] width 1054 height 1080
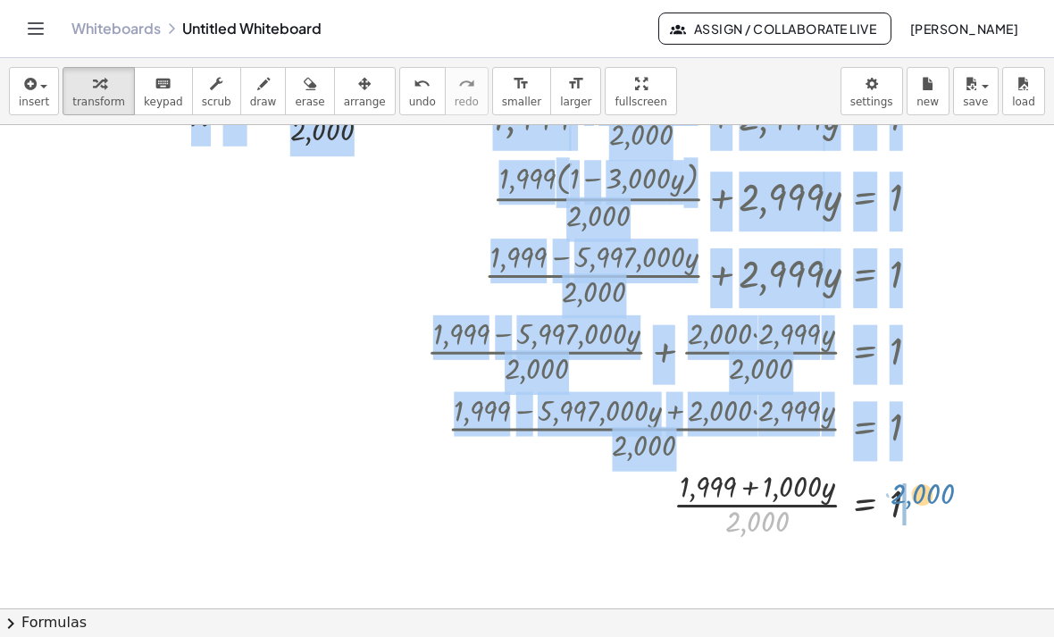
drag, startPoint x: 786, startPoint y: 525, endPoint x: 946, endPoint y: 497, distance: 163.1
click at [946, 497] on div "+ · 2,000 · x + · 3,000 · y = 1 · 2,000 · x = + 1 − · 3,000 · y · 2,000 x · 3,0…" at bounding box center [527, 444] width 1054 height 1080
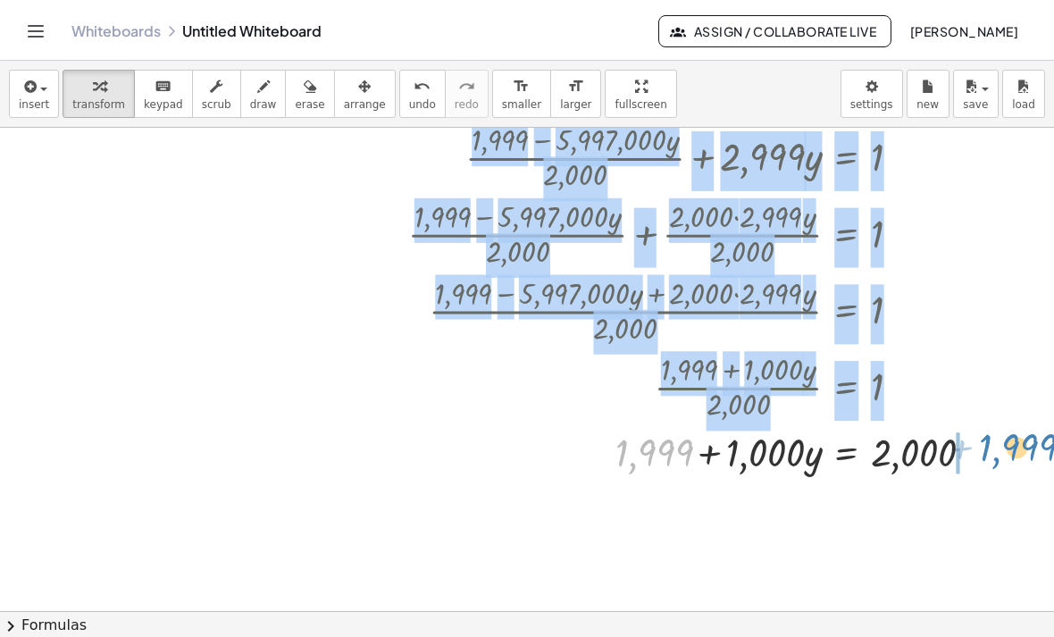
scroll to position [341, 0]
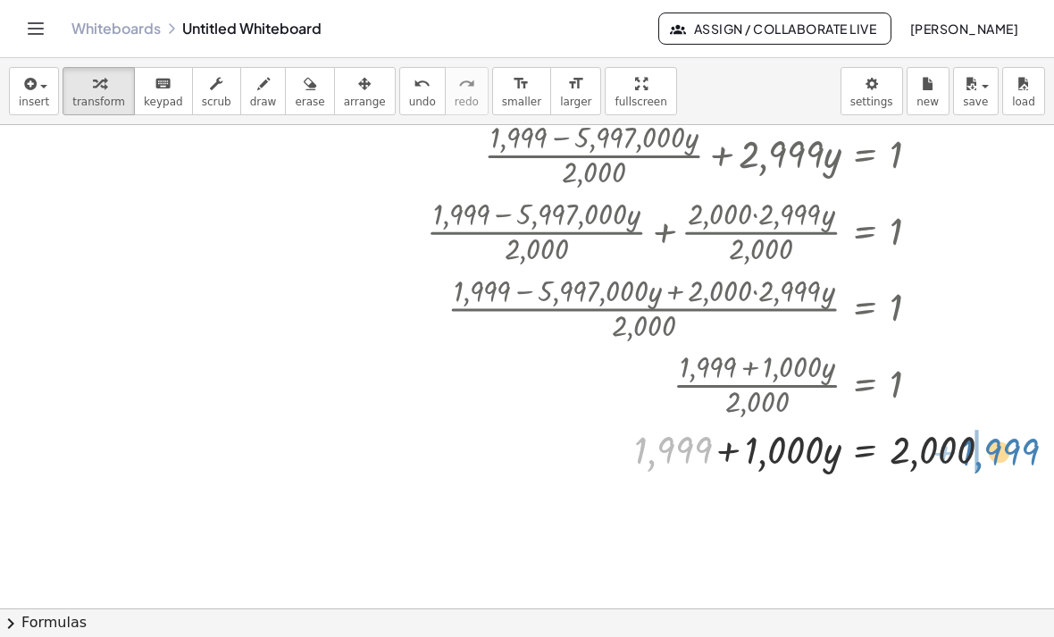
drag, startPoint x: 685, startPoint y: 456, endPoint x: 982, endPoint y: 451, distance: 297.4
click at [986, 453] on div at bounding box center [716, 447] width 596 height 53
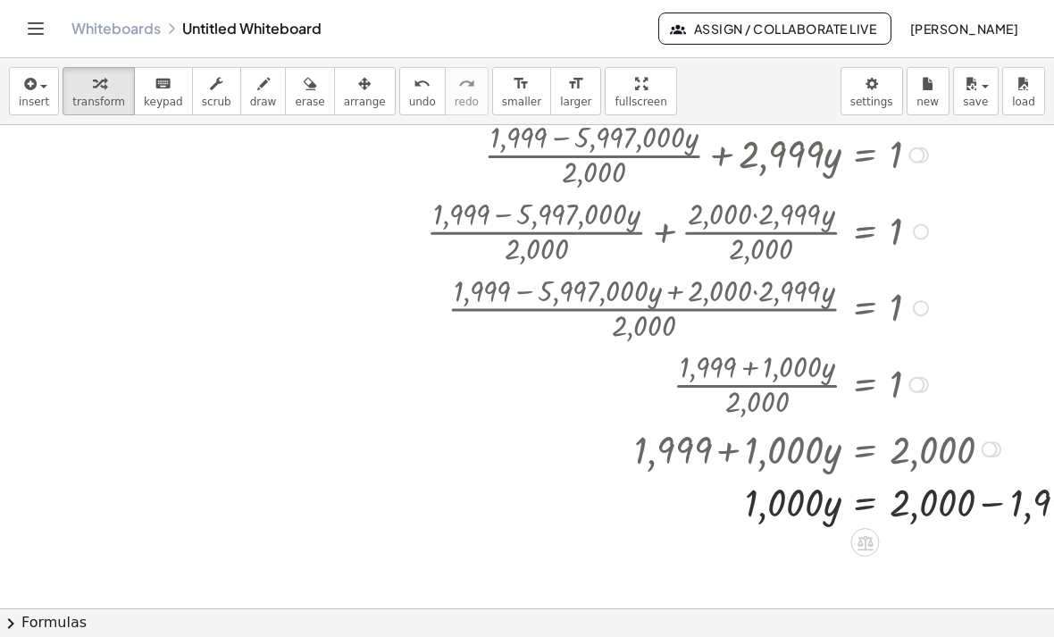
click at [989, 504] on div at bounding box center [772, 500] width 708 height 53
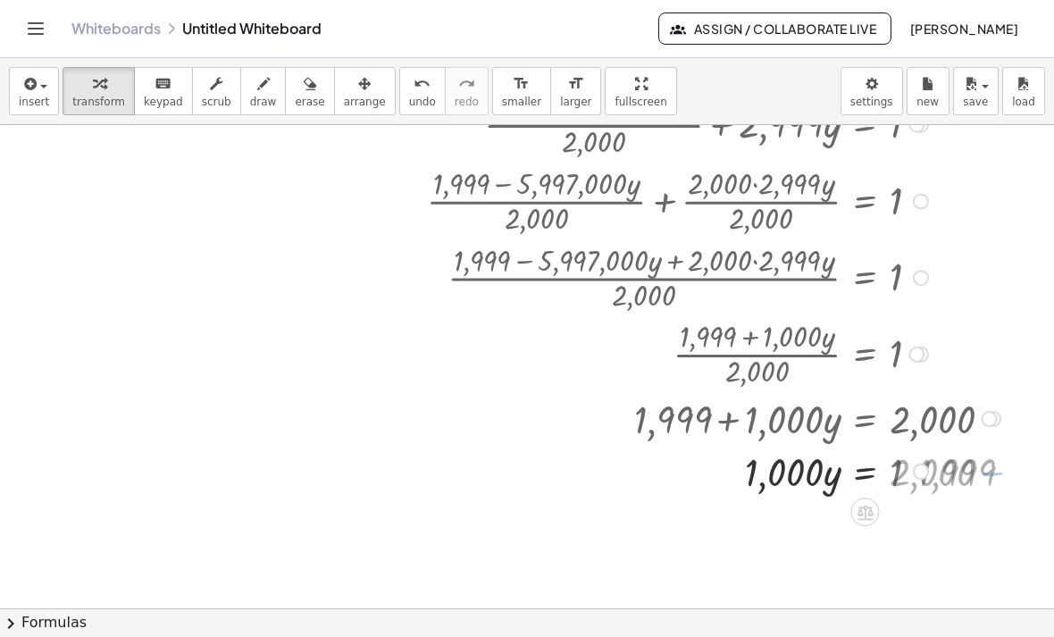
scroll to position [377, 0]
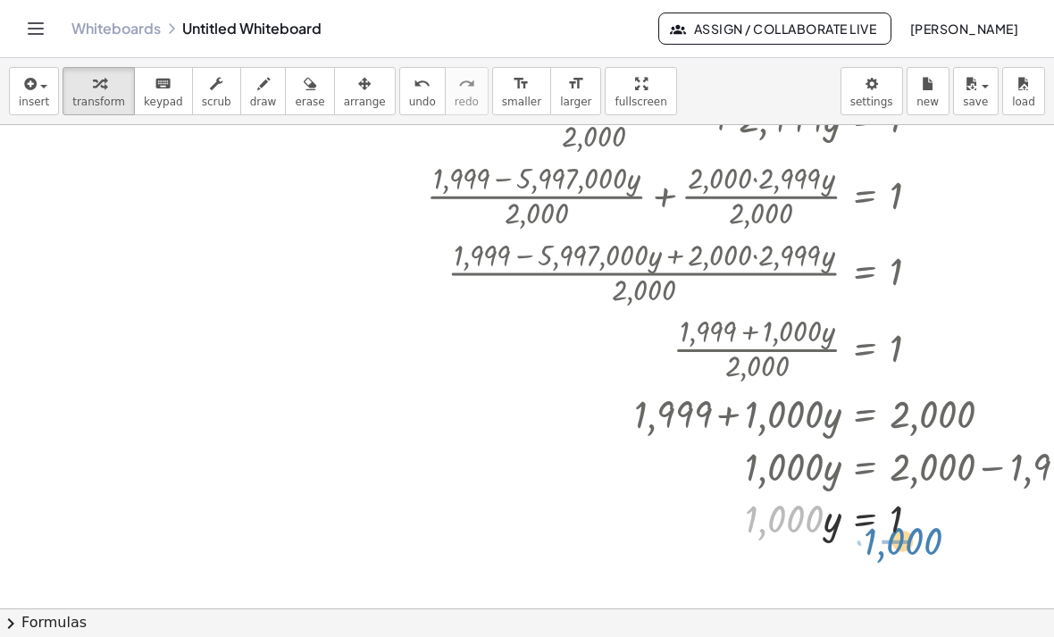
drag, startPoint x: 771, startPoint y: 520, endPoint x: 889, endPoint y: 540, distance: 120.5
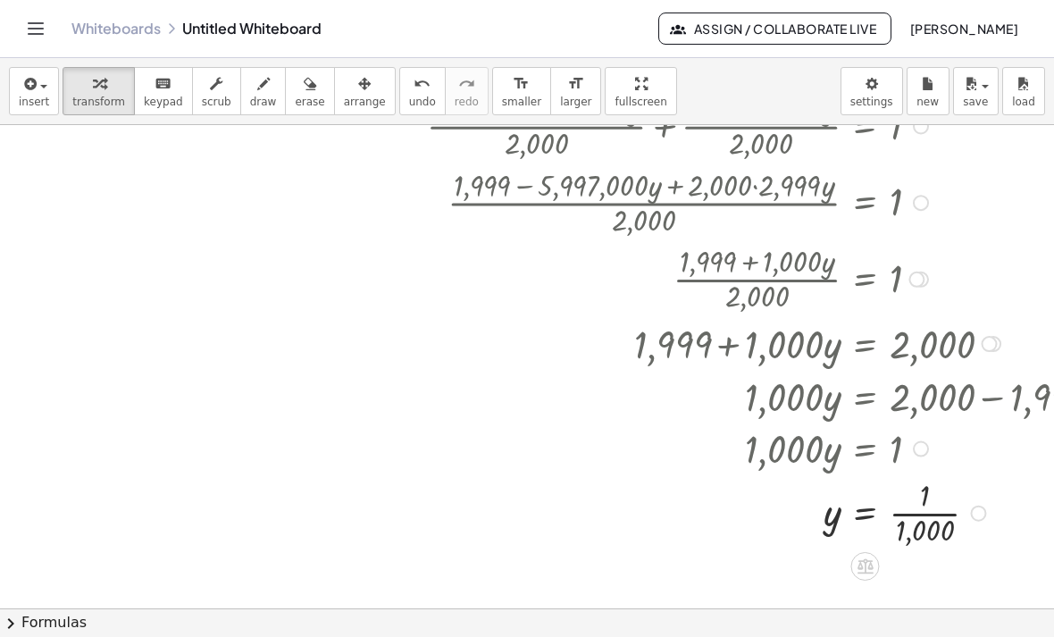
scroll to position [410, 0]
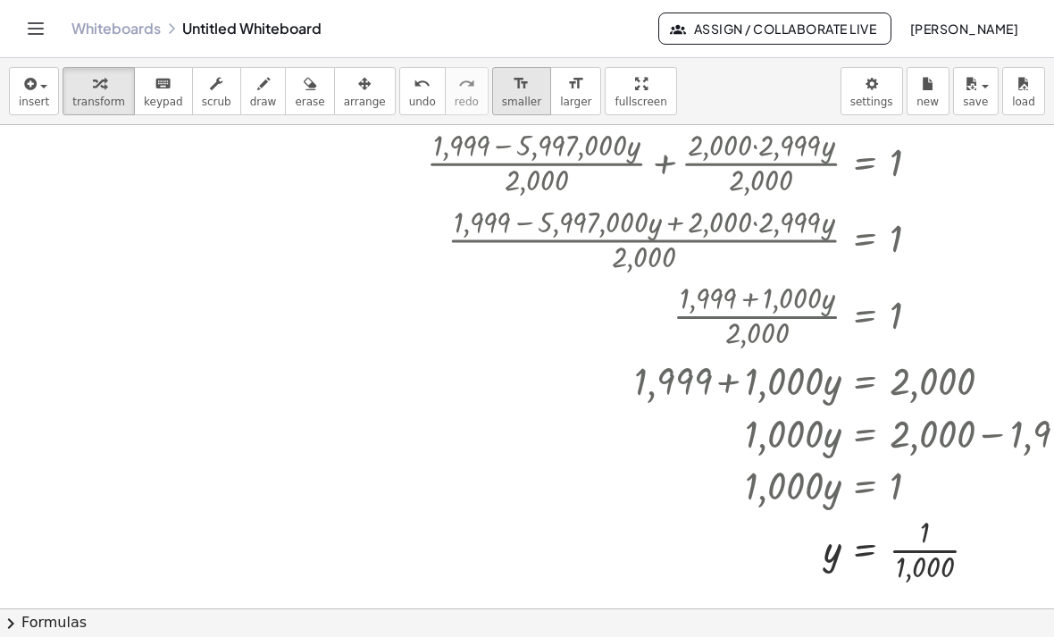
click at [530, 95] on button "format_size smaller" at bounding box center [521, 91] width 59 height 48
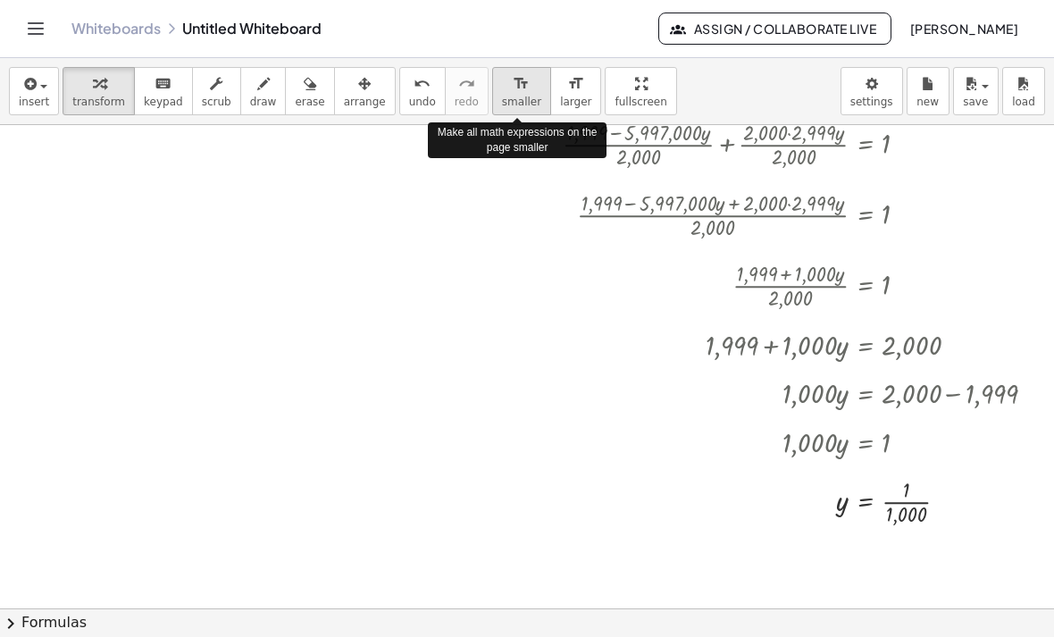
click at [531, 96] on span "smaller" at bounding box center [521, 102] width 39 height 12
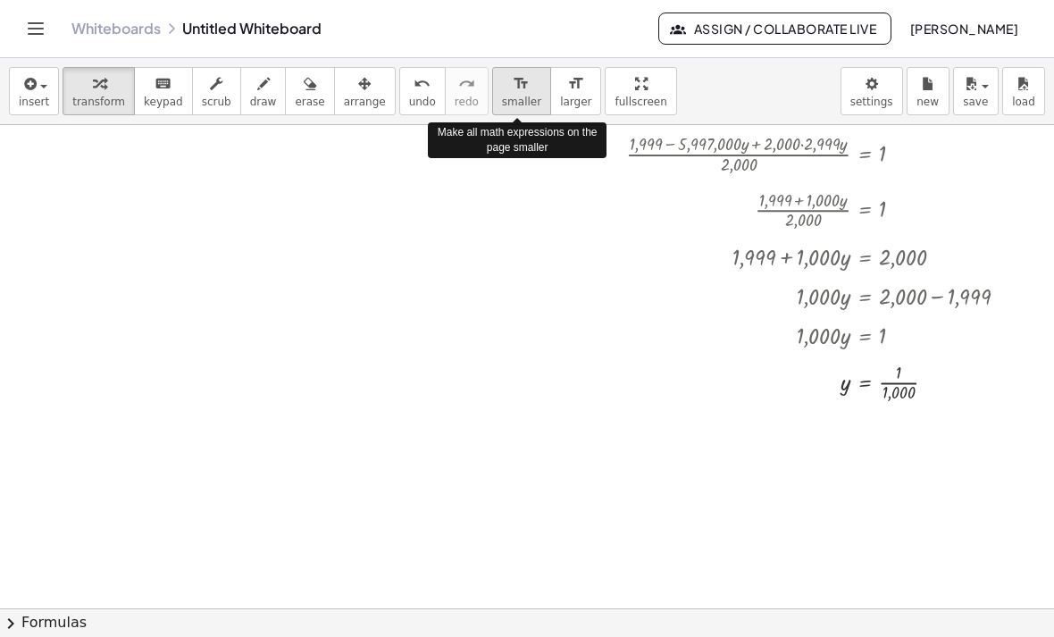
drag, startPoint x: 531, startPoint y: 95, endPoint x: 537, endPoint y: 106, distance: 13.2
click at [531, 96] on span "smaller" at bounding box center [521, 102] width 39 height 12
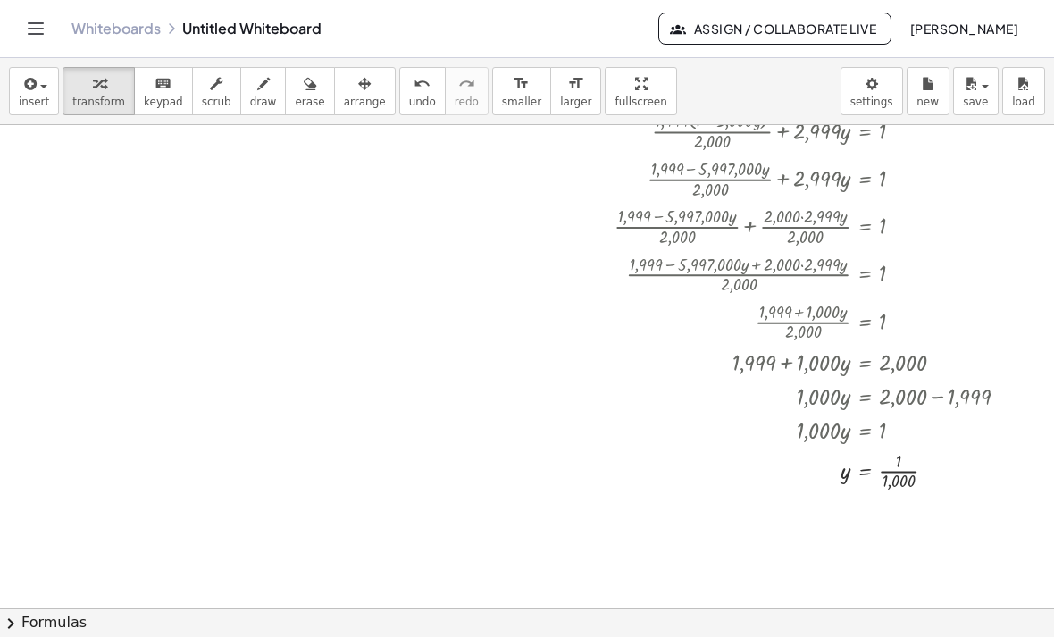
scroll to position [168, 0]
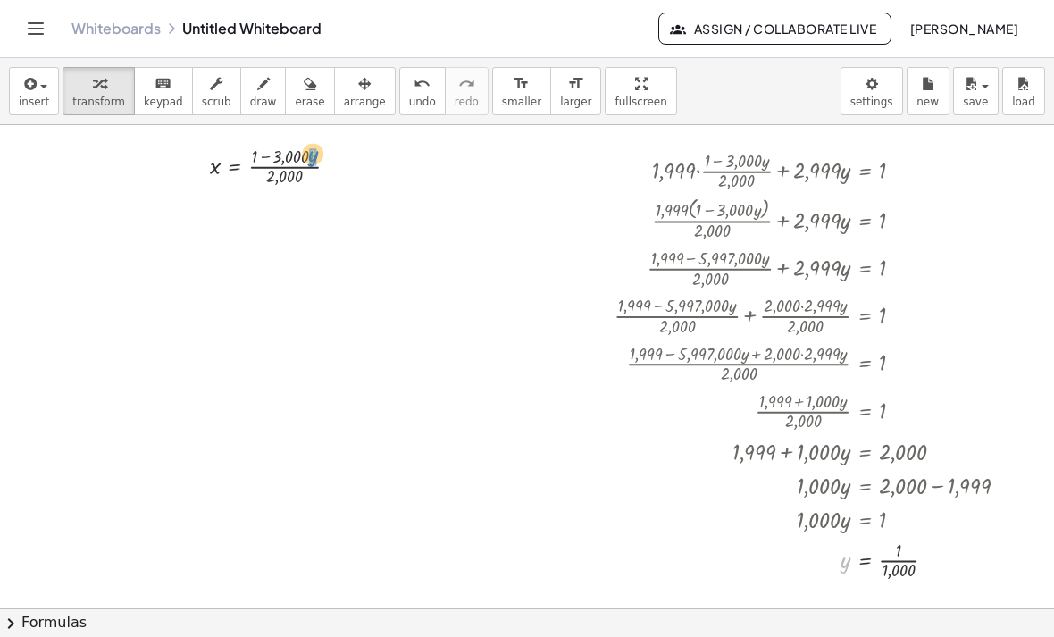
drag, startPoint x: 844, startPoint y: 568, endPoint x: 311, endPoint y: 162, distance: 670.2
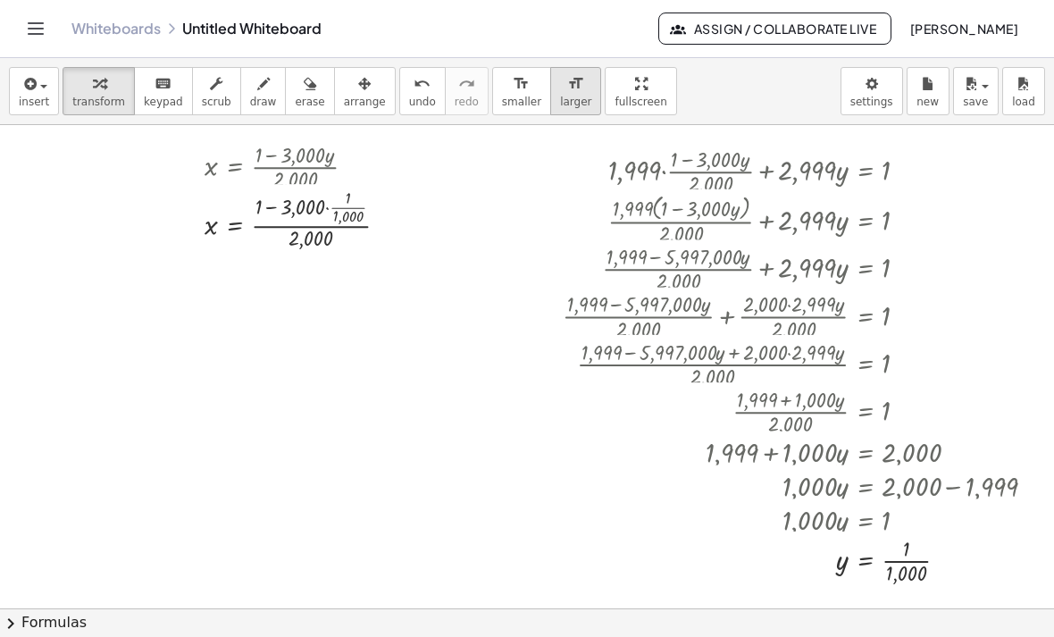
click at [568, 86] on icon "format_size" at bounding box center [575, 83] width 17 height 21
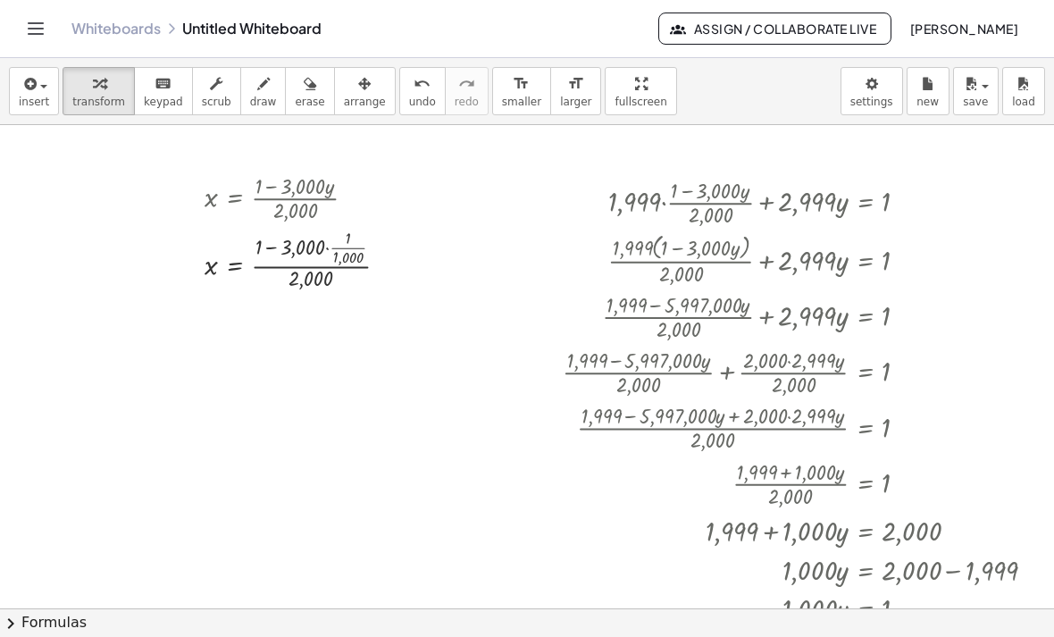
scroll to position [131, 0]
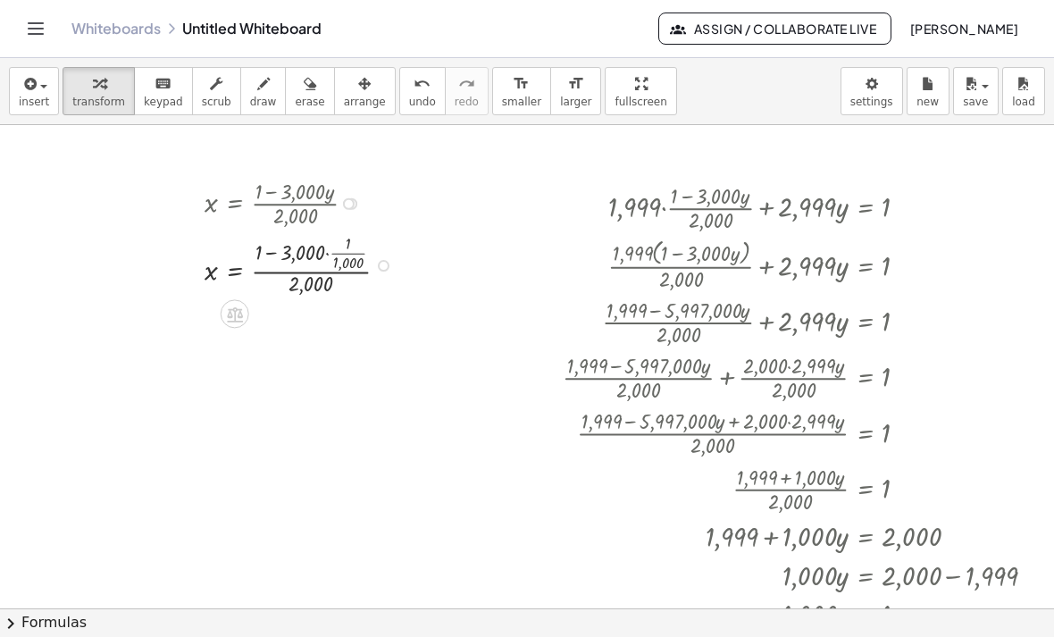
click at [326, 255] on div at bounding box center [303, 263] width 215 height 68
click at [279, 320] on div at bounding box center [303, 332] width 215 height 68
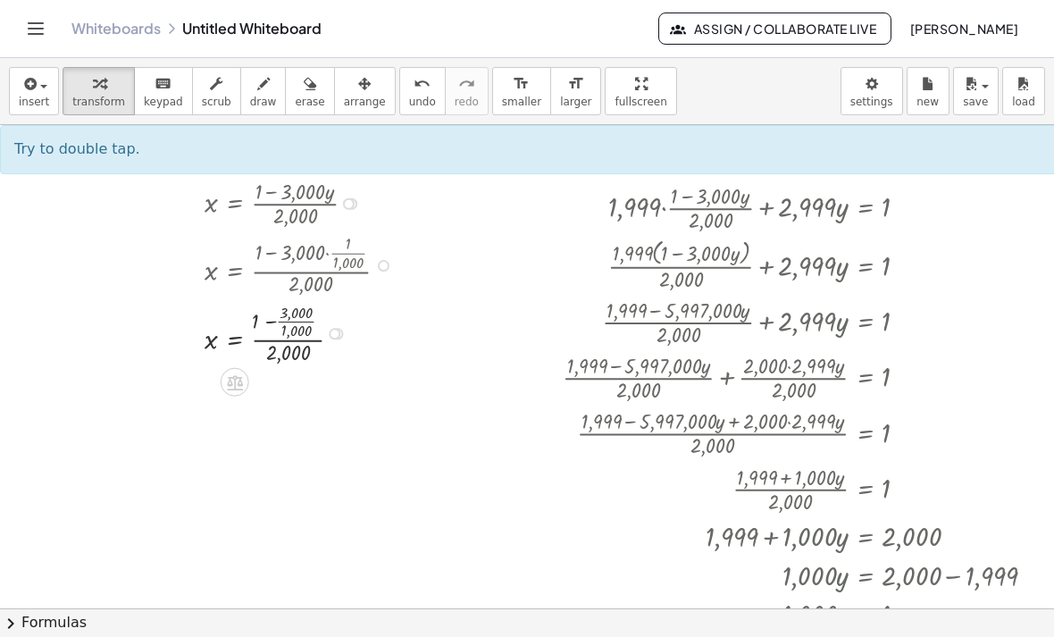
click at [276, 320] on div at bounding box center [303, 332] width 215 height 68
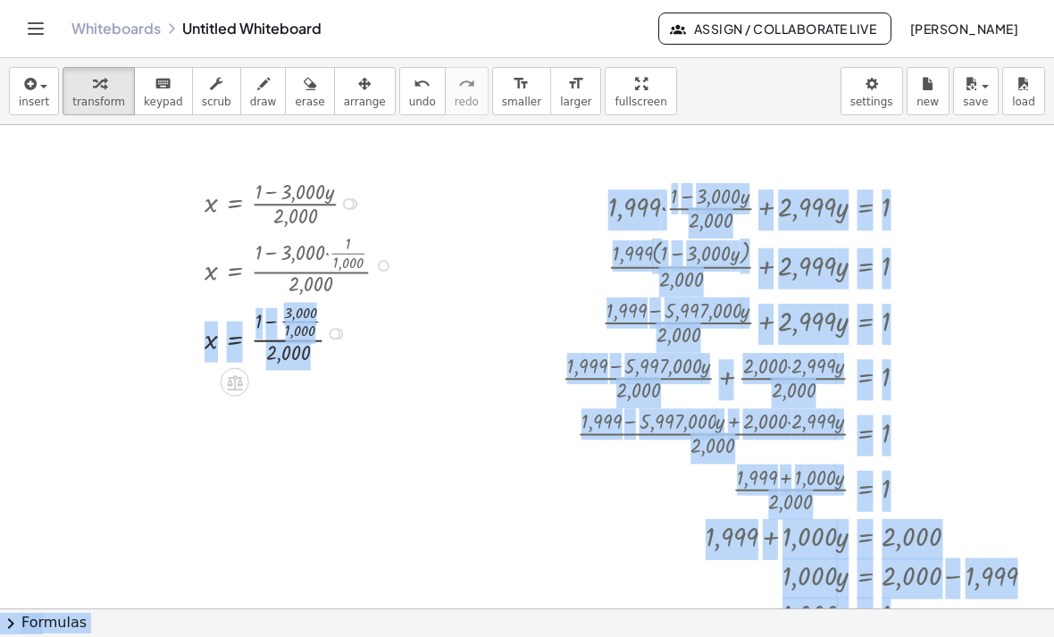
click at [276, 321] on div at bounding box center [303, 332] width 215 height 68
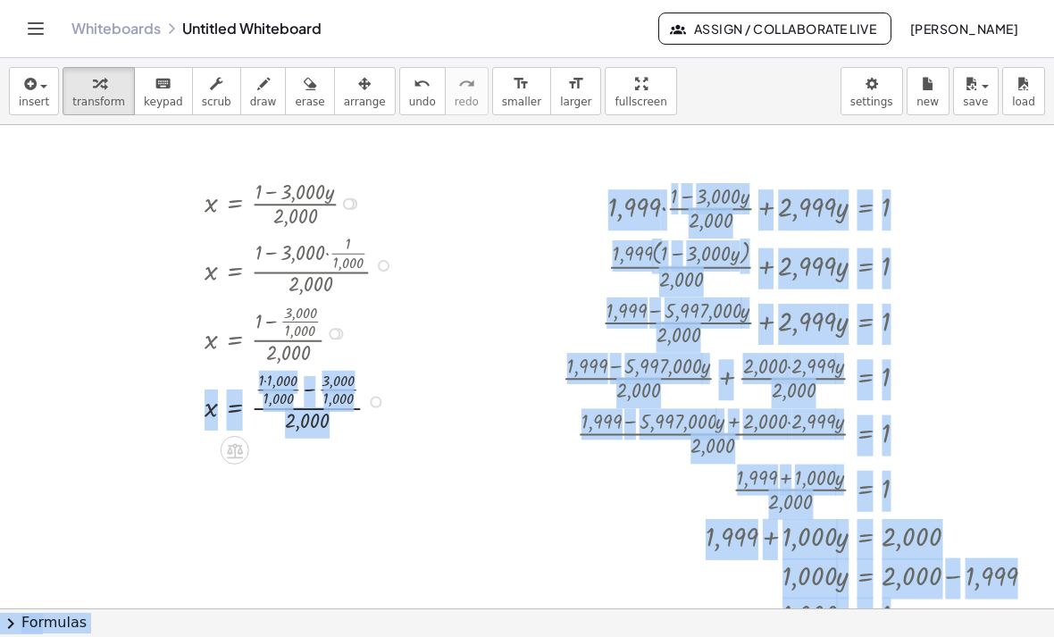
click at [262, 391] on div at bounding box center [303, 400] width 215 height 68
click at [269, 384] on div at bounding box center [303, 400] width 215 height 68
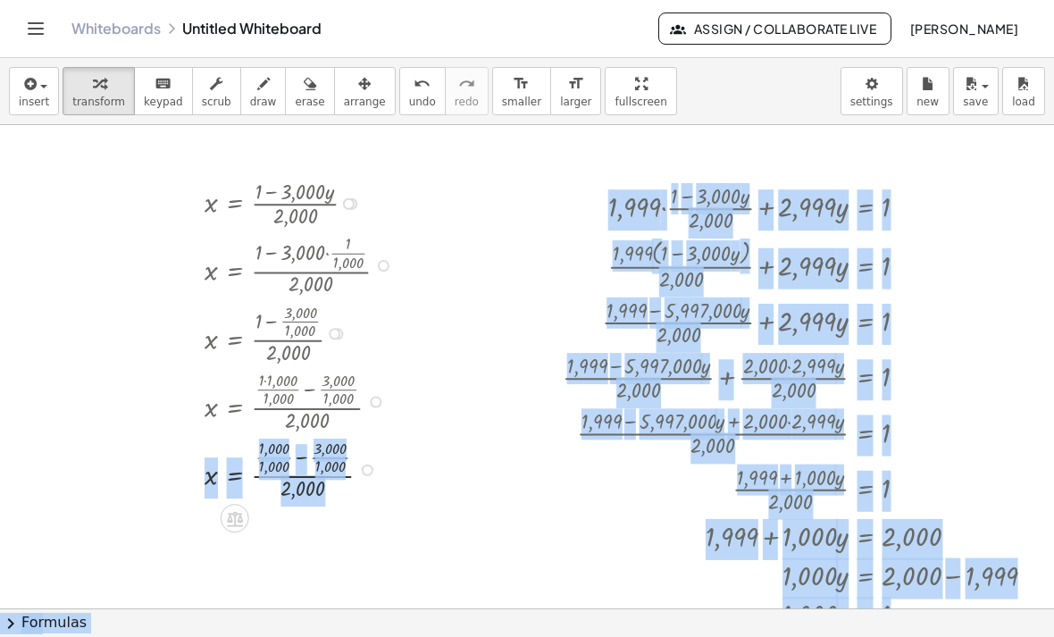
click at [300, 458] on div at bounding box center [303, 468] width 215 height 68
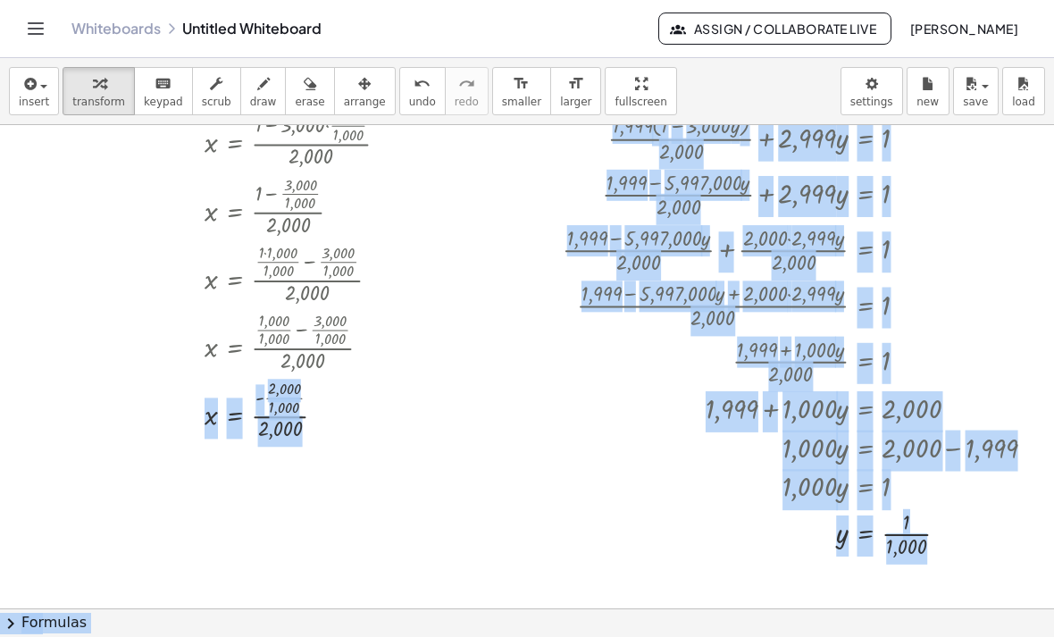
scroll to position [311, 0]
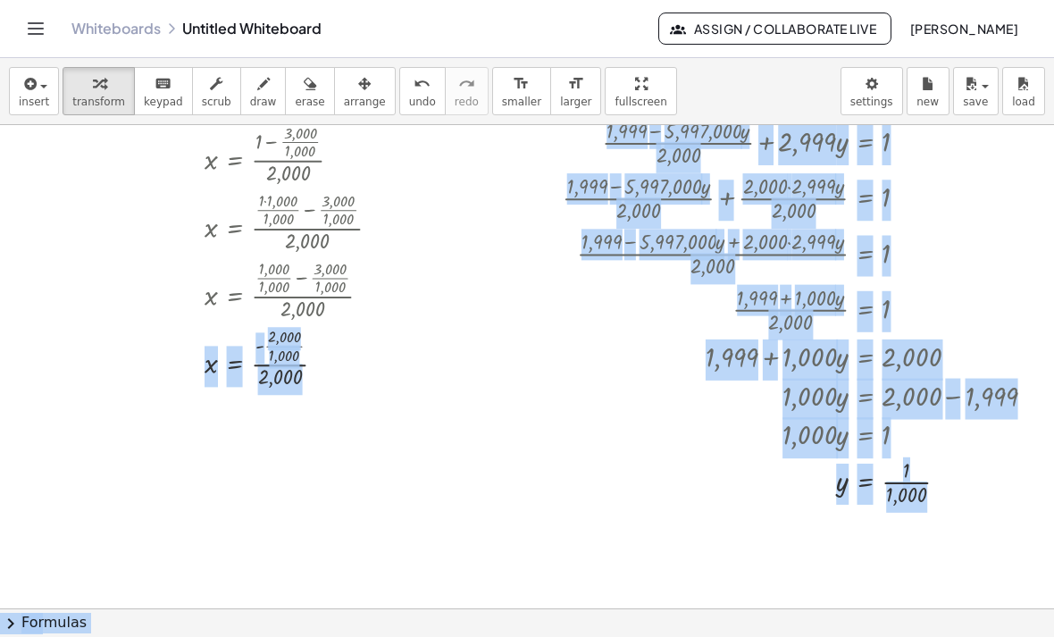
click at [328, 428] on div at bounding box center [564, 354] width 1129 height 1080
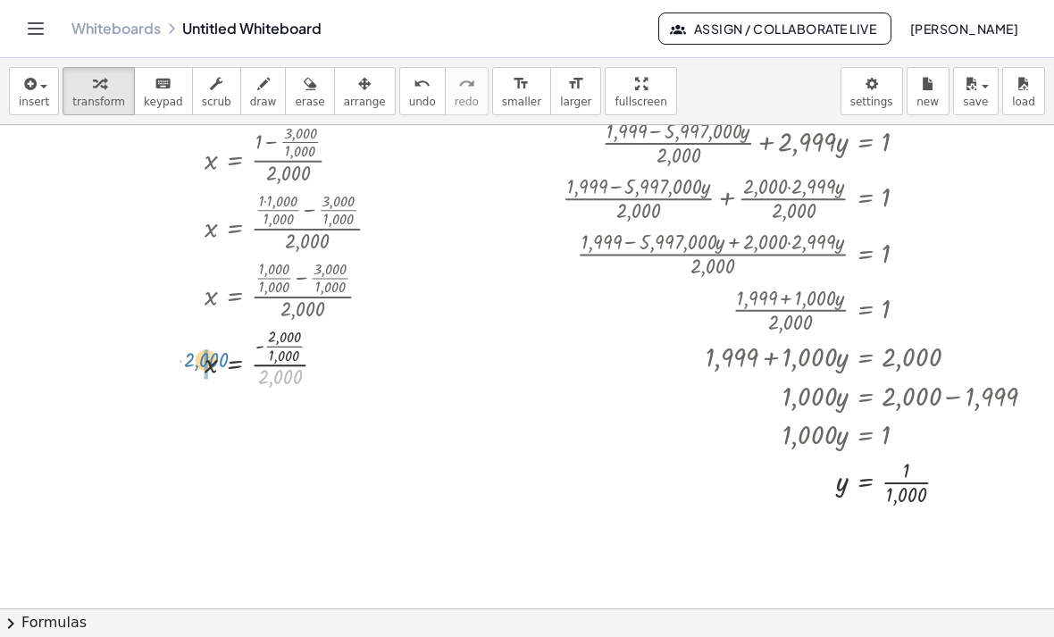
drag, startPoint x: 281, startPoint y: 383, endPoint x: 207, endPoint y: 366, distance: 76.0
click at [271, 504] on div at bounding box center [564, 354] width 1129 height 1080
click at [302, 424] on div at bounding box center [274, 418] width 274 height 55
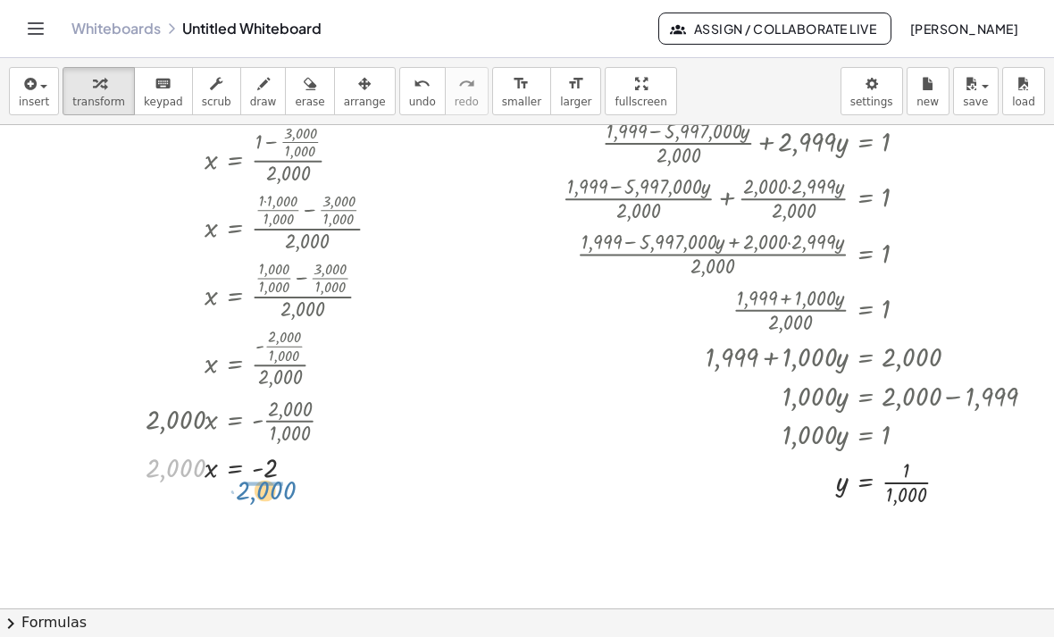
drag, startPoint x: 183, startPoint y: 485, endPoint x: 254, endPoint y: 494, distance: 72.0
click at [254, 494] on div "+ · 2,000 · x + · 3,000 · y = 1 · 2,000 · x = + 1 − · 3,000 · y x = · ( + 1 − ·…" at bounding box center [564, 354] width 1129 height 1080
click at [293, 518] on div at bounding box center [274, 512] width 274 height 55
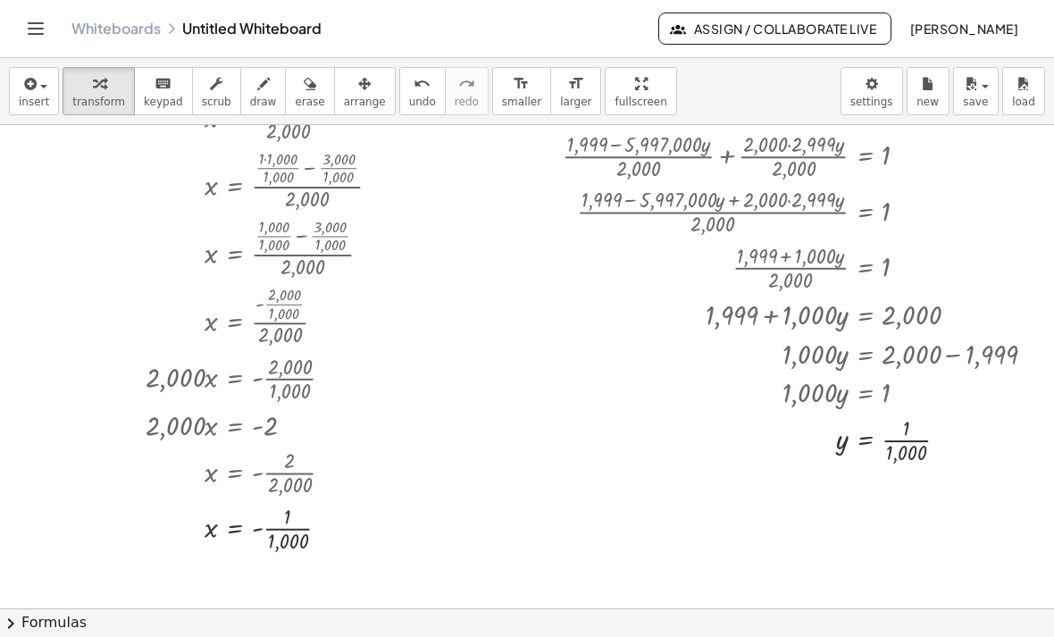
scroll to position [393, 0]
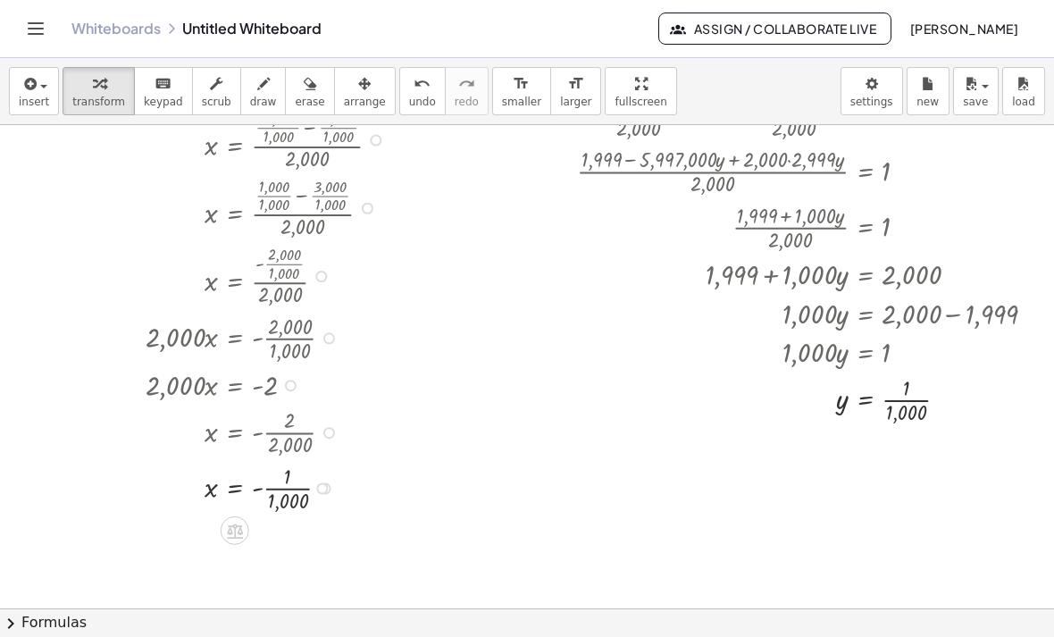
click at [277, 496] on div at bounding box center [274, 486] width 274 height 55
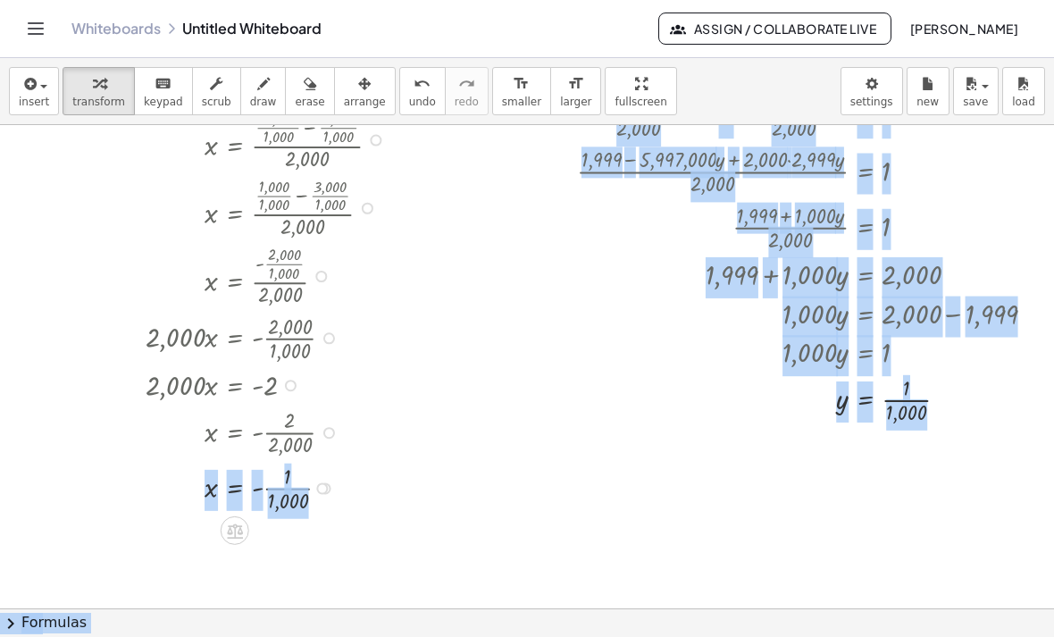
click at [277, 496] on div at bounding box center [274, 486] width 274 height 55
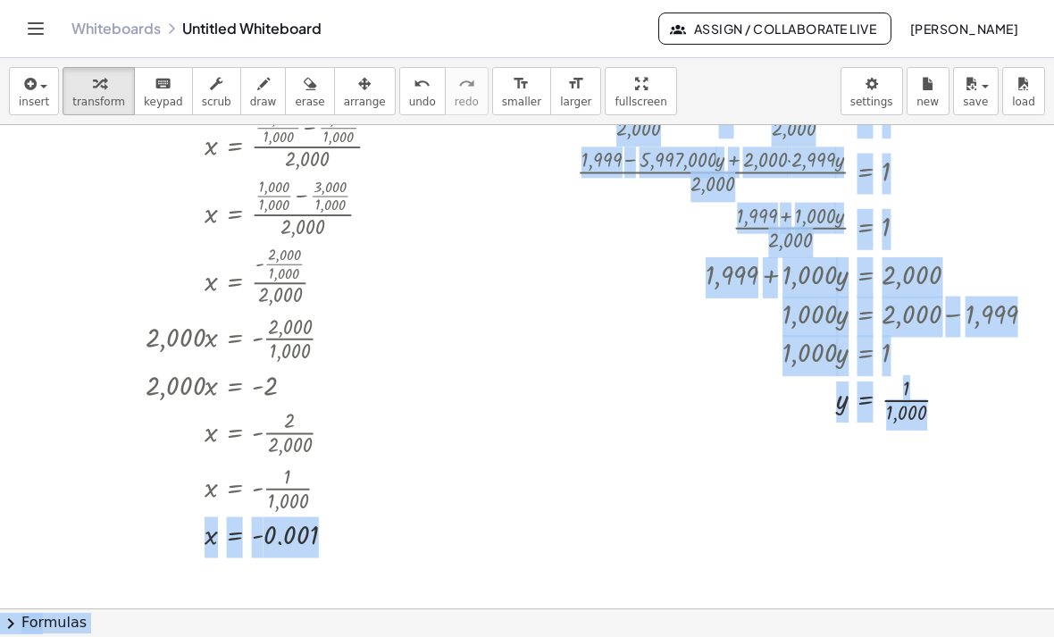
click at [514, 515] on div at bounding box center [564, 272] width 1129 height 1080
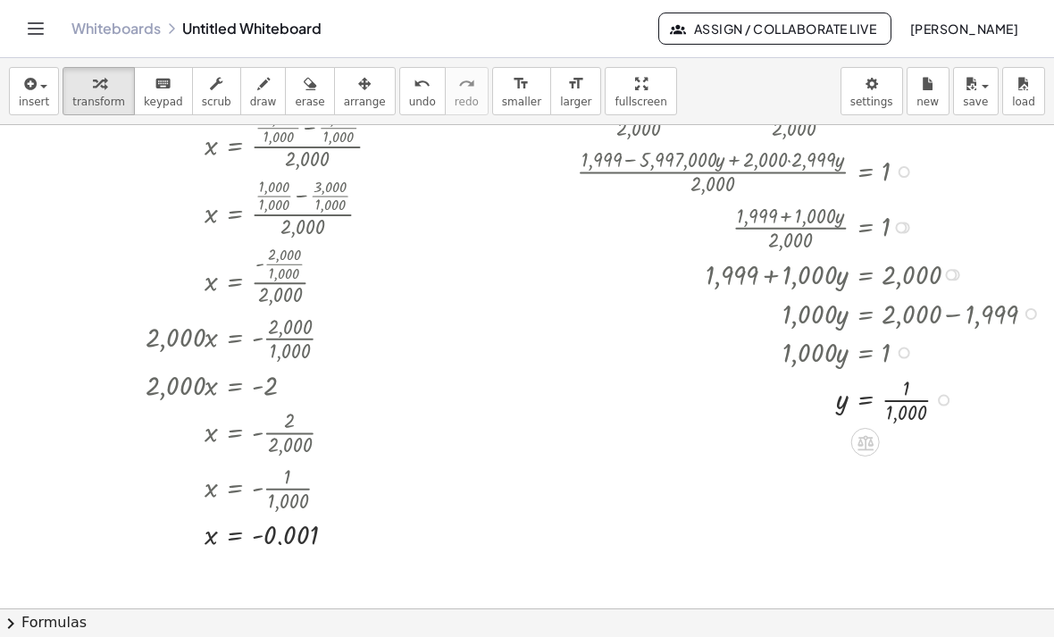
click at [925, 401] on div at bounding box center [806, 398] width 504 height 55
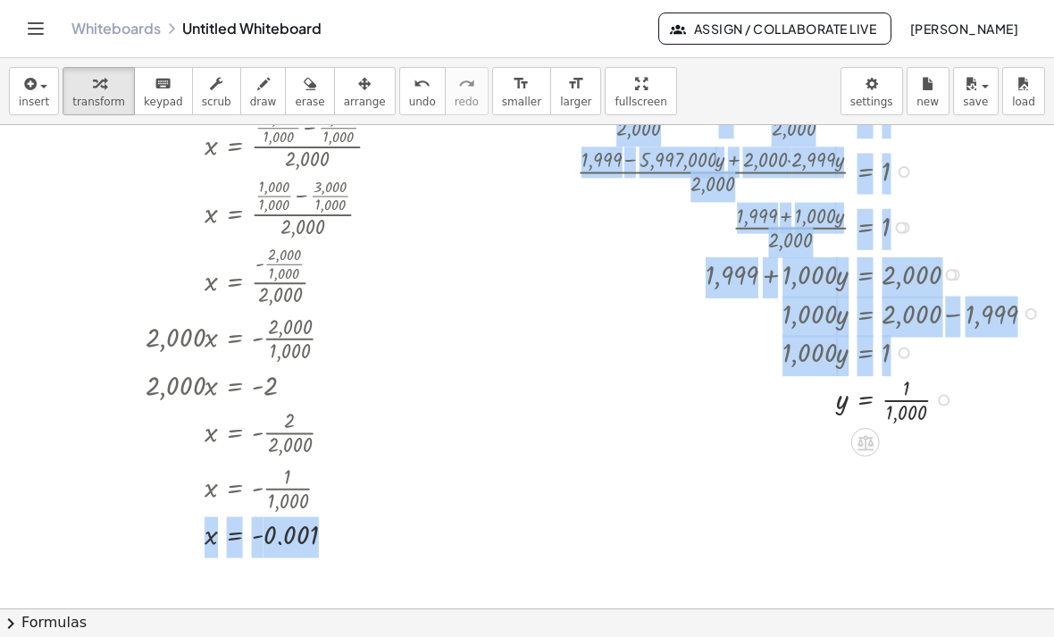
click at [927, 402] on div at bounding box center [806, 398] width 504 height 55
click at [979, 518] on div at bounding box center [564, 272] width 1129 height 1080
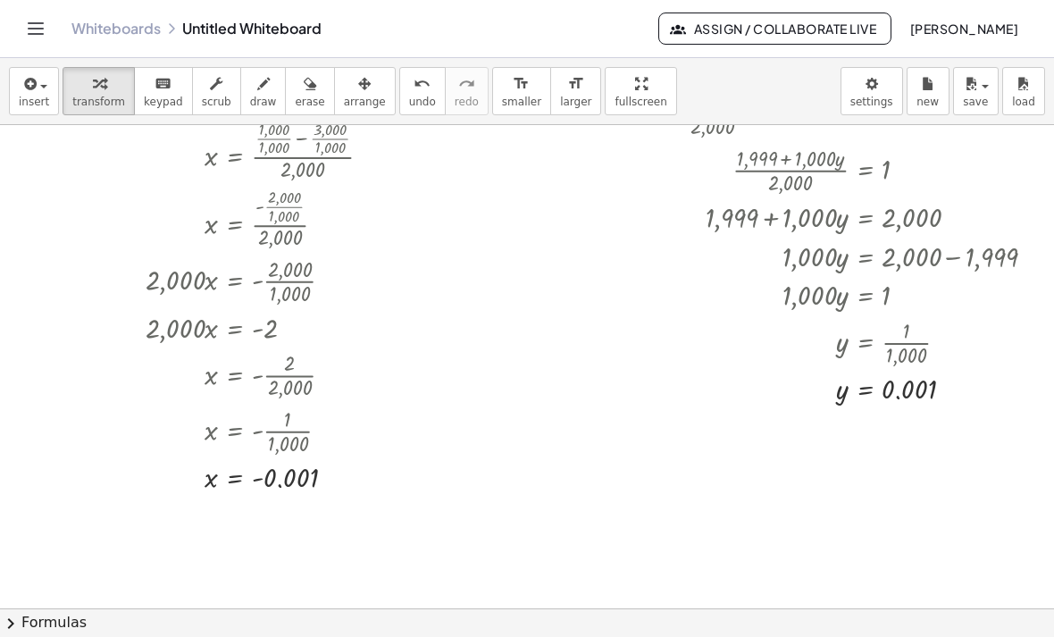
scroll to position [453, 0]
